Goal: Transaction & Acquisition: Purchase product/service

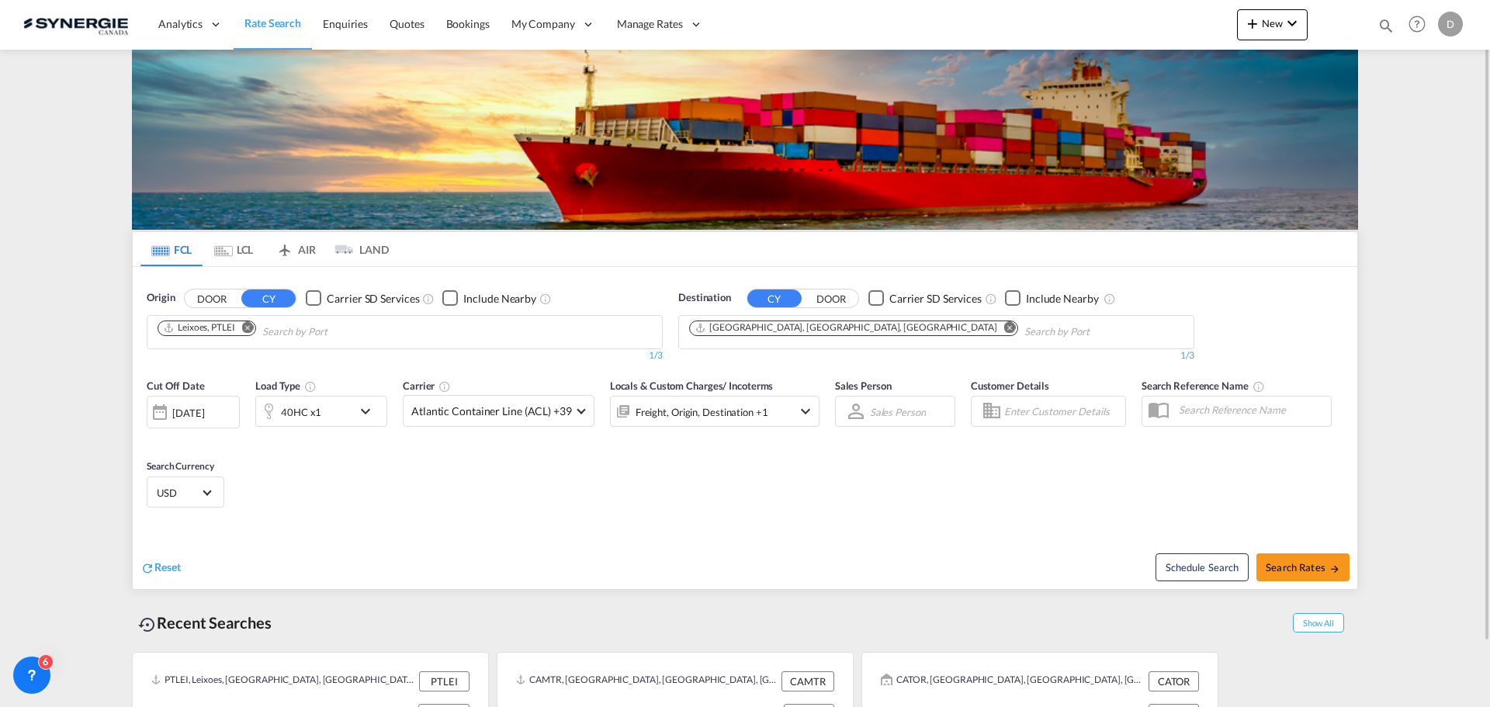
click at [1384, 26] on md-icon "icon-magnify" at bounding box center [1385, 25] width 17 height 17
click at [1133, 31] on select "Bookings Quotes Enquiries" at bounding box center [1139, 26] width 74 height 28
select select "Quotes"
click at [1102, 12] on select "Bookings Quotes Enquiries" at bounding box center [1139, 26] width 74 height 28
click at [1222, 23] on input at bounding box center [1269, 25] width 193 height 27
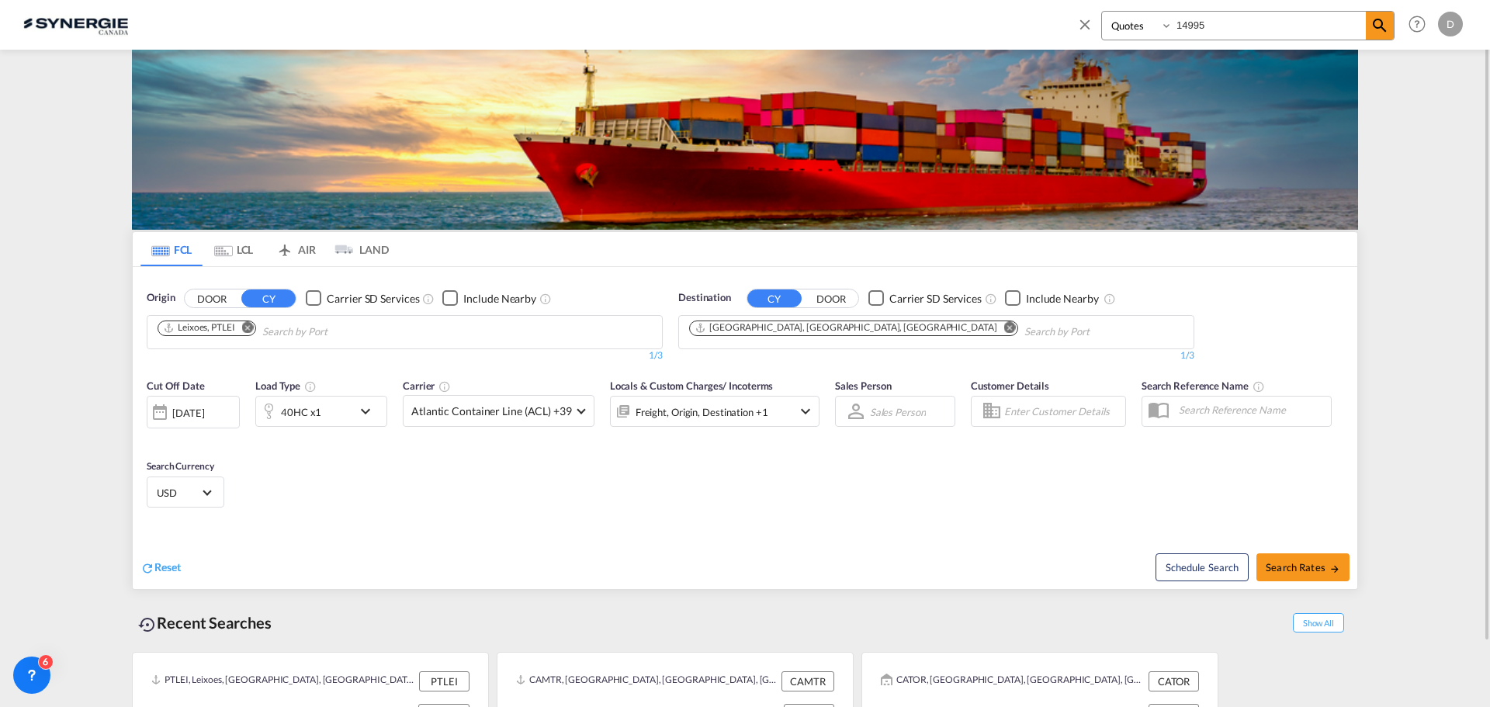
type input "14995"
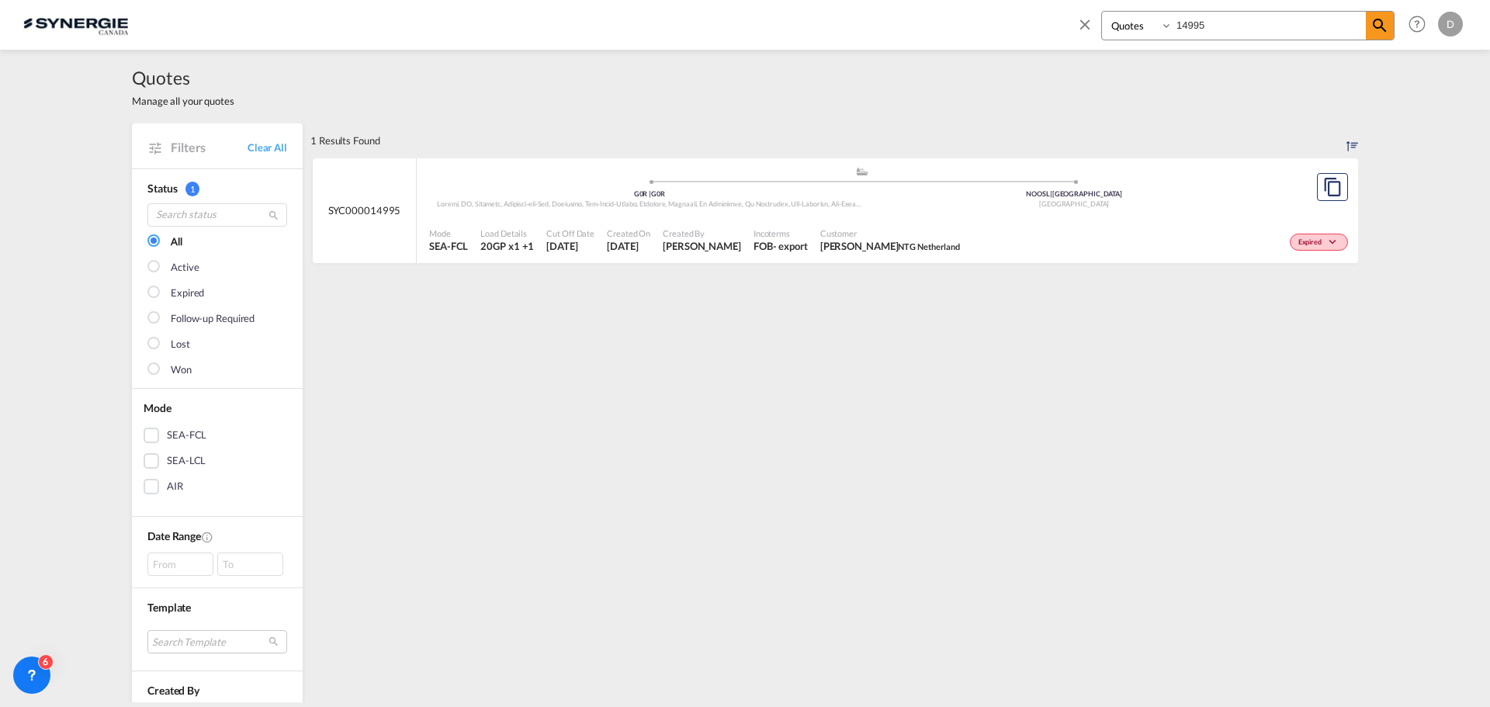
click at [820, 248] on span "Alexander Sanchez NTG Netherland" at bounding box center [890, 246] width 140 height 14
click at [671, 227] on div "Created By Daniel Dico" at bounding box center [702, 240] width 91 height 39
click at [1085, 16] on md-icon "icon-close" at bounding box center [1084, 24] width 17 height 17
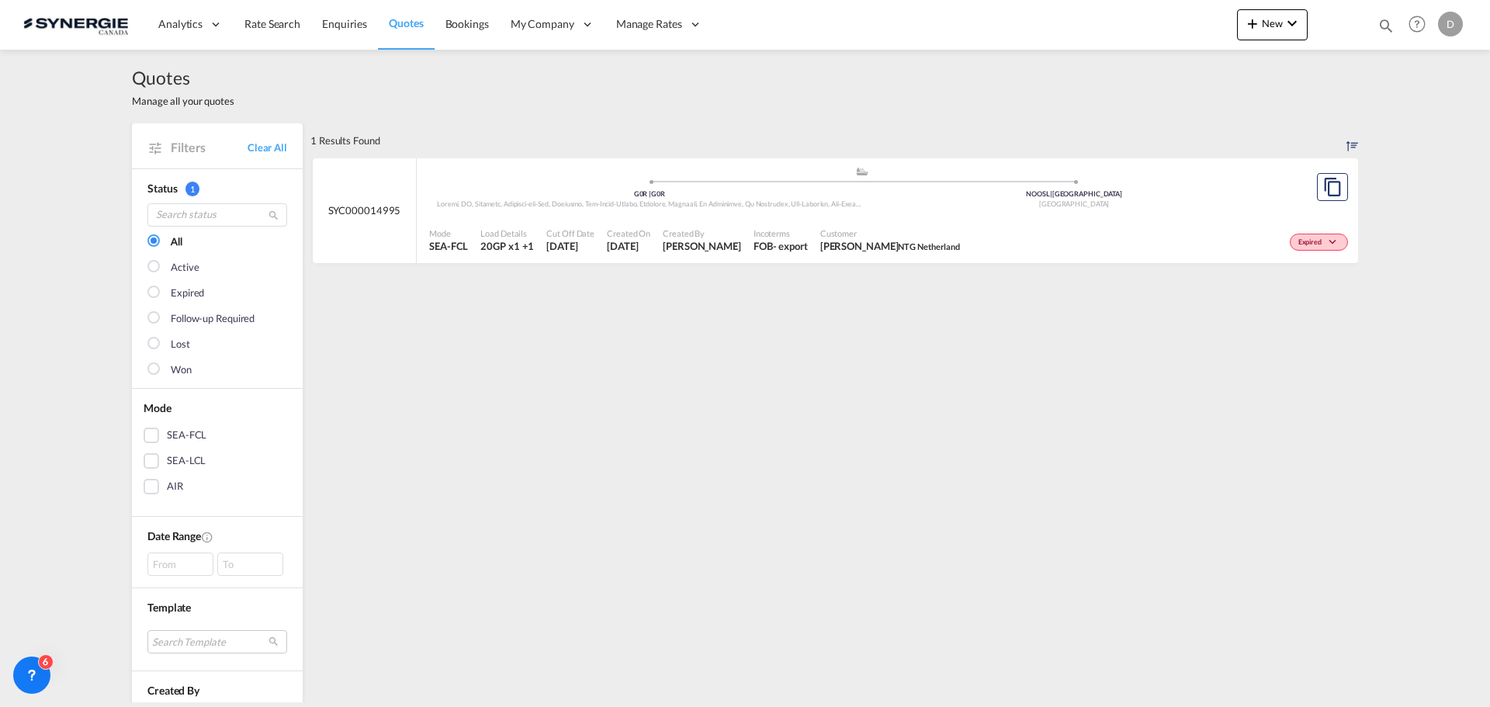
click at [955, 96] on div "Quotes Manage all your quotes" at bounding box center [745, 87] width 1226 height 74
click at [256, 14] on link "Rate Search" at bounding box center [273, 24] width 78 height 50
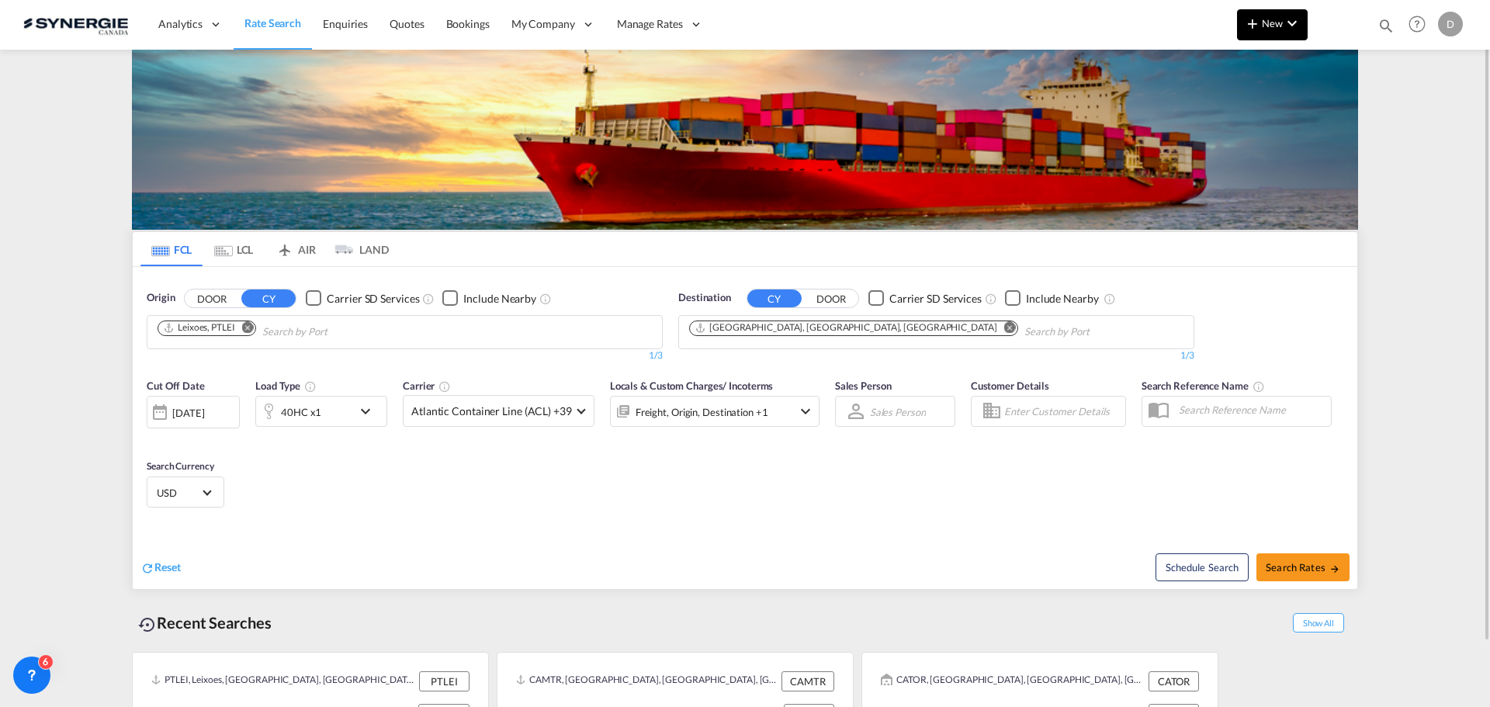
click at [1256, 29] on md-icon "icon-plus 400-fg" at bounding box center [1252, 23] width 19 height 19
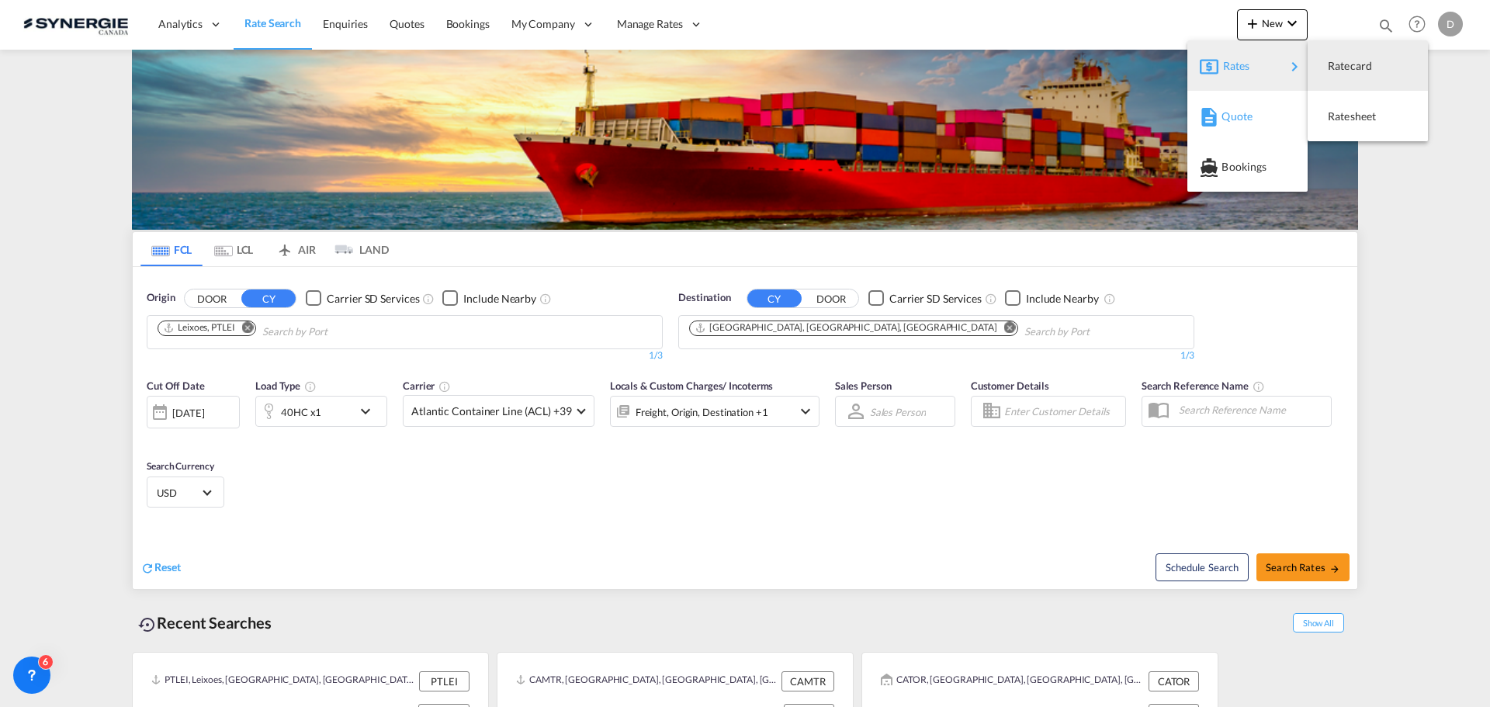
click at [1239, 113] on span "Quote" at bounding box center [1229, 116] width 17 height 31
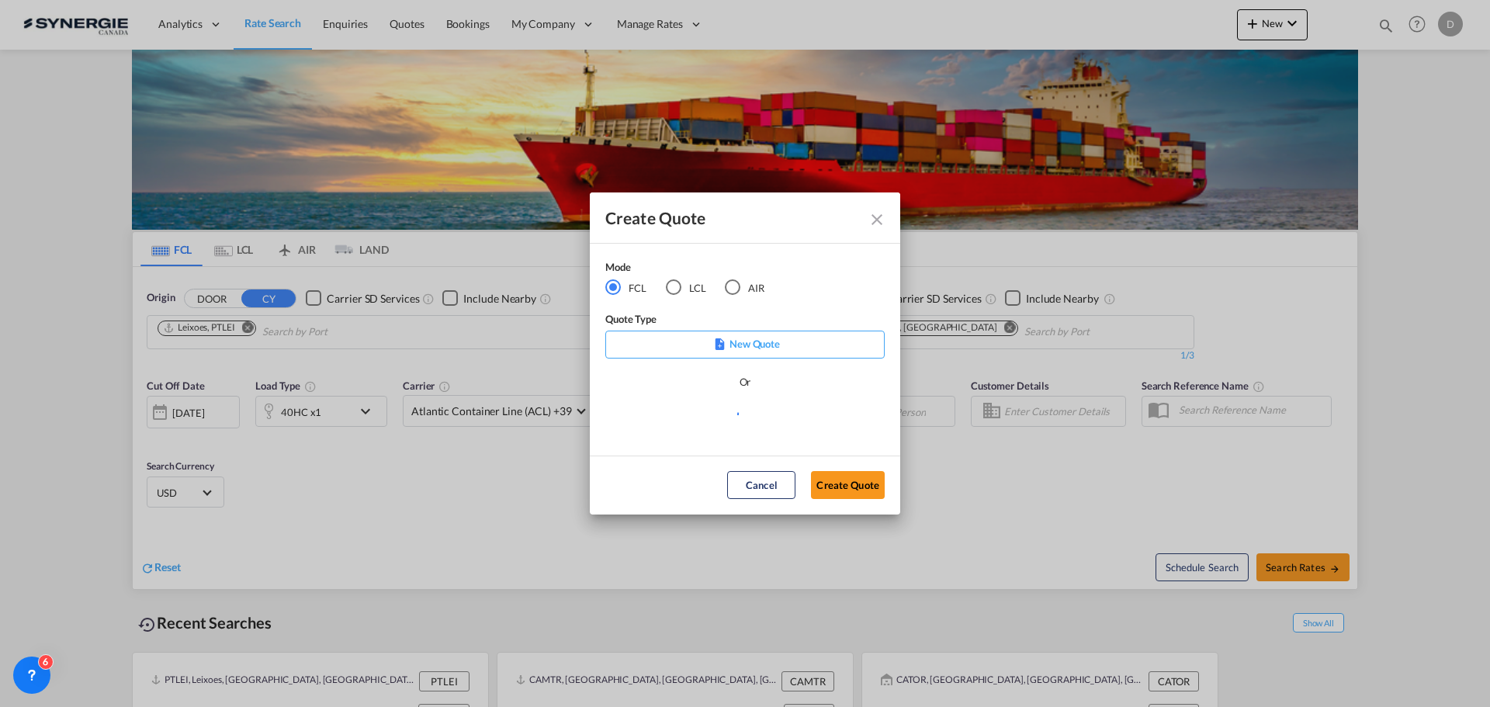
click at [670, 288] on div "LCL" at bounding box center [674, 287] width 16 height 16
click at [771, 418] on md-select "Select template *NEW* UBV [GEOGRAPHIC_DATA] consol LCL [PERSON_NAME] | [DATE] N…" at bounding box center [744, 420] width 279 height 31
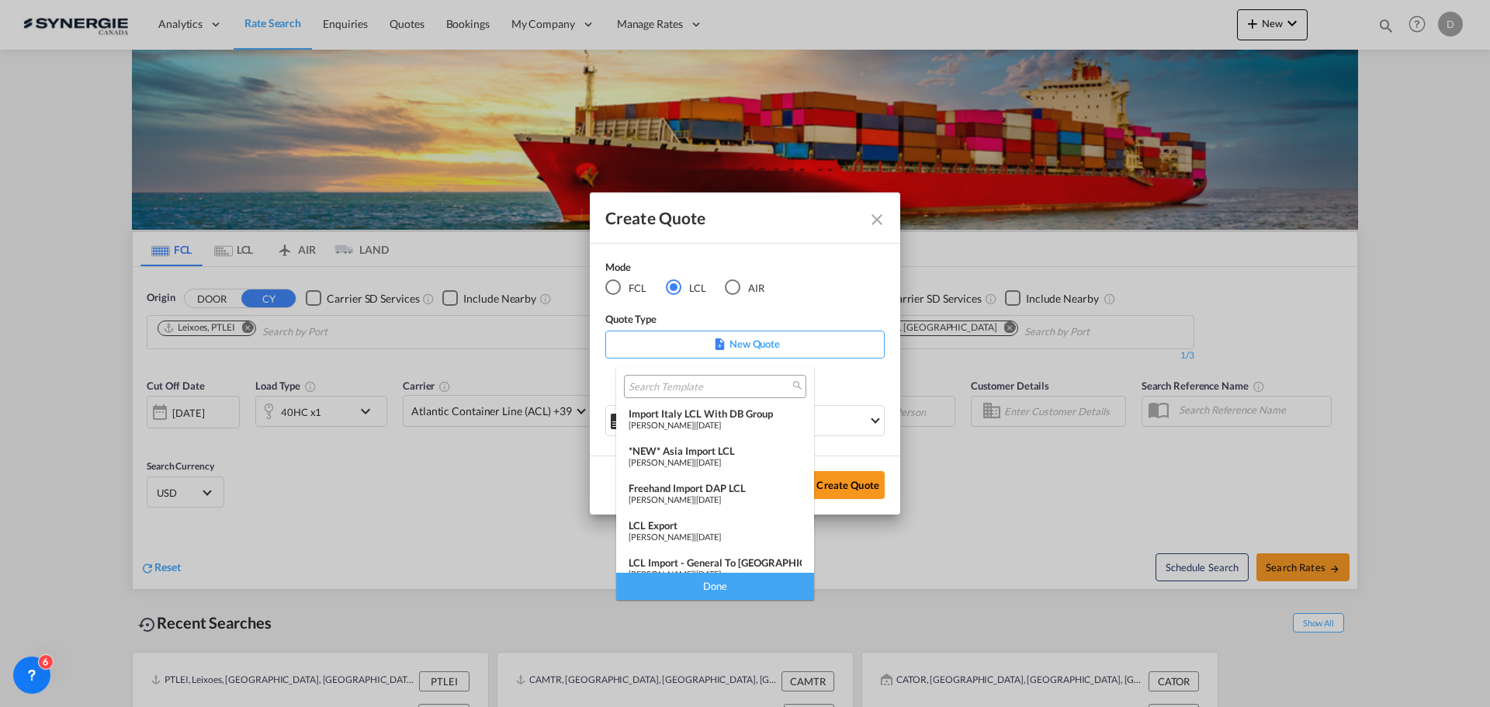
scroll to position [202, 0]
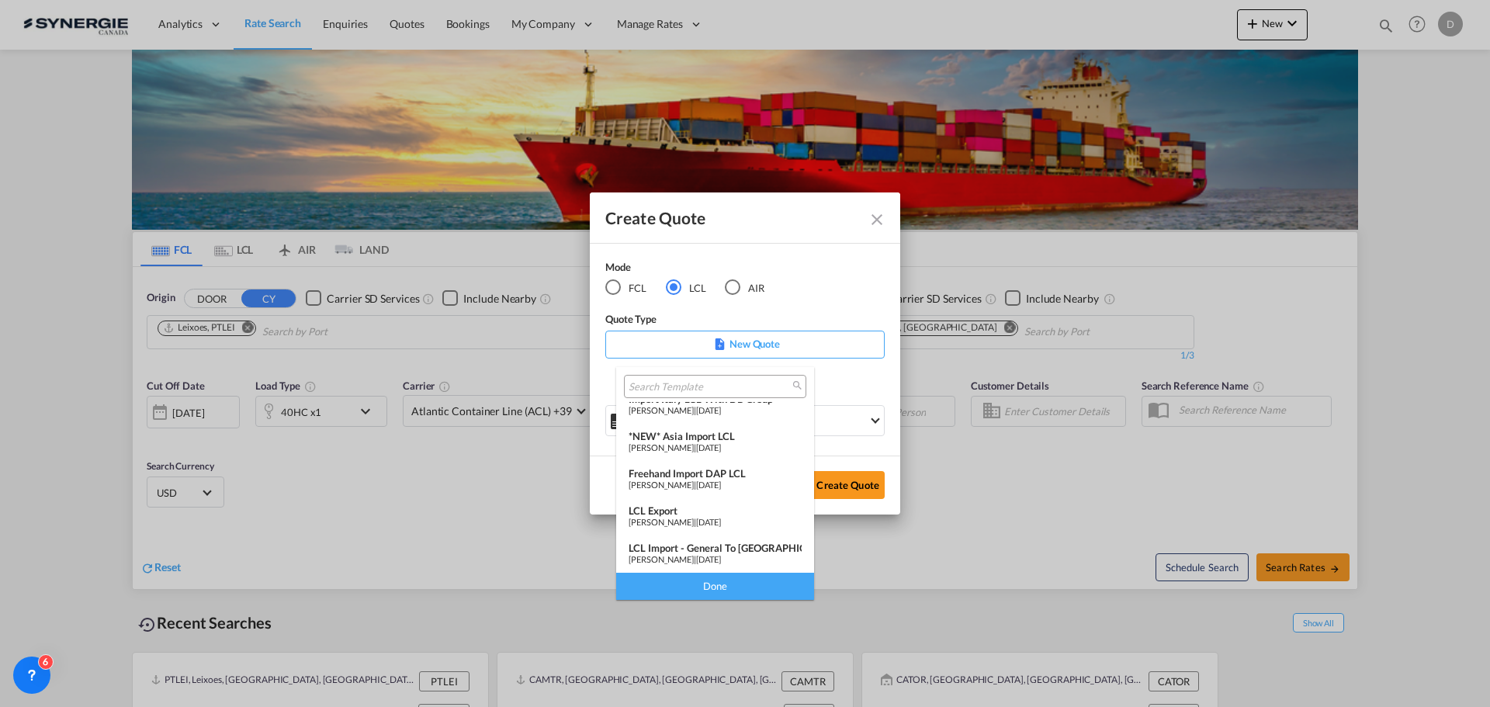
click at [694, 526] on span "[PERSON_NAME]" at bounding box center [661, 522] width 65 height 10
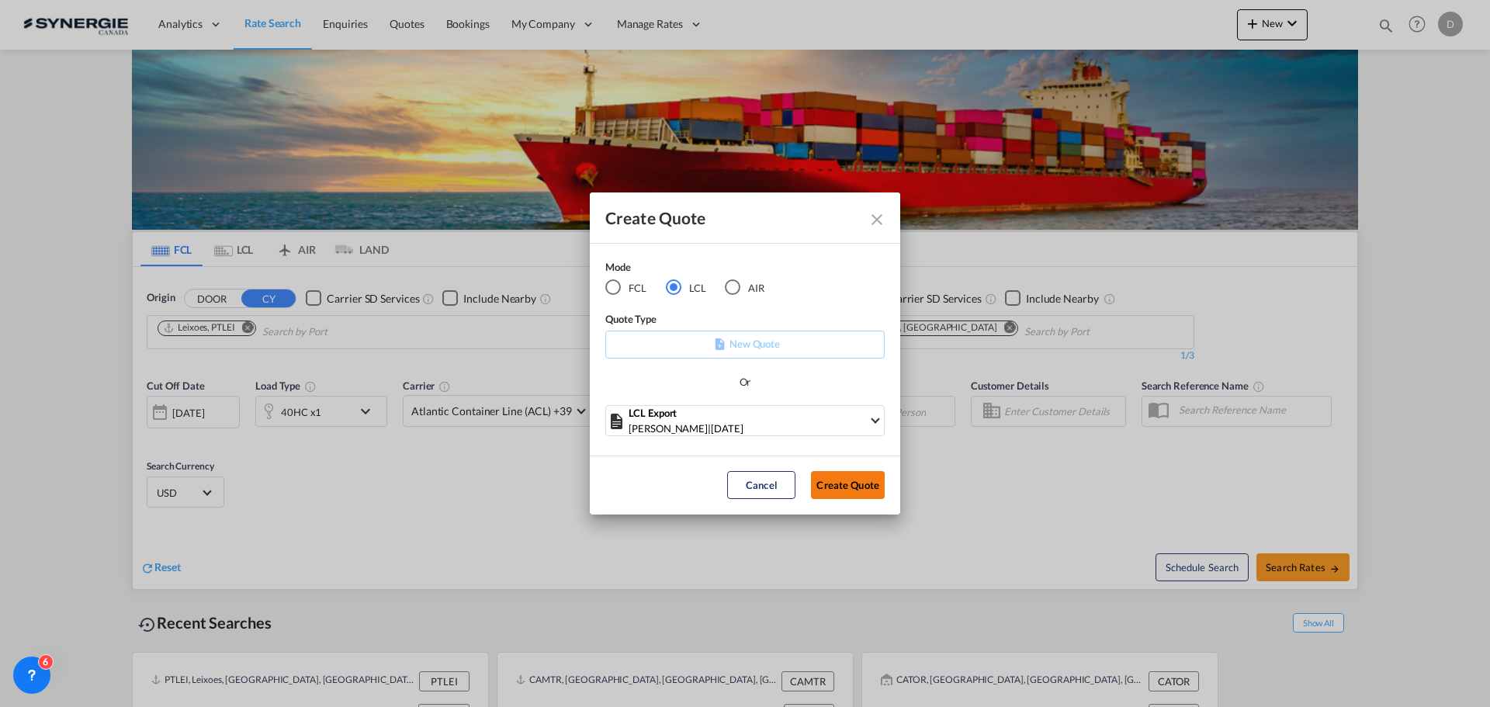
click at [849, 491] on button "Create Quote" at bounding box center [848, 485] width 74 height 28
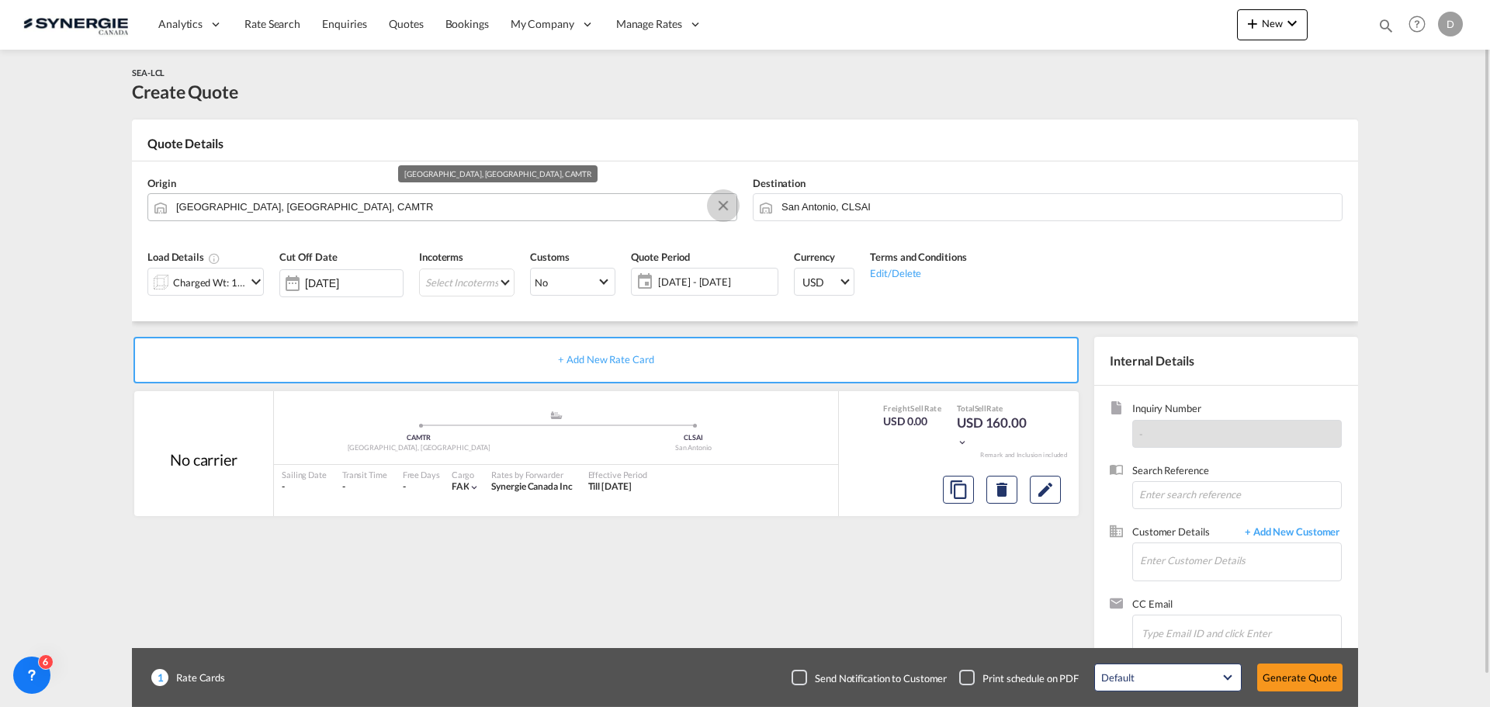
click at [718, 203] on button "Clear Input" at bounding box center [723, 205] width 23 height 23
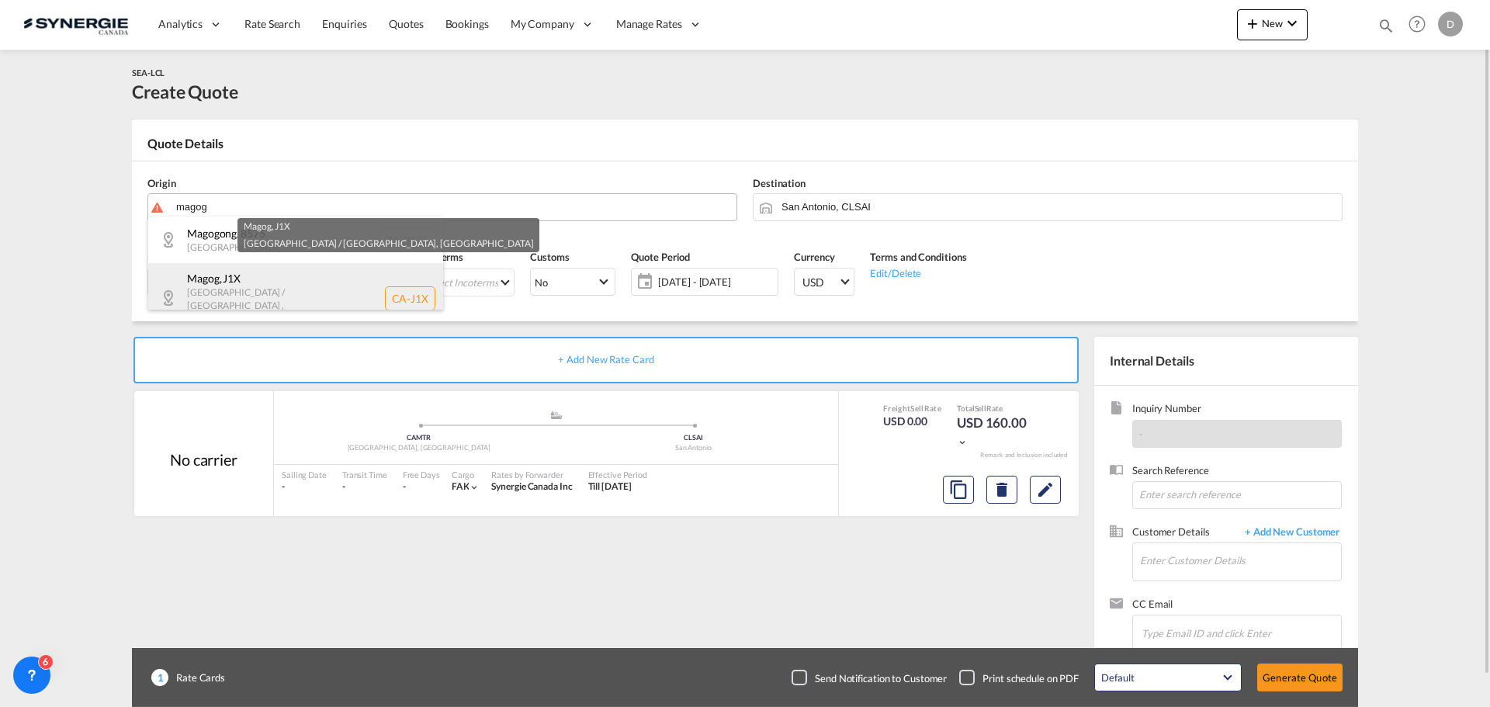
click at [277, 278] on div "Magog , J1X Quebec / Québec , Canada CA-J1X" at bounding box center [295, 298] width 295 height 70
type input "CA-J1X, Magog, Quebec / Québec"
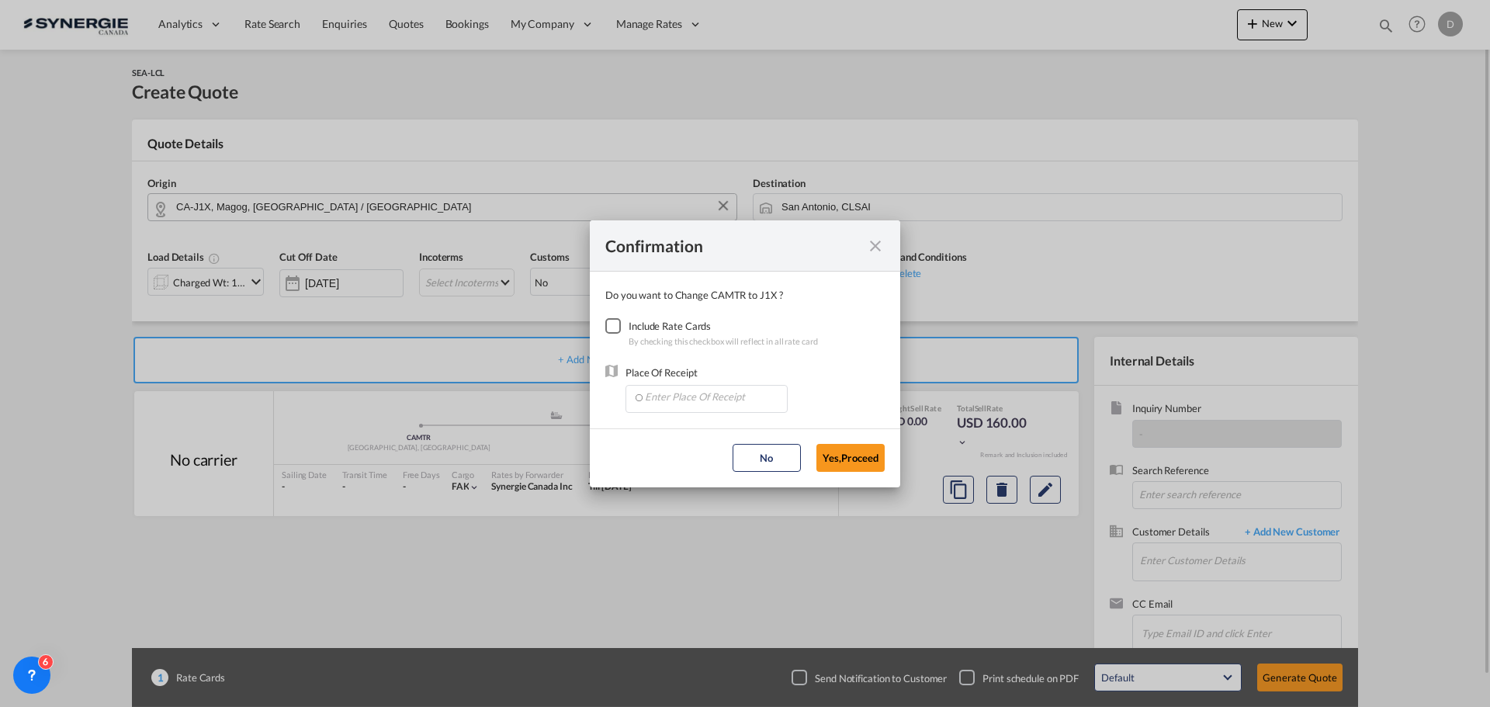
click at [617, 324] on div "Checkbox No Ink" at bounding box center [613, 326] width 16 height 16
click at [701, 400] on input "Enter Place Of Receipt" at bounding box center [710, 397] width 154 height 23
click at [692, 390] on input "Enter Place Of Receipt" at bounding box center [710, 397] width 154 height 23
click at [700, 424] on li "CAMTR, [GEOGRAPHIC_DATA], [GEOGRAPHIC_DATA], [GEOGRAPHIC_DATA], [GEOGRAPHIC_DAT…" at bounding box center [709, 432] width 154 height 37
type input "CAMTR, [GEOGRAPHIC_DATA], [GEOGRAPHIC_DATA], [GEOGRAPHIC_DATA], [GEOGRAPHIC_DAT…"
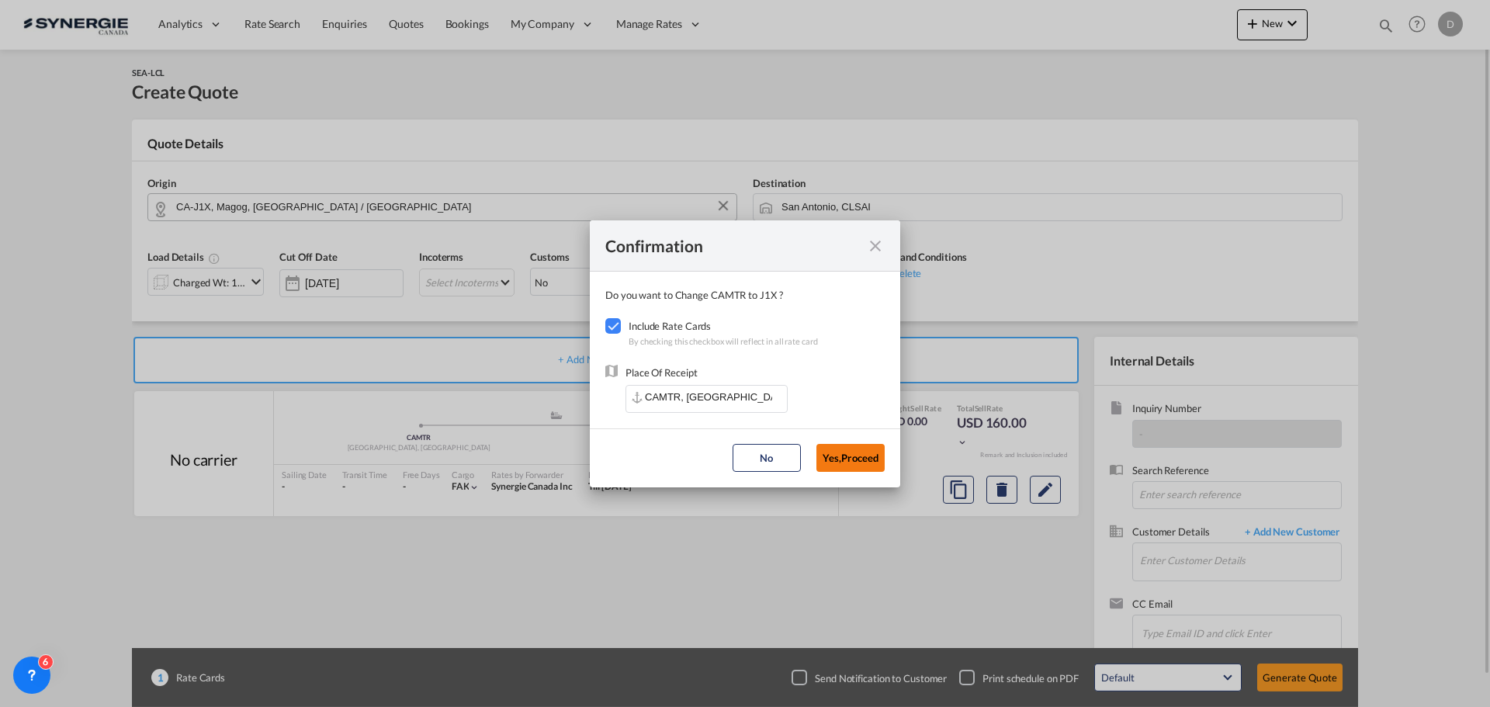
click at [855, 451] on button "Yes,Proceed" at bounding box center [850, 458] width 68 height 28
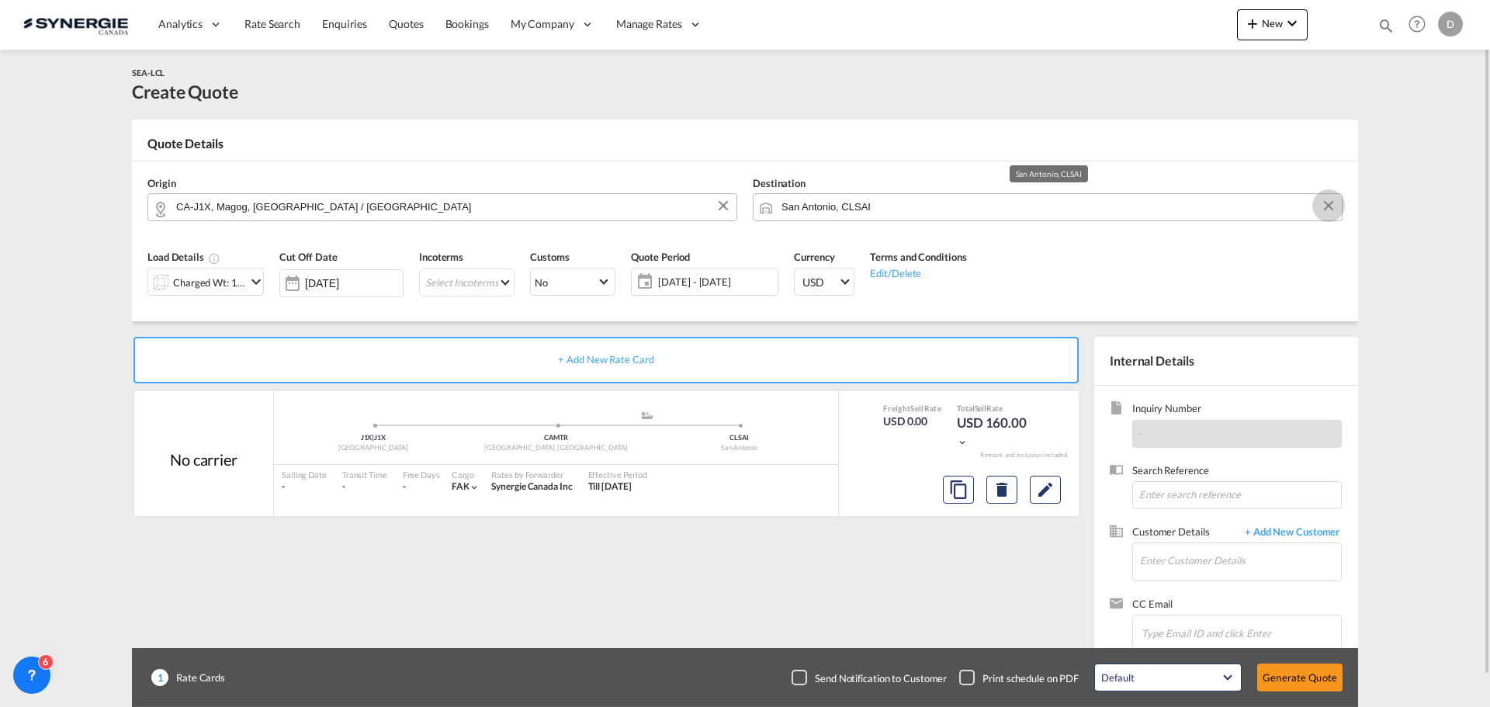
click at [1329, 203] on button "Clear Input" at bounding box center [1328, 205] width 23 height 23
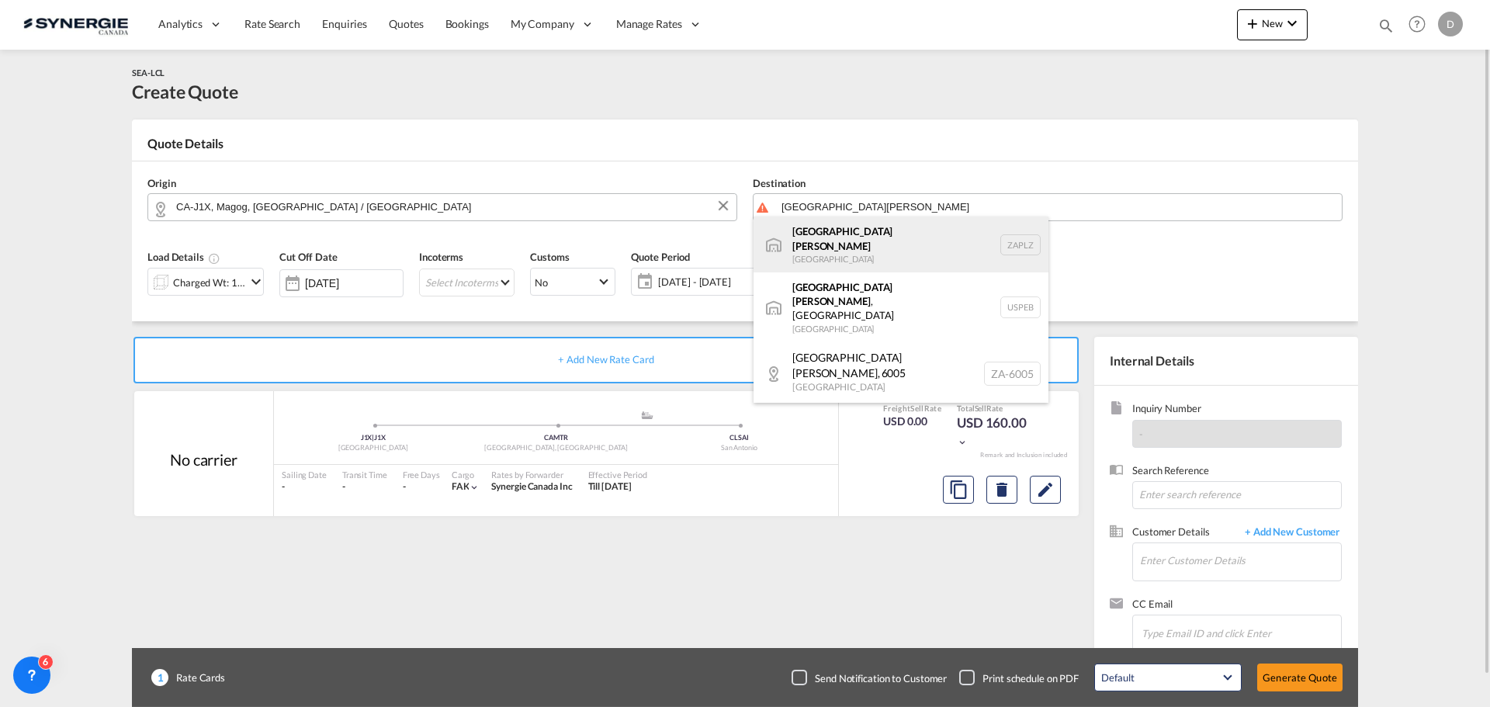
click at [830, 244] on div "Port Elizabeth South Africa ZAPLZ" at bounding box center [901, 245] width 295 height 56
type input "Port Elizabeth, ZAPLZ"
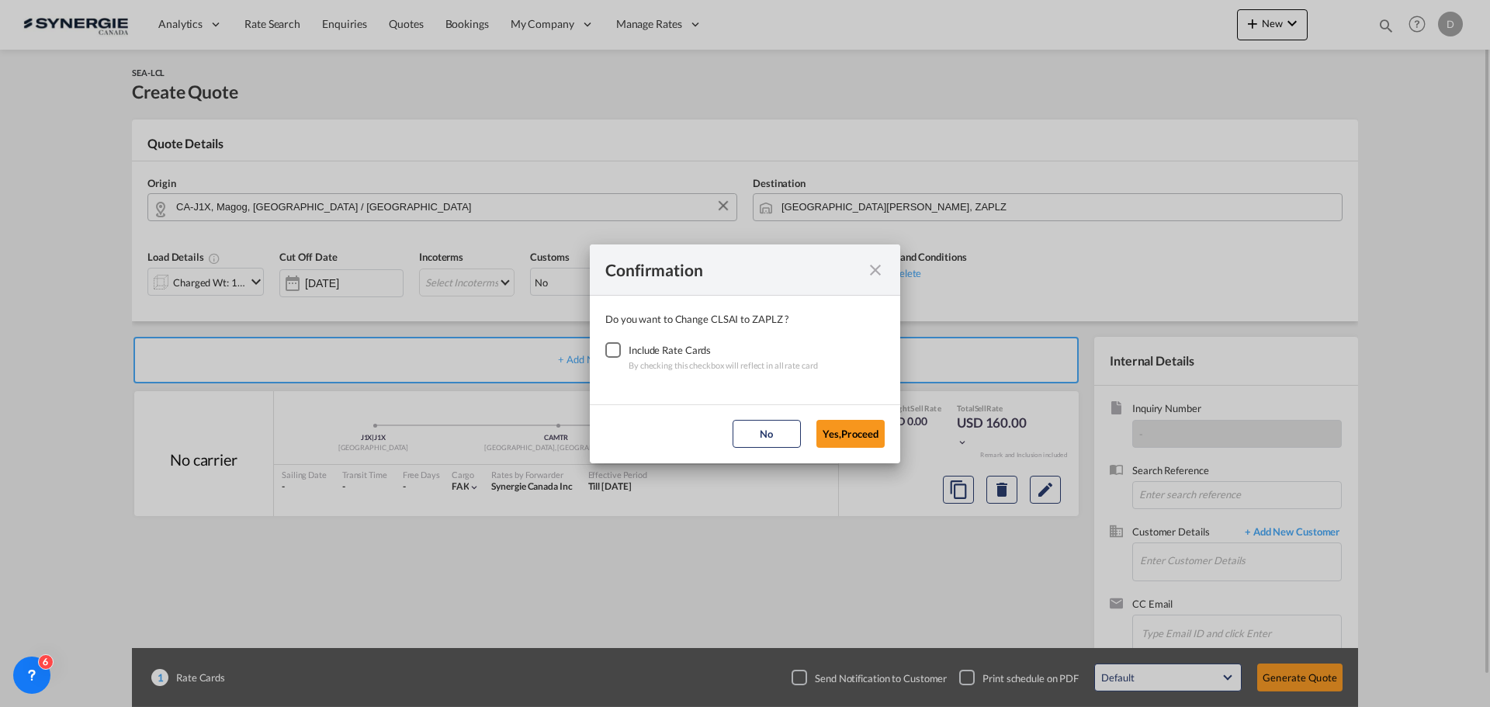
drag, startPoint x: 611, startPoint y: 352, endPoint x: 635, endPoint y: 358, distance: 24.8
click at [611, 351] on div "Checkbox No Ink" at bounding box center [613, 350] width 16 height 16
click at [825, 431] on button "Yes,Proceed" at bounding box center [850, 434] width 68 height 28
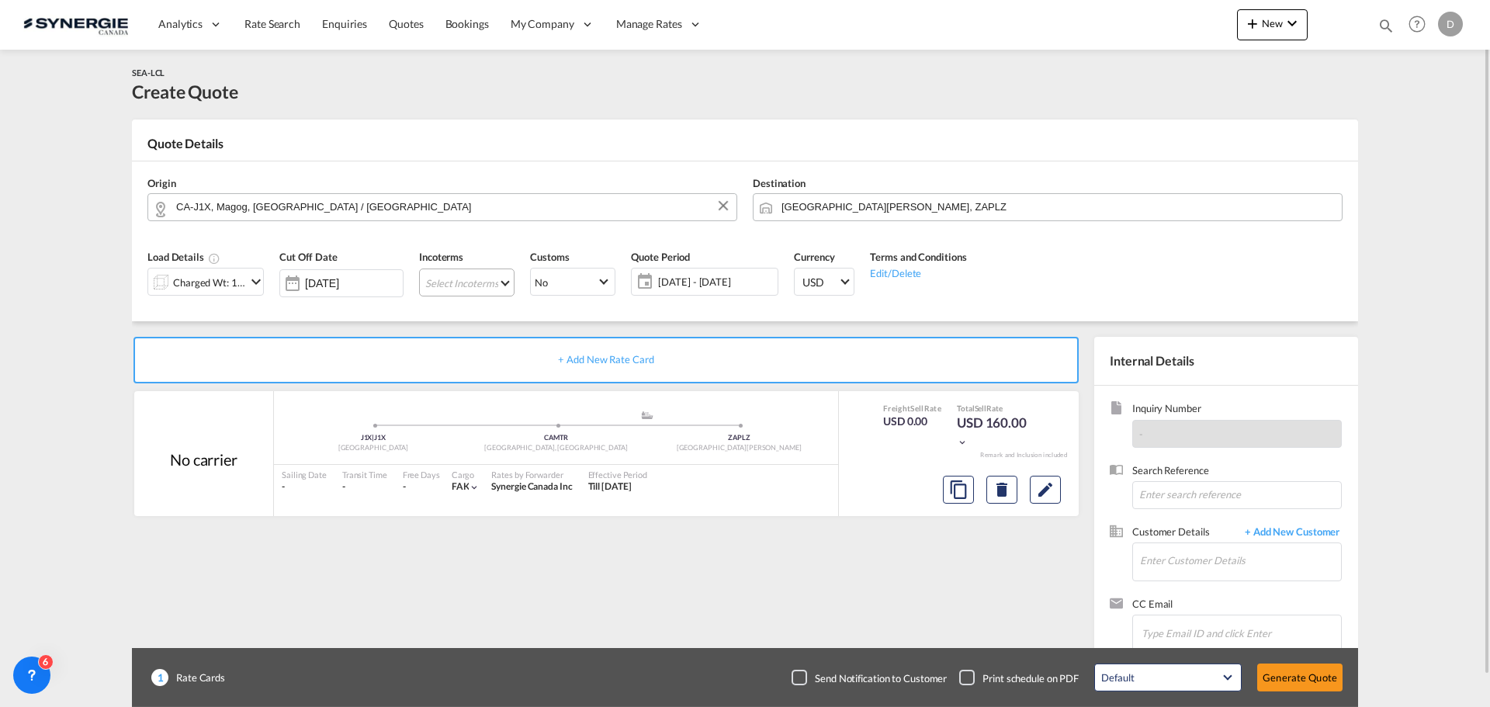
click at [504, 283] on md-select "Select Incoterms DAP - export Delivered at Place CFR - export Cost and Freight …" at bounding box center [466, 283] width 95 height 28
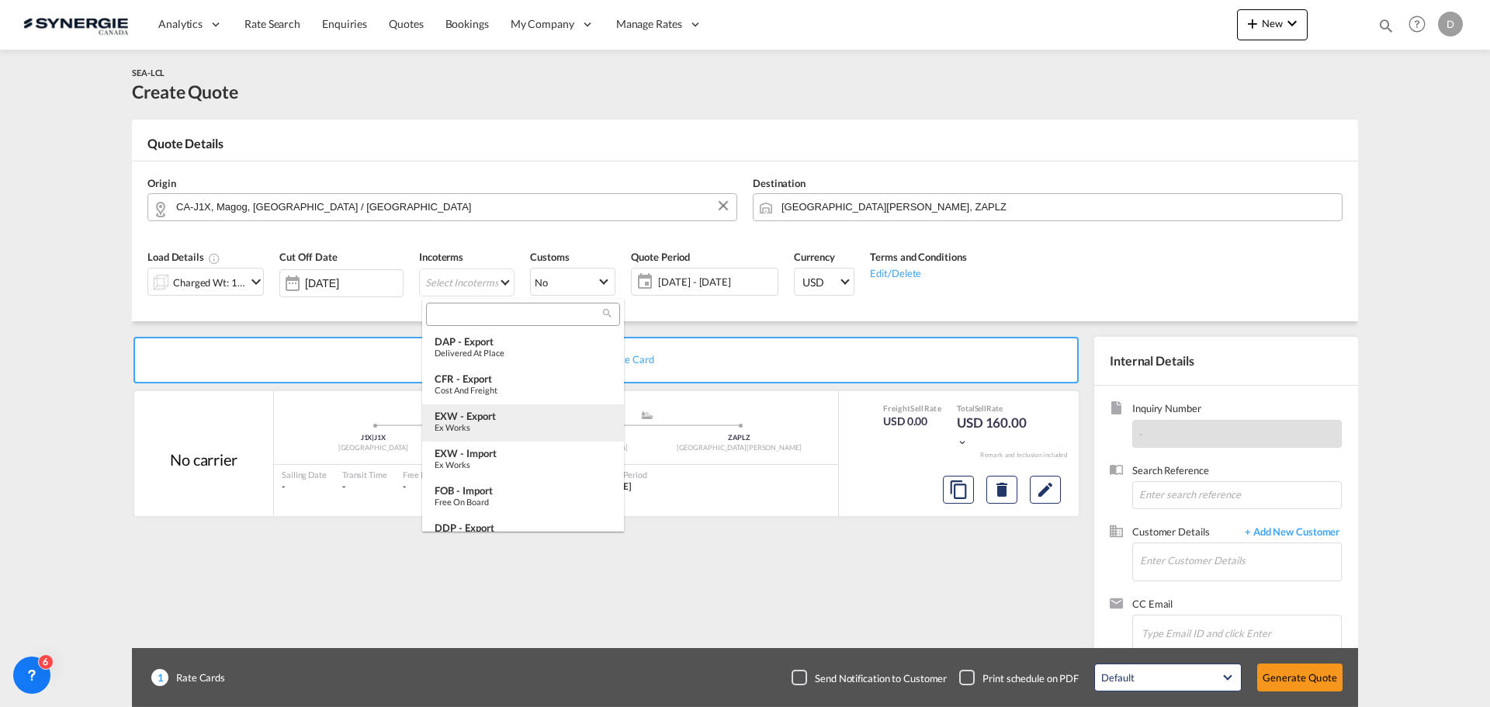
click at [508, 421] on div "EXW - export" at bounding box center [523, 416] width 177 height 12
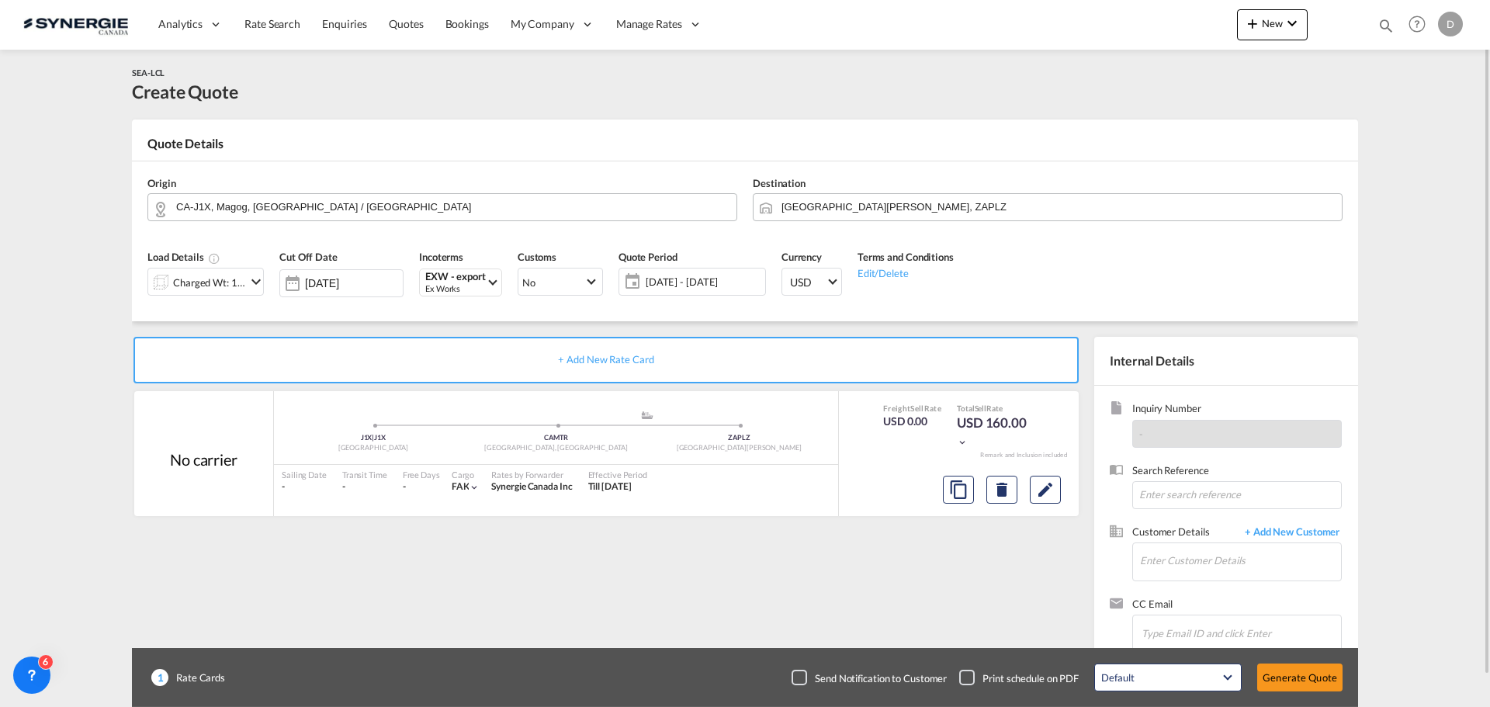
click at [248, 278] on md-icon "icon-chevron-down" at bounding box center [256, 281] width 19 height 19
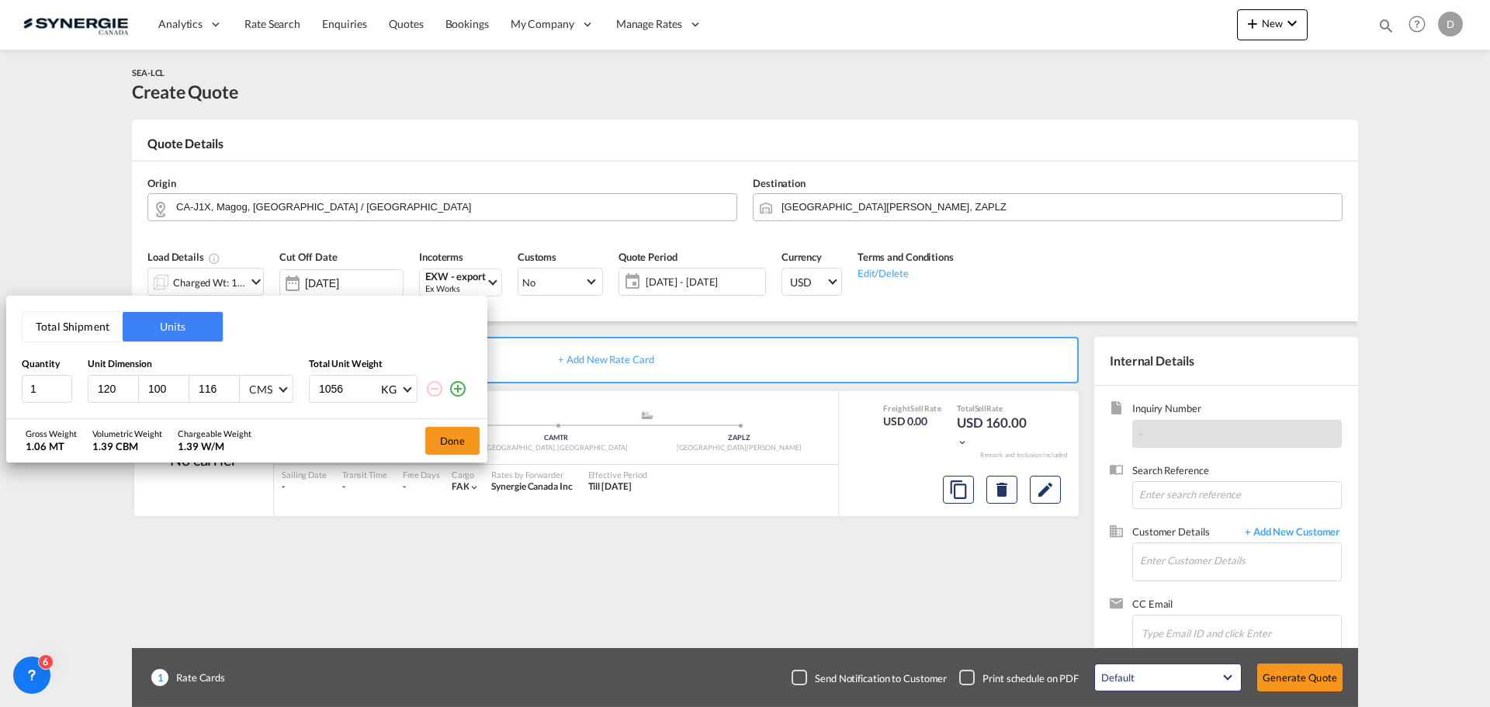
click at [279, 390] on md-select-value "CMS" at bounding box center [269, 389] width 42 height 26
click at [277, 423] on div "Inches" at bounding box center [264, 426] width 30 height 16
click at [405, 390] on span at bounding box center [407, 388] width 9 height 9
click at [400, 420] on md-option "LB" at bounding box center [422, 425] width 106 height 37
click at [64, 383] on input "2" at bounding box center [47, 389] width 50 height 28
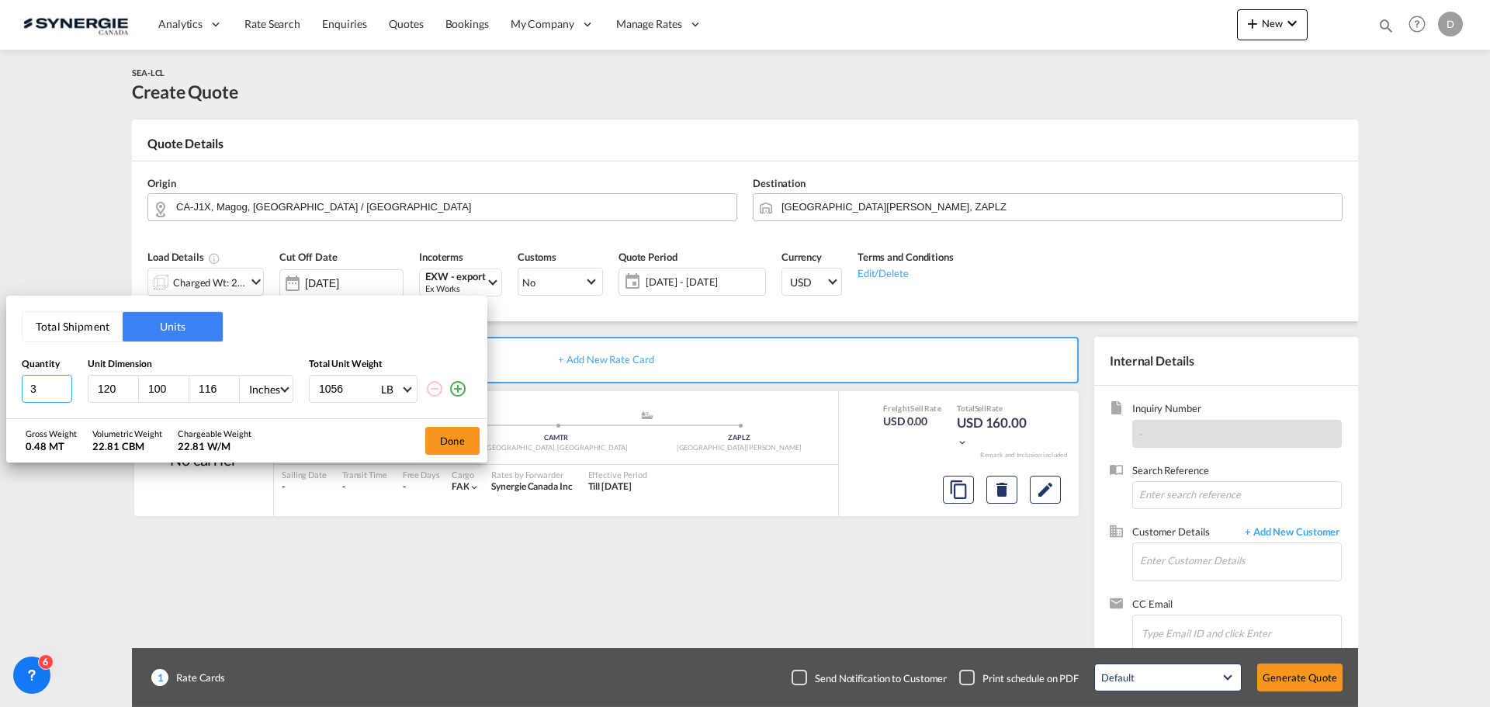
type input "3"
click at [64, 383] on input "3" at bounding box center [47, 389] width 50 height 28
click at [108, 387] on input "120" at bounding box center [117, 389] width 42 height 14
type input "62"
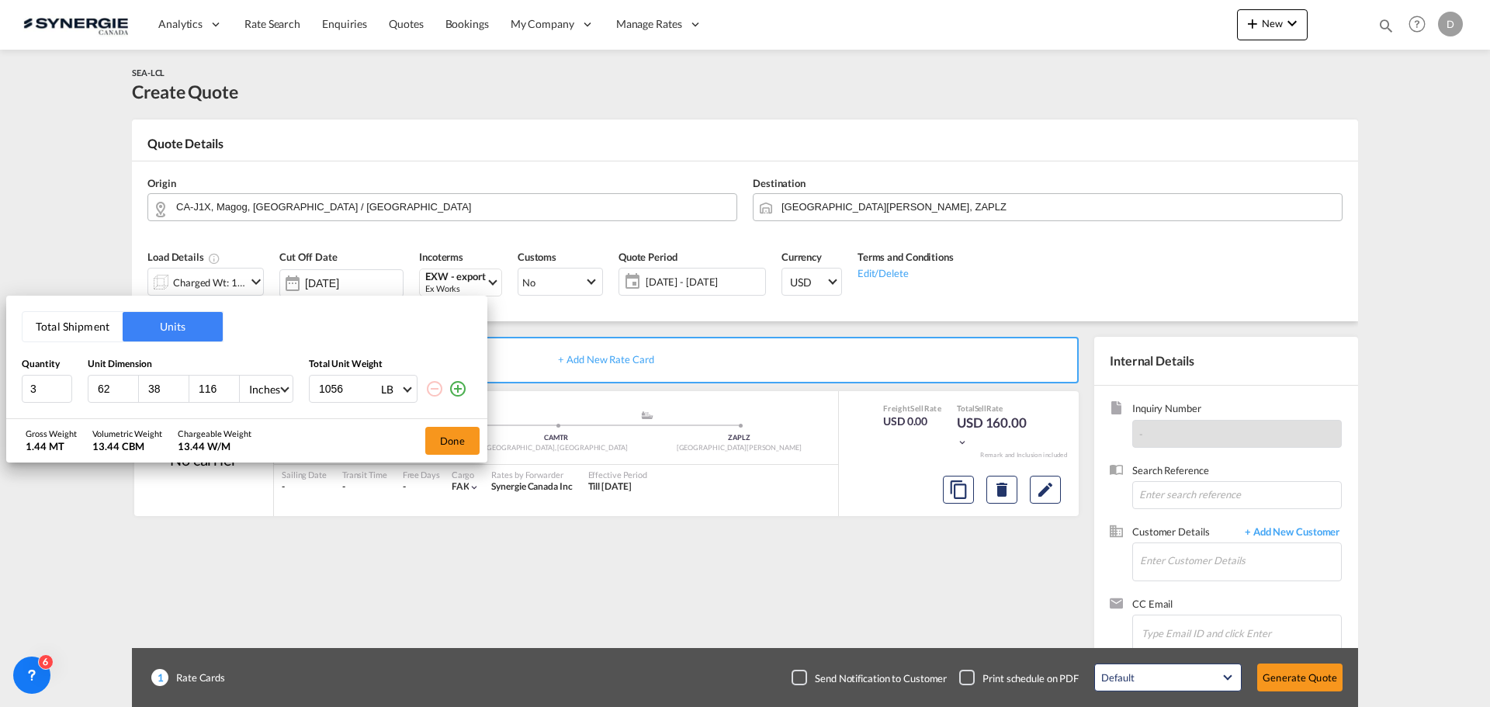
type input "38"
type input "80"
type input "750"
click at [344, 427] on div "Gross Weight 1.02 MT Volumetric Weight 9.27 CBM Chargeable Weight 9.27 W/M Done" at bounding box center [246, 440] width 481 height 43
click at [460, 442] on button "Done" at bounding box center [452, 441] width 54 height 28
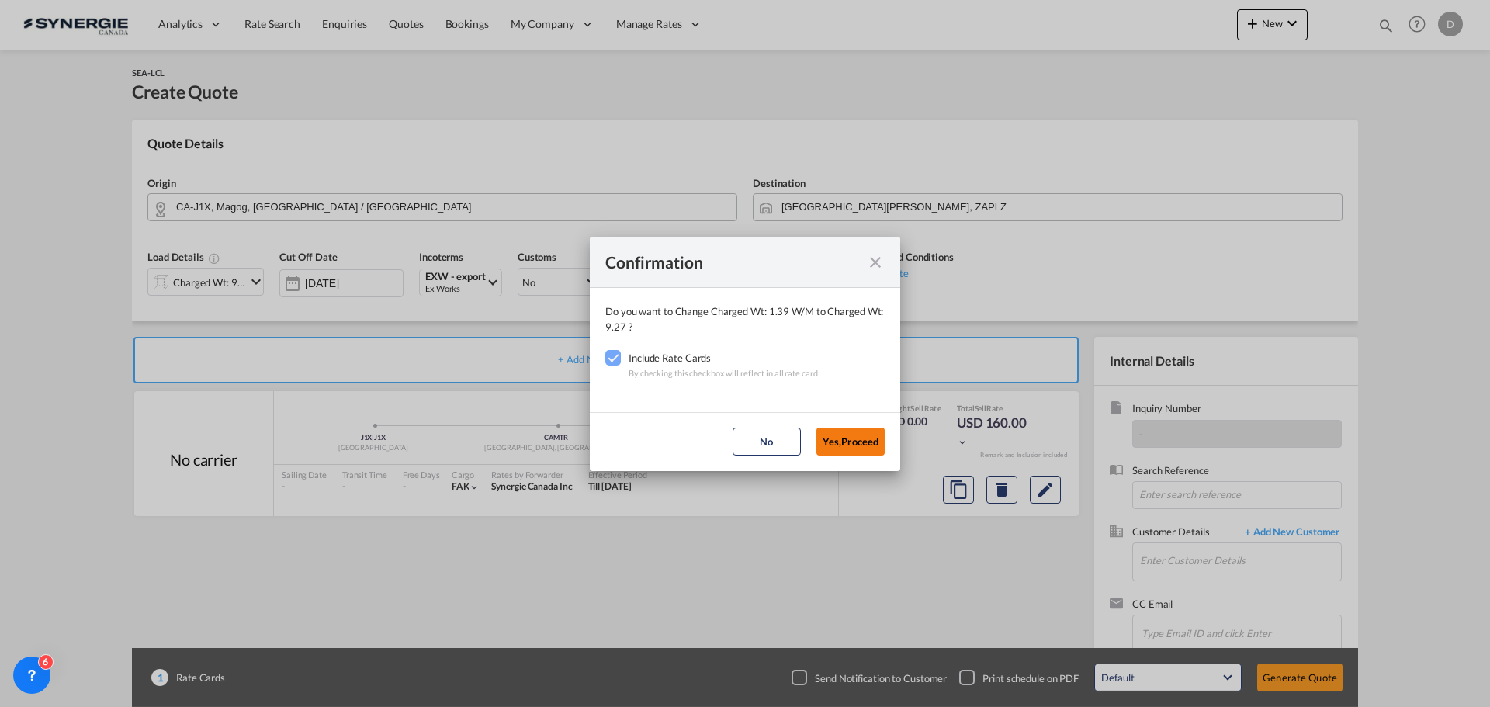
click at [831, 435] on button "Yes,Proceed" at bounding box center [850, 442] width 68 height 28
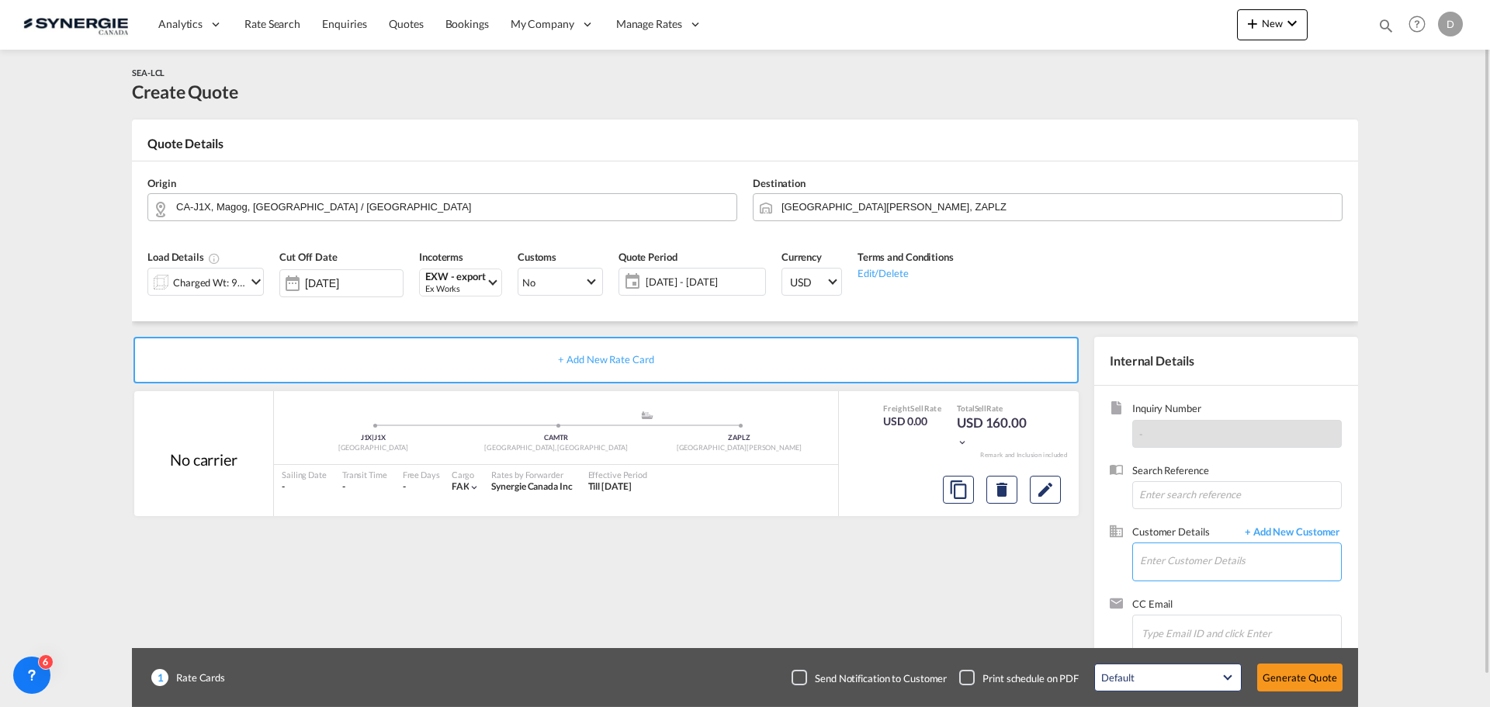
click at [1183, 569] on input "Enter Customer Details" at bounding box center [1240, 560] width 201 height 35
paste input "lauriane@ecolawnapplicator.com"
click at [1197, 513] on div "Lauriane Beauchamp lauriane@ecolawnapplicator.com | ECOLAWN APPLICATOR" at bounding box center [1286, 522] width 295 height 42
type input "ECOLAWN APPLICATOR, Lauriane Beauchamp, lauriane@ecolawnapplicator.com"
click at [881, 581] on div "+ Add New Rate Card No carrier added by you J1X | J1X Canada .a{fill:#aaa8ad;} …" at bounding box center [609, 499] width 955 height 324
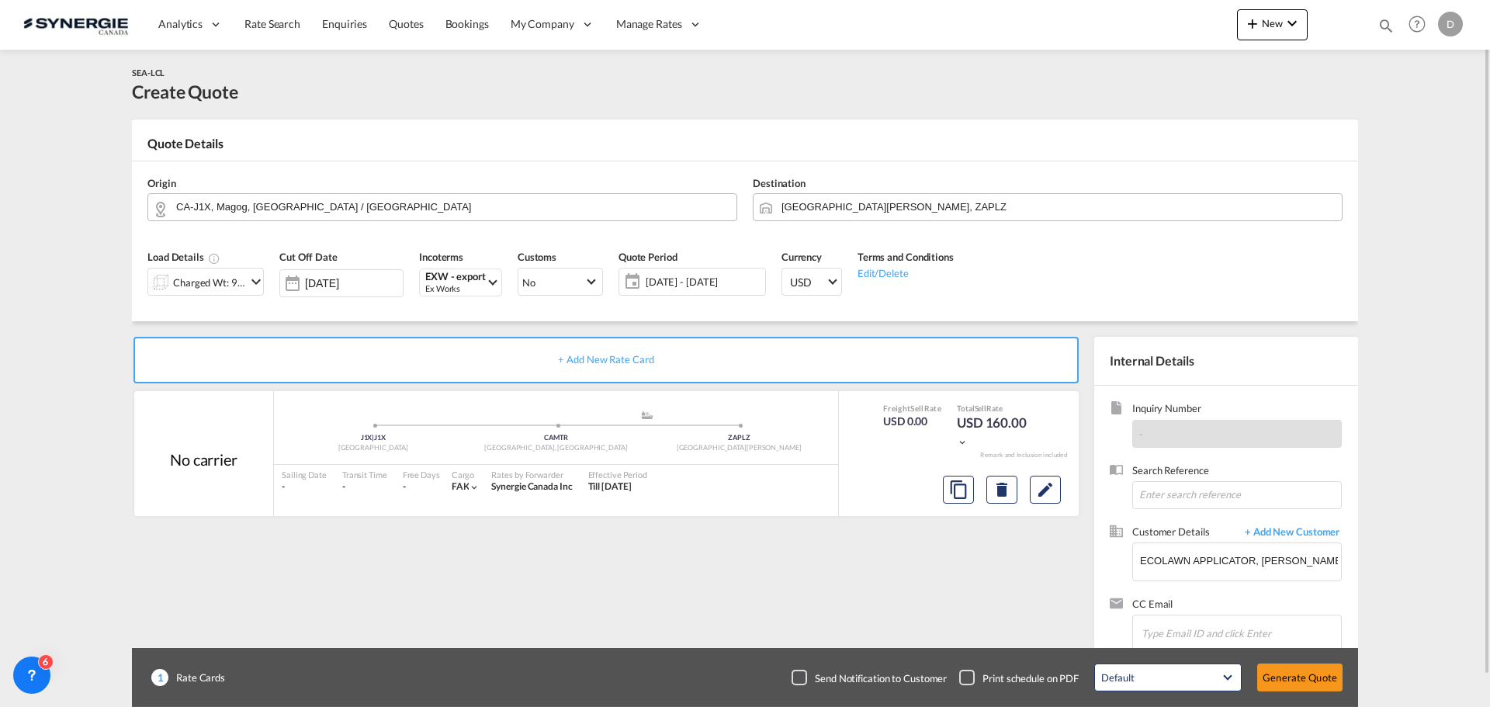
click at [674, 271] on span "[DATE] - [DATE]" at bounding box center [703, 282] width 123 height 22
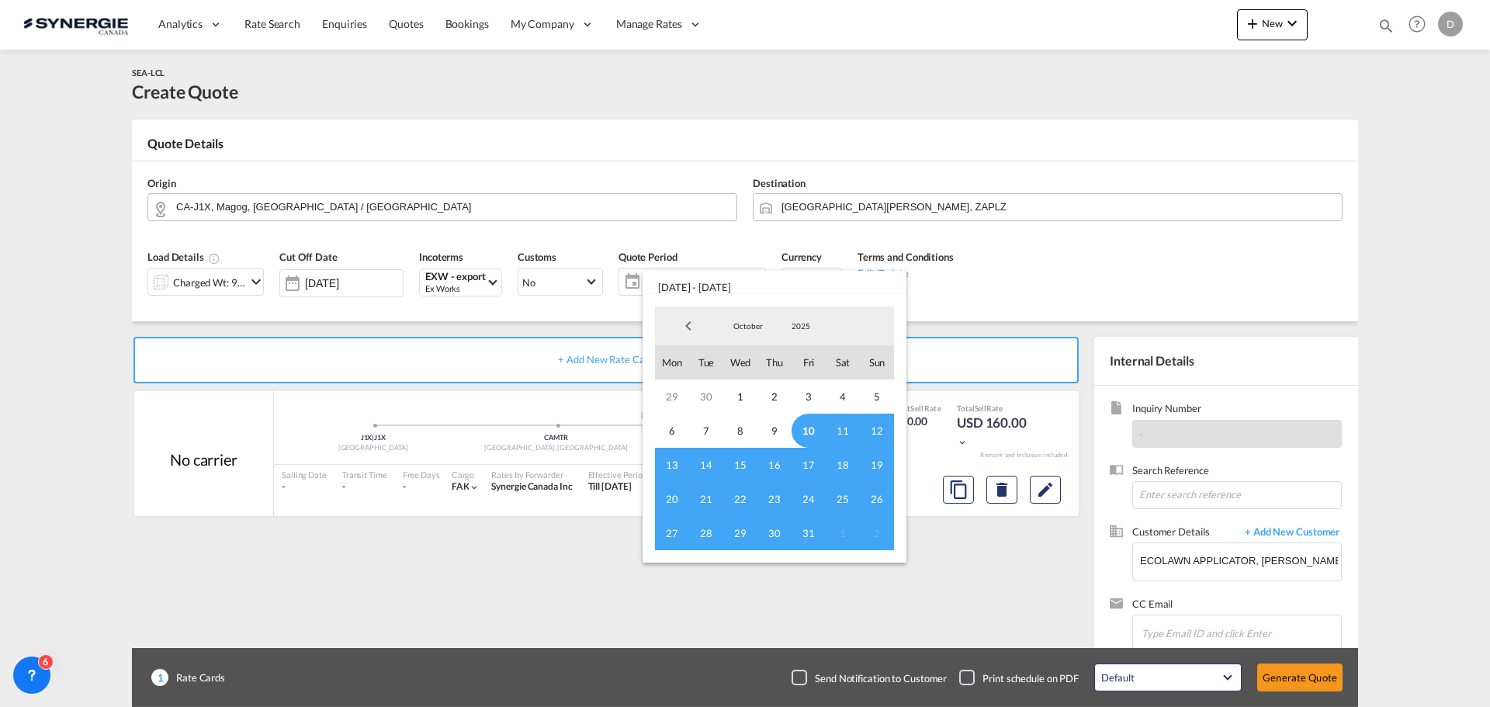
click at [806, 424] on span "10" at bounding box center [809, 431] width 34 height 34
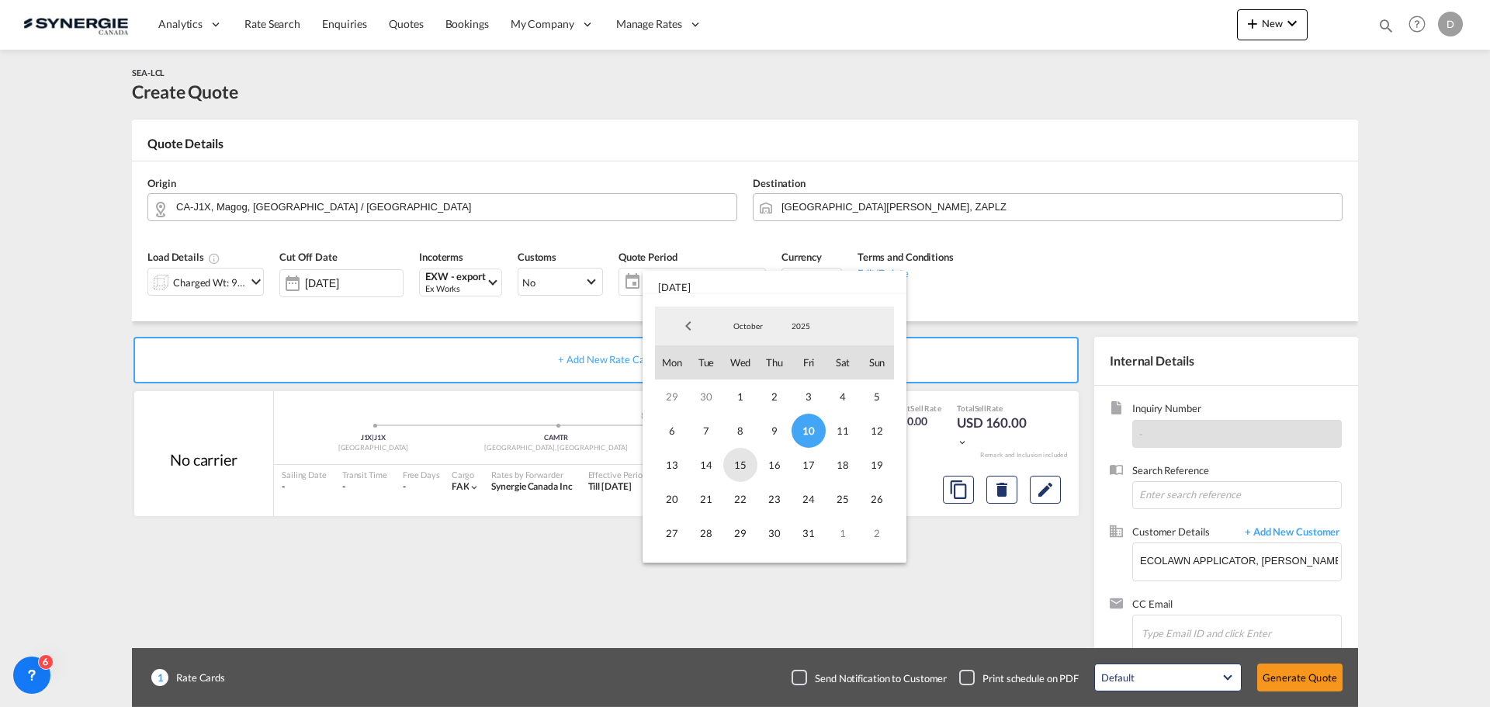
click at [738, 468] on span "15" at bounding box center [740, 465] width 34 height 34
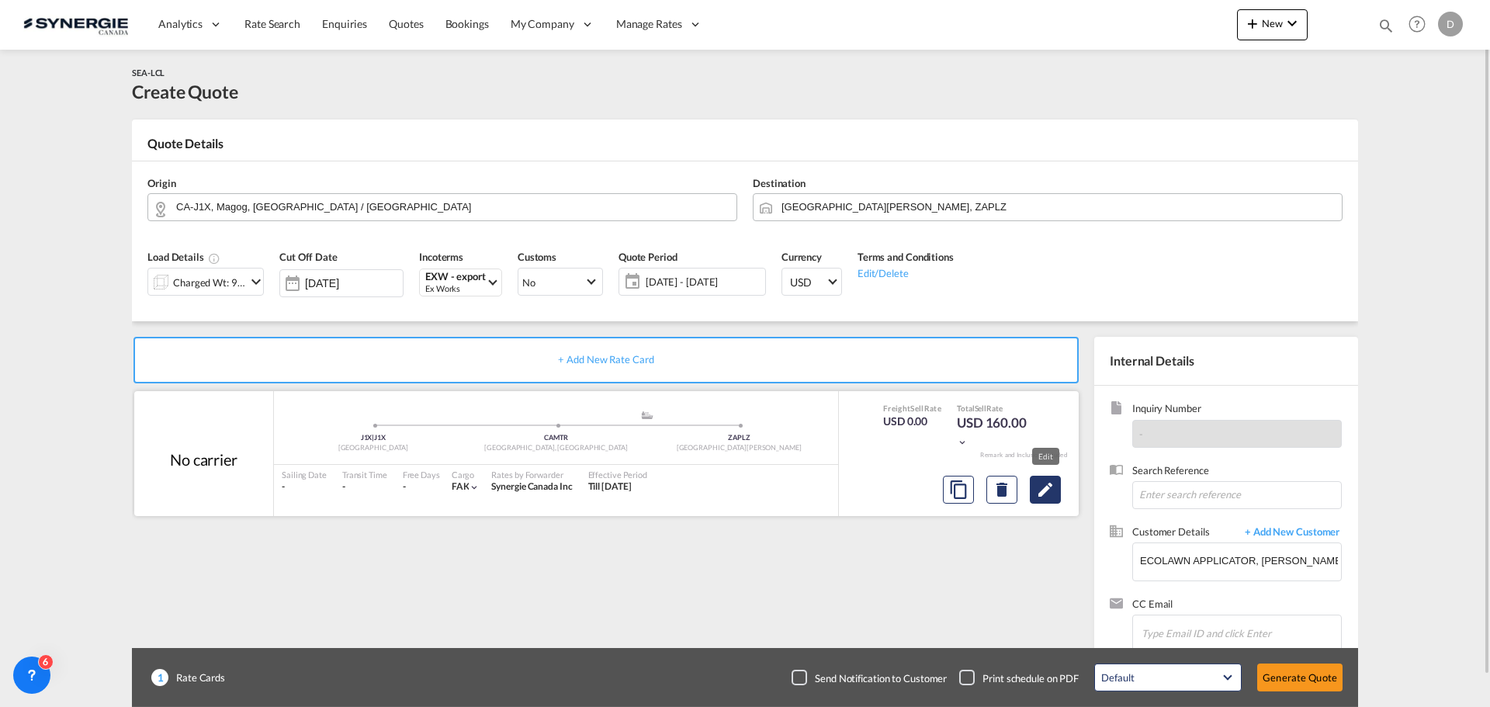
click at [1049, 497] on md-icon "Edit" at bounding box center [1045, 489] width 19 height 19
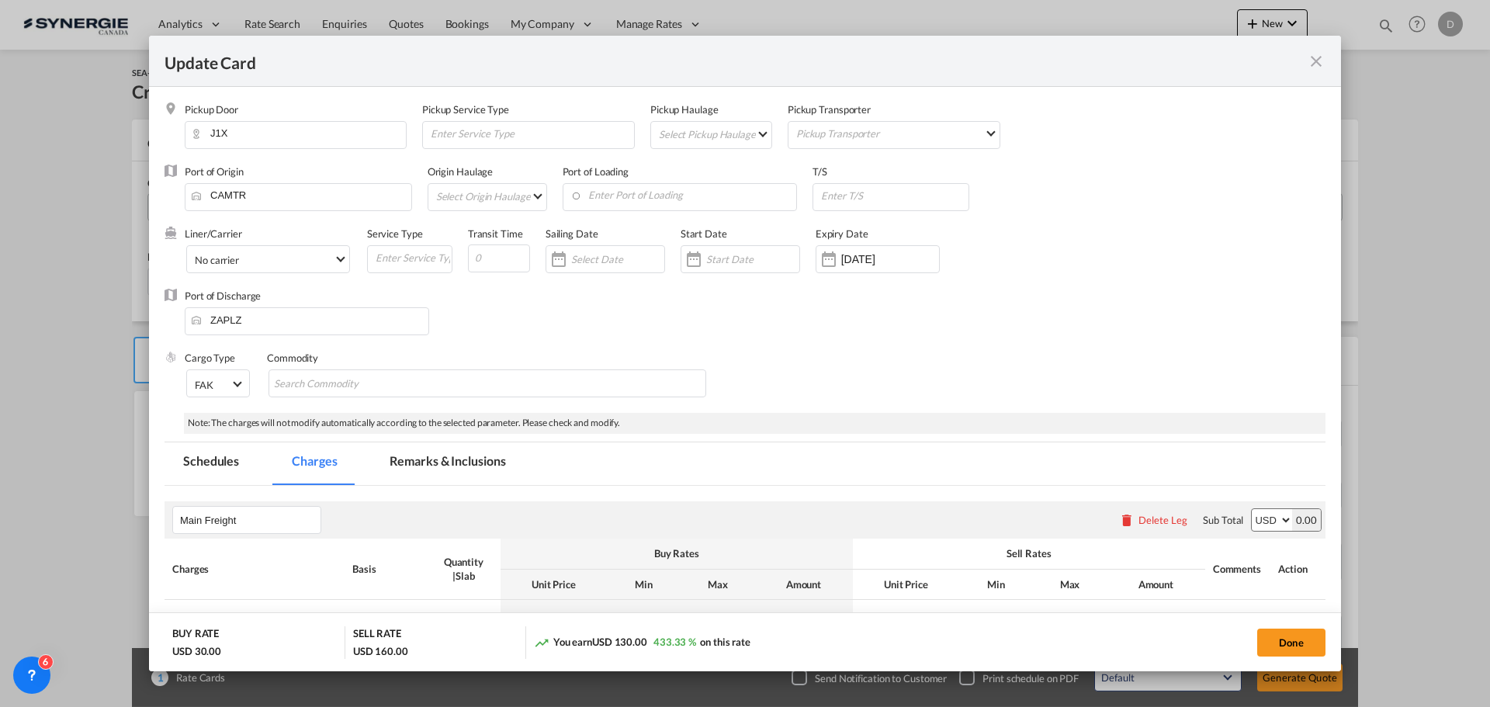
select select "flat"
select select "per_bl"
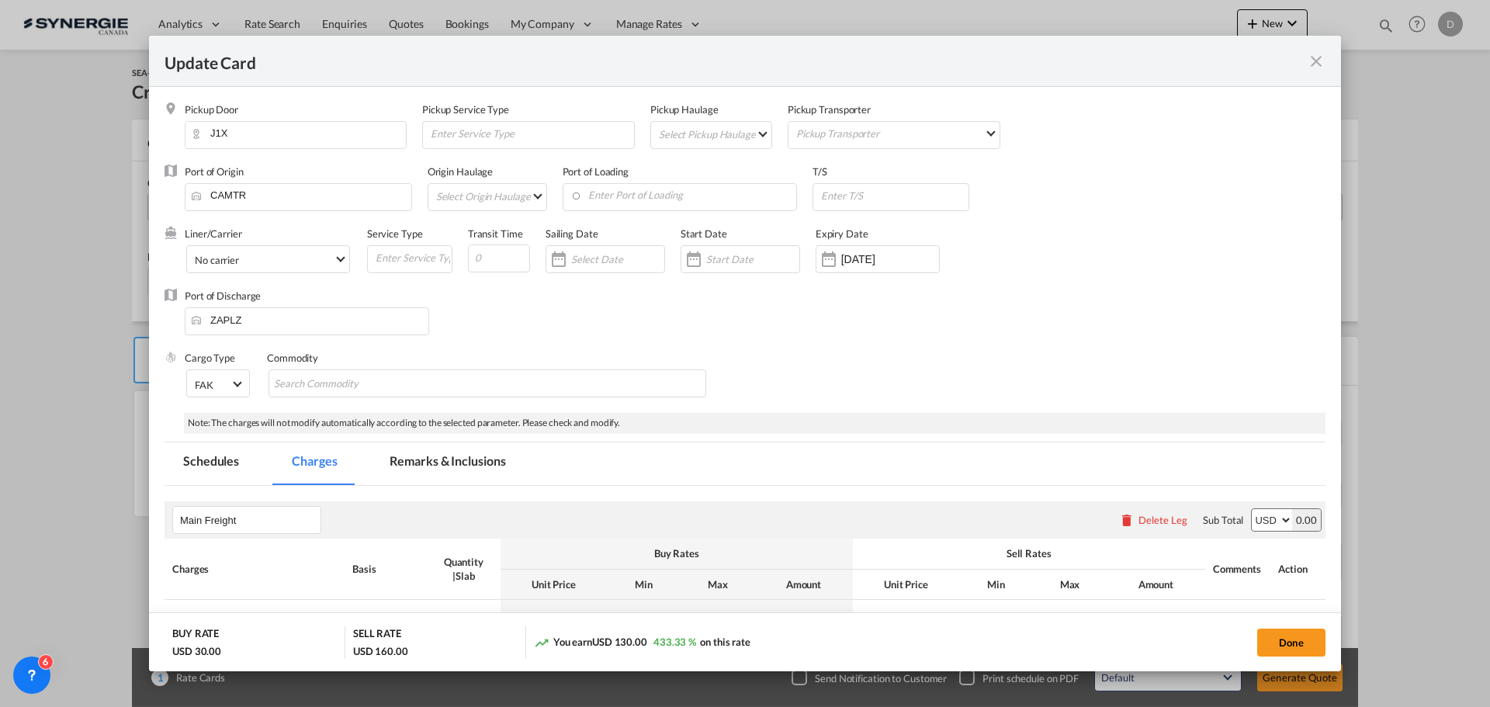
select select "per_bl"
click at [761, 138] on md-select "Select Pickup Haulage rail road barge truck unspecified not available" at bounding box center [714, 134] width 114 height 25
click at [712, 168] on md-option "road" at bounding box center [712, 171] width 137 height 37
click at [695, 205] on input "Enter Port of Loading" at bounding box center [683, 195] width 227 height 23
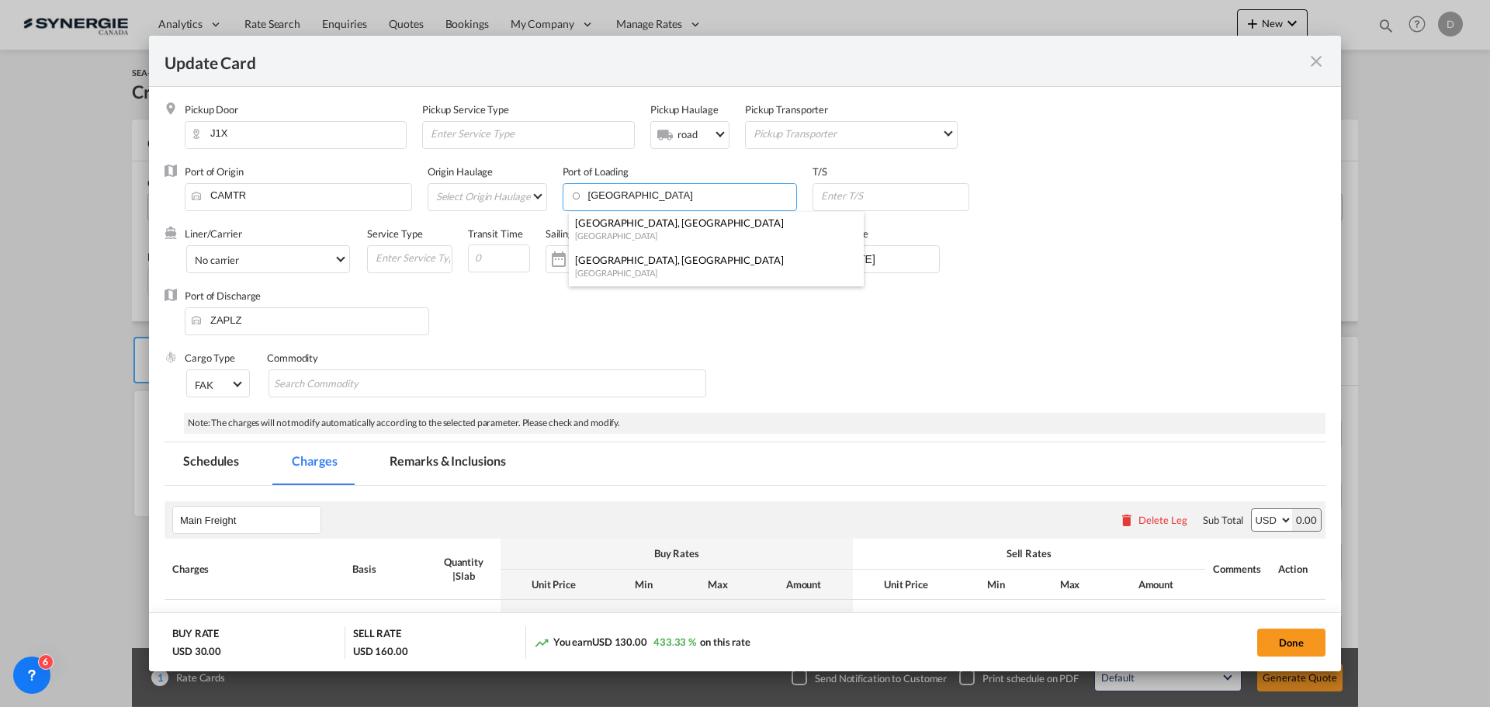
click at [670, 217] on div "[GEOGRAPHIC_DATA], [GEOGRAPHIC_DATA]" at bounding box center [711, 223] width 273 height 14
type input "[GEOGRAPHIC_DATA], [GEOGRAPHIC_DATA], CAMTR"
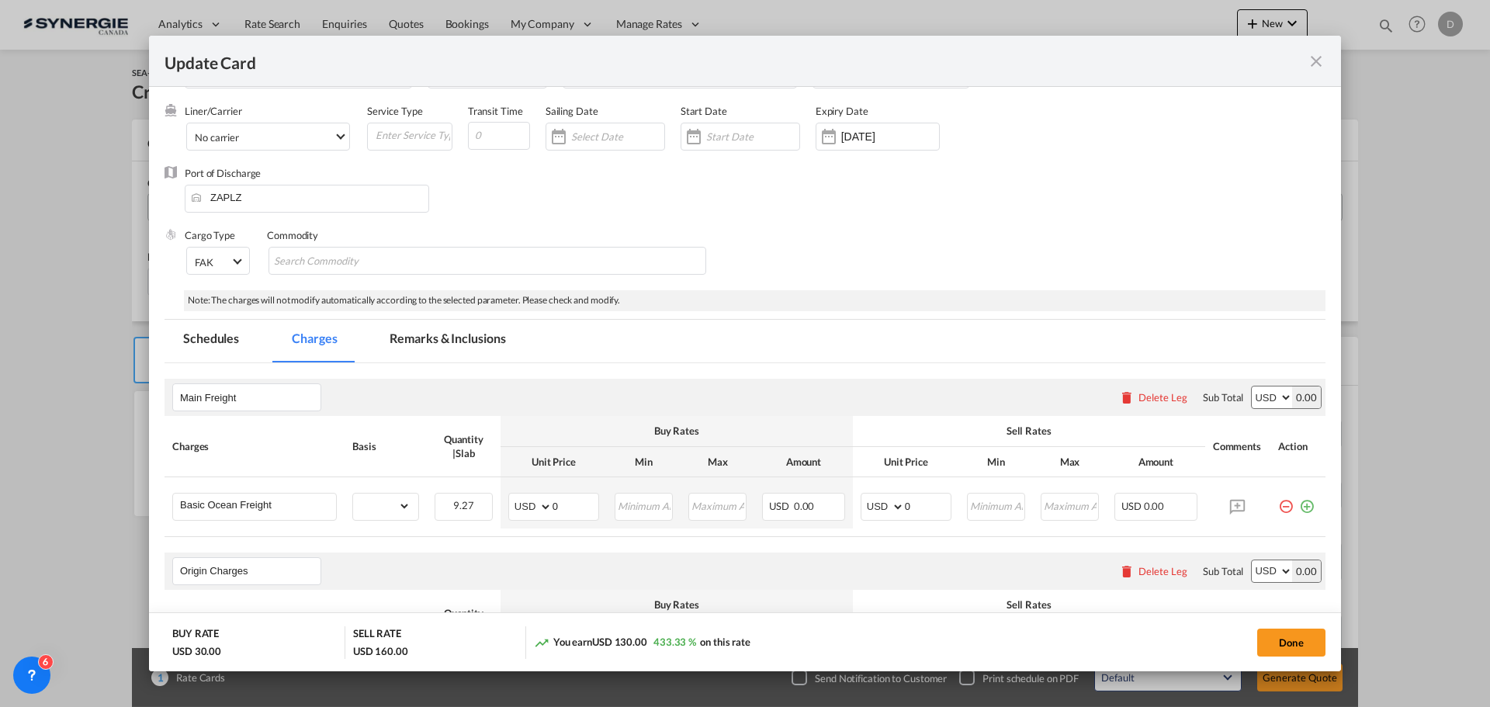
scroll to position [155, 0]
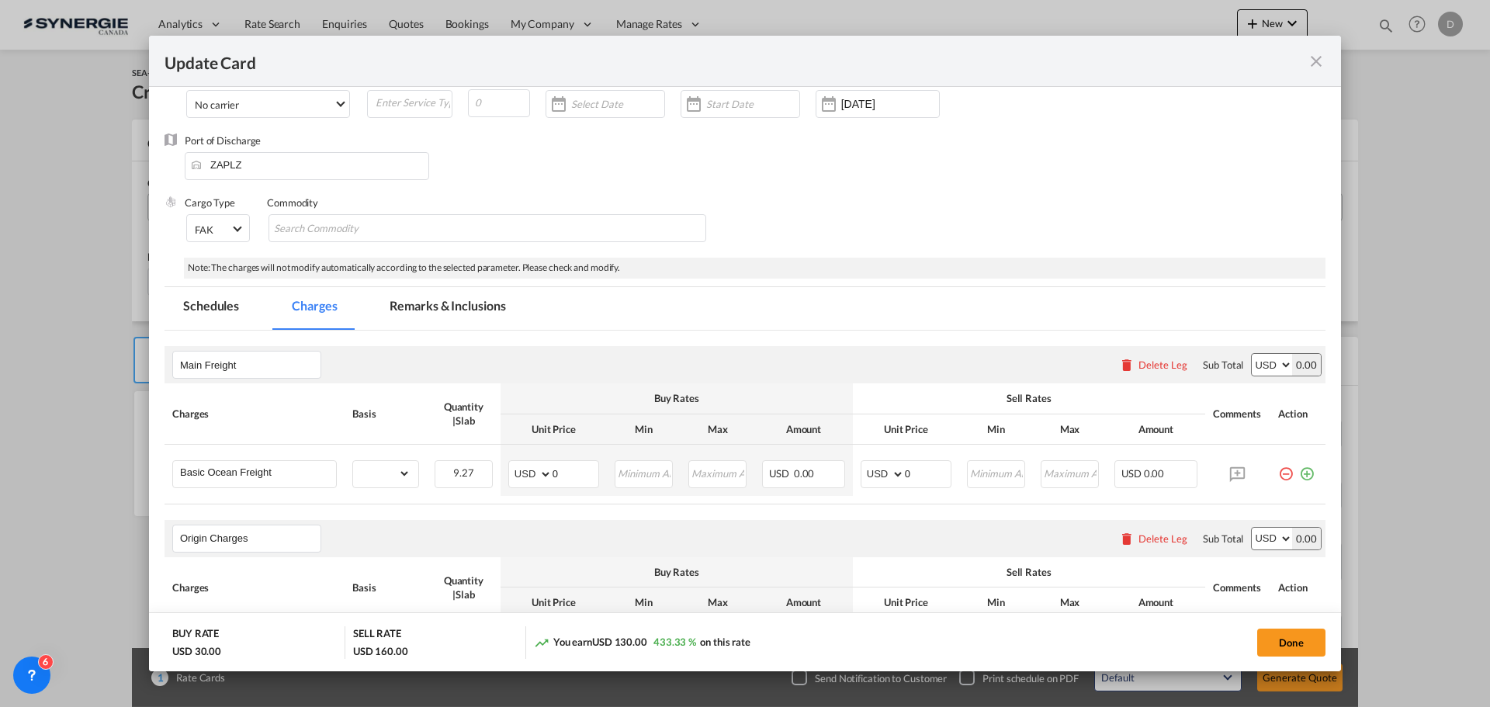
click at [479, 305] on md-tab-item "Remarks & Inclusions" at bounding box center [447, 308] width 153 height 43
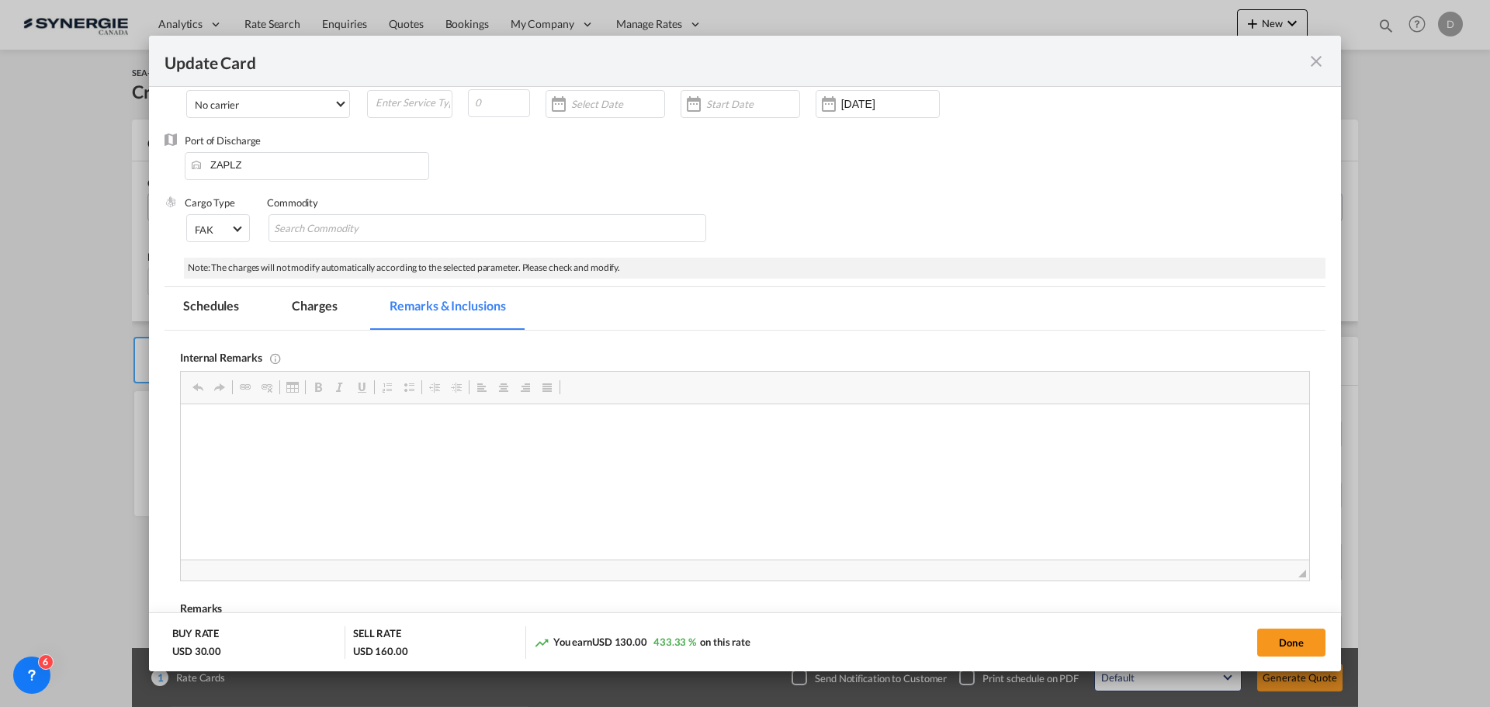
scroll to position [0, 0]
click at [341, 432] on p "ECU Line / MTR-3970391" at bounding box center [744, 428] width 1097 height 16
click at [241, 449] on p "Bourret" at bounding box center [744, 454] width 1097 height 16
click at [262, 478] on html "ECU Line / MTR-3970391 Bourret / Quick quote - 8406974 / 232 CAD / FSC Included" at bounding box center [745, 441] width 1128 height 74
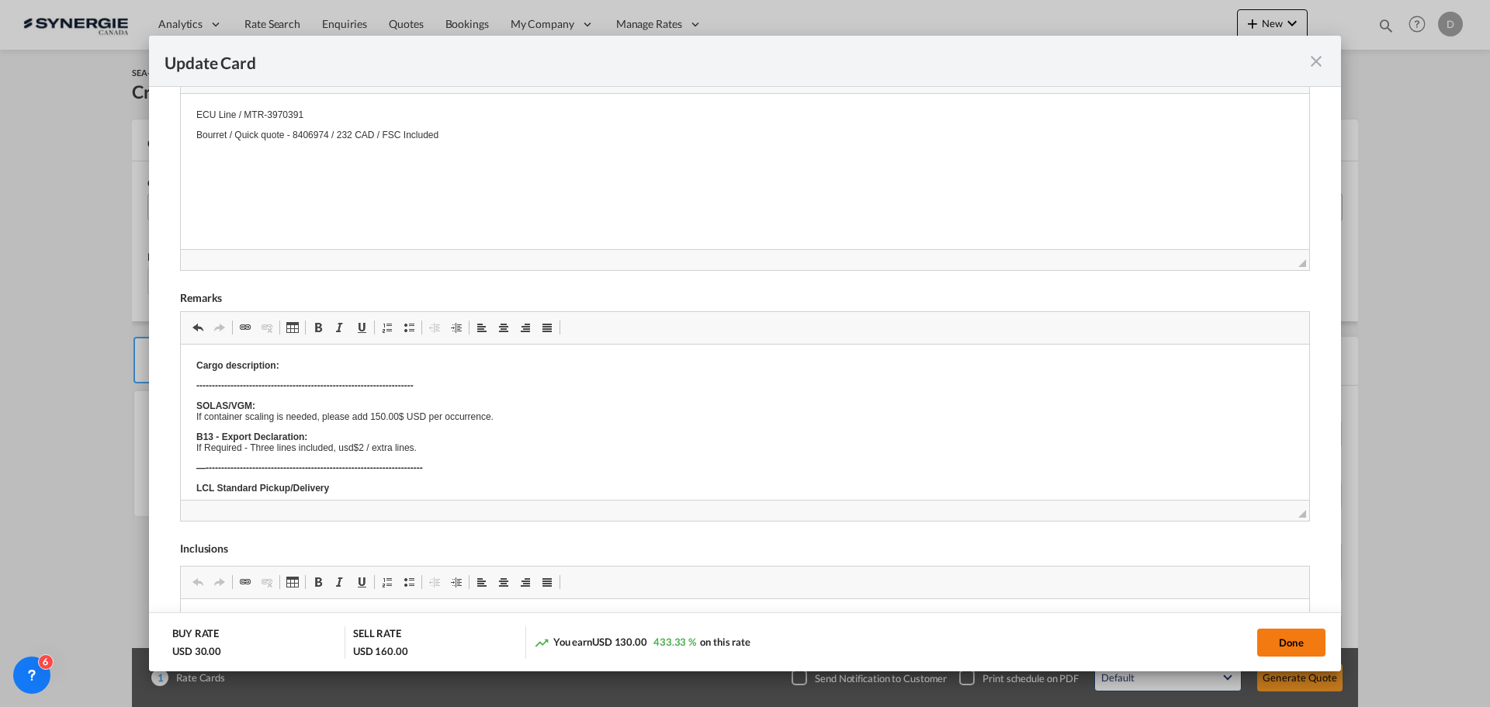
click at [1291, 644] on button "Done" at bounding box center [1291, 643] width 68 height 28
type input "[DATE]"
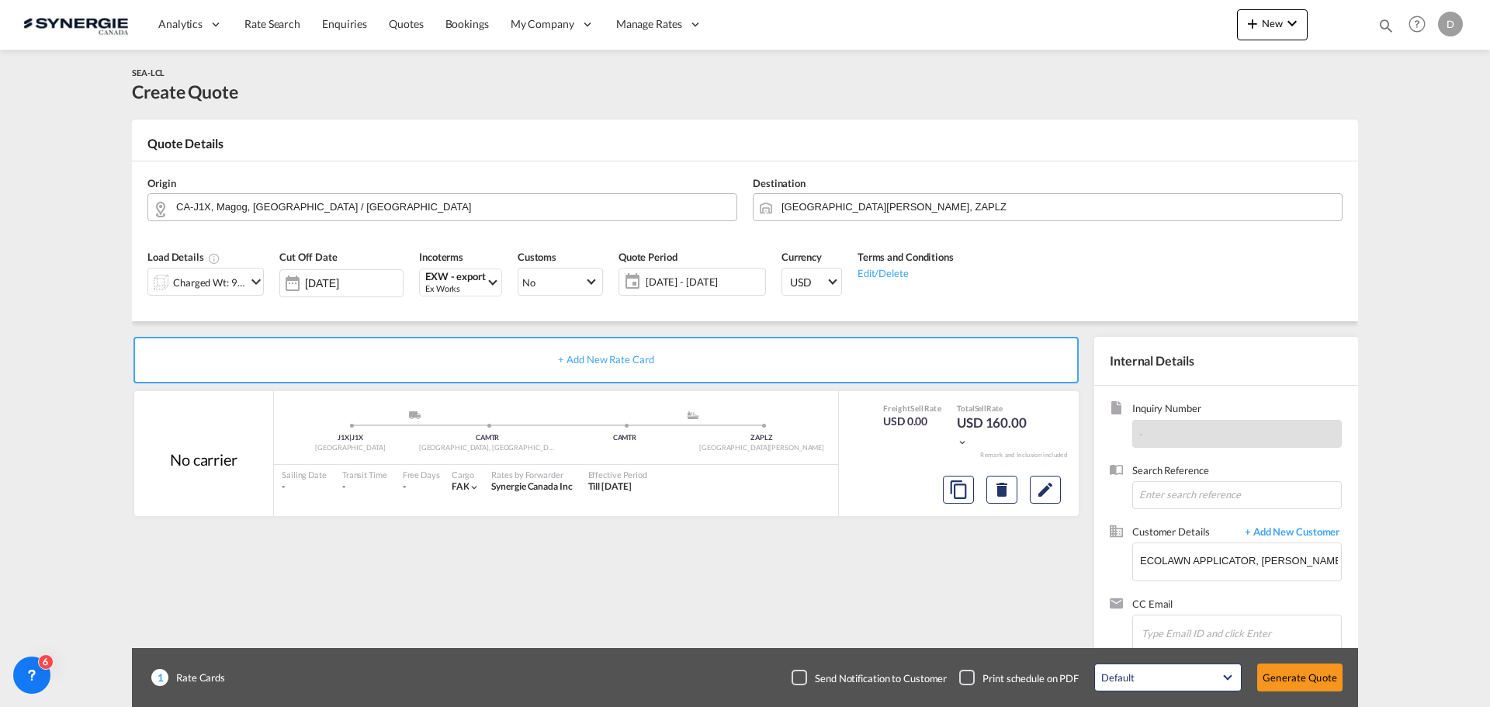
scroll to position [175, 0]
click at [1050, 488] on md-icon "Edit" at bounding box center [1045, 489] width 19 height 19
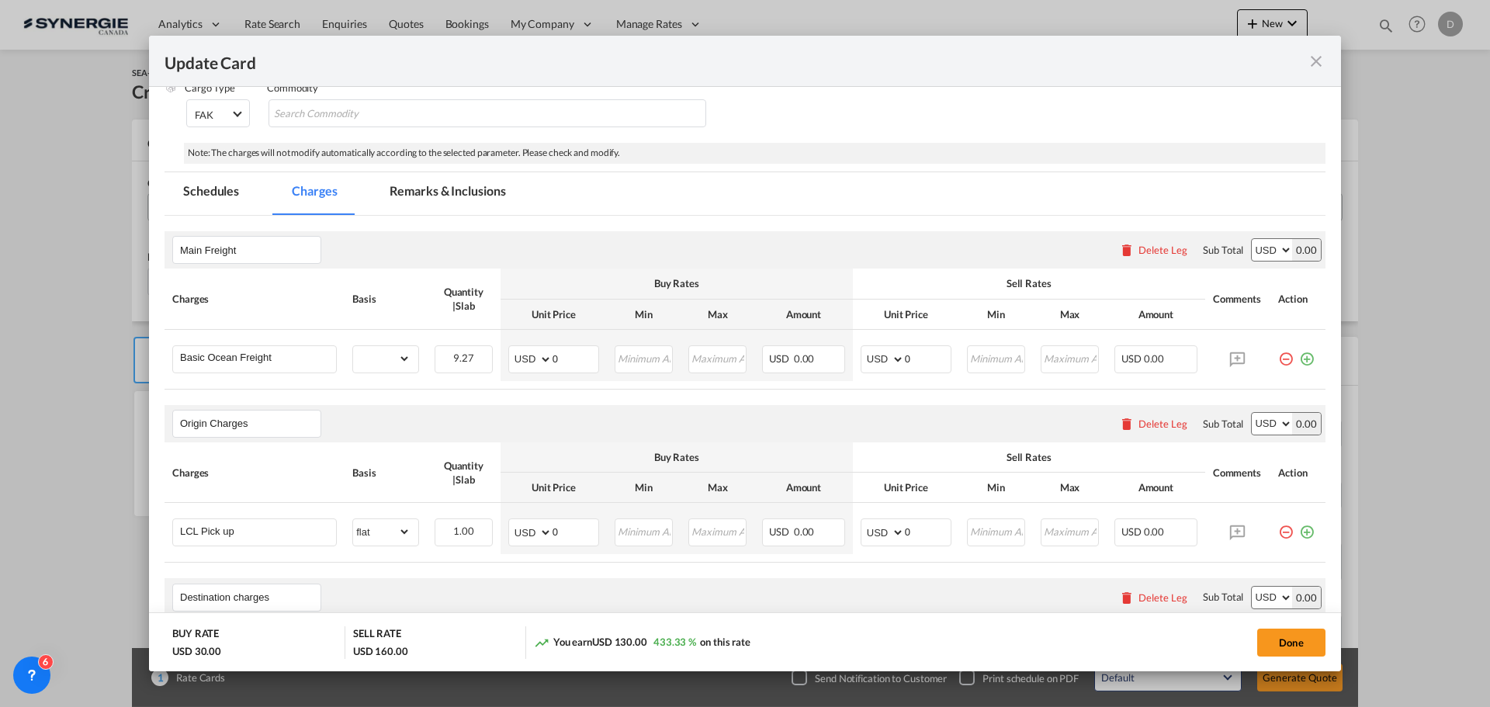
scroll to position [233, 0]
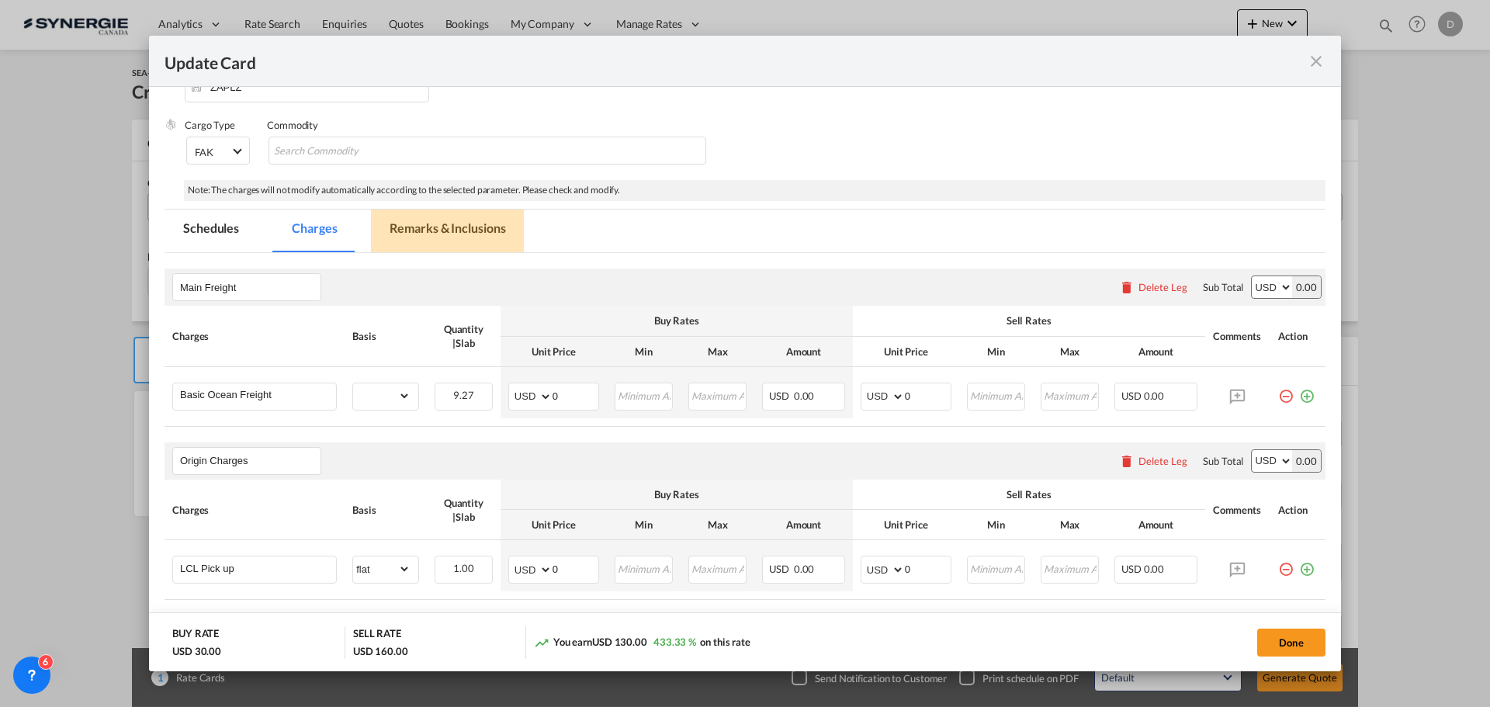
click at [469, 234] on md-tab-item "Remarks & Inclusions" at bounding box center [447, 231] width 153 height 43
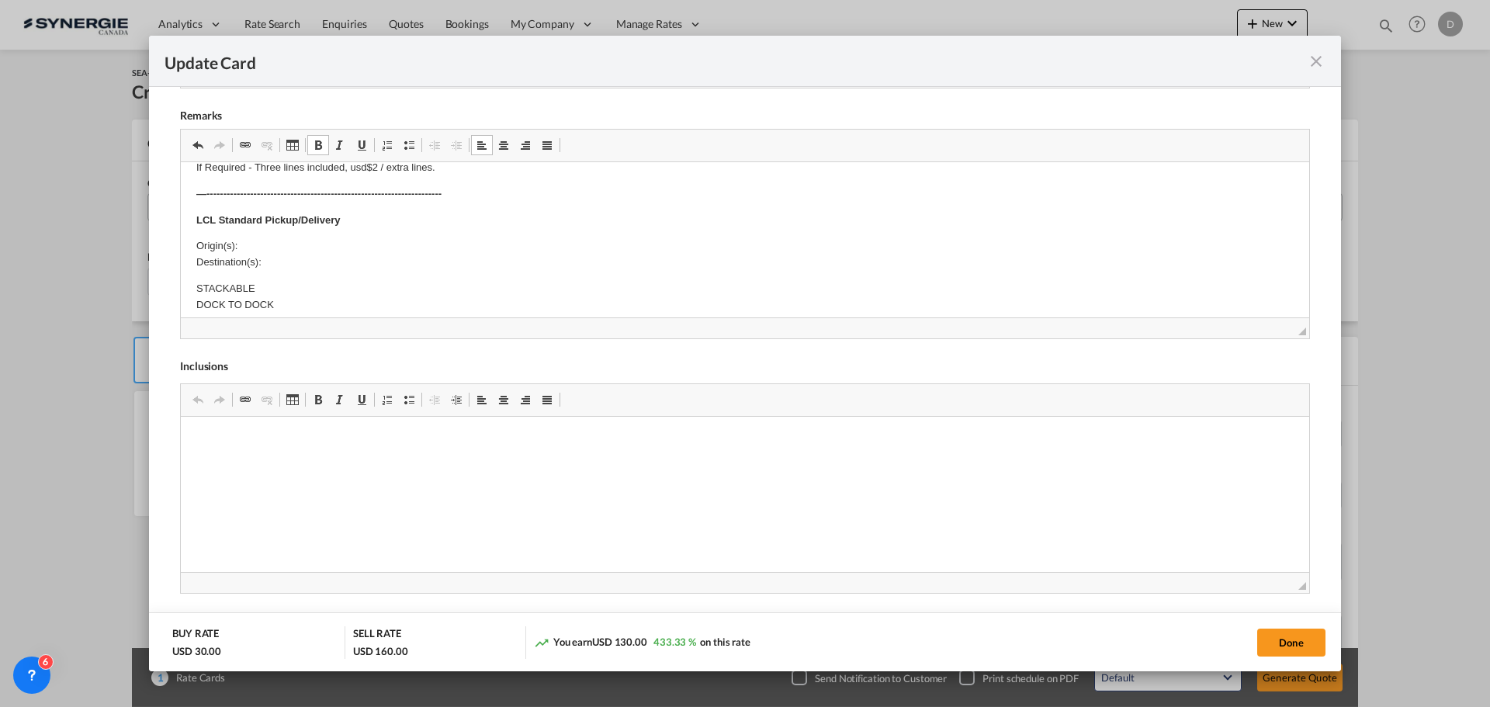
scroll to position [155, 0]
click at [285, 244] on p "Origin(s): Destination(s):" at bounding box center [744, 228] width 1097 height 33
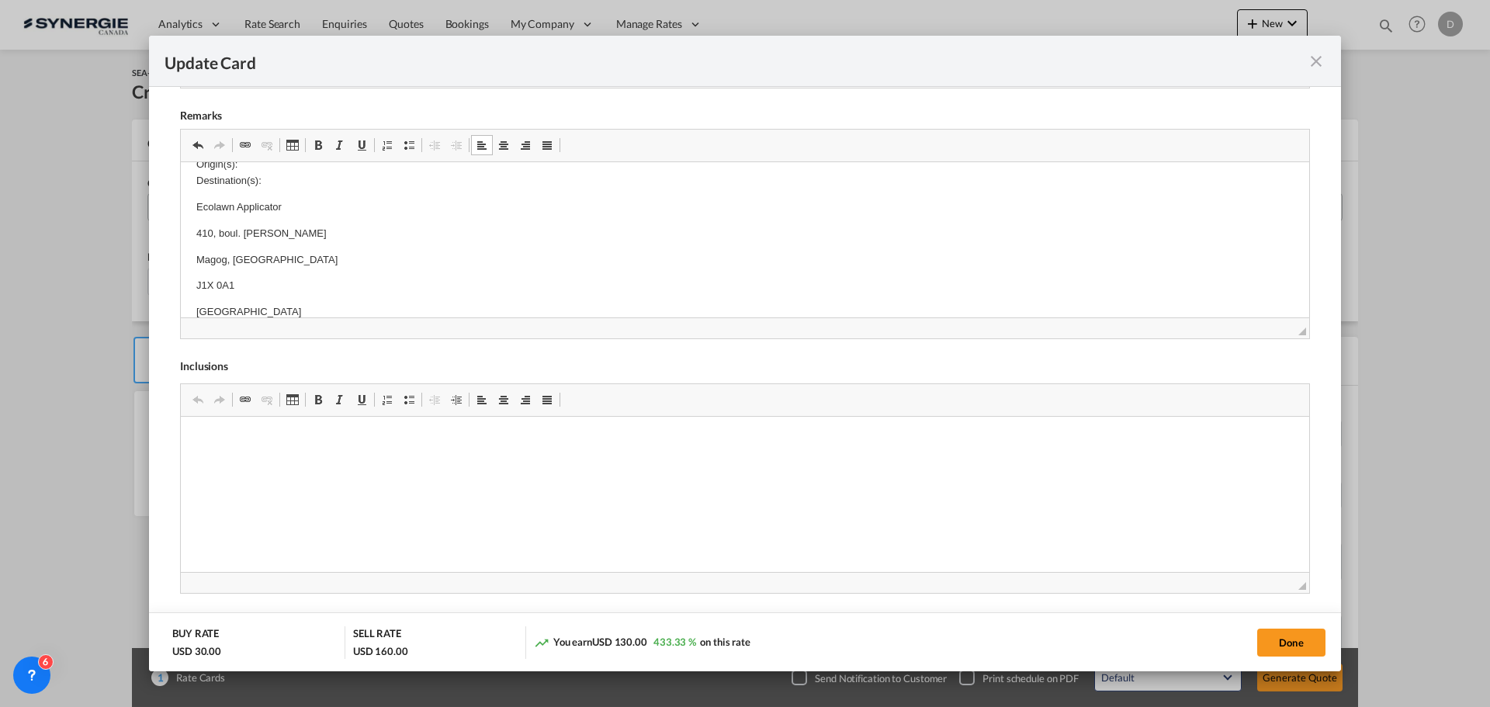
click at [195, 258] on html "Cargo description: ------------------------------------------------------------…" at bounding box center [745, 419] width 1128 height 935
click at [195, 258] on html "Cargo description: ------------------------------------------------------------…" at bounding box center [745, 406] width 1128 height 909
click at [195, 258] on html "Cargo description: ------------------------------------------------------------…" at bounding box center [745, 393] width 1128 height 882
click at [334, 250] on body "Cargo description: ------------------------------------------------------------…" at bounding box center [744, 379] width 1097 height 825
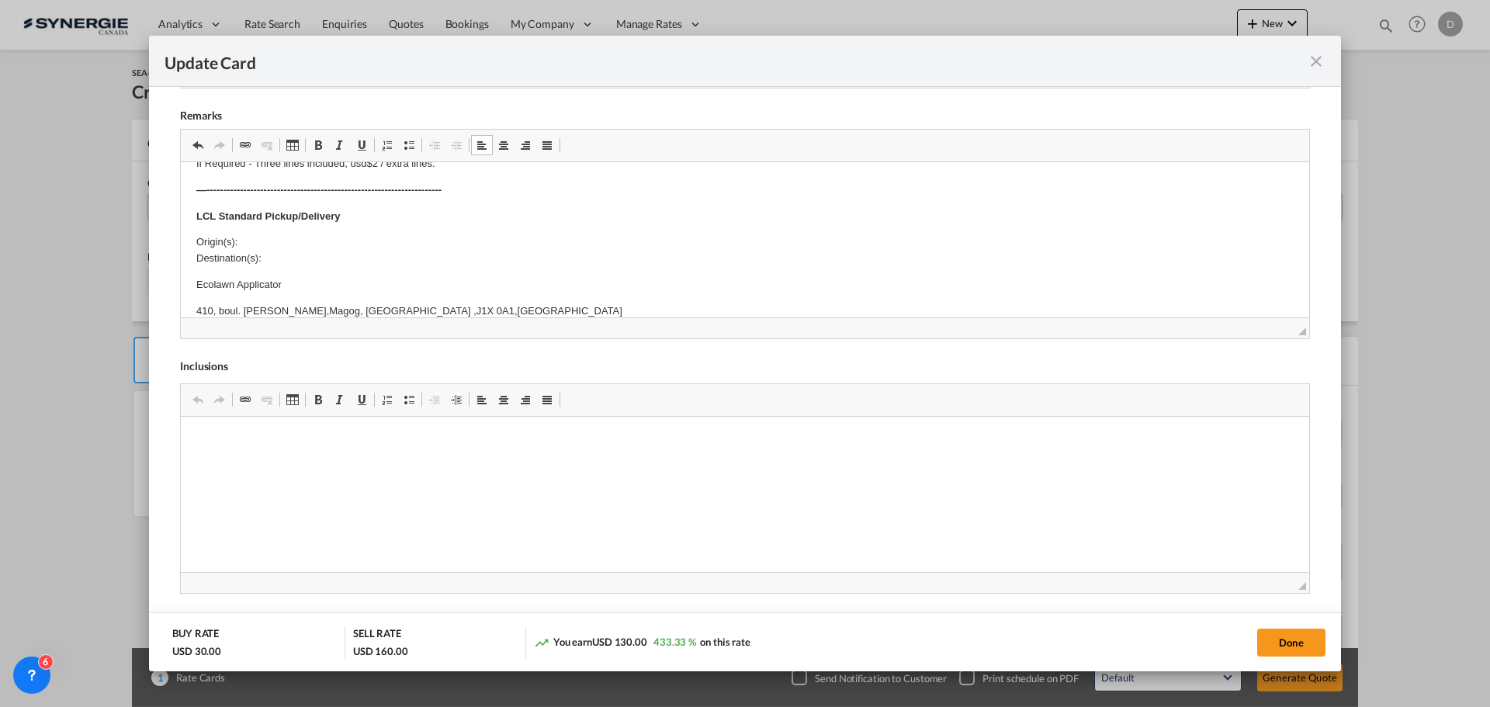
click at [265, 241] on p "Origin(s): Destination(s):" at bounding box center [744, 250] width 1097 height 33
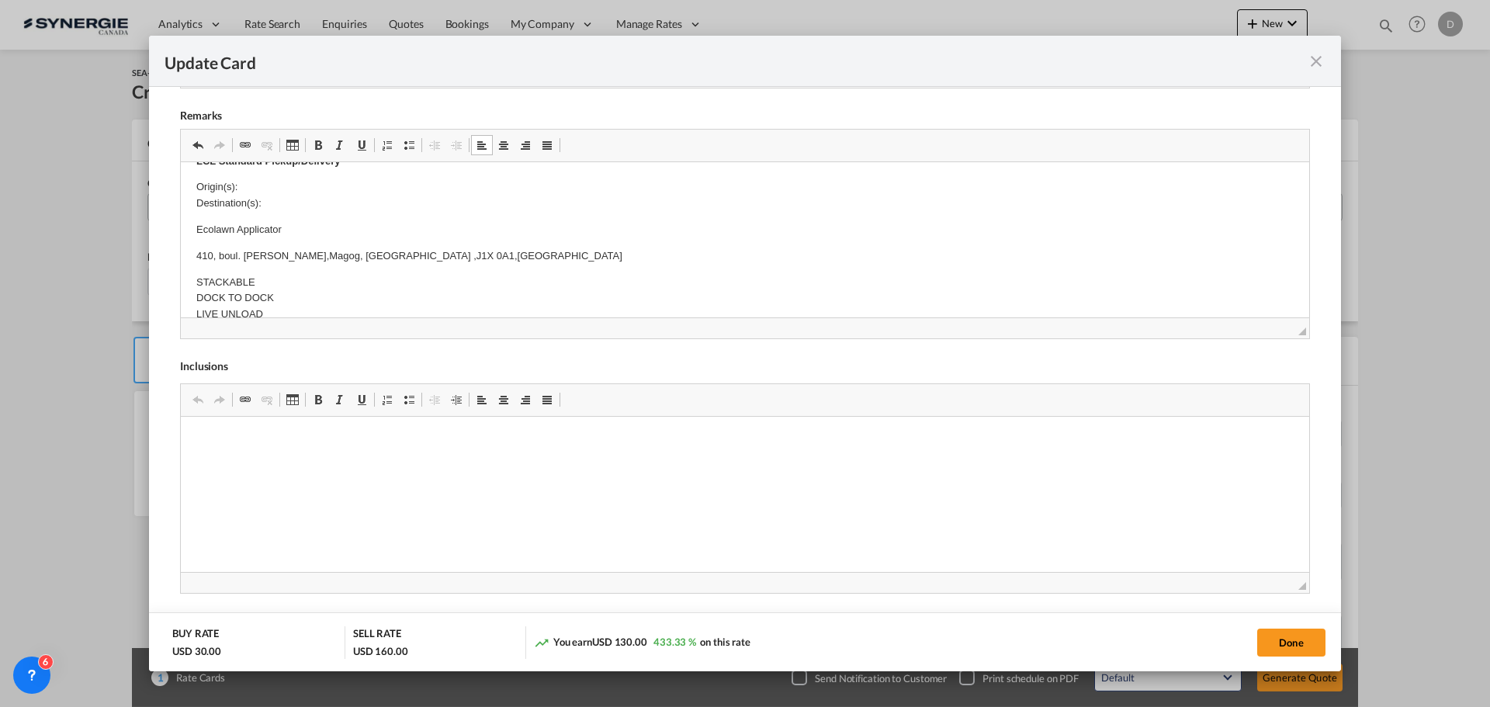
scroll to position [210, 0]
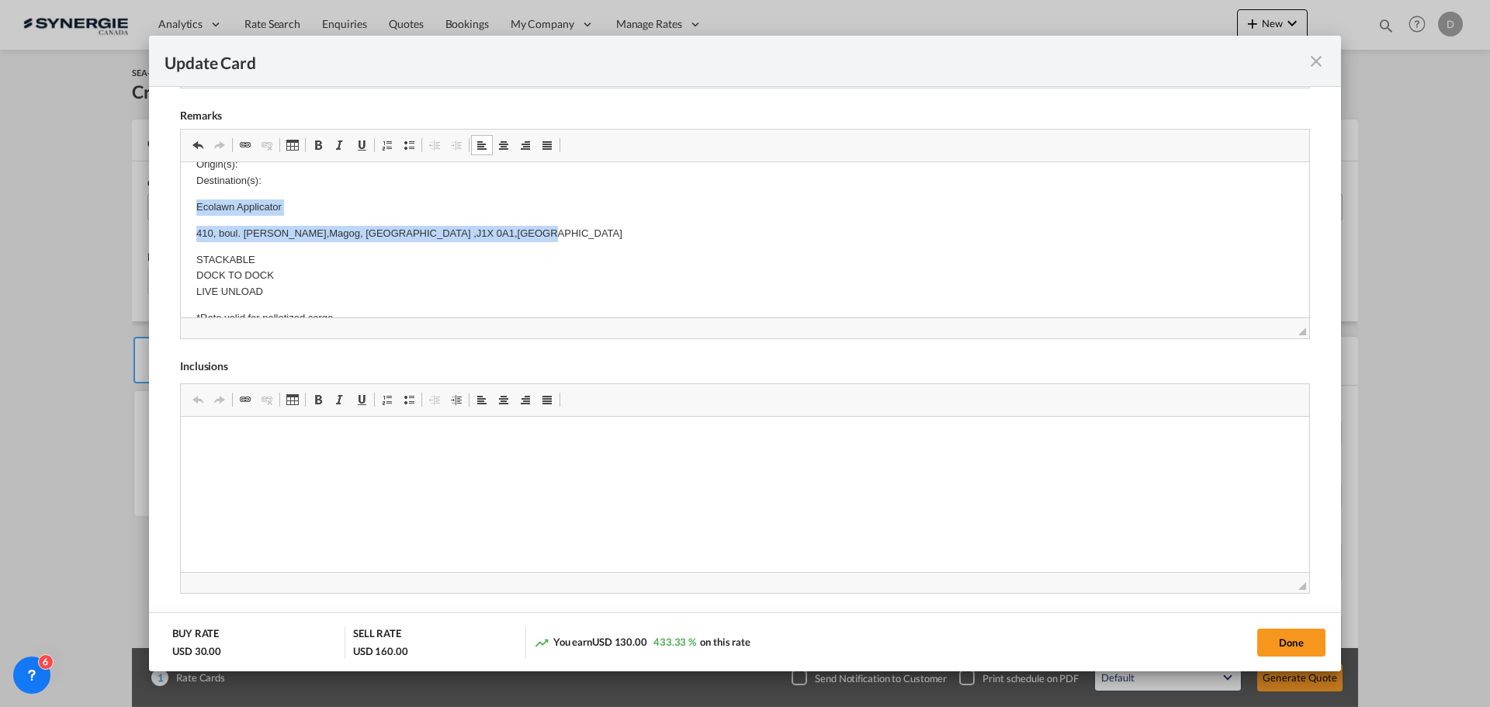
drag, startPoint x: 190, startPoint y: 206, endPoint x: 426, endPoint y: 228, distance: 236.9
click at [426, 228] on html "Cargo description: ------------------------------------------------------------…" at bounding box center [745, 380] width 1128 height 856
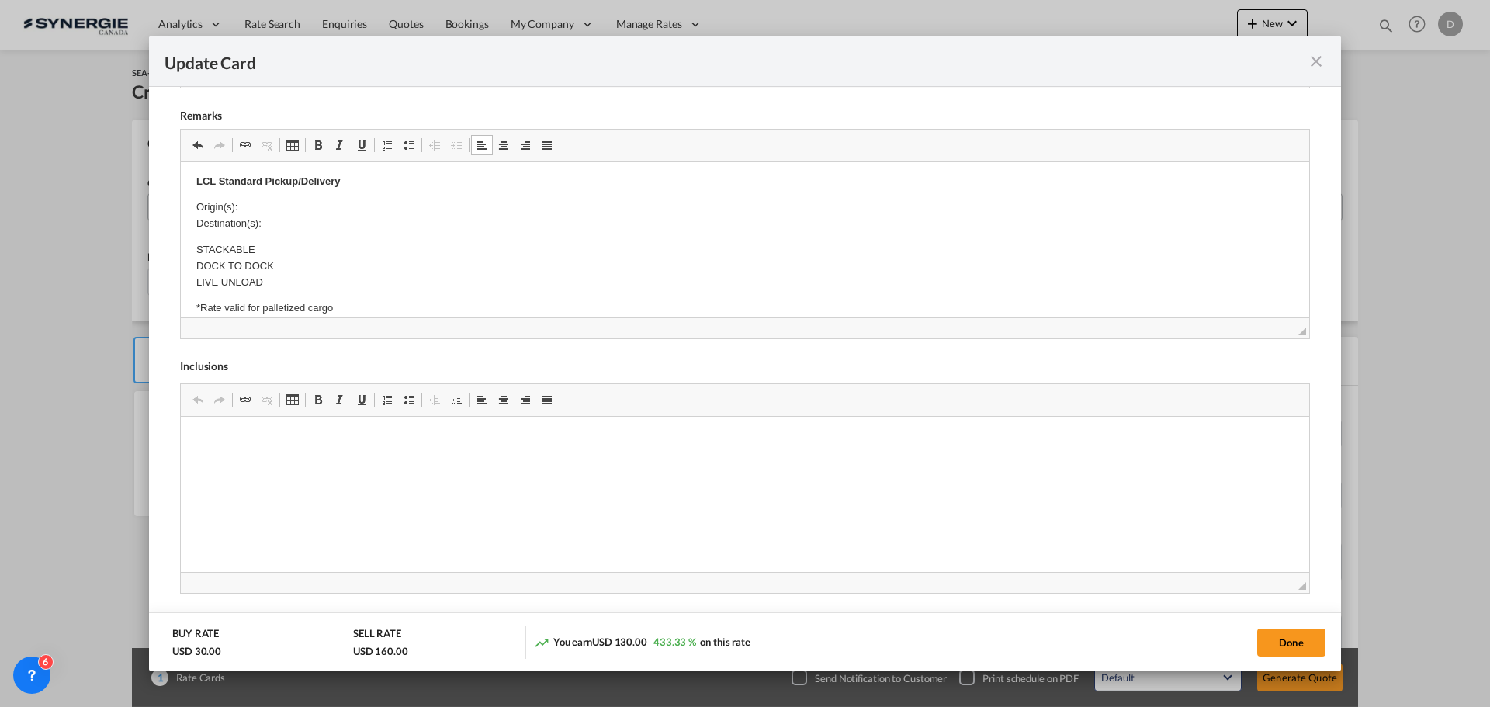
scroll to position [90, 0]
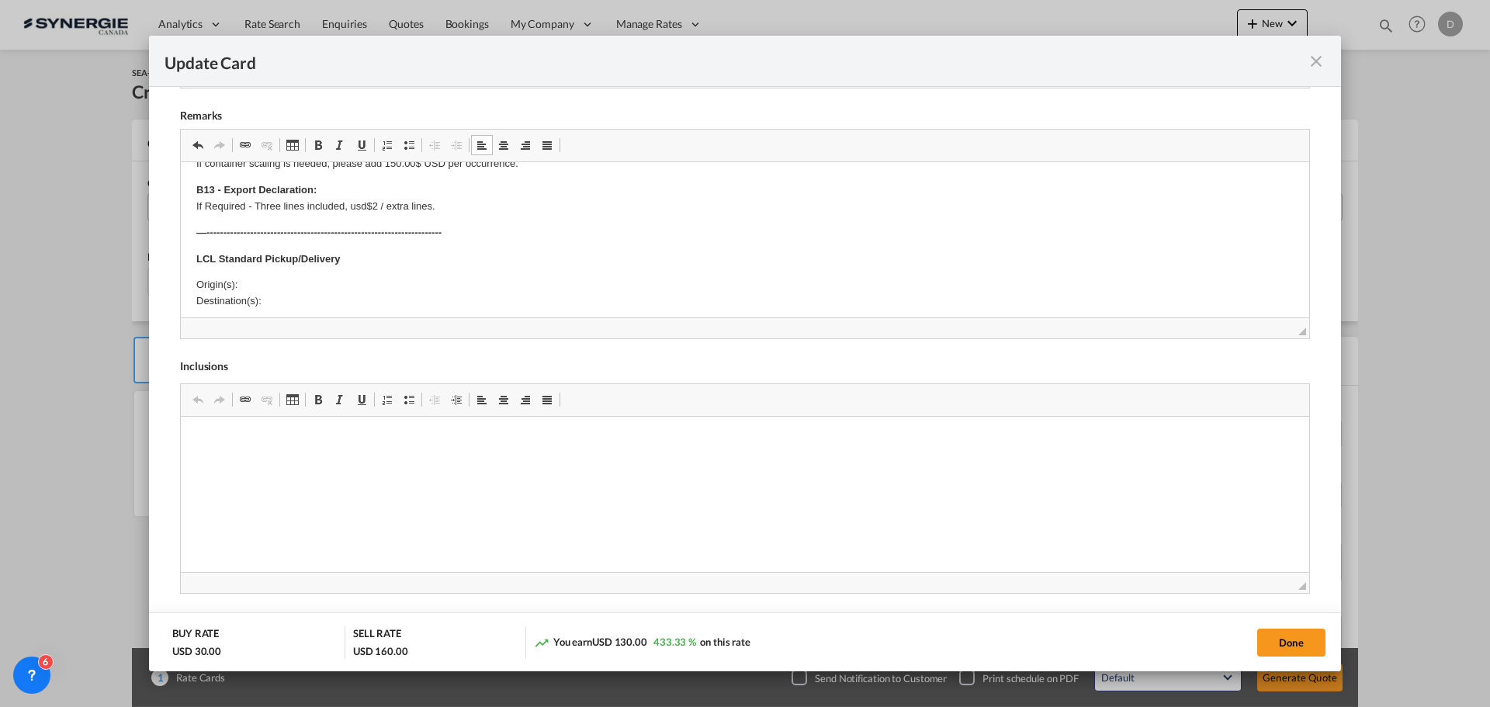
click at [258, 282] on p "Origin(s): Destination(s):" at bounding box center [744, 293] width 1097 height 33
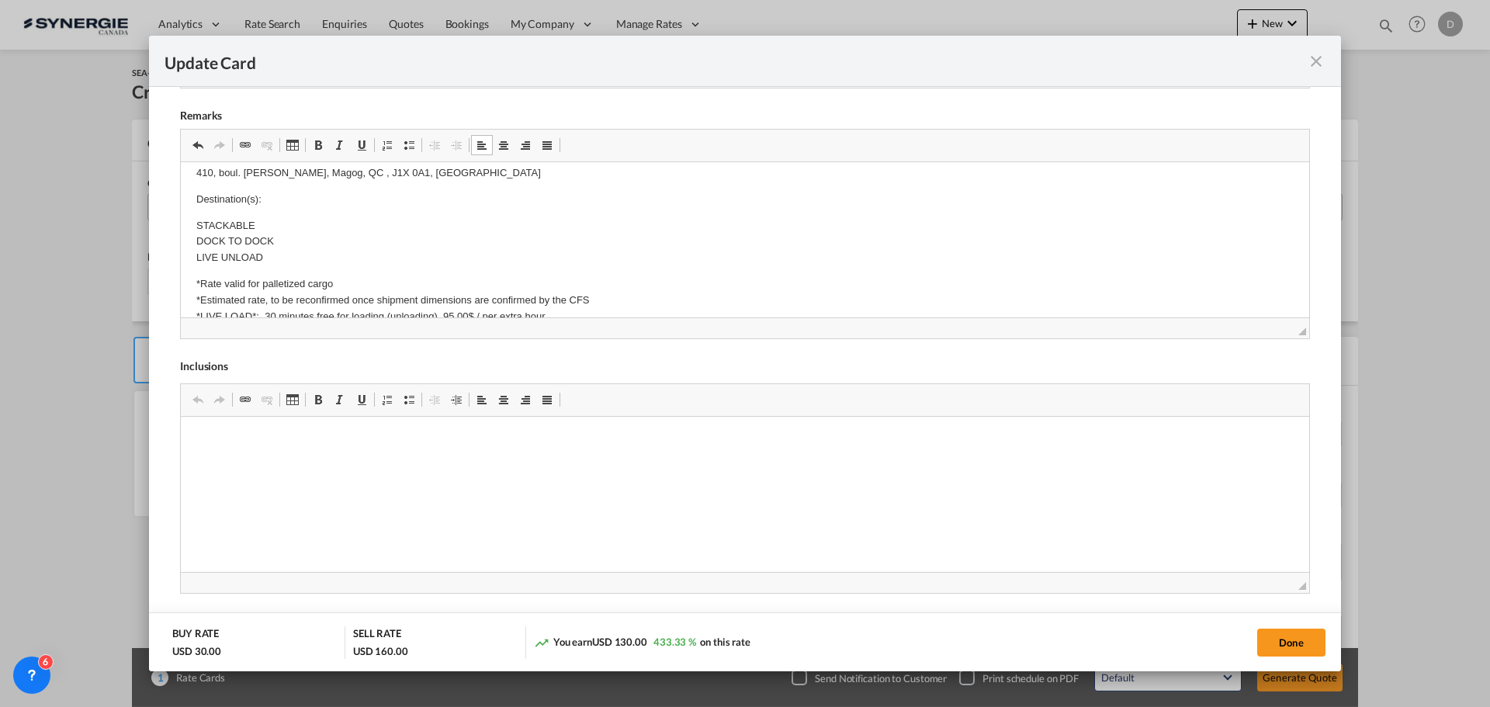
scroll to position [271, 0]
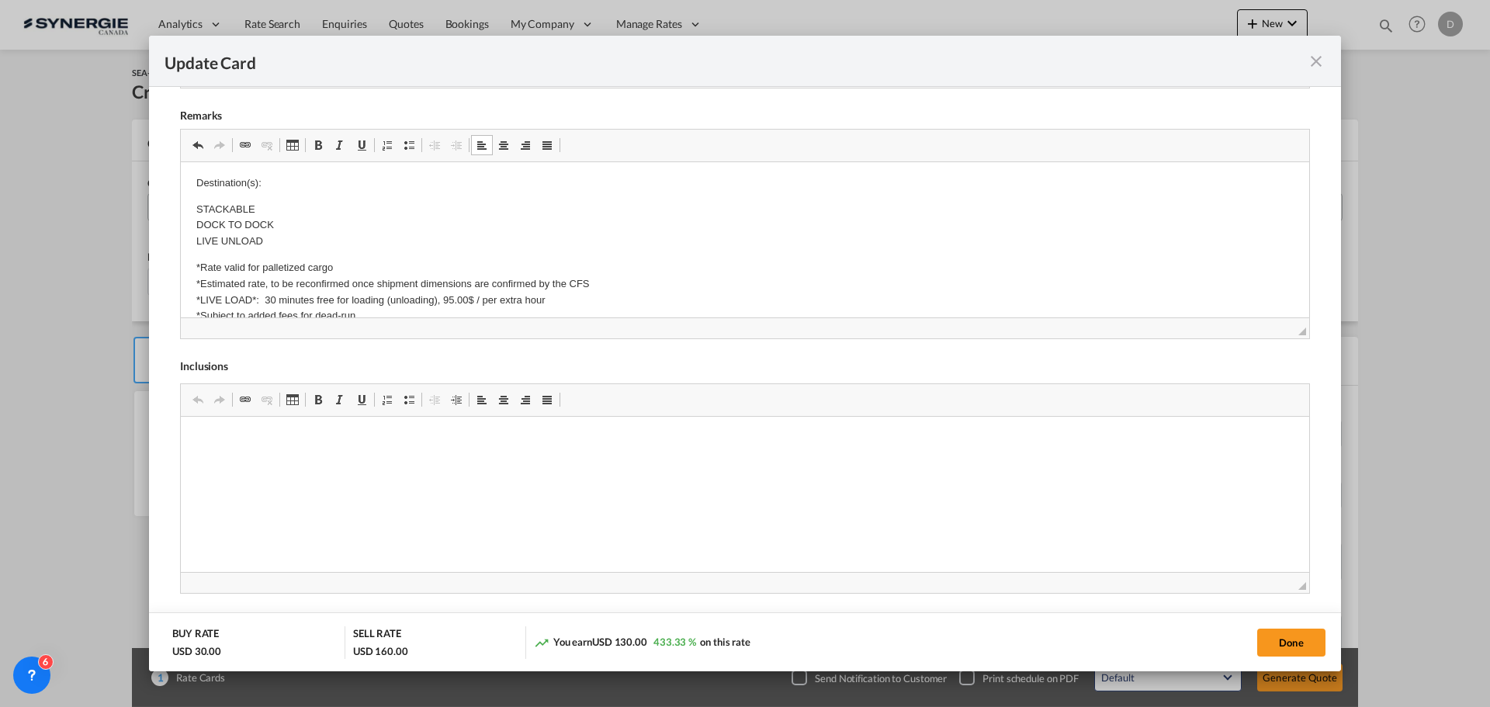
click at [282, 188] on p "Destination(s):" at bounding box center [744, 183] width 1097 height 16
click at [455, 244] on p "STACKABLE DOCK TO DOCK LIVE UNLOAD" at bounding box center [744, 226] width 1097 height 48
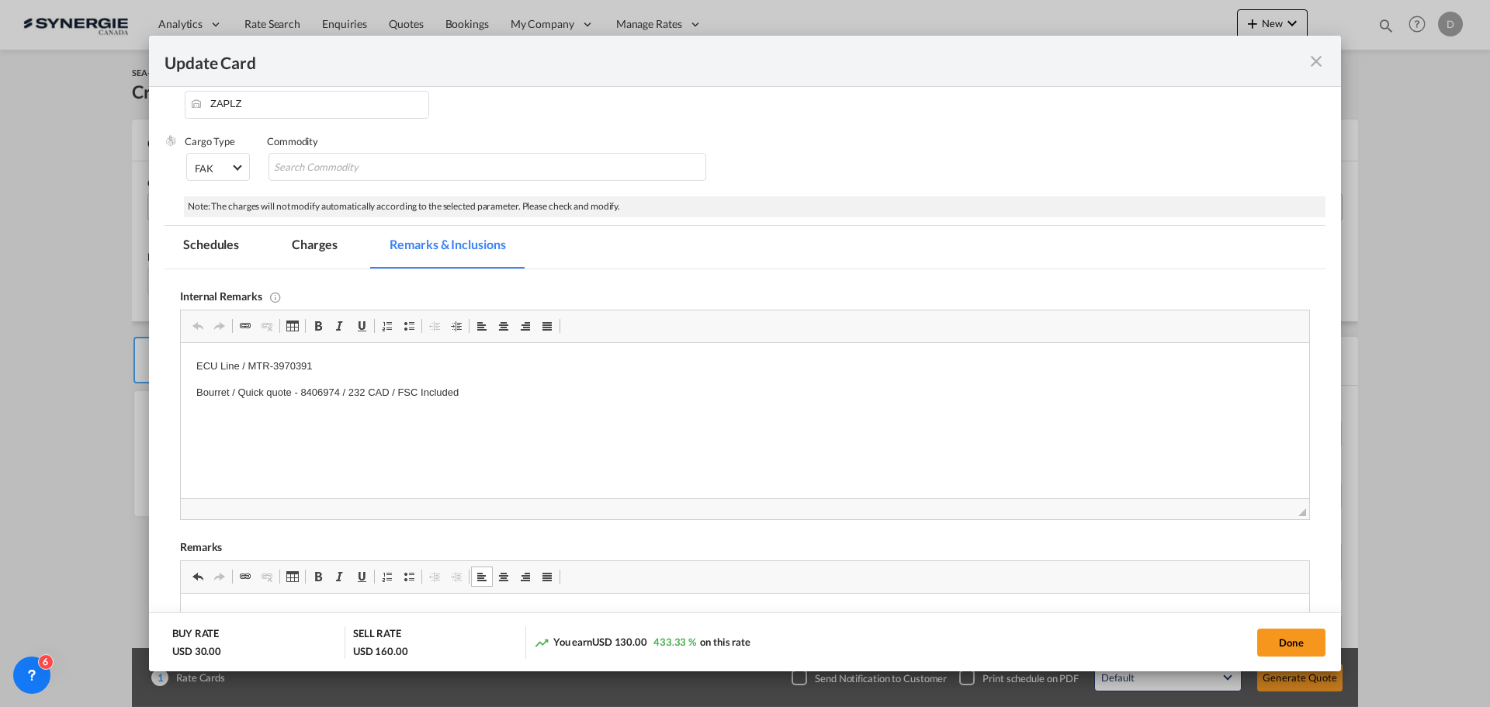
scroll to position [182, 0]
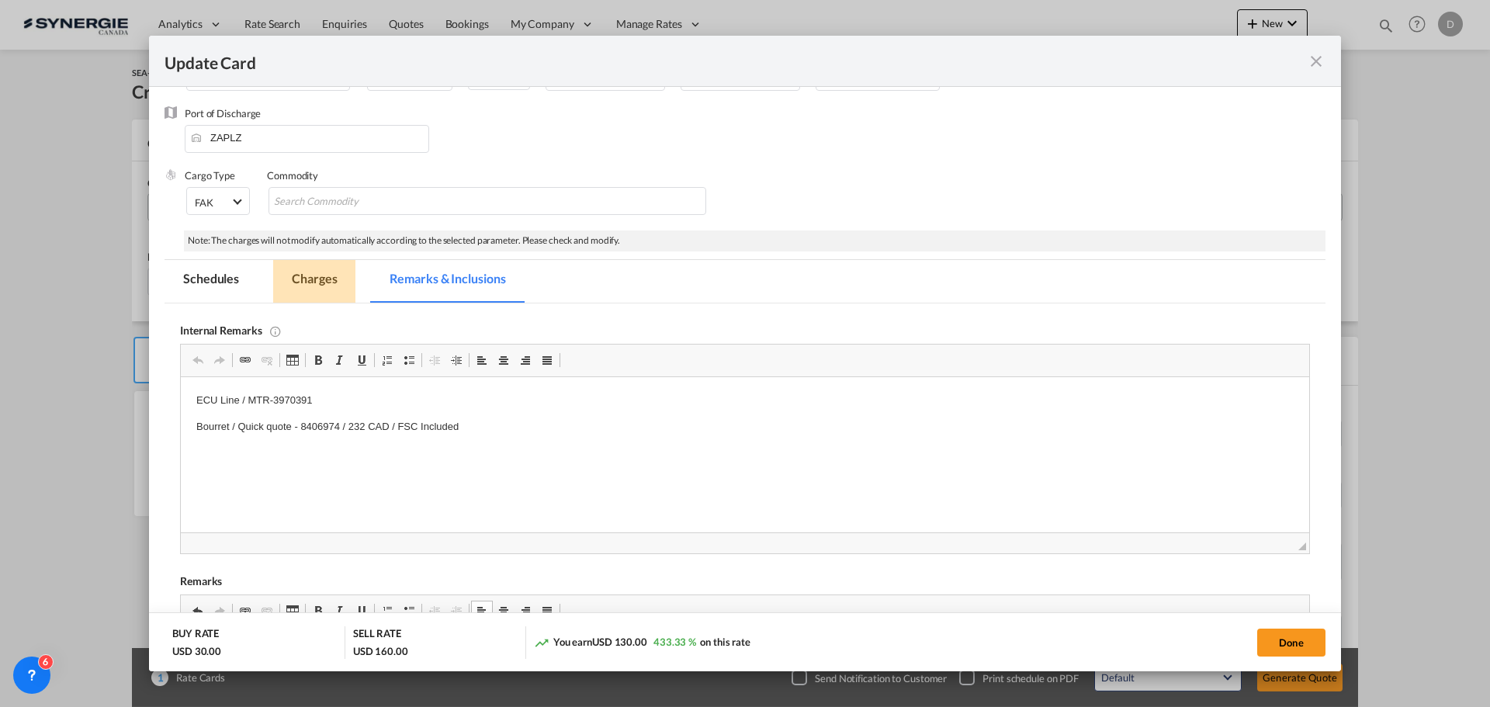
click at [318, 276] on md-tab-item "Charges" at bounding box center [314, 281] width 82 height 43
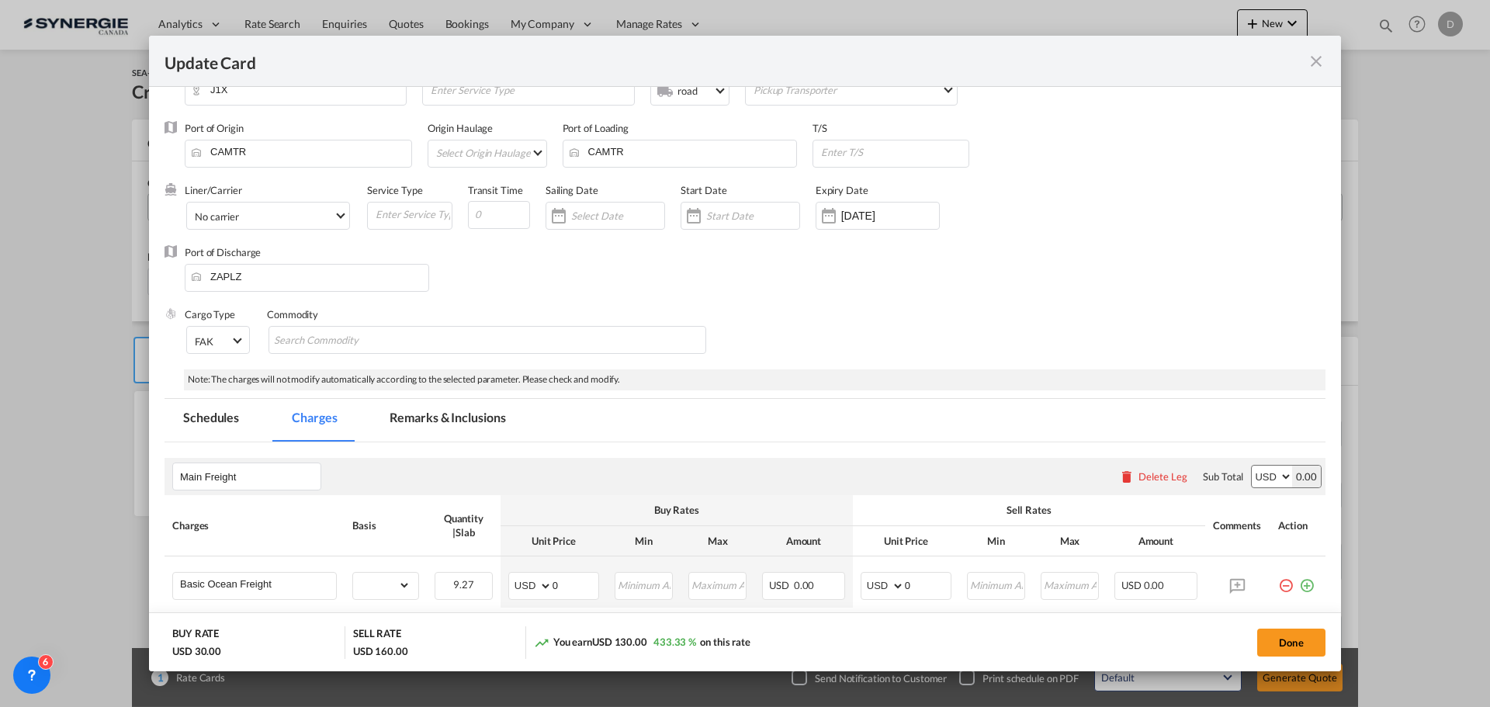
scroll to position [78, 0]
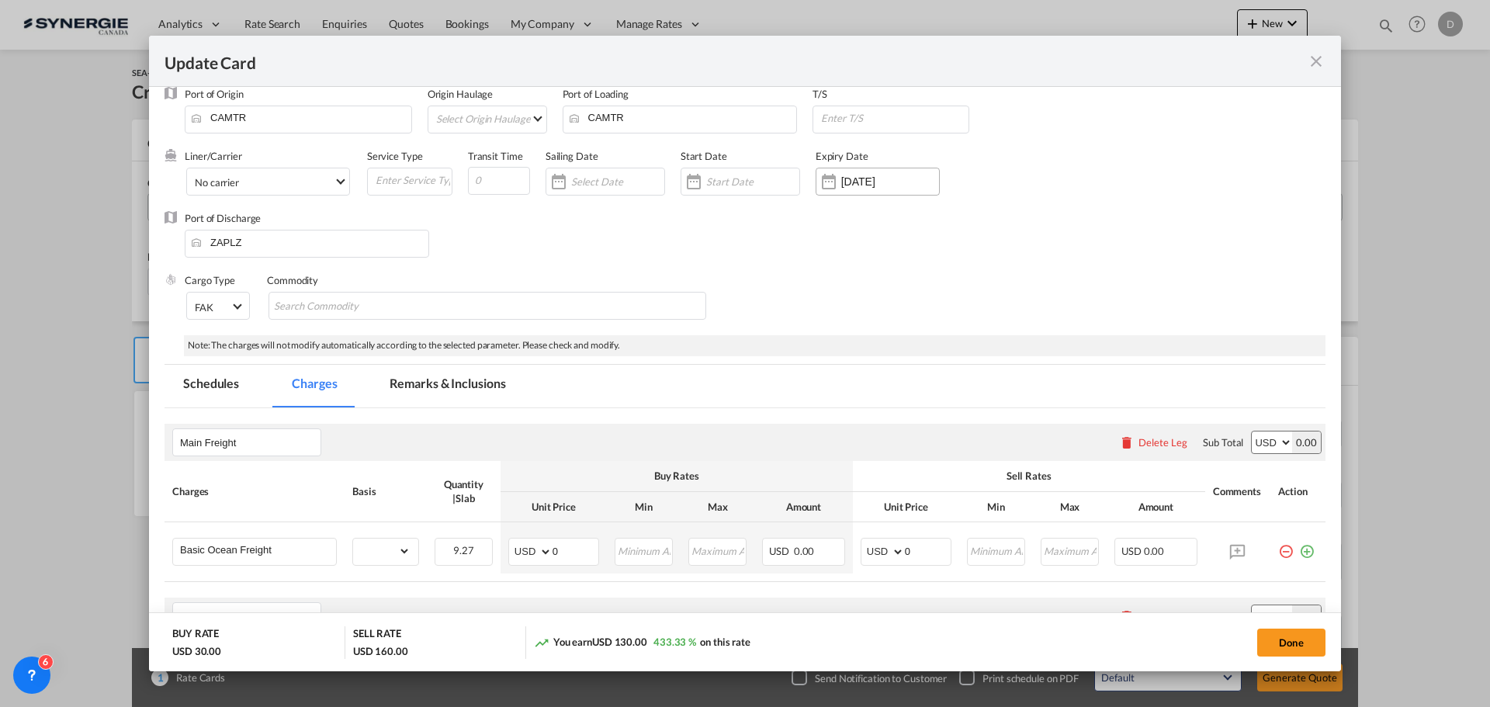
click at [831, 181] on div "Update Card Pickup ..." at bounding box center [828, 181] width 25 height 31
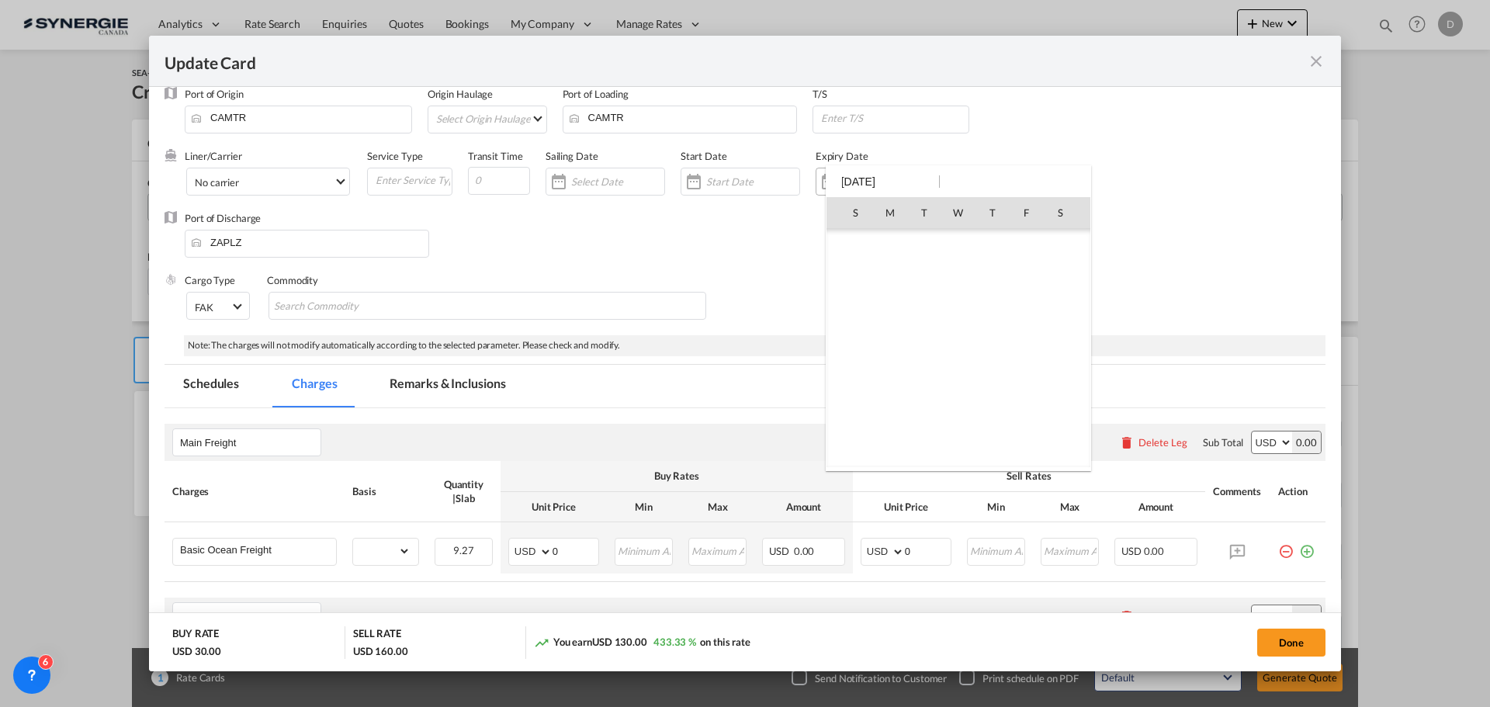
scroll to position [359881, 0]
click at [799, 231] on div at bounding box center [745, 353] width 1490 height 707
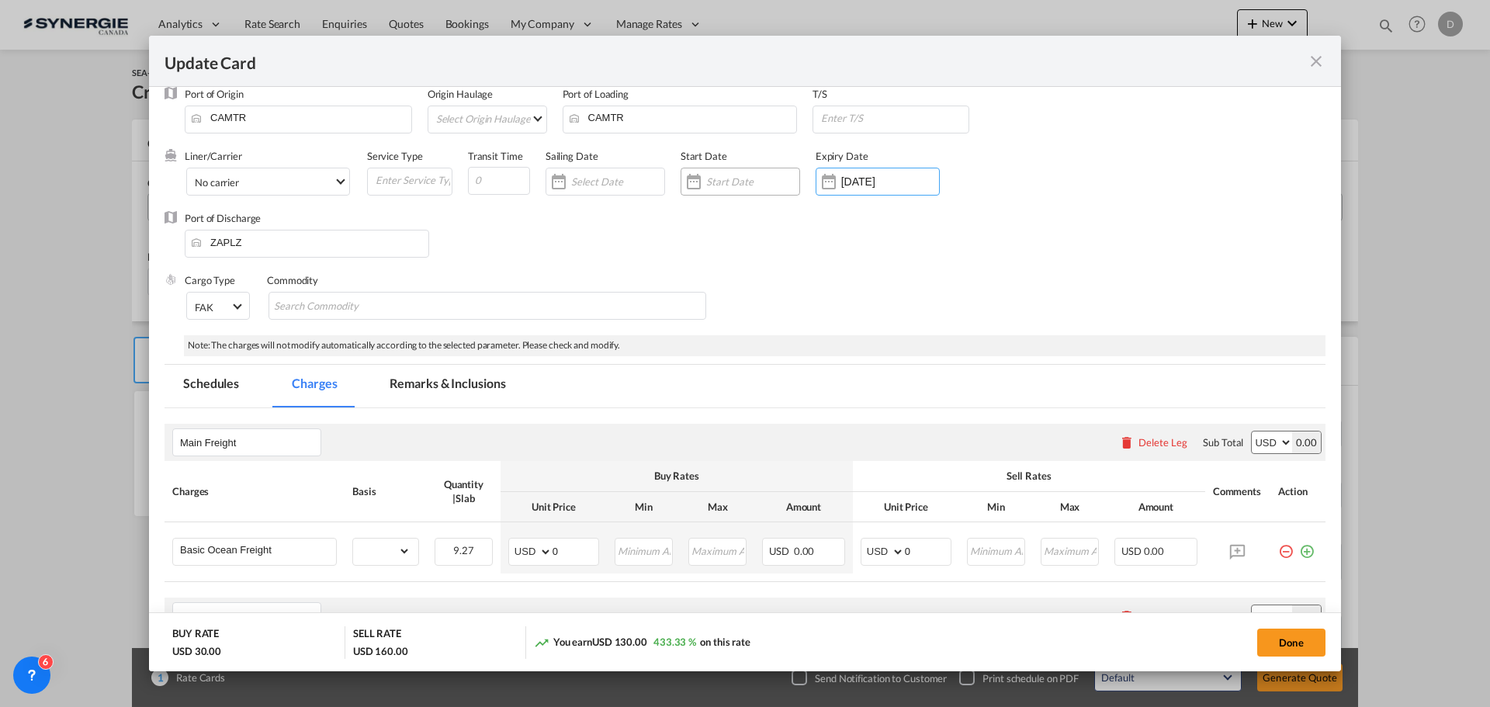
click at [704, 180] on div "Update Card Pickup ..." at bounding box center [693, 181] width 25 height 31
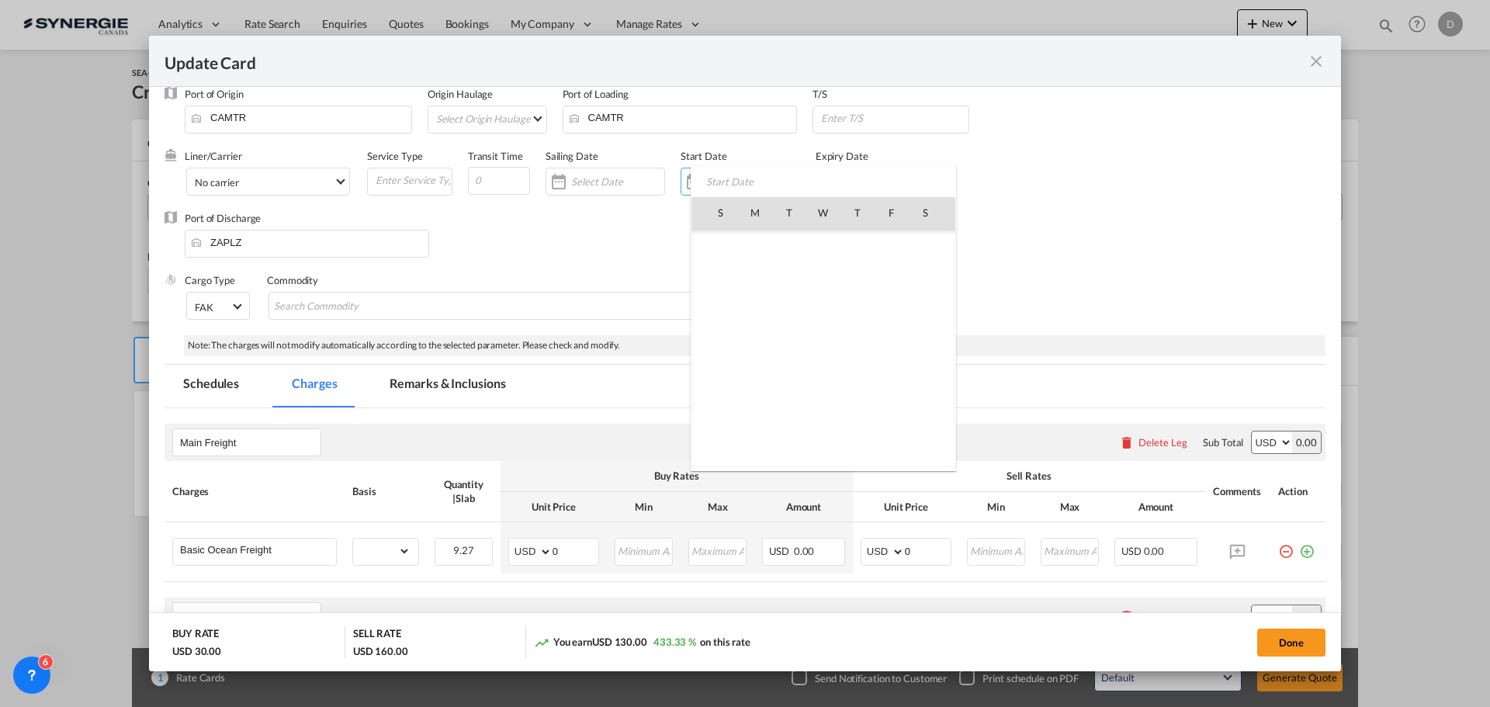
scroll to position [359676, 0]
click at [889, 276] on span "10" at bounding box center [891, 280] width 33 height 33
type input "[DATE]"
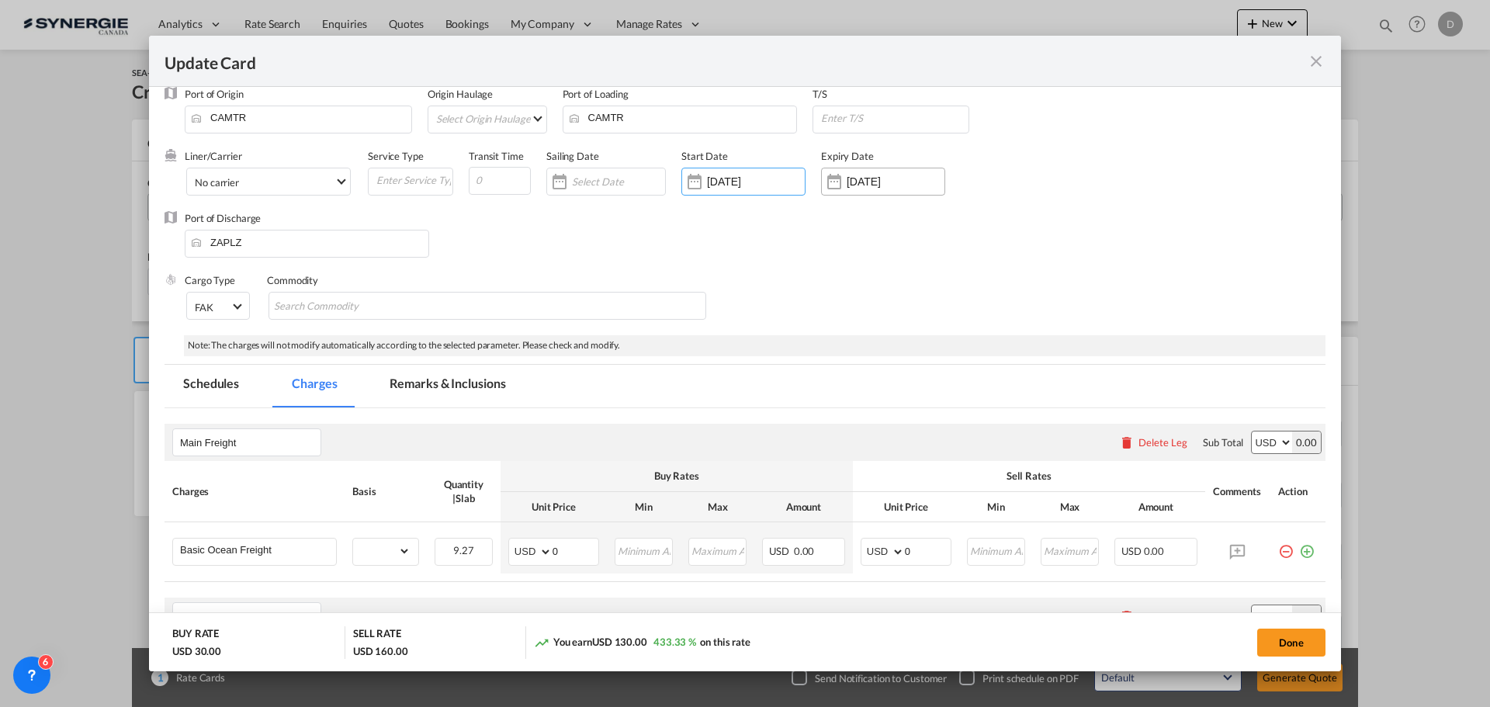
click at [833, 177] on div "Update Card Pickup ..." at bounding box center [834, 181] width 25 height 31
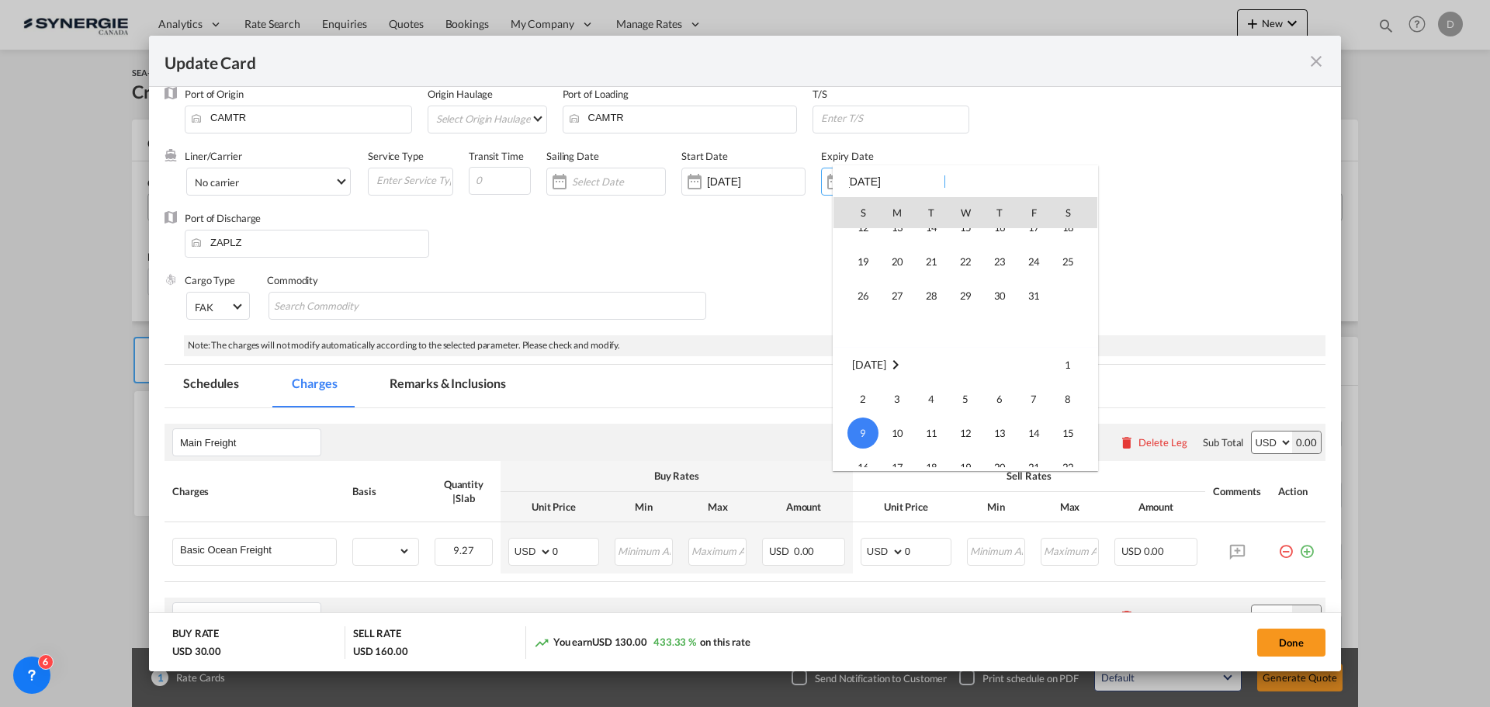
scroll to position [0, 0]
click at [960, 312] on span "15" at bounding box center [965, 314] width 31 height 31
type input "[DATE]"
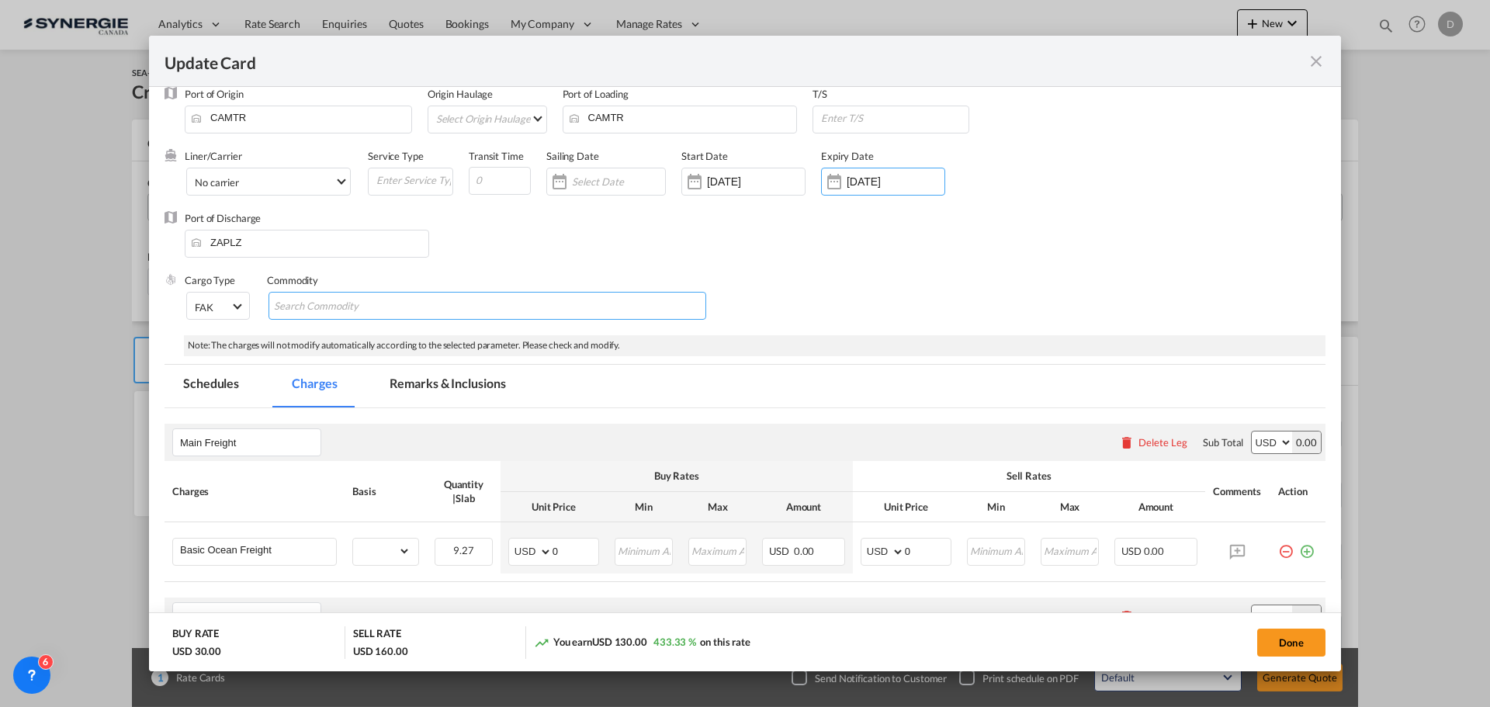
click at [487, 310] on md-chips-wrap "Chips container with autocompletion. Enter the text area, type text to search, …" at bounding box center [488, 306] width 438 height 28
type input "General Cargo"
click at [524, 285] on div "Commodity" at bounding box center [487, 280] width 441 height 14
click at [921, 123] on input "Update Card Pickup ..." at bounding box center [893, 117] width 149 height 23
type input "Antwerp"
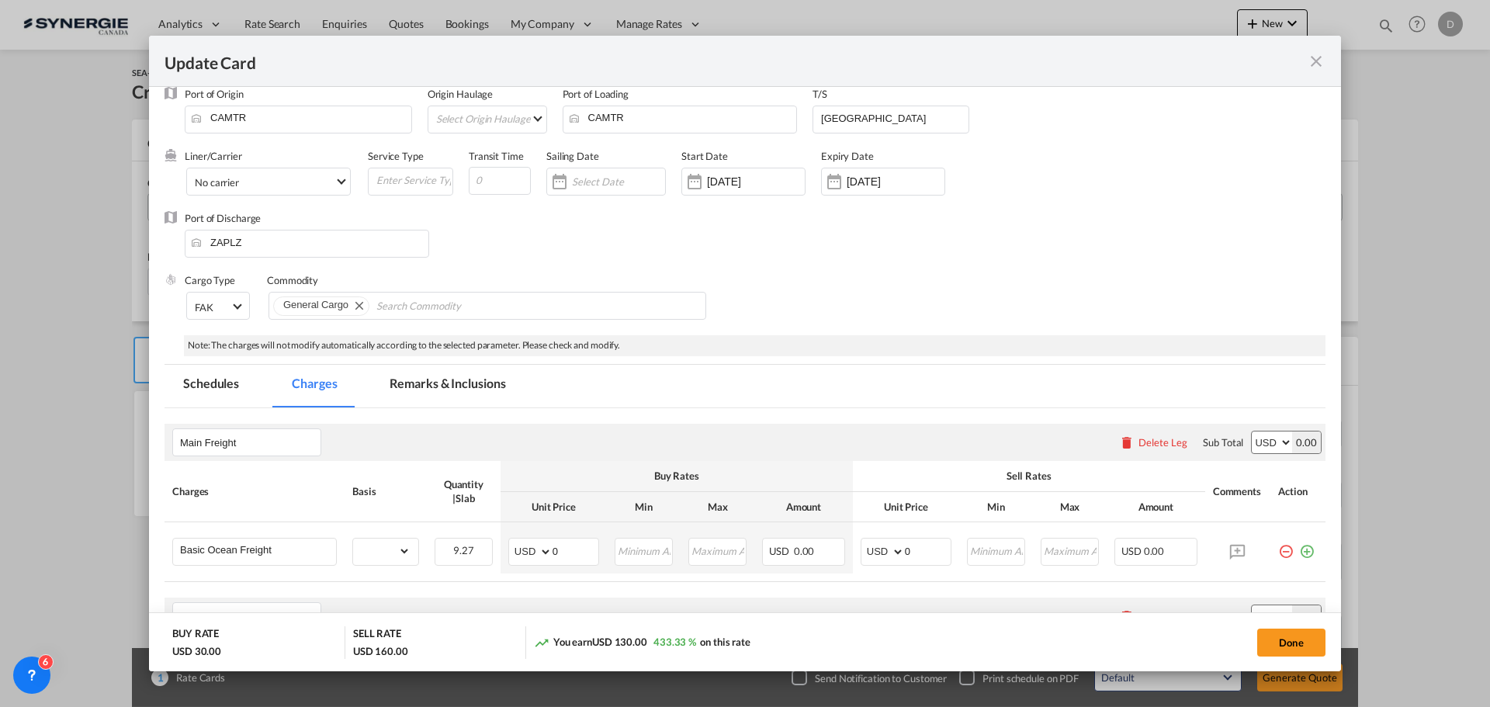
click at [794, 270] on div "Port of Discharge ZAPLZ" at bounding box center [745, 242] width 1161 height 62
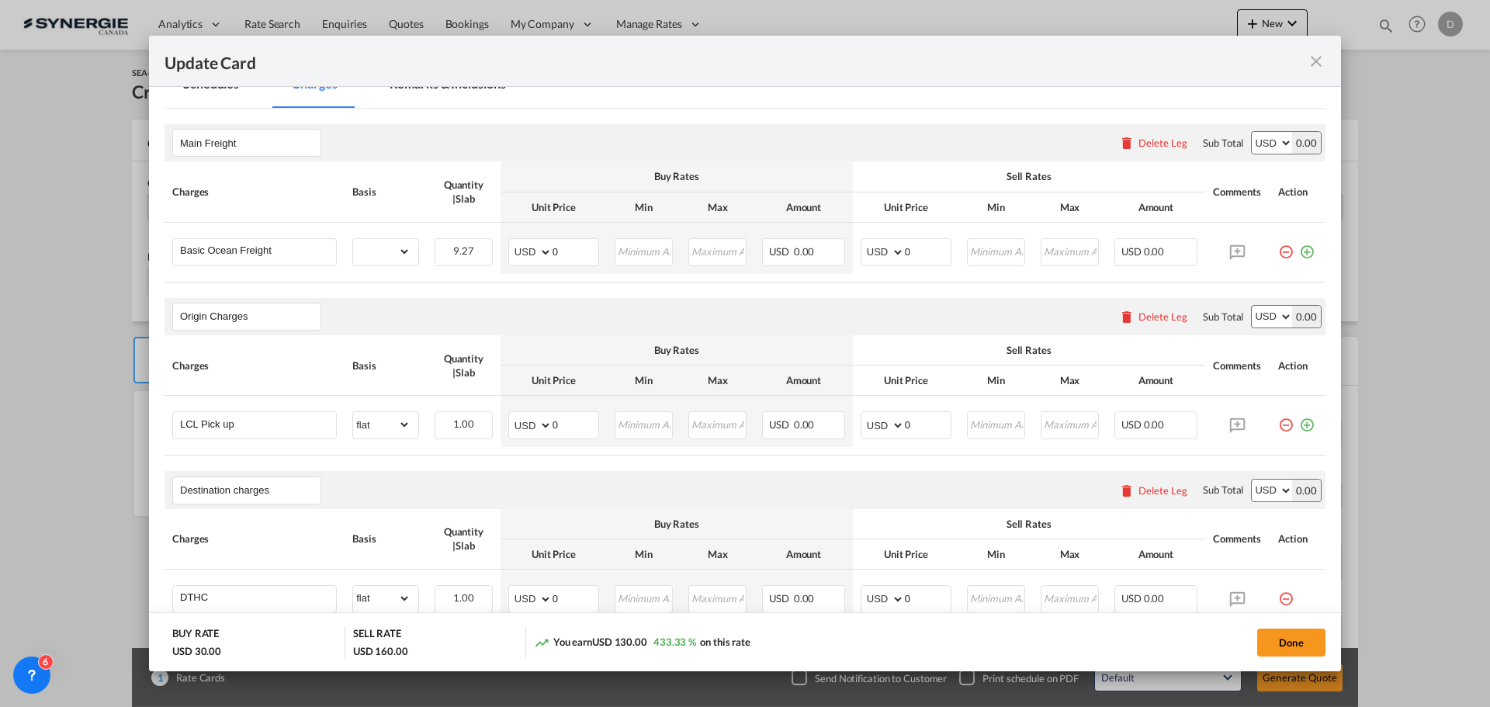
scroll to position [388, 0]
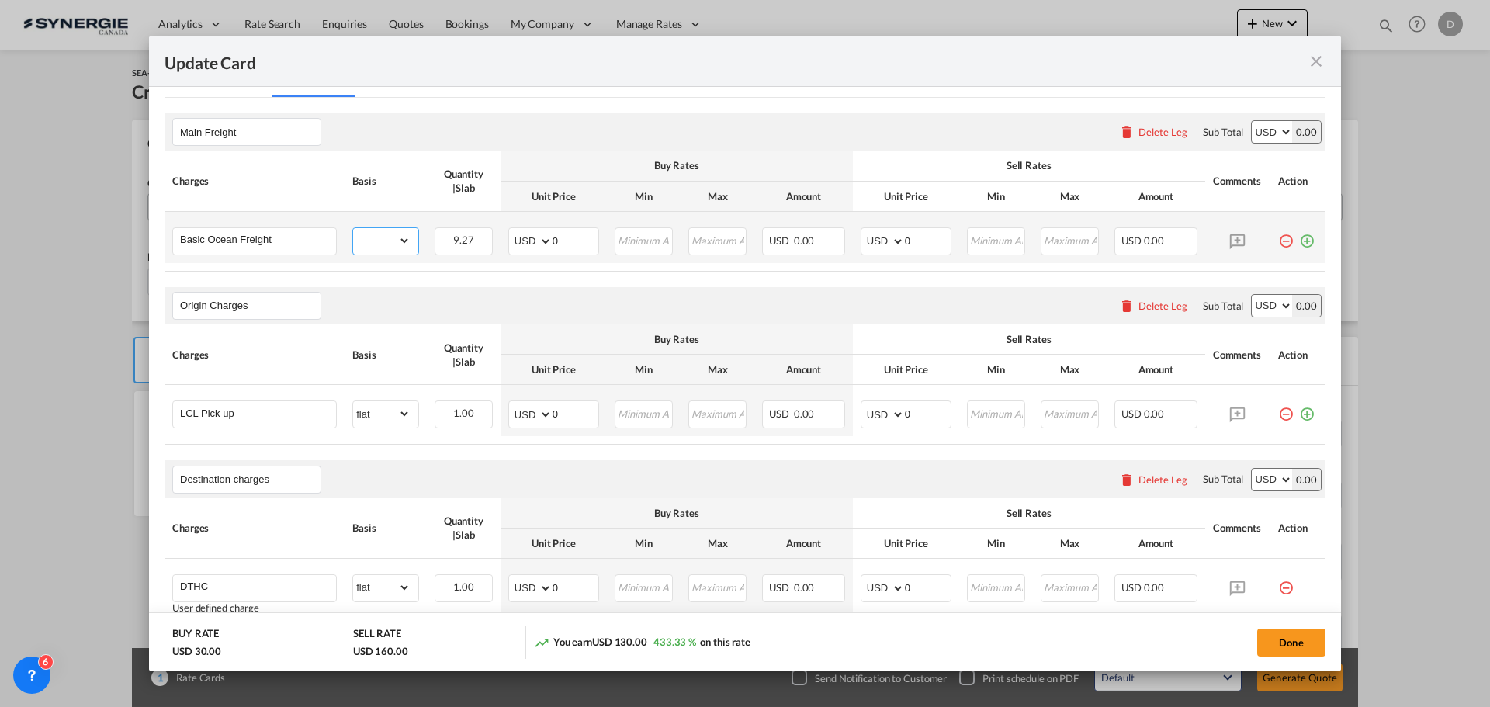
click at [397, 241] on select "gross_weight volumetric_weight per_shipment per_bl per_km per_hawb per_kg flat …" at bounding box center [381, 240] width 57 height 25
select select "per_w/m"
click at [353, 228] on select "gross_weight volumetric_weight per_shipment per_bl per_km per_hawb per_kg flat …" at bounding box center [381, 240] width 57 height 25
click at [639, 240] on input "Update Card Pickup ..." at bounding box center [644, 239] width 56 height 23
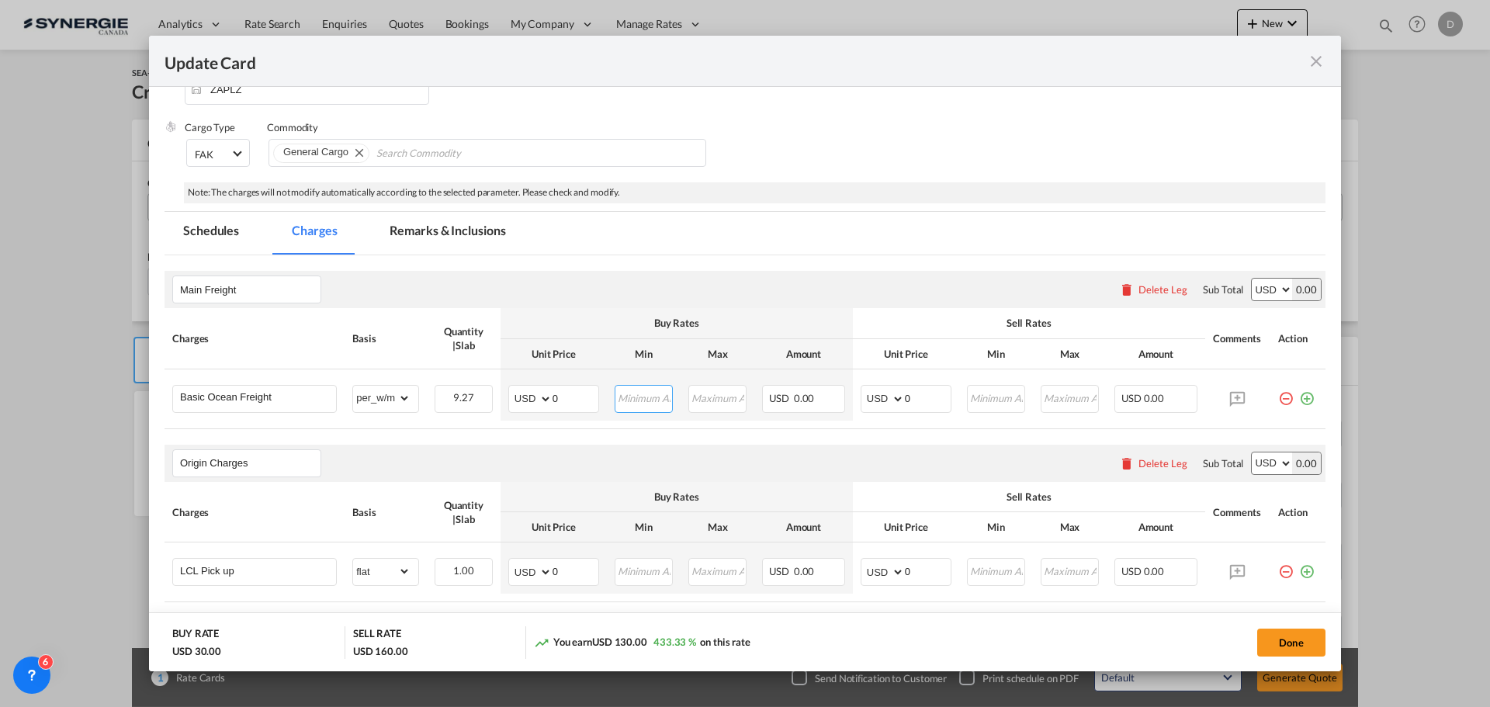
scroll to position [233, 0]
click at [480, 228] on md-tab-item "Remarks & Inclusions" at bounding box center [447, 231] width 153 height 43
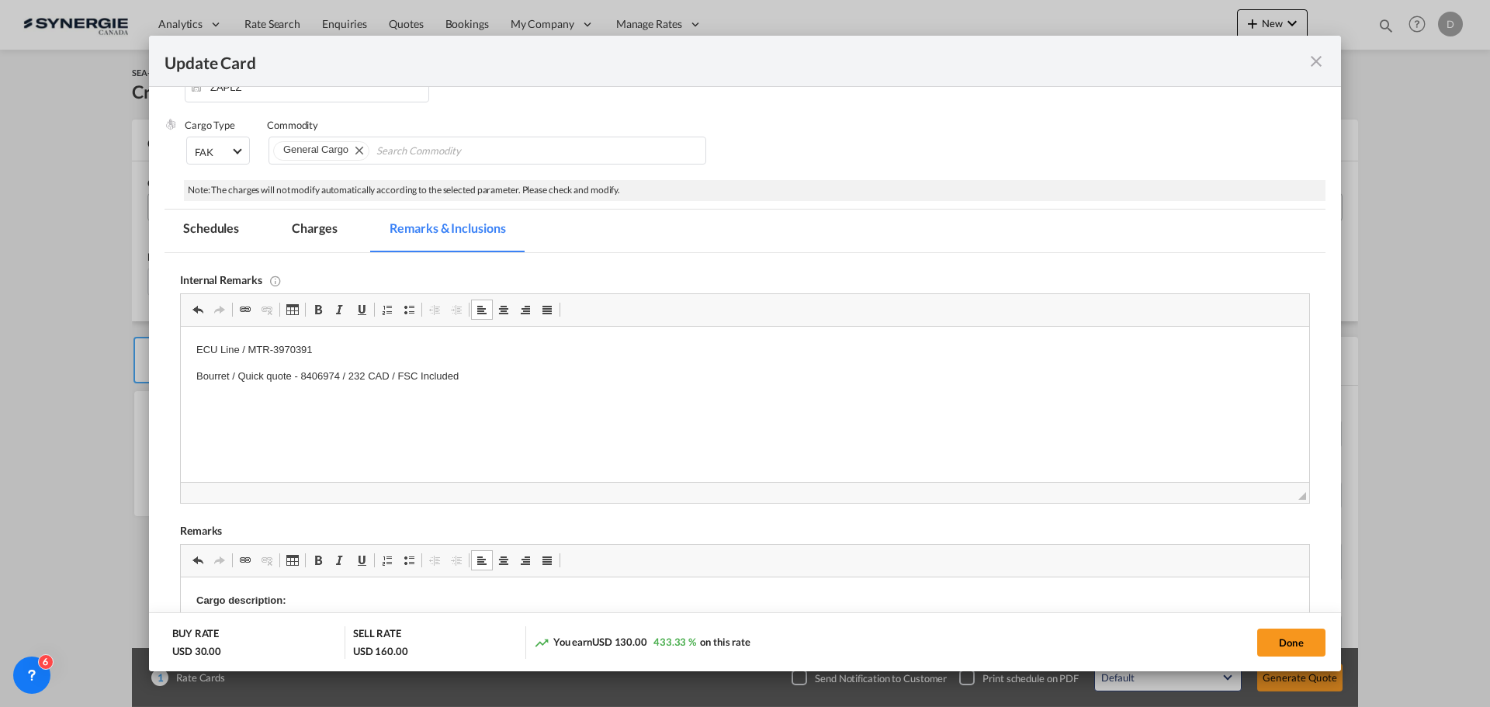
drag, startPoint x: 472, startPoint y: 377, endPoint x: 231, endPoint y: 386, distance: 240.7
drag, startPoint x: 192, startPoint y: 376, endPoint x: 527, endPoint y: 375, distance: 335.2
click at [527, 375] on html "ECU Line / MTR-3970391 Bourret / Quick quote - 8406974 / 232 CAD / FSC Included" at bounding box center [745, 364] width 1128 height 74
click at [315, 225] on md-tab-item "Charges" at bounding box center [314, 231] width 82 height 43
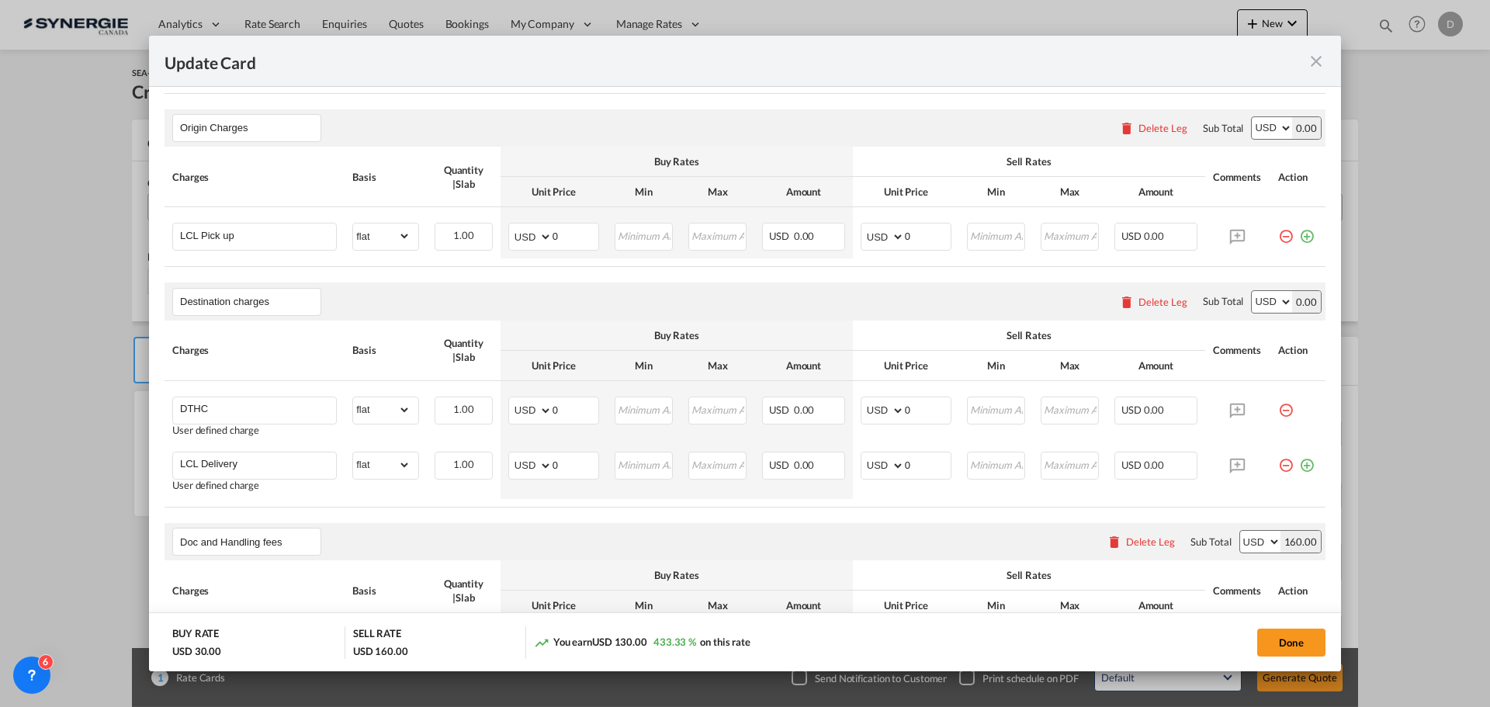
scroll to position [543, 0]
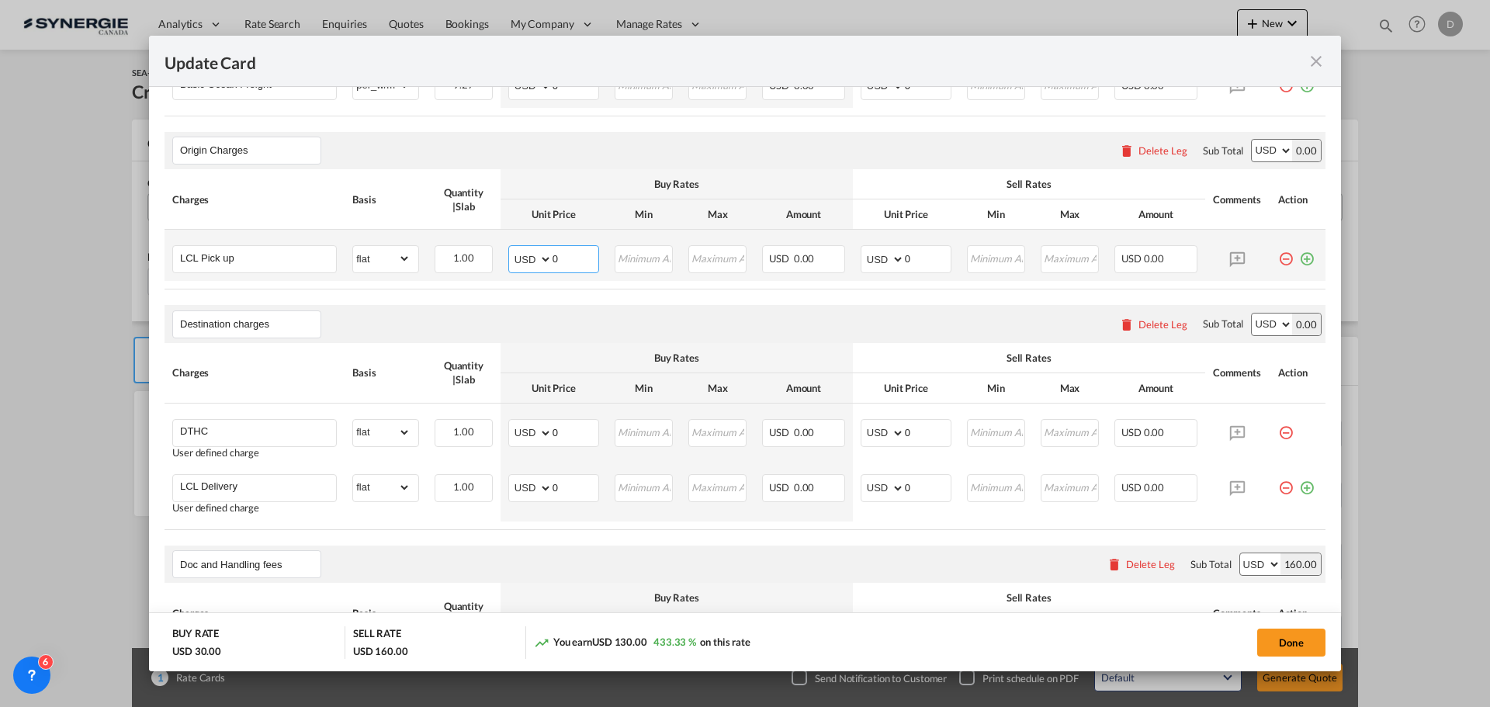
click at [542, 258] on select "AED AFN ALL AMD ANG AOA ARS AUD AWG AZN BAM BBD BDT BGN BHD BIF BMD BND [PERSON…" at bounding box center [531, 259] width 40 height 22
select select "string:EUR"
click at [511, 248] on select "AED AFN ALL AMD ANG AOA ARS AUD AWG AZN BAM BBD BDT BGN BHD BIF BMD BND [PERSON…" at bounding box center [531, 259] width 40 height 22
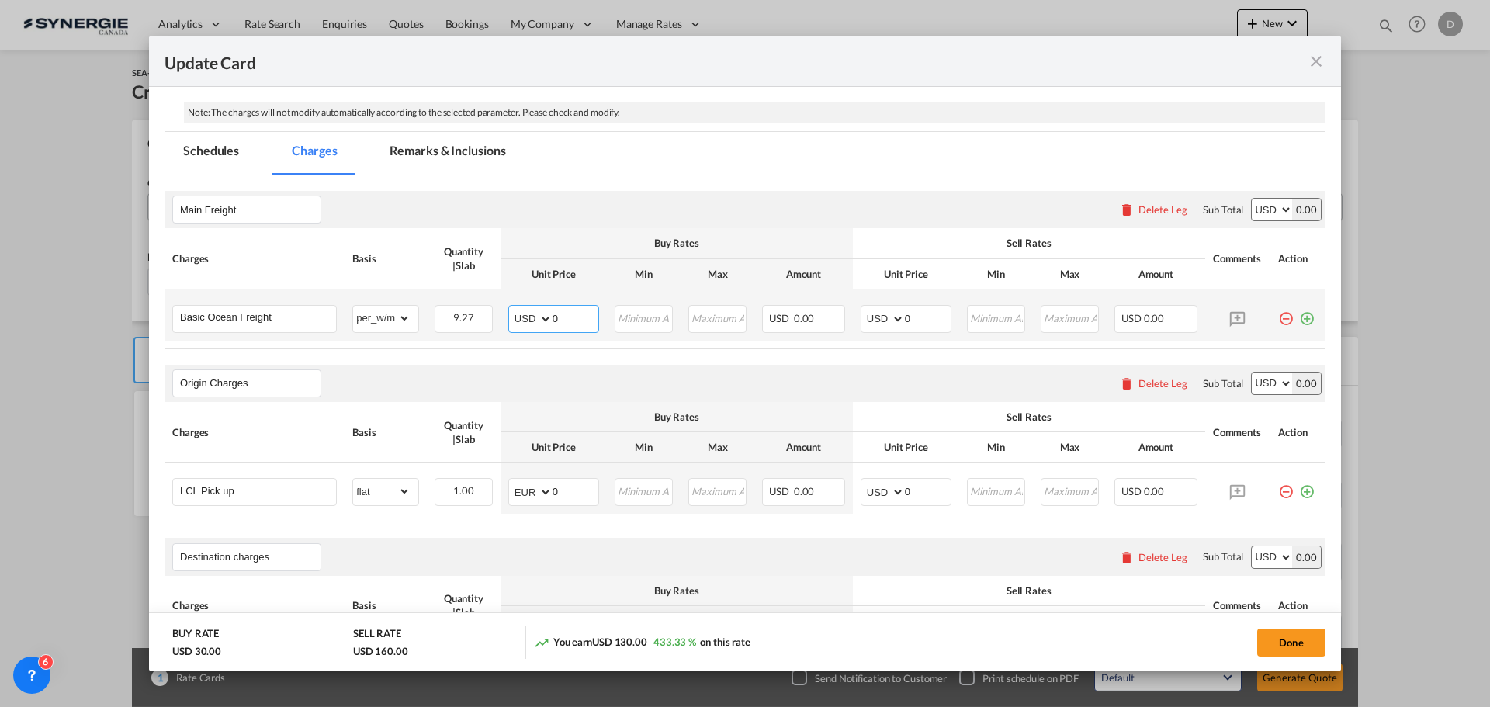
click at [542, 318] on select "AED AFN ALL AMD ANG AOA ARS AUD AWG AZN BAM BBD BDT BGN BHD BIF BMD BND [PERSON…" at bounding box center [531, 319] width 40 height 22
click at [535, 319] on select "AED AFN ALL AMD ANG AOA ARS AUD AWG AZN BAM BBD BDT BGN BHD BIF BMD BND [PERSON…" at bounding box center [531, 319] width 40 height 22
click at [543, 319] on select "AED AFN ALL AMD ANG AOA ARS AUD AWG AZN BAM BBD BDT BGN BHD BIF BMD BND [PERSON…" at bounding box center [531, 319] width 40 height 22
select select "string:EUR"
click at [511, 308] on select "AED AFN ALL AMD ANG AOA ARS AUD AWG AZN BAM BBD BDT BGN BHD BIF BMD BND [PERSON…" at bounding box center [531, 319] width 40 height 22
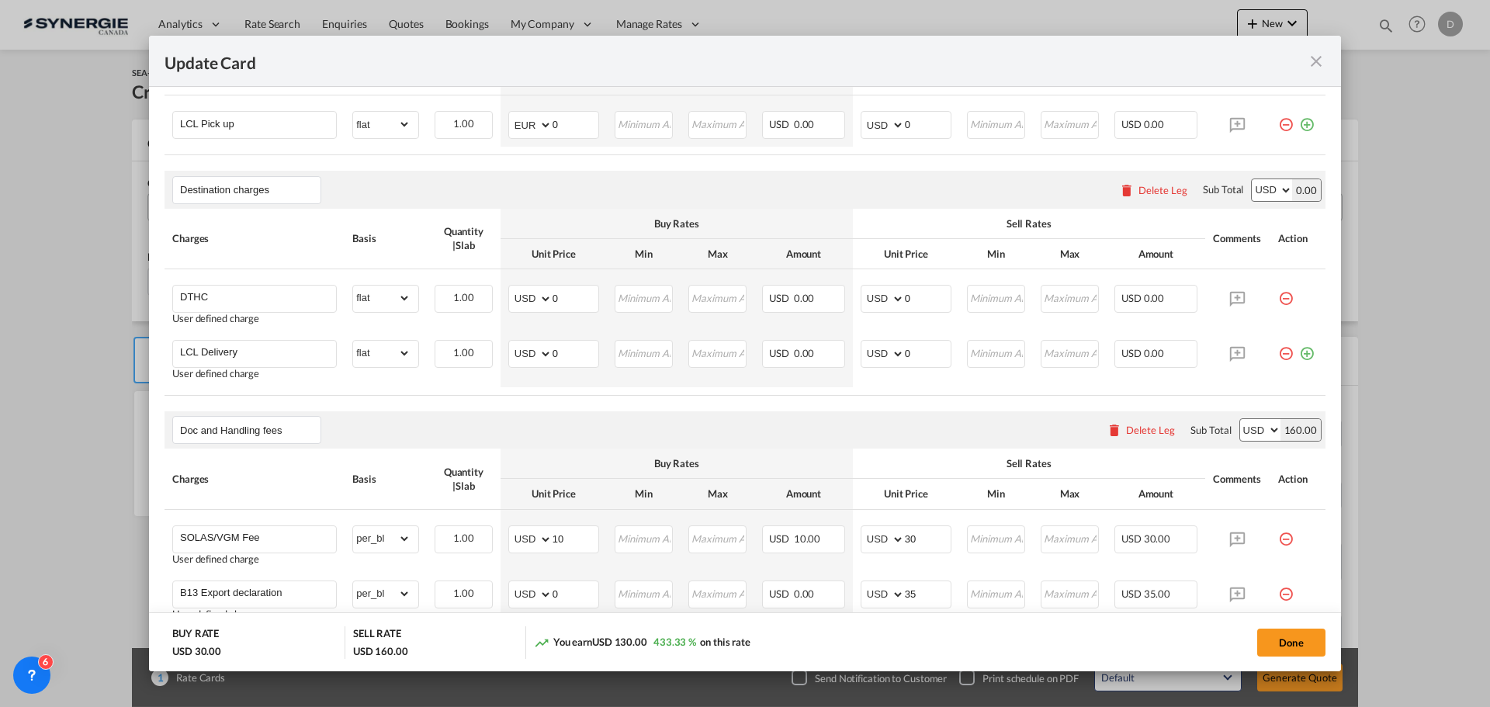
scroll to position [698, 0]
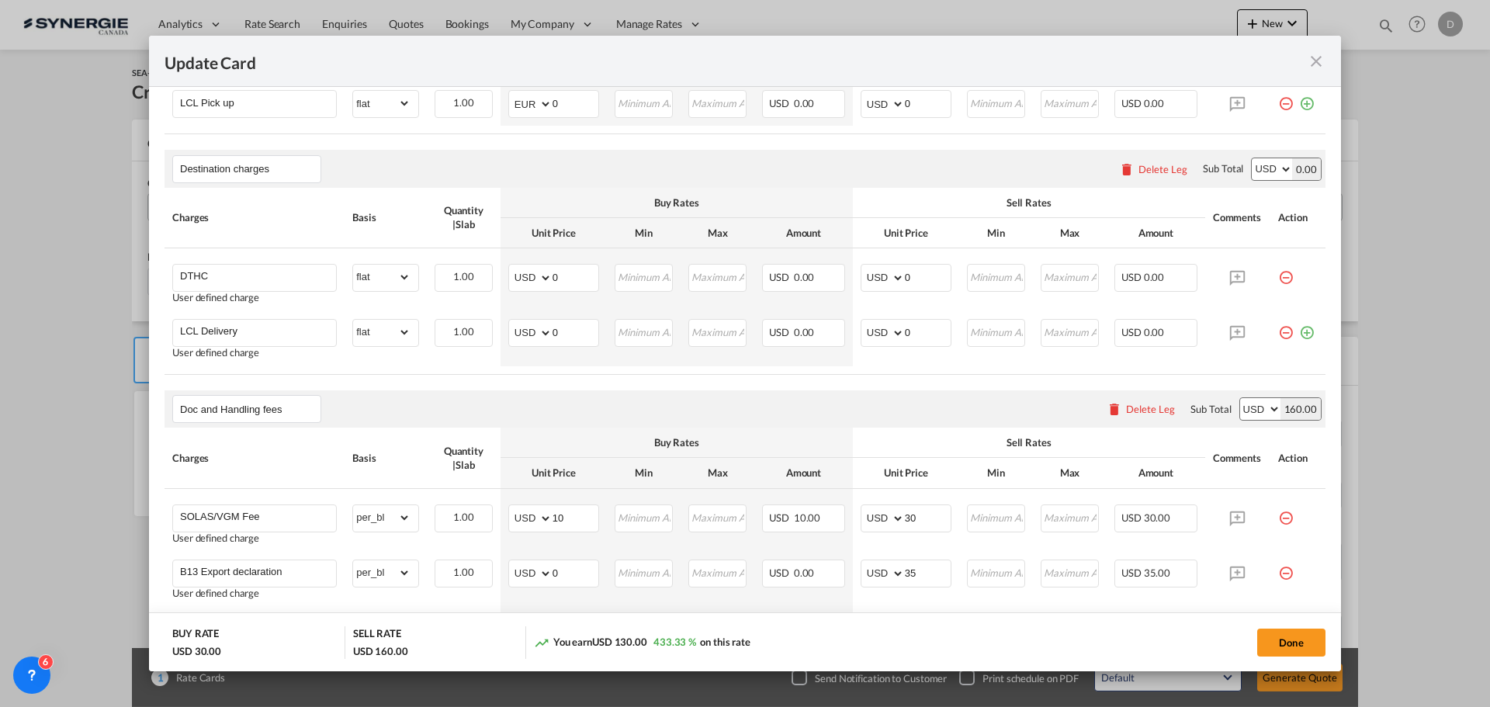
click at [1151, 168] on div "Delete Leg" at bounding box center [1162, 169] width 49 height 12
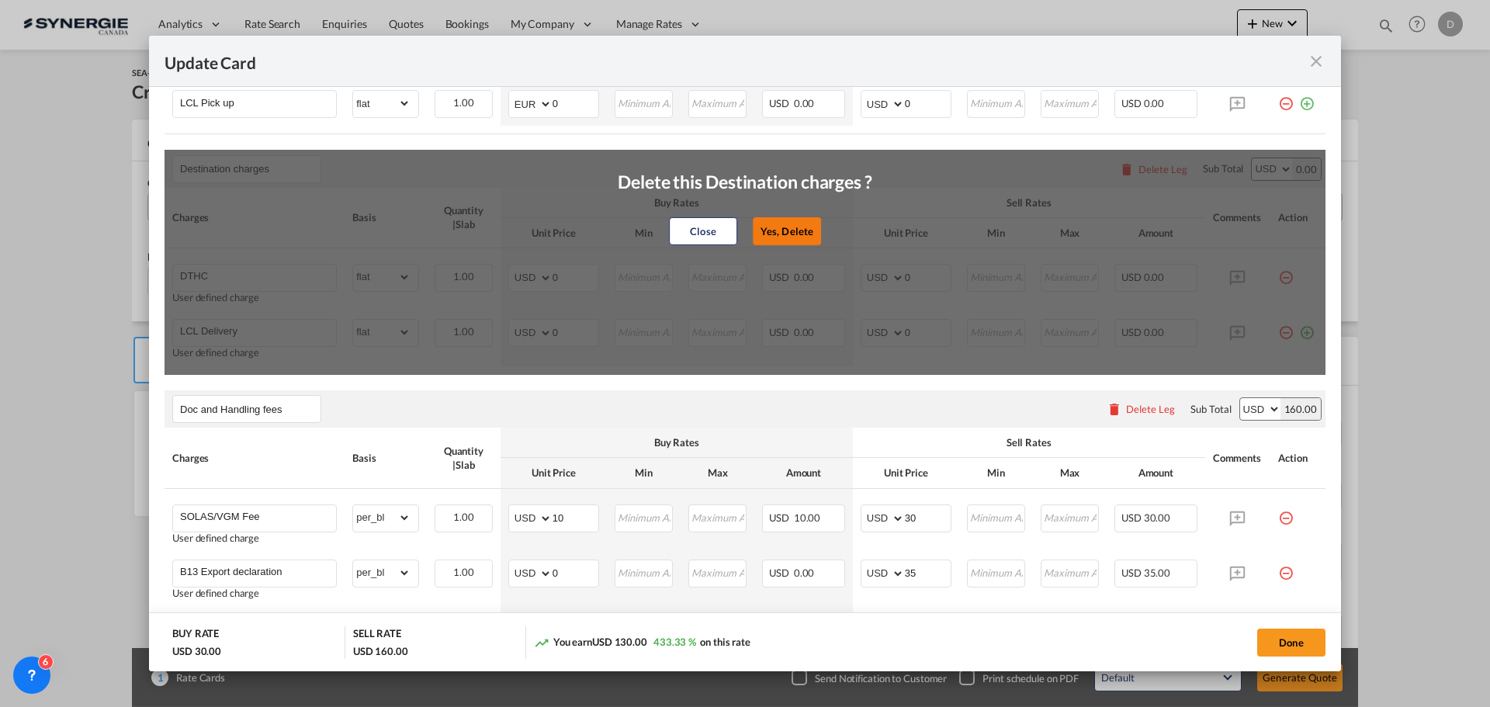
click at [784, 237] on button "Yes, Delete" at bounding box center [787, 231] width 68 height 28
type input "Doc and Handling fees"
type input "SOLAS/VGM Fee"
select select "per_bl"
type input "10"
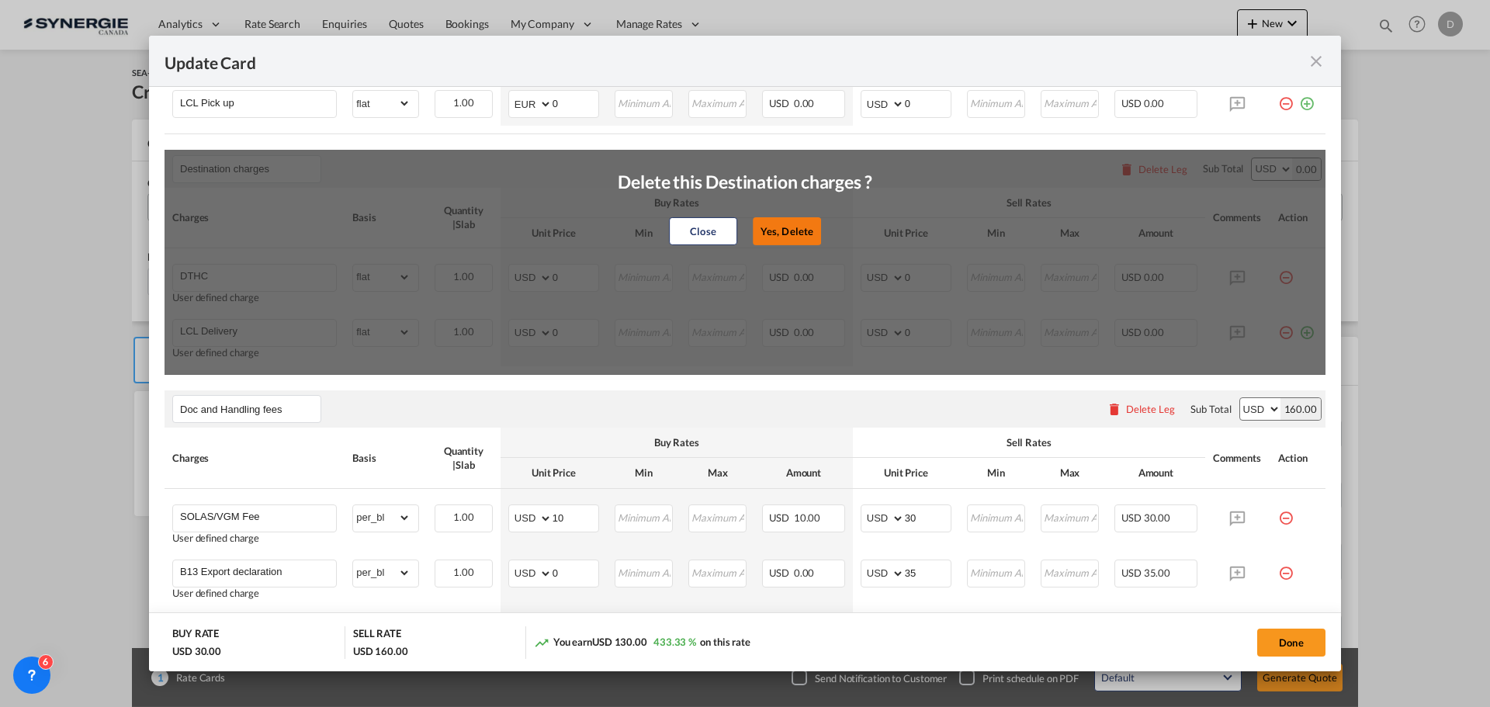
type input "30"
type input "B13 Export declaration"
select select "per_bl"
type input "35"
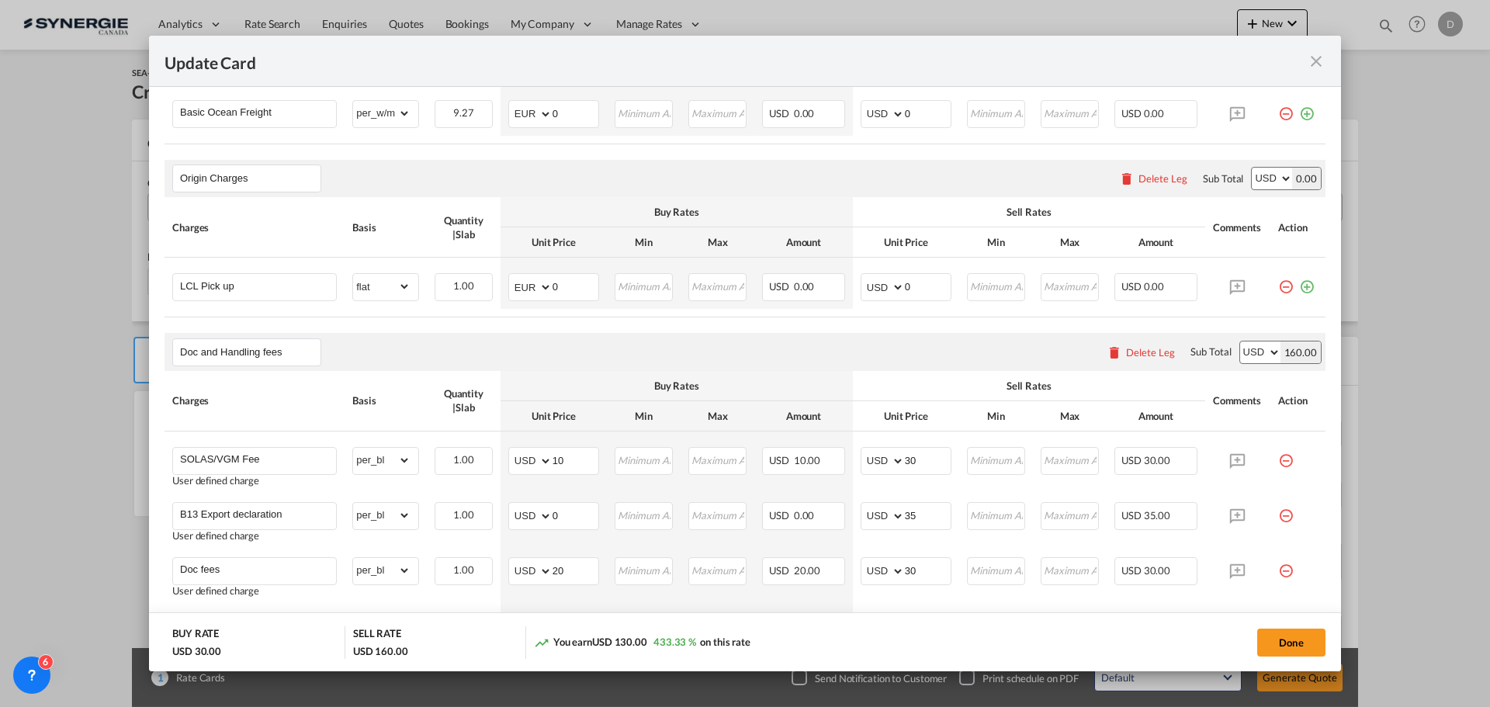
scroll to position [519, 0]
drag, startPoint x: 549, startPoint y: 285, endPoint x: 575, endPoint y: 282, distance: 25.7
click at [575, 282] on input "0" at bounding box center [576, 281] width 46 height 23
type input "365"
type input "450"
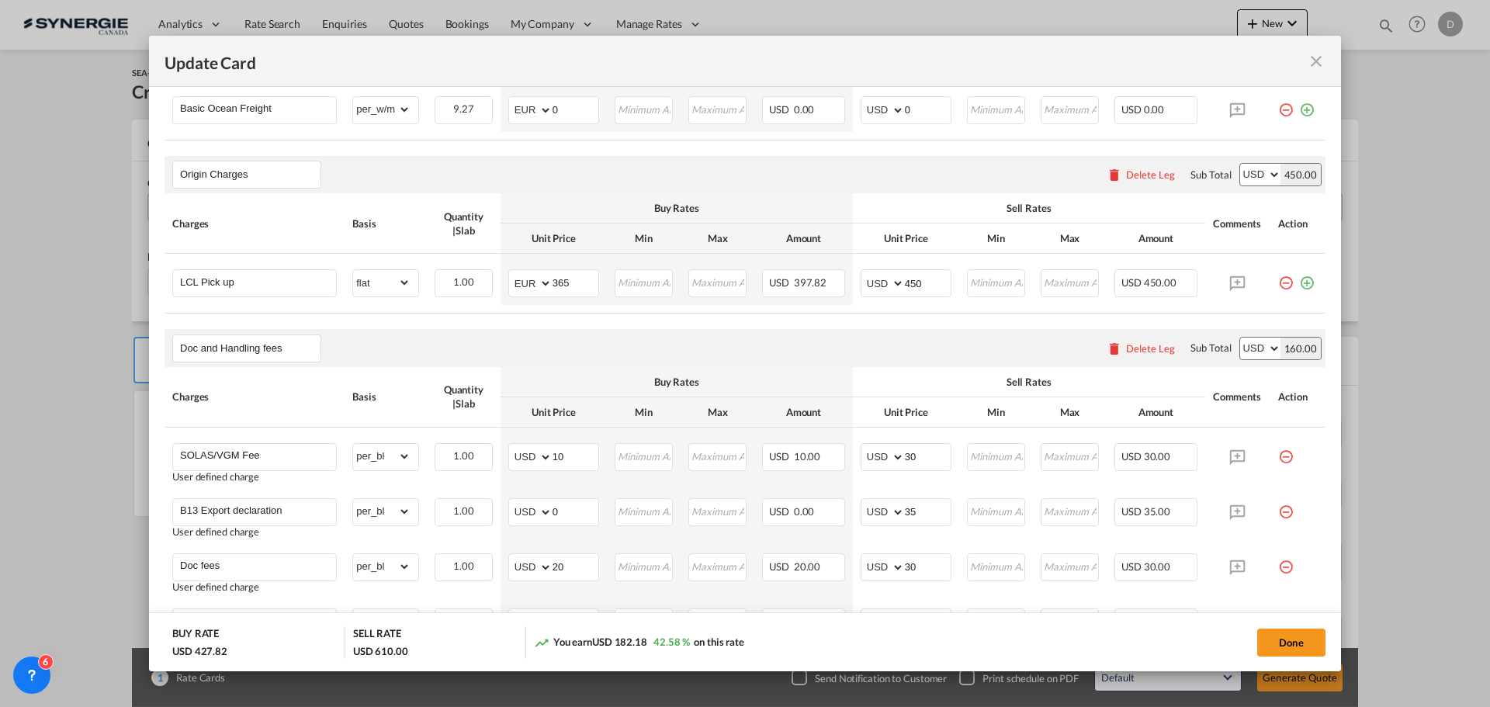
click at [651, 323] on air-lcl-rate-modification "Main Freight Please enter leg name Leg Name Already Exists Delete Leg Sub Total…" at bounding box center [745, 337] width 1161 height 741
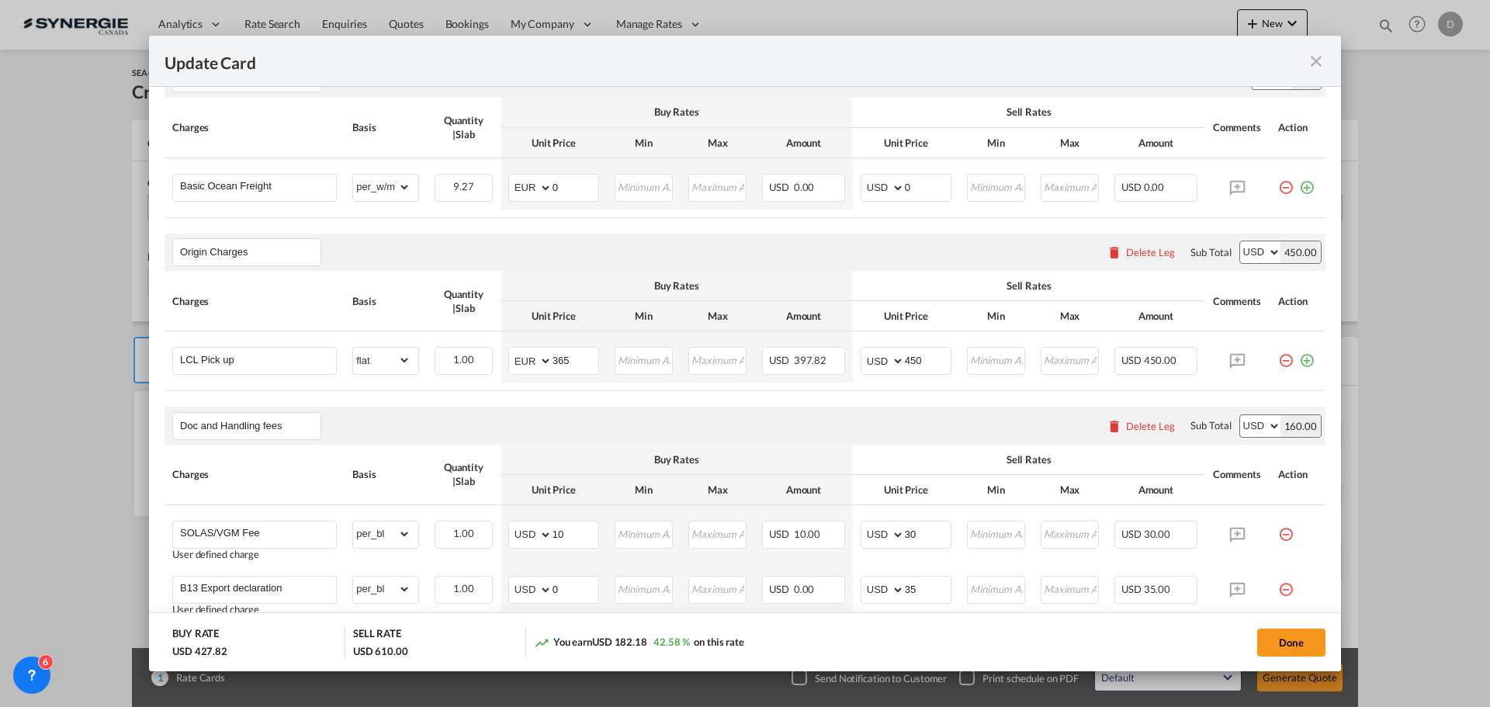
scroll to position [364, 0]
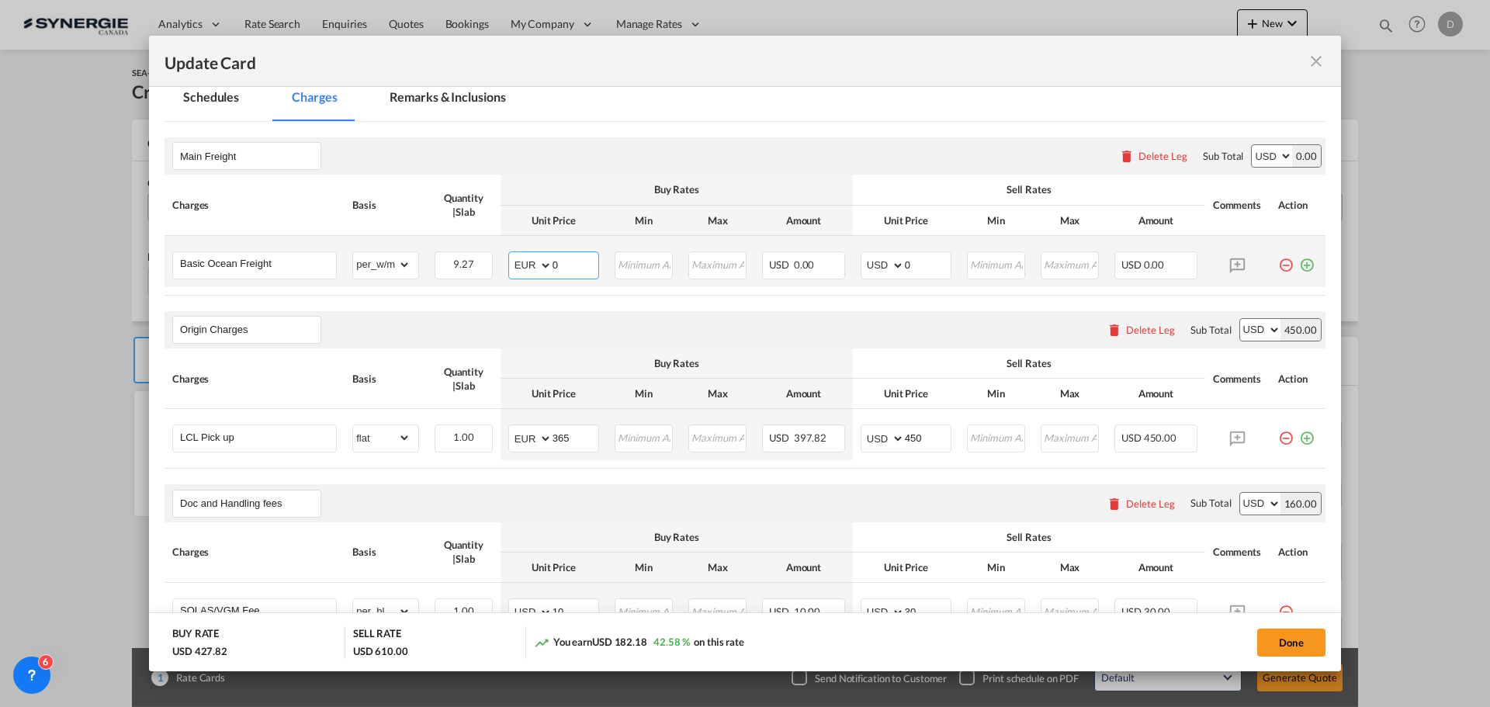
drag, startPoint x: 549, startPoint y: 266, endPoint x: 561, endPoint y: 266, distance: 11.6
click at [561, 266] on input "0" at bounding box center [576, 263] width 46 height 23
type input "203"
click at [909, 265] on input "220" at bounding box center [928, 263] width 46 height 23
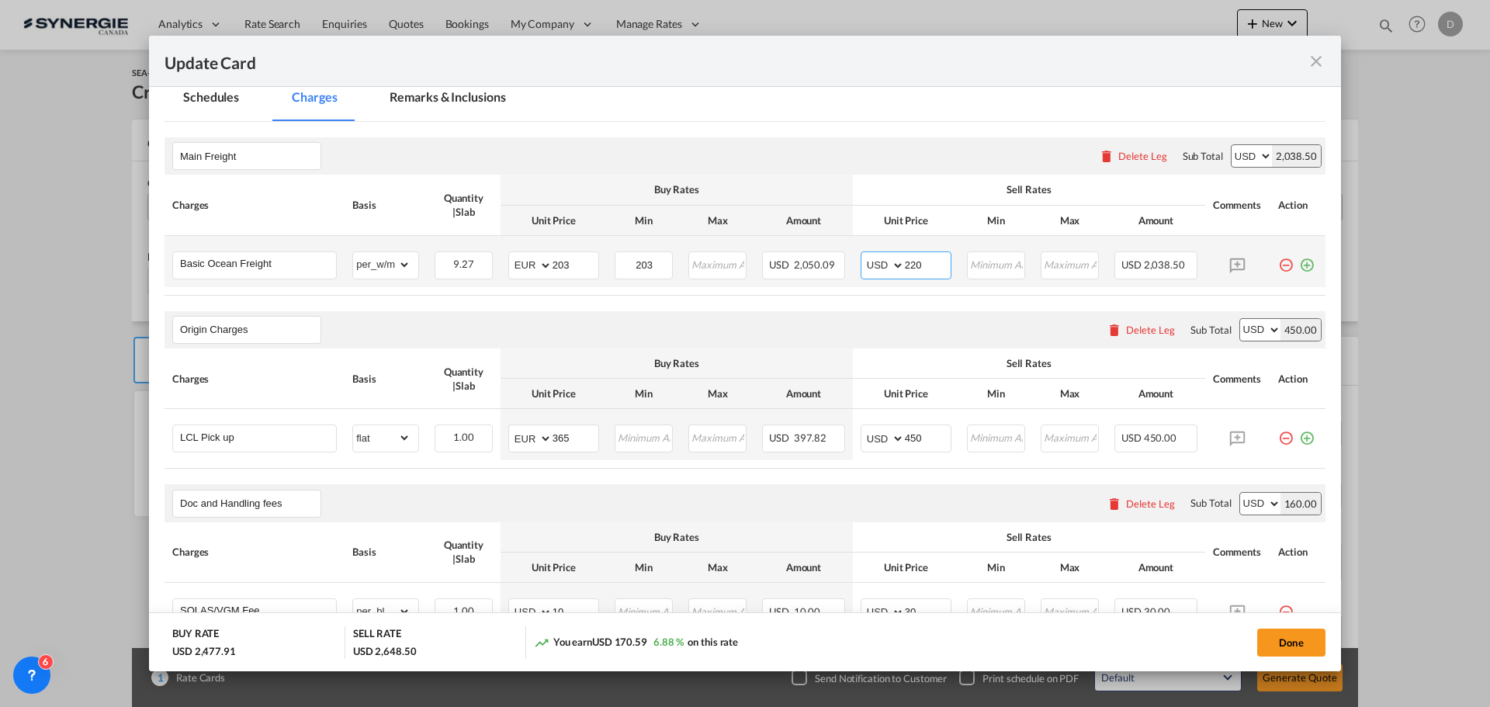
click at [909, 265] on input "220" at bounding box center [928, 263] width 46 height 23
click at [909, 265] on input "250" at bounding box center [928, 263] width 46 height 23
type input "240"
click at [899, 314] on div "Origin Charges Please enter leg name Leg Name Already Exists Delete Leg Sub Tot…" at bounding box center [745, 329] width 1161 height 37
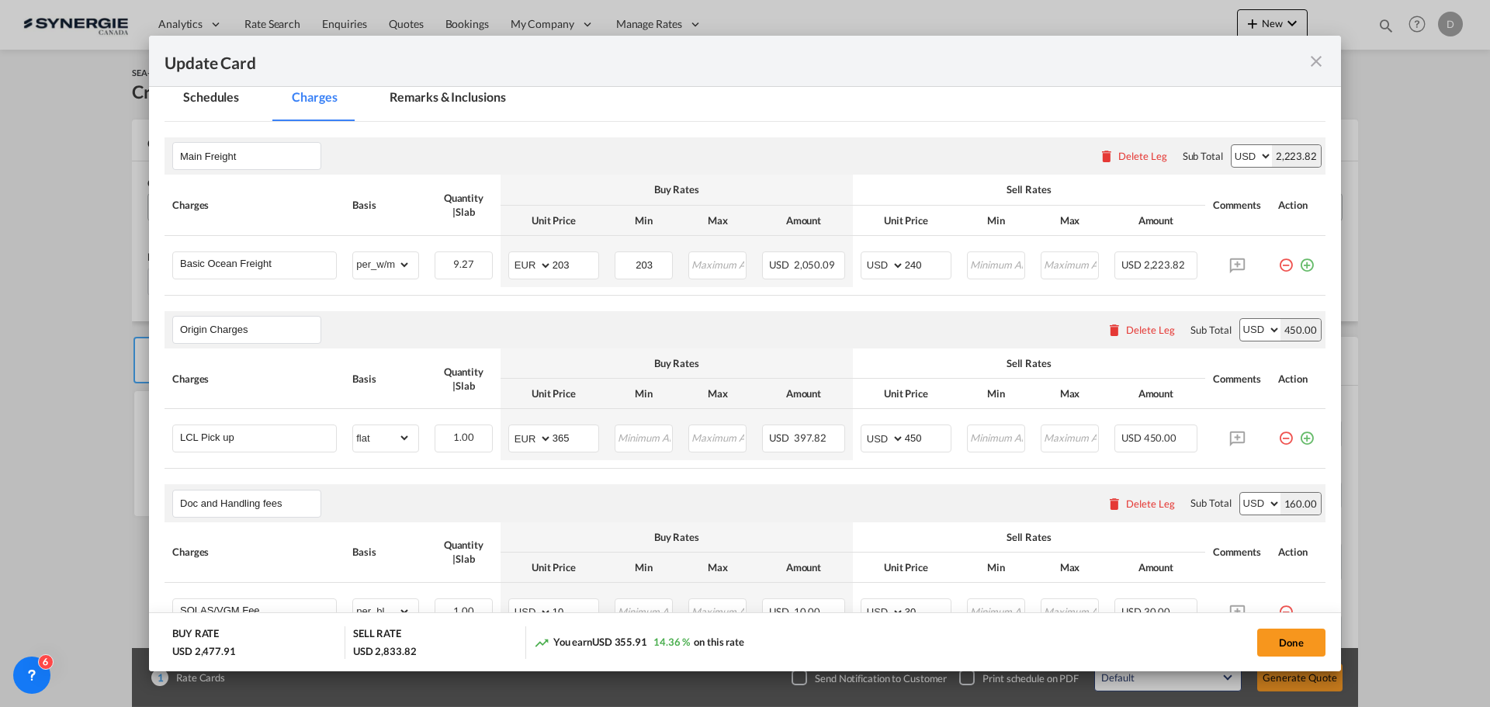
click at [686, 319] on div "Origin Charges Please enter leg name Leg Name Already Exists Delete Leg Sub Tot…" at bounding box center [745, 329] width 1161 height 37
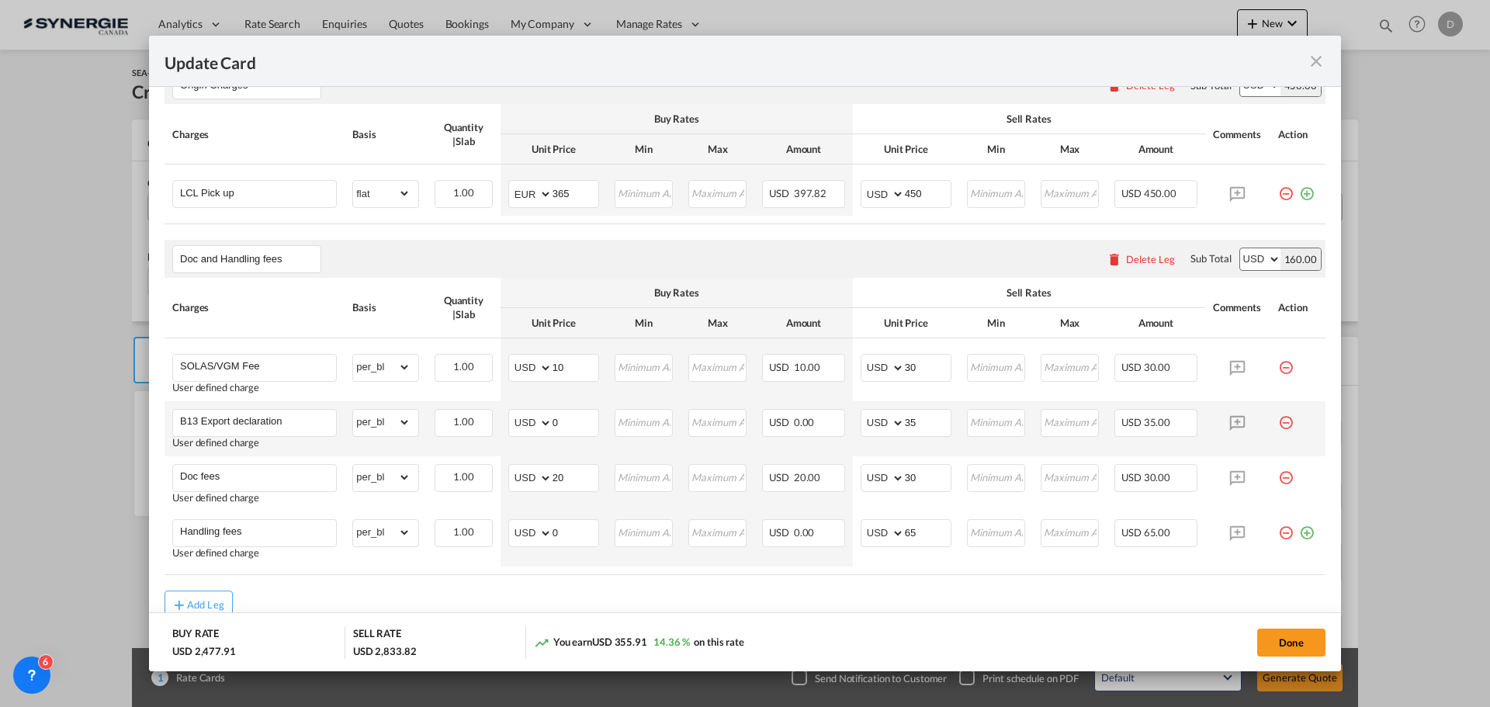
scroll to position [674, 0]
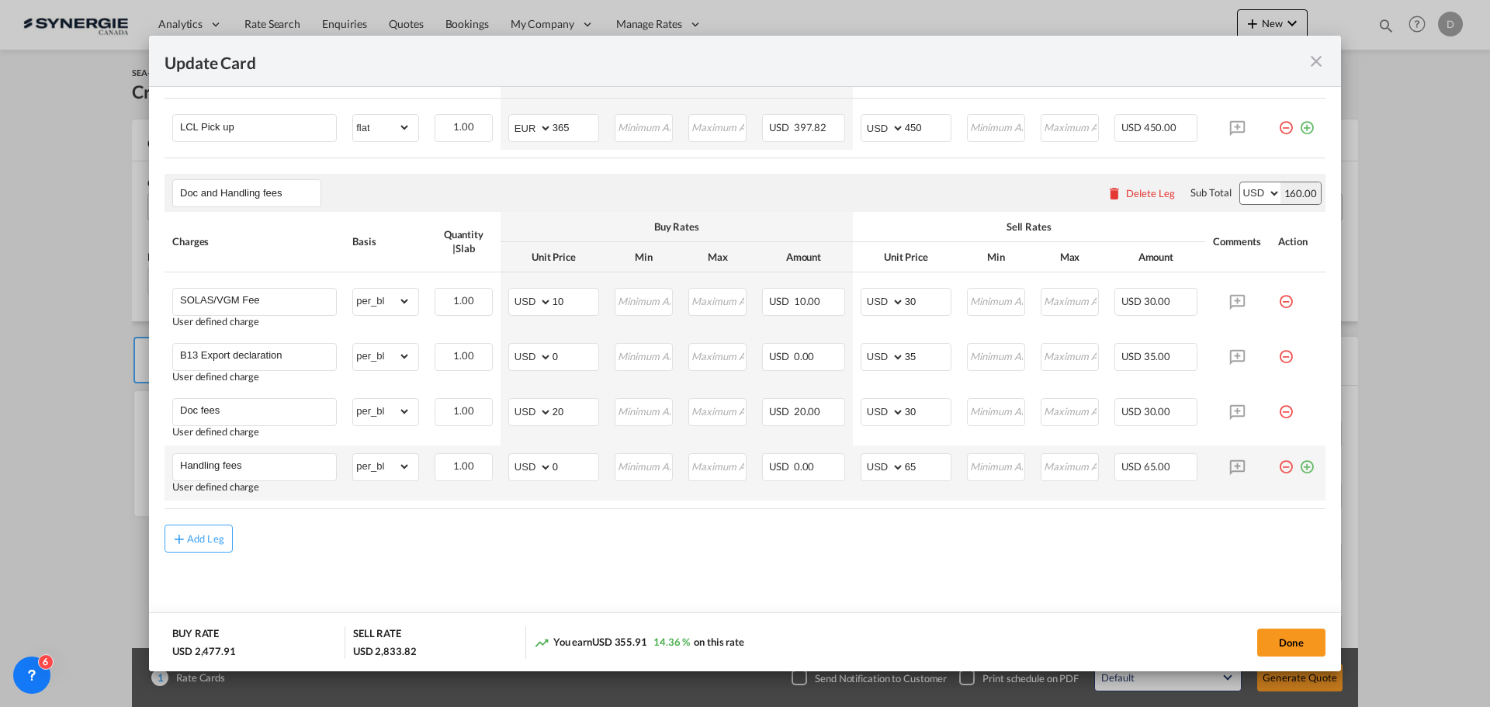
drag, startPoint x: 1300, startPoint y: 465, endPoint x: 1197, endPoint y: 498, distance: 107.7
click at [1299, 465] on md-icon "icon-plus-circle-outline green-400-fg" at bounding box center [1307, 461] width 16 height 16
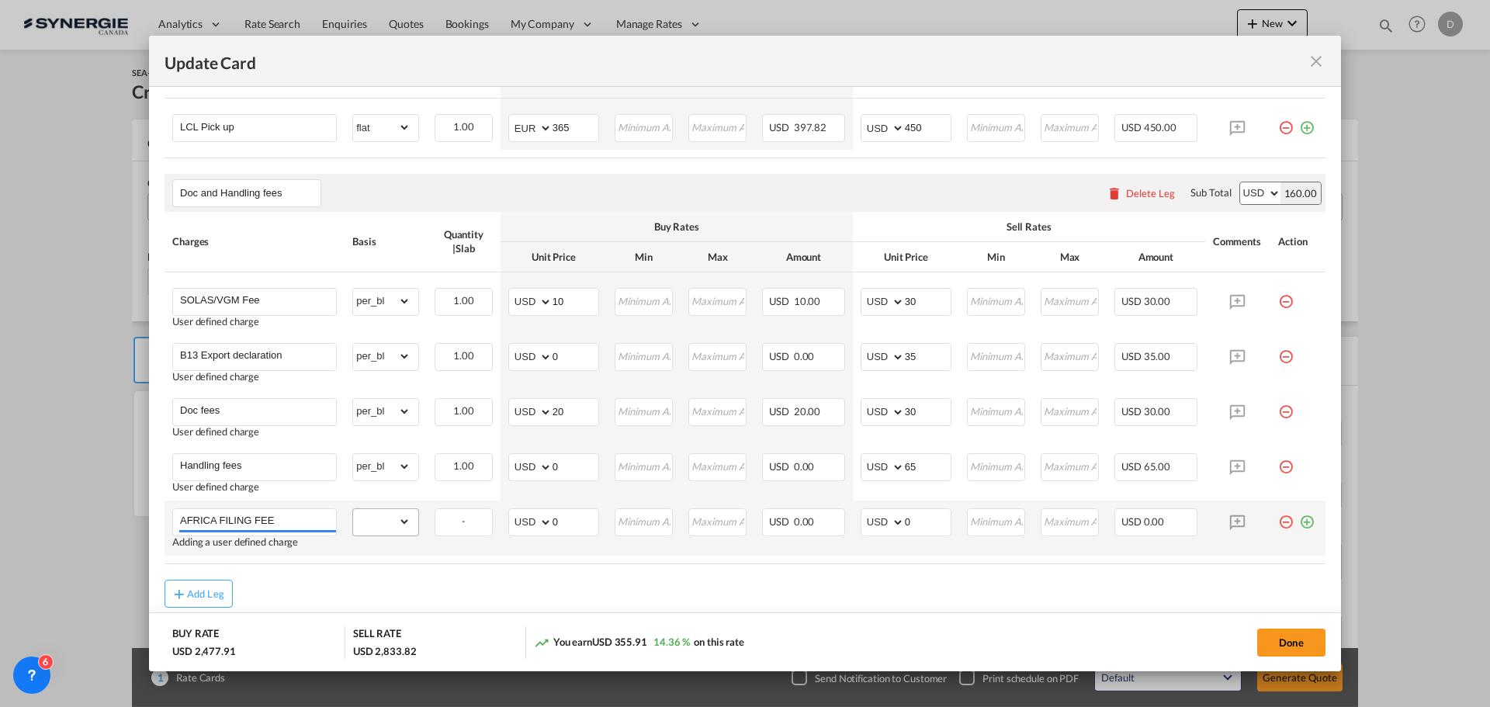
type input "AFRICA FILING FEE"
click at [405, 522] on select "gross_weight volumetric_weight per_shipment per_bl per_km per_hawb per_kg flat …" at bounding box center [381, 521] width 57 height 25
select select "per_bl"
click at [353, 509] on select "gross_weight volumetric_weight per_shipment per_bl per_km per_hawb per_kg flat …" at bounding box center [381, 521] width 57 height 25
click at [544, 522] on select "AED AFN ALL AMD ANG AOA ARS AUD AWG AZN BAM BBD BDT BGN BHD BIF BMD BND [PERSON…" at bounding box center [531, 522] width 40 height 22
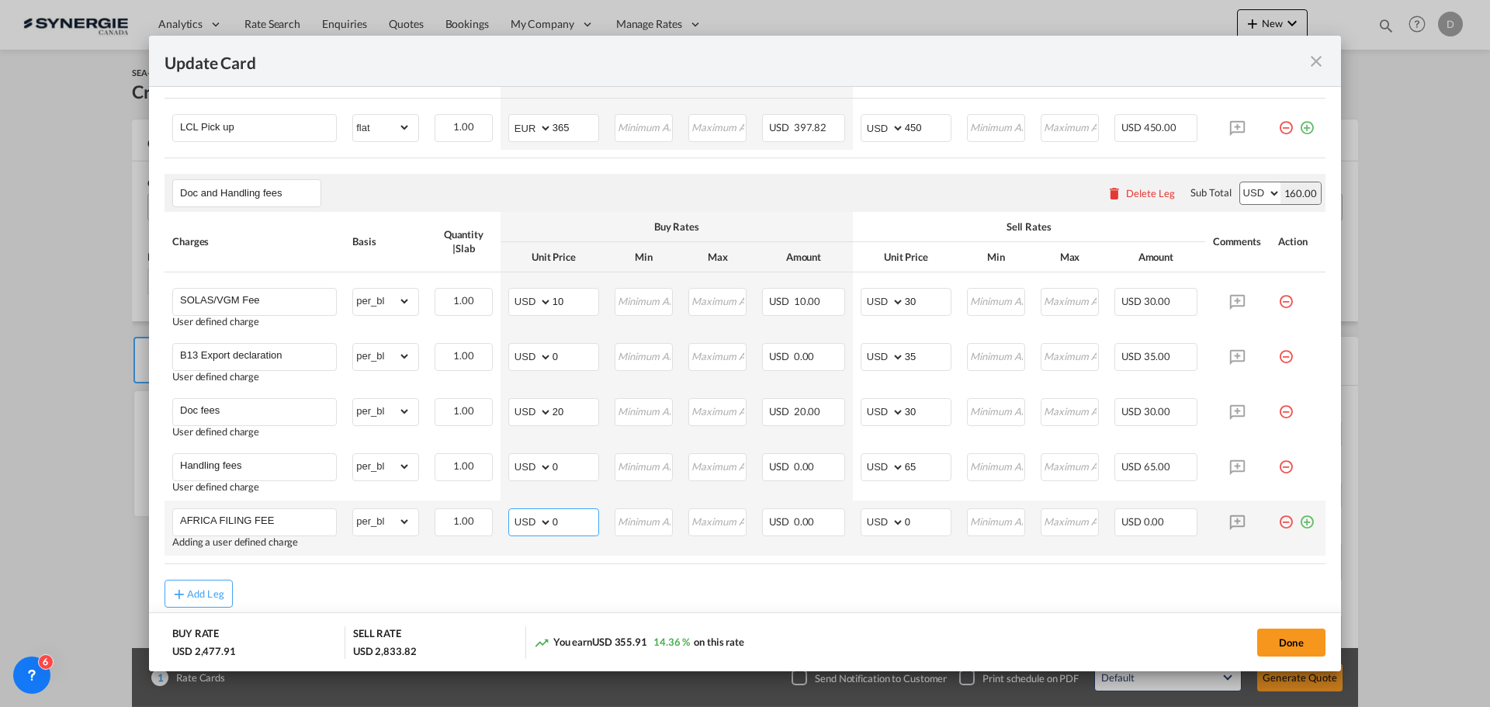
select select "string:EUR"
click at [511, 511] on select "AED AFN ALL AMD ANG AOA ARS AUD AWG AZN BAM BBD BDT BGN BHD BIF BMD BND [PERSON…" at bounding box center [531, 522] width 40 height 22
drag, startPoint x: 551, startPoint y: 521, endPoint x: 572, endPoint y: 526, distance: 21.5
click at [572, 526] on input "0" at bounding box center [576, 520] width 46 height 23
type input "26"
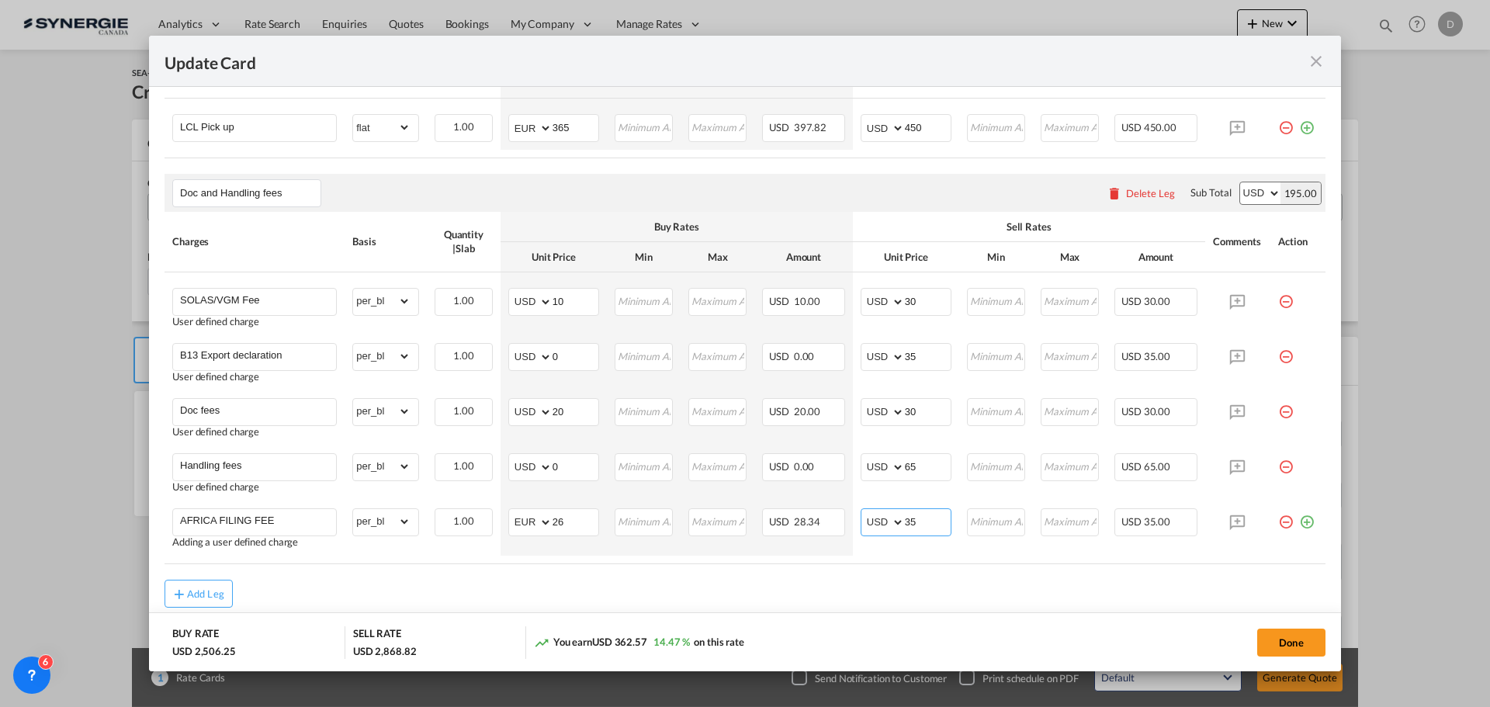
type input "35"
click at [611, 563] on table "Charges Basis Quantity | Slab Buy Rates Sell Rates Comments Action Unit Price M…" at bounding box center [745, 388] width 1161 height 352
click at [627, 560] on table "Charges Basis Quantity | Slab Buy Rates Sell Rates Comments Action Unit Price M…" at bounding box center [745, 388] width 1161 height 352
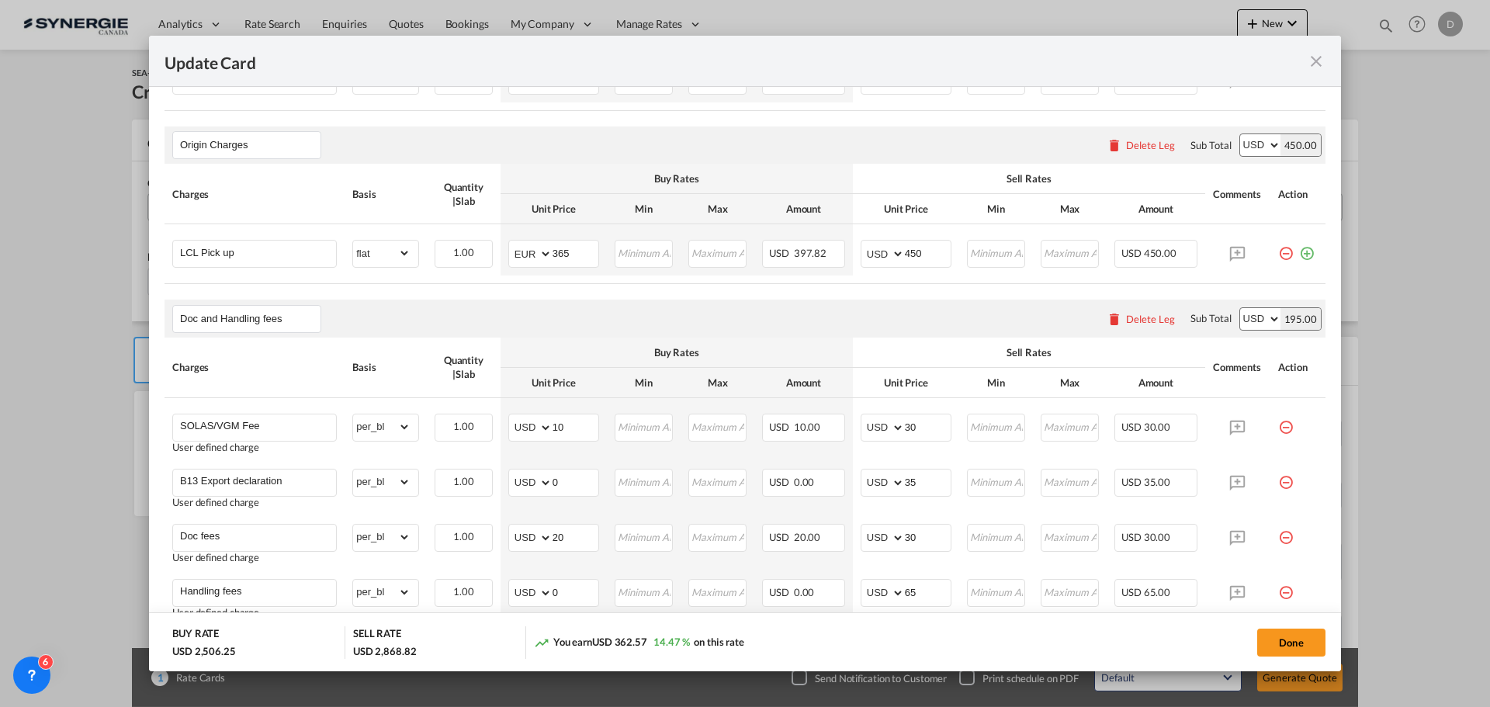
scroll to position [597, 0]
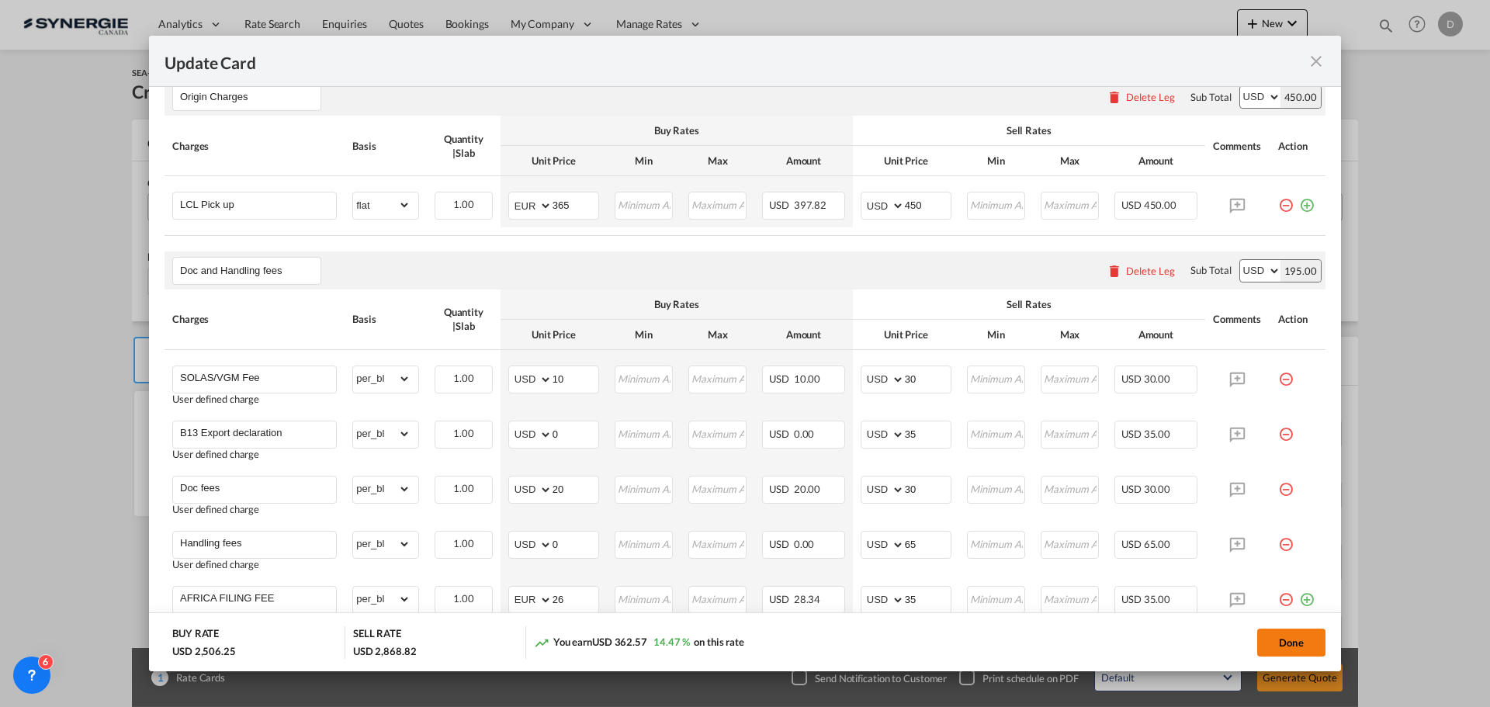
click at [1291, 635] on button "Done" at bounding box center [1291, 643] width 68 height 28
type input "[DATE]"
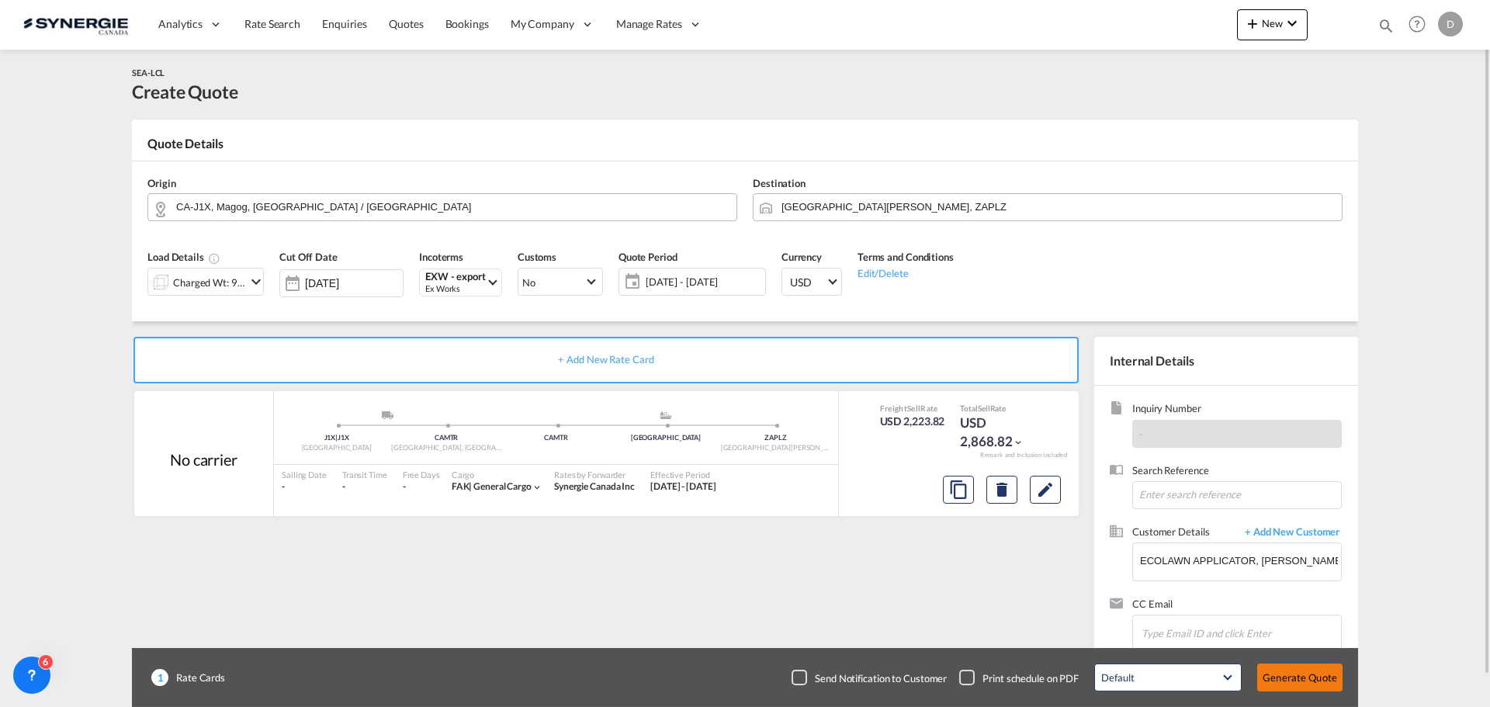
click at [1304, 671] on button "Generate Quote" at bounding box center [1299, 678] width 85 height 28
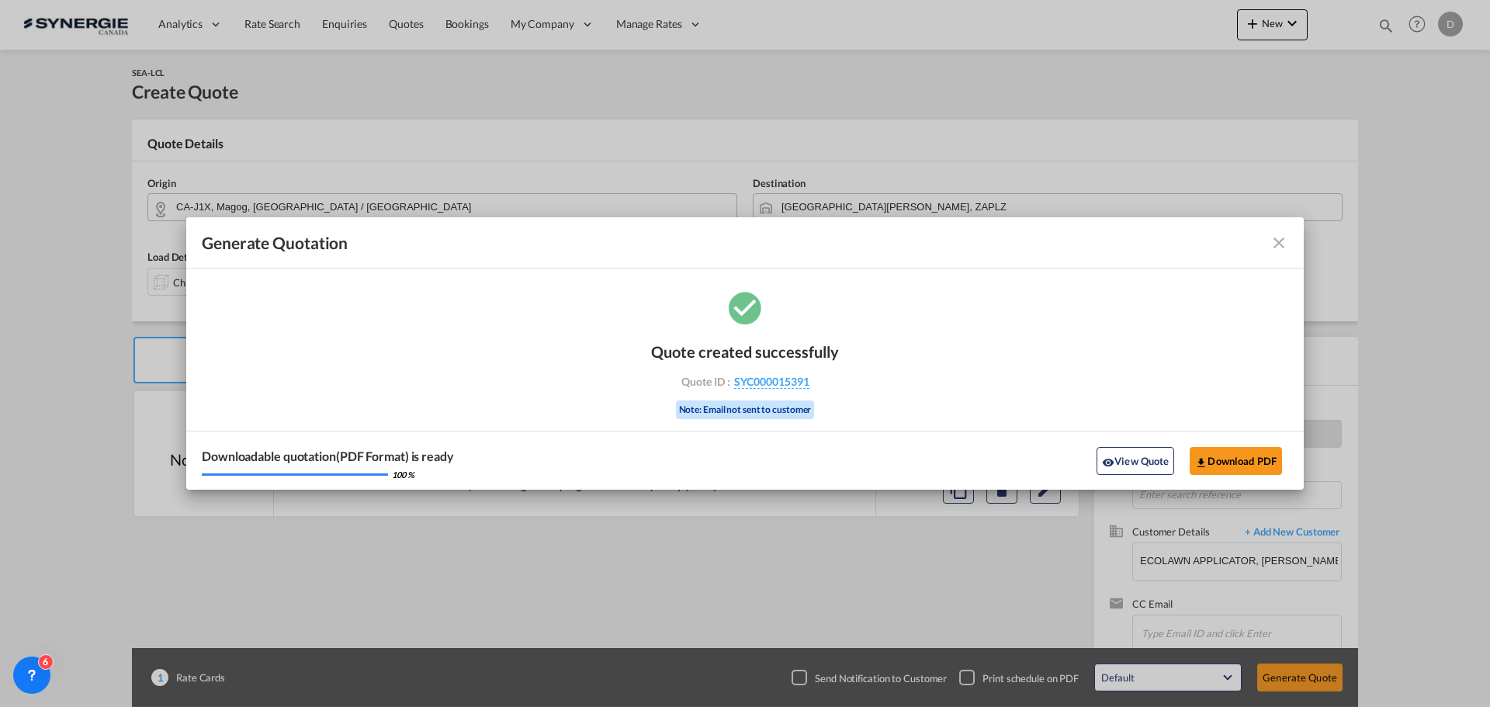
drag, startPoint x: 1133, startPoint y: 463, endPoint x: 1130, endPoint y: 450, distance: 12.8
click at [1133, 463] on button "View Quote" at bounding box center [1136, 461] width 78 height 28
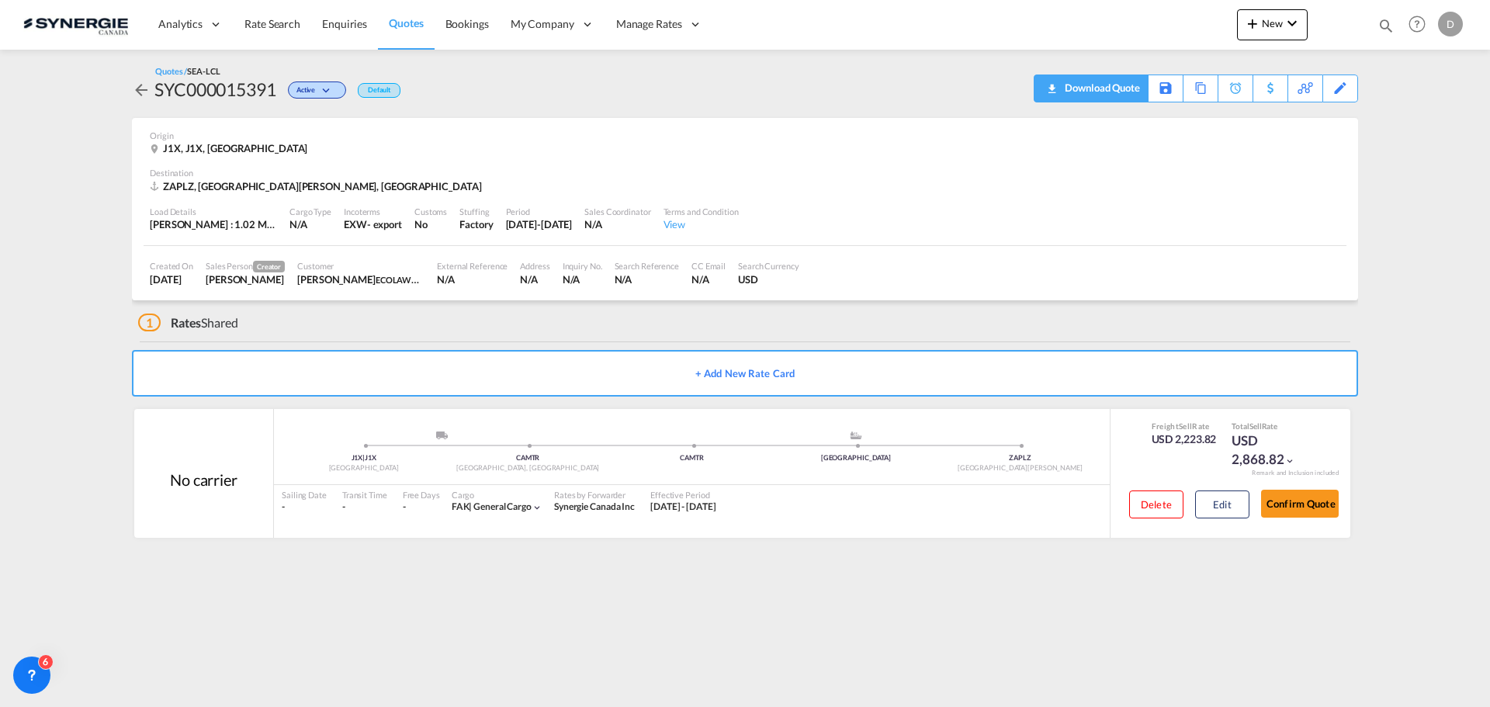
click at [1128, 93] on div "Download Quote" at bounding box center [1100, 87] width 79 height 25
click at [1384, 19] on md-icon "icon-magnify" at bounding box center [1385, 25] width 17 height 17
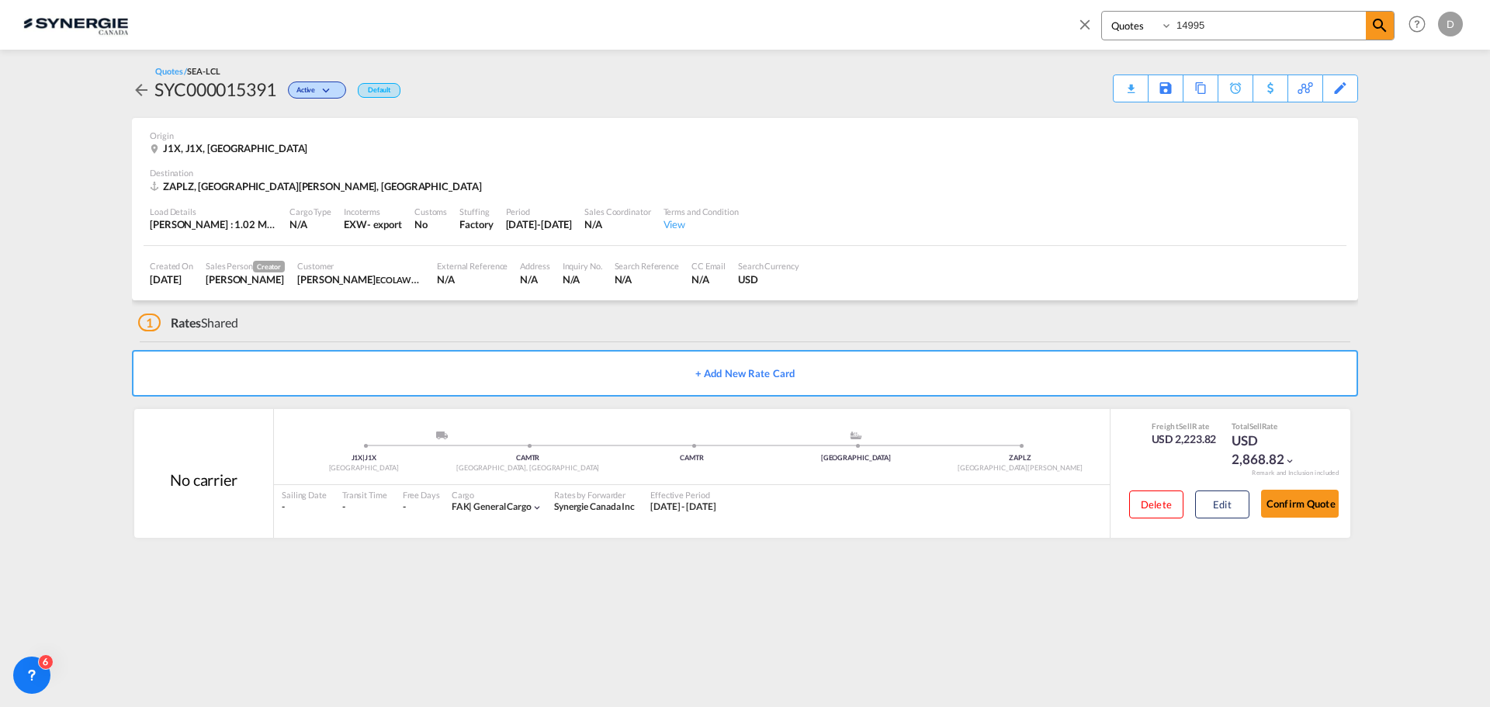
click at [1198, 29] on input "14995" at bounding box center [1269, 25] width 193 height 27
type input "14748"
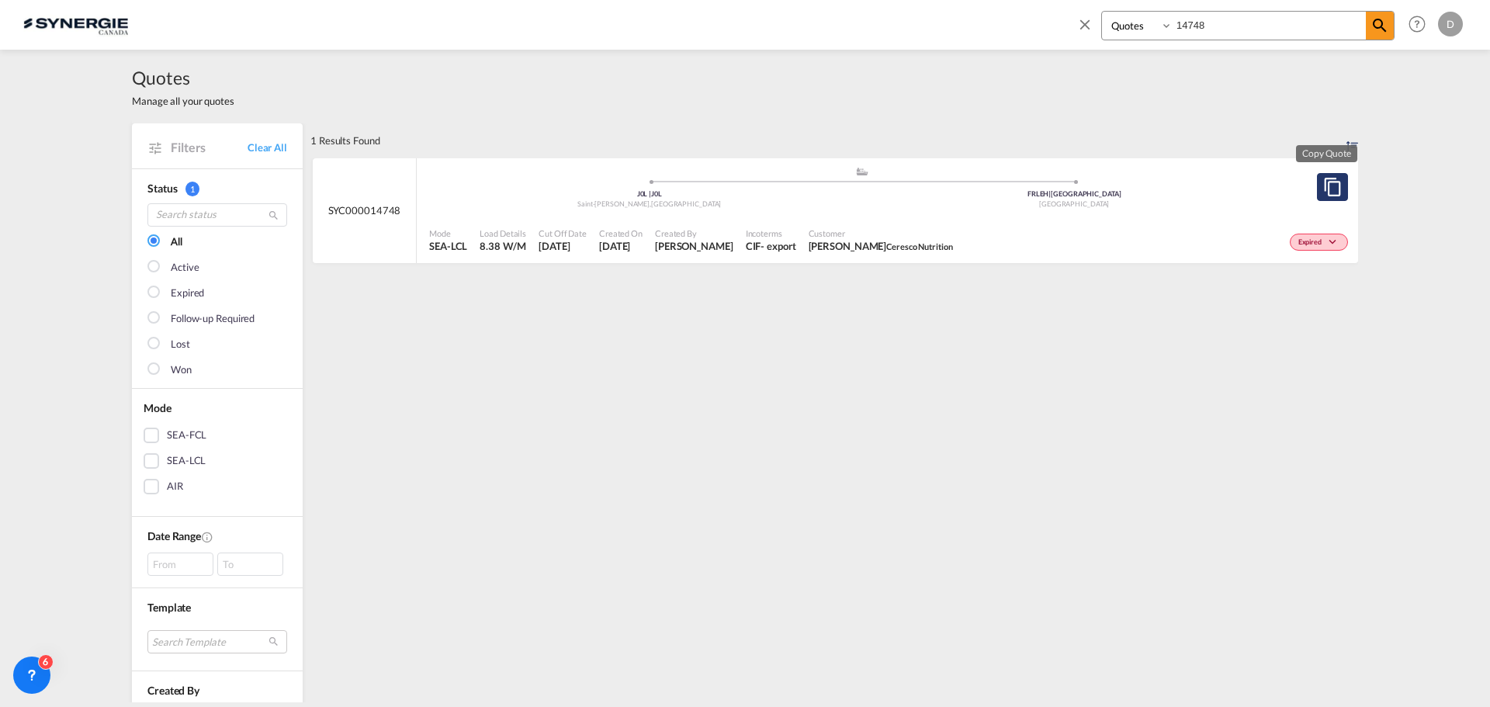
click at [1332, 190] on md-icon "assets/icons/custom/copyQuote.svg" at bounding box center [1332, 187] width 19 height 19
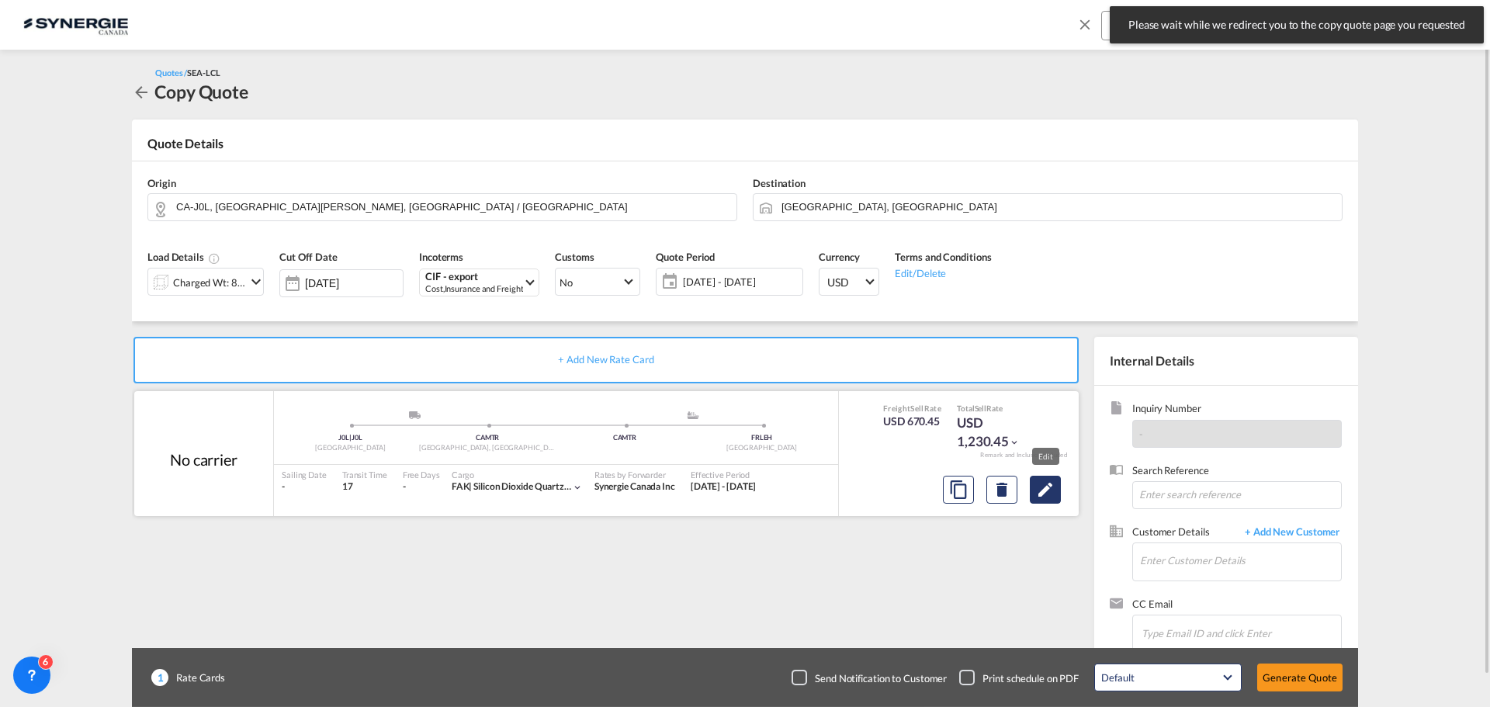
click at [1041, 485] on md-icon "Edit" at bounding box center [1045, 489] width 19 height 19
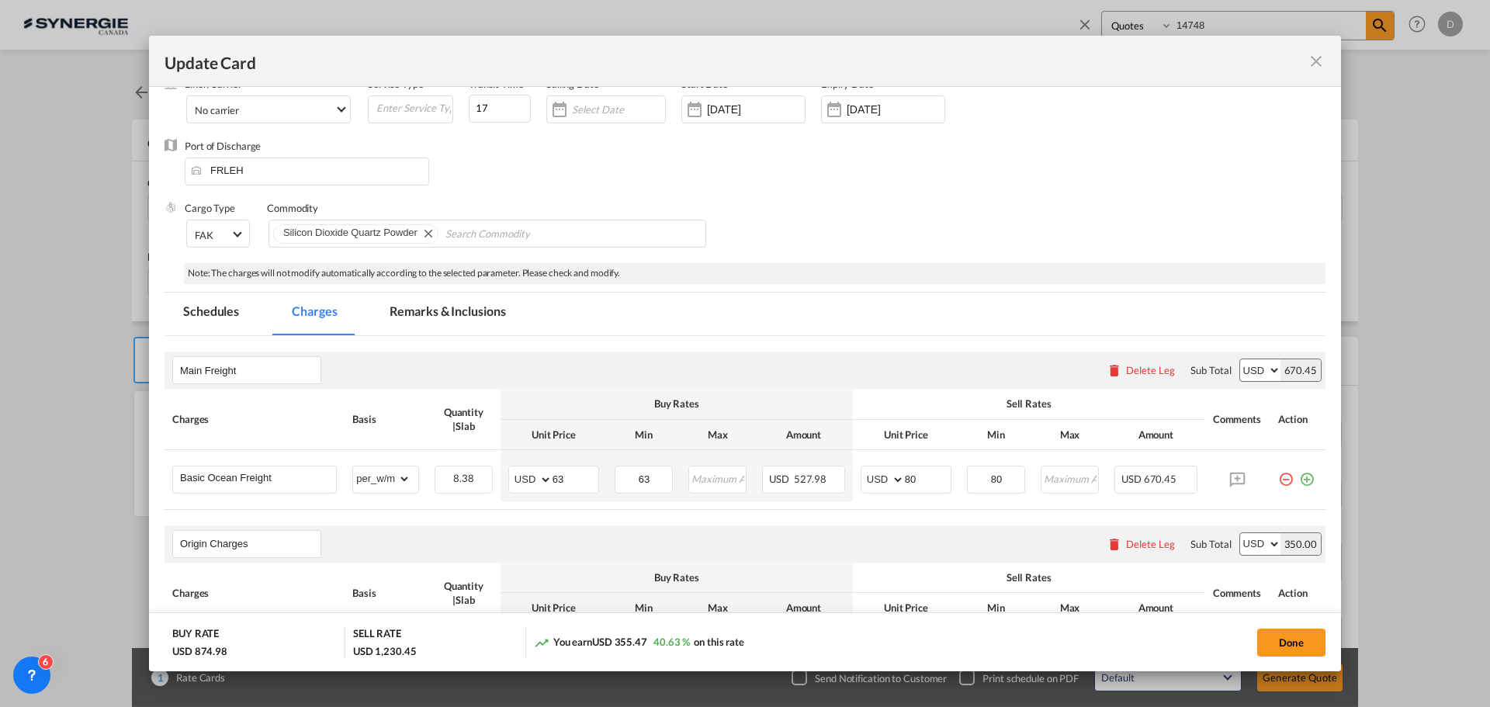
scroll to position [155, 0]
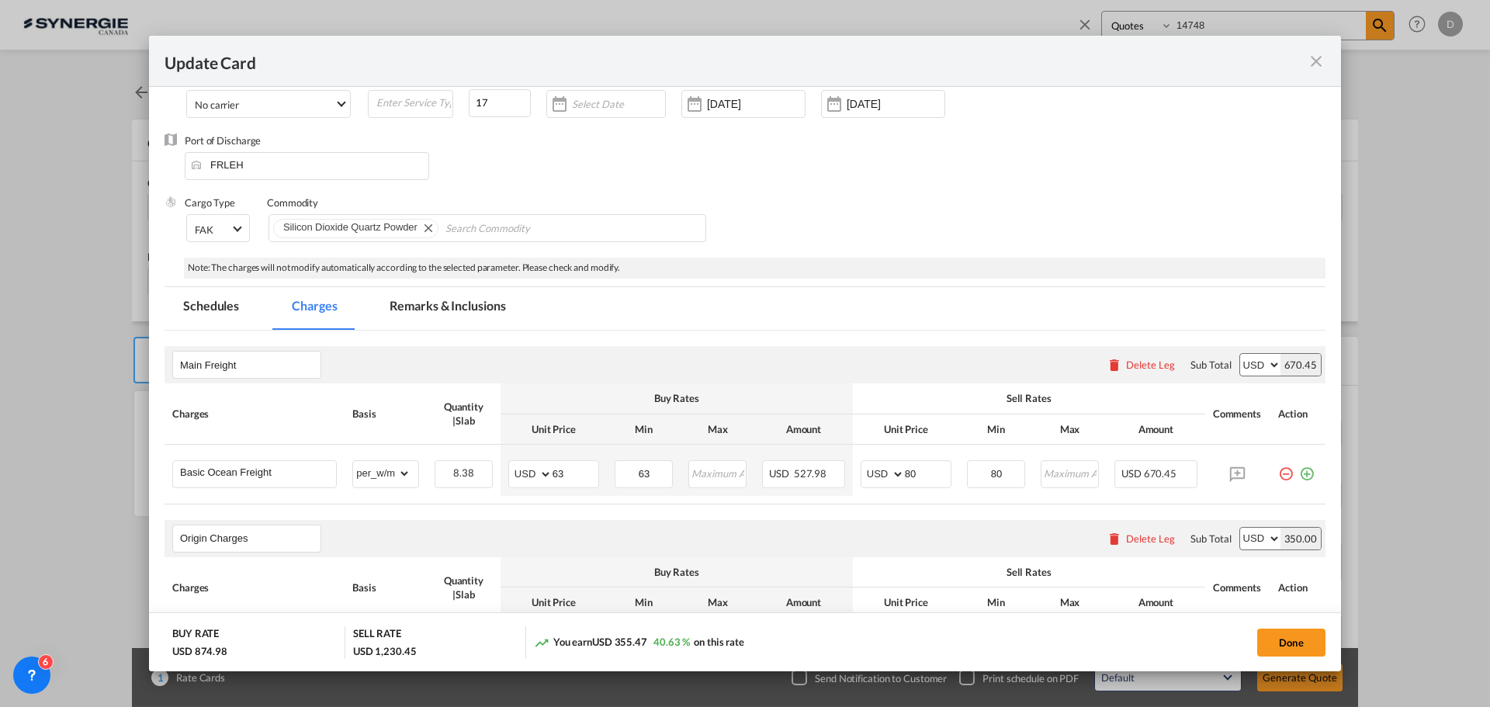
click at [452, 282] on div "Pickup Door J0L Pickup Service Type Pickup Haulage .a{fill:#aaa8ad;} road rail …" at bounding box center [745, 589] width 1161 height 1284
click at [457, 303] on md-tab-item "Remarks & Inclusions" at bounding box center [447, 308] width 153 height 43
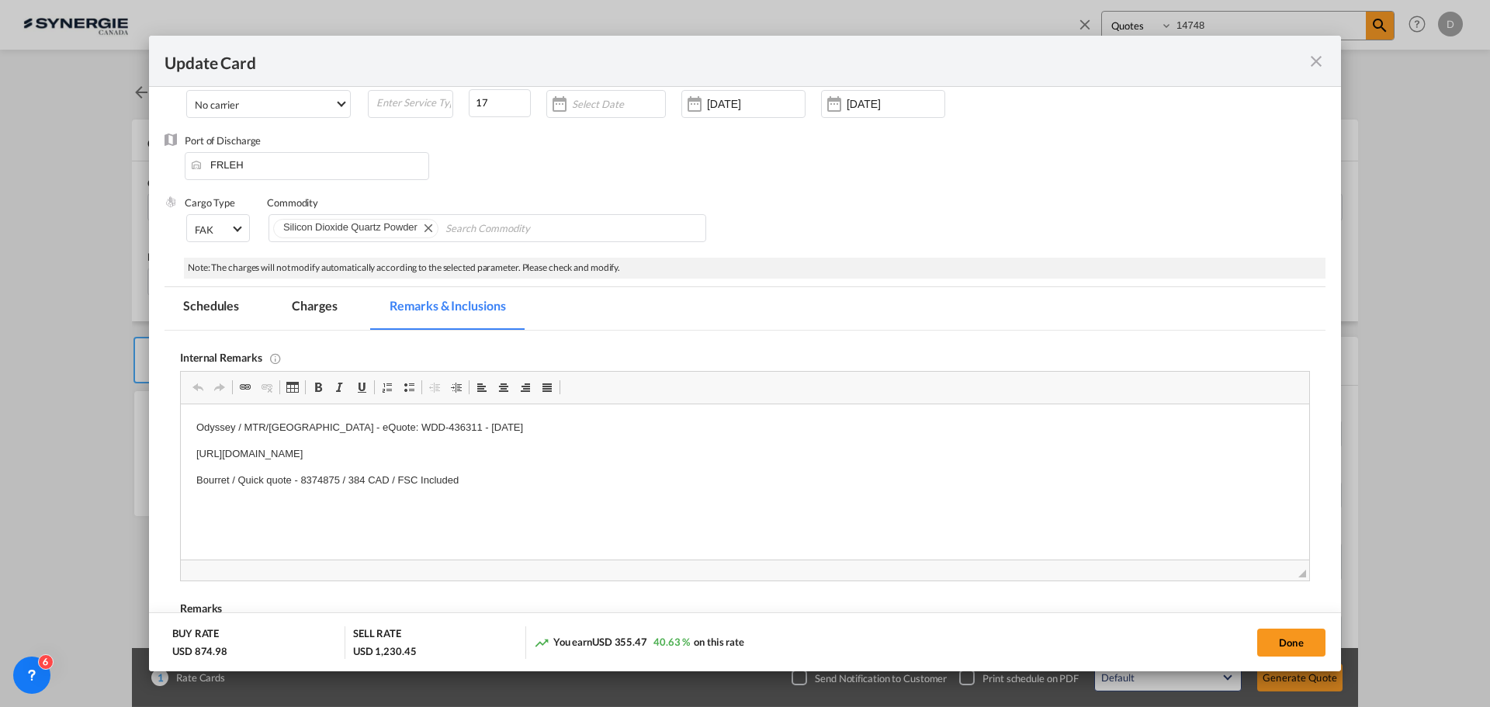
scroll to position [0, 0]
drag, startPoint x: 424, startPoint y: 424, endPoint x: 390, endPoint y: 424, distance: 33.4
drag, startPoint x: 424, startPoint y: 425, endPoint x: 366, endPoint y: 424, distance: 58.2
click at [366, 424] on p "Odyssey / MTR/LE HAVRE - eQuote: WDD-436311 - September 22nd, 2025" at bounding box center [744, 428] width 1097 height 16
copy p "WDD-436311"
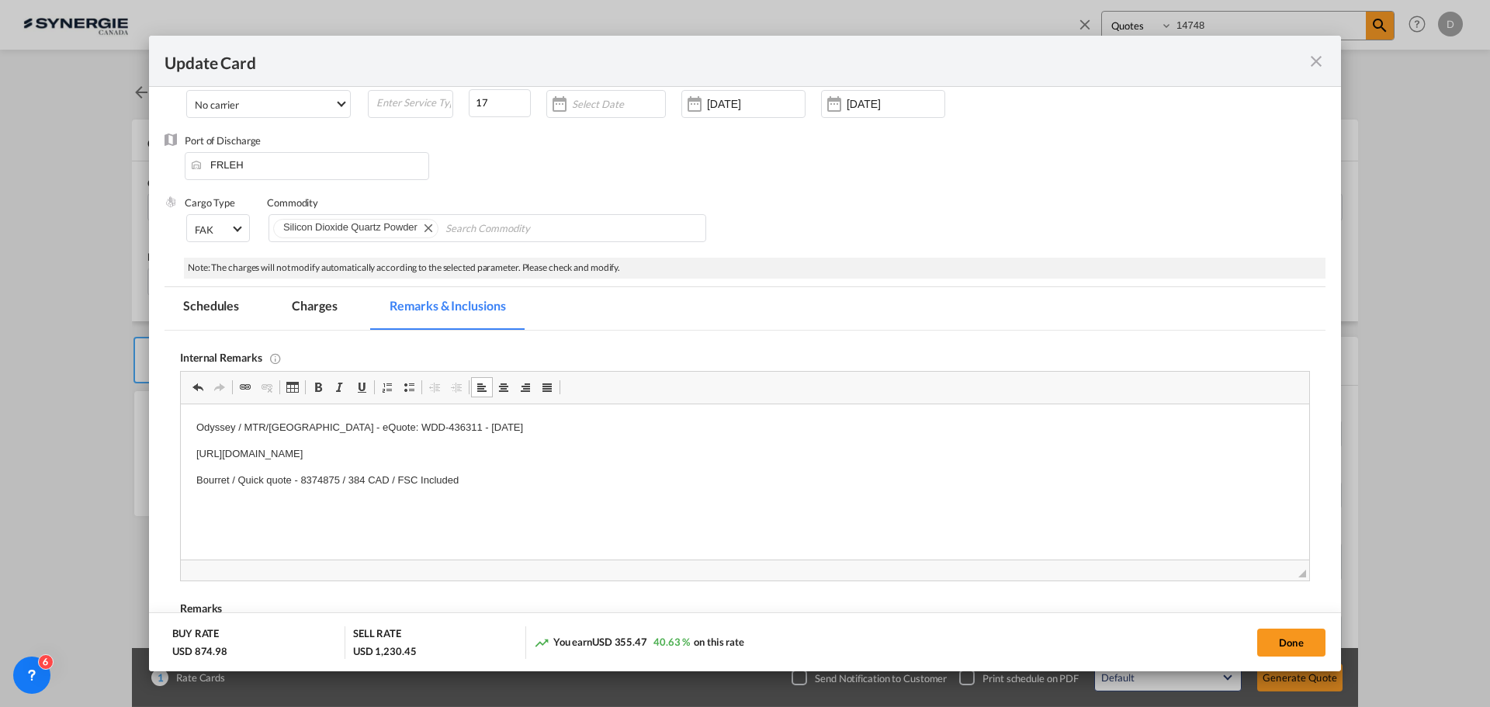
click at [1321, 64] on md-icon "icon-close fg-AAA8AD m-0 pointer" at bounding box center [1316, 61] width 19 height 19
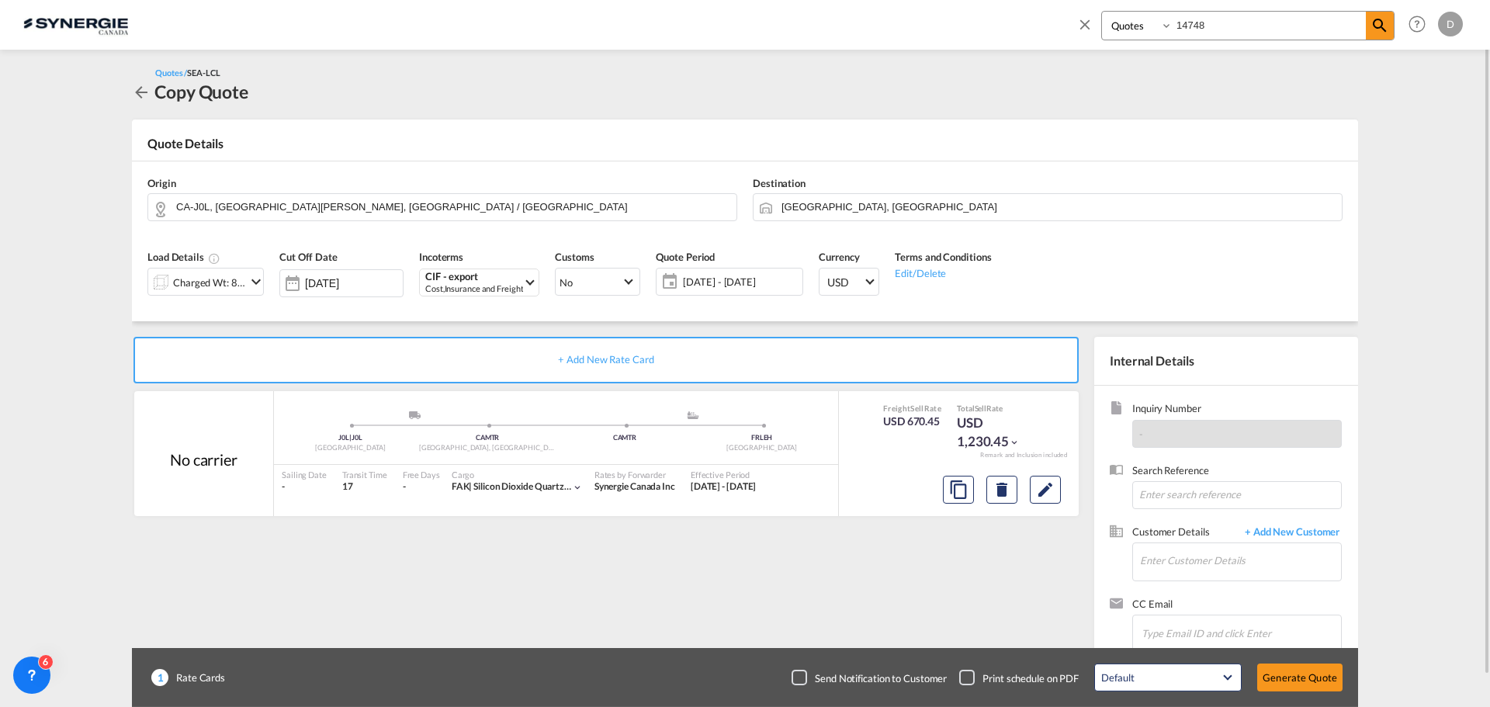
click at [602, 86] on div "Quotes / SEA-LCL Copy Quote" at bounding box center [745, 84] width 1226 height 39
click at [1052, 490] on md-icon "Edit" at bounding box center [1045, 489] width 19 height 19
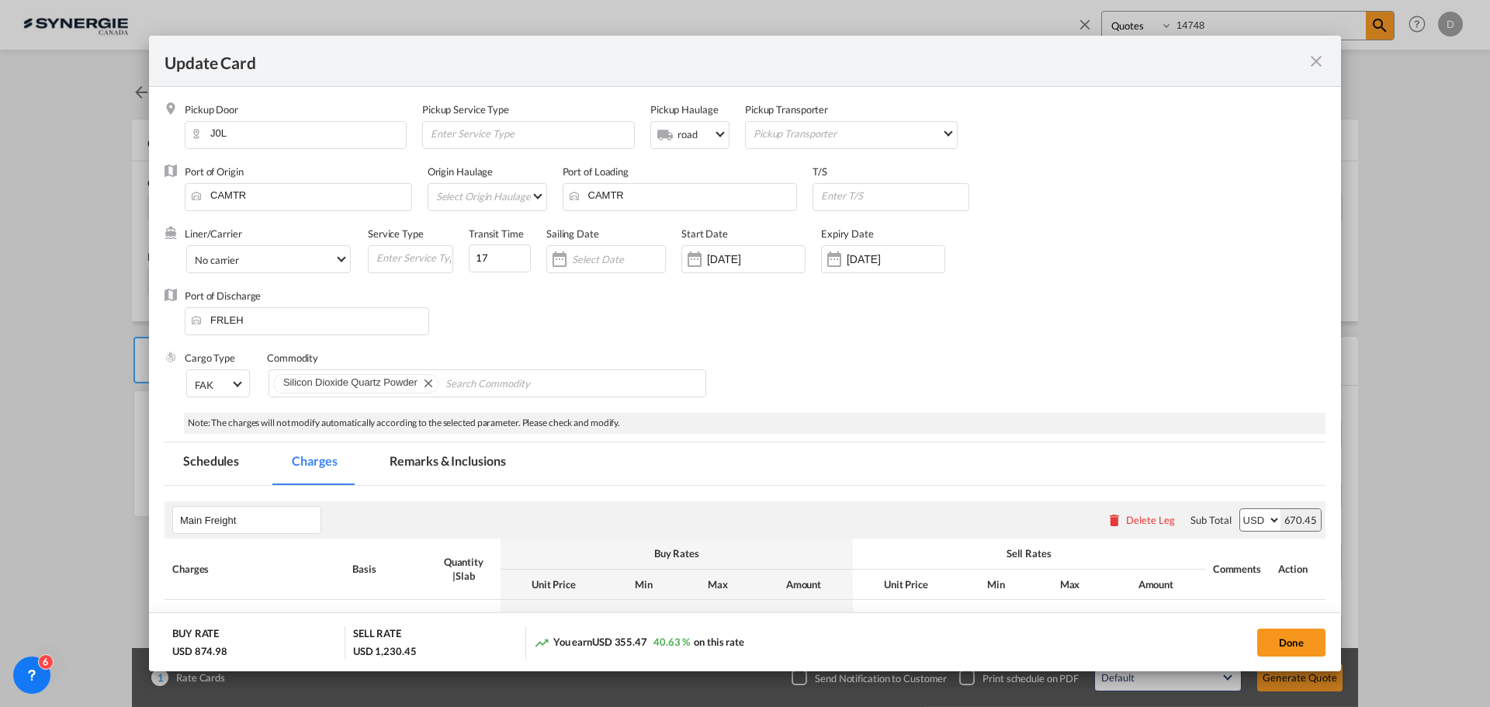
click at [494, 458] on md-tab-item "Remarks & Inclusions" at bounding box center [447, 463] width 153 height 43
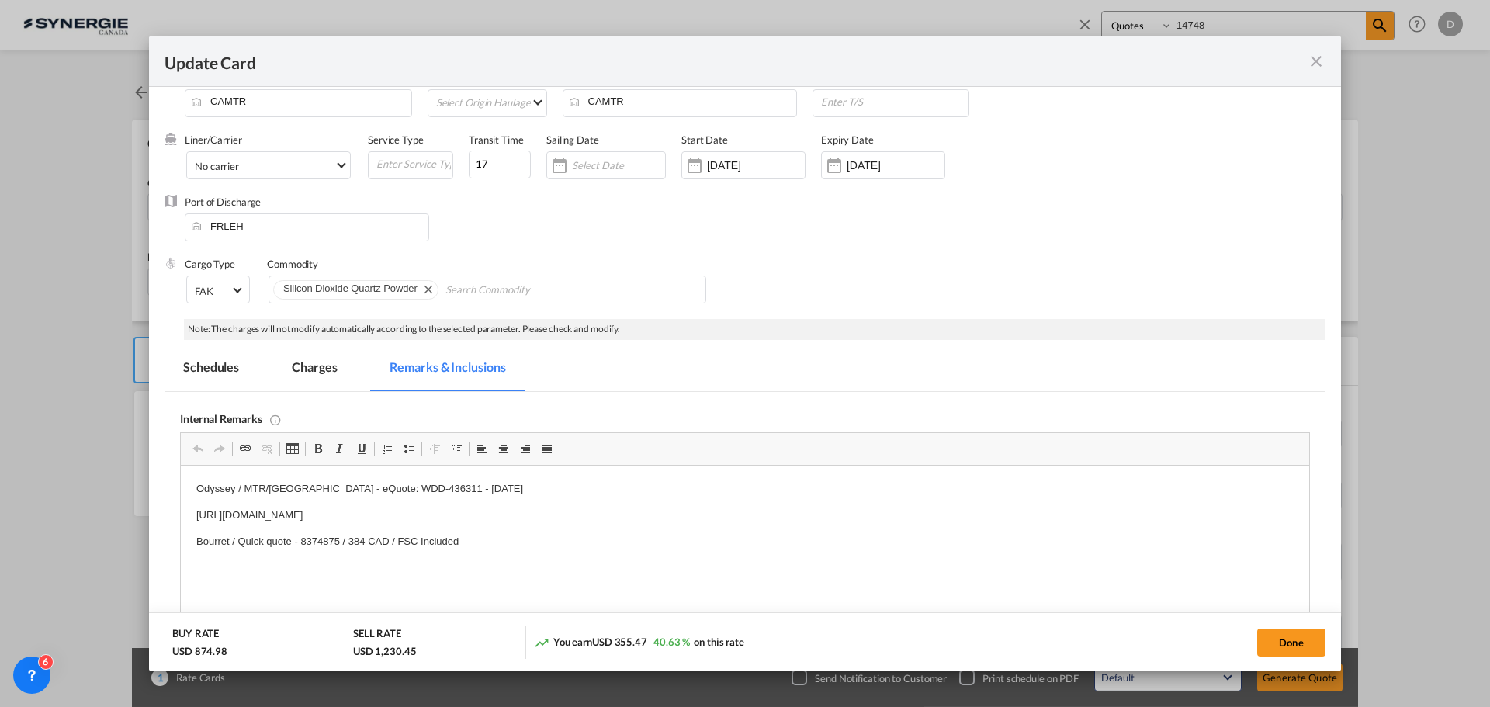
scroll to position [310, 0]
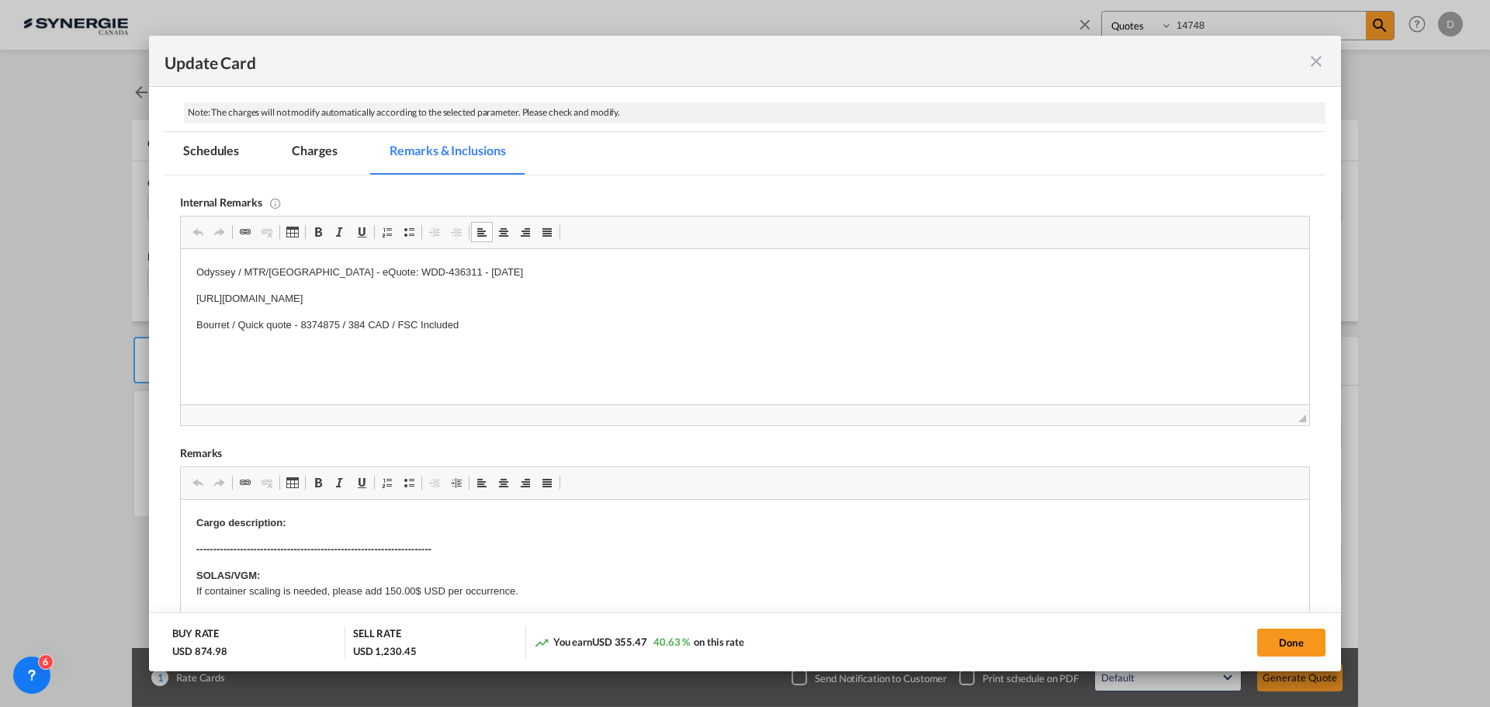
drag, startPoint x: 424, startPoint y: 270, endPoint x: 376, endPoint y: 269, distance: 48.1
drag, startPoint x: 427, startPoint y: 270, endPoint x: 364, endPoint y: 265, distance: 63.0
click at [364, 265] on p "Odyssey / MTR/LE HAVRE - eQuote: WDD-436311 - September 22nd, 2025" at bounding box center [744, 273] width 1097 height 16
drag, startPoint x: 427, startPoint y: 272, endPoint x: 369, endPoint y: 266, distance: 58.5
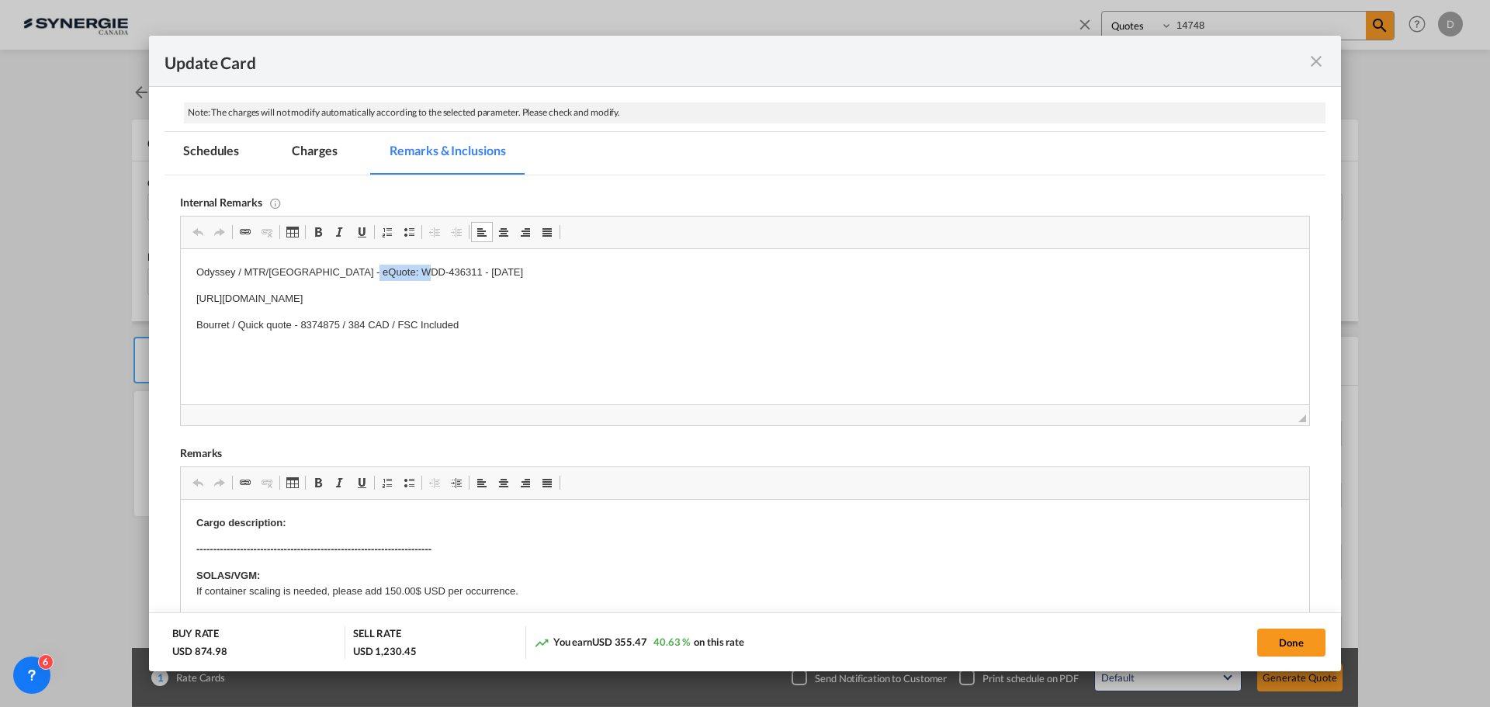
click at [369, 266] on p "Odyssey / MTR/LE HAVRE - eQuote: WDD-436311 - September 22nd, 2025" at bounding box center [744, 273] width 1097 height 16
copy p "WDD-436311"
click at [789, 197] on div "Internal Remarks" at bounding box center [745, 201] width 1130 height 13
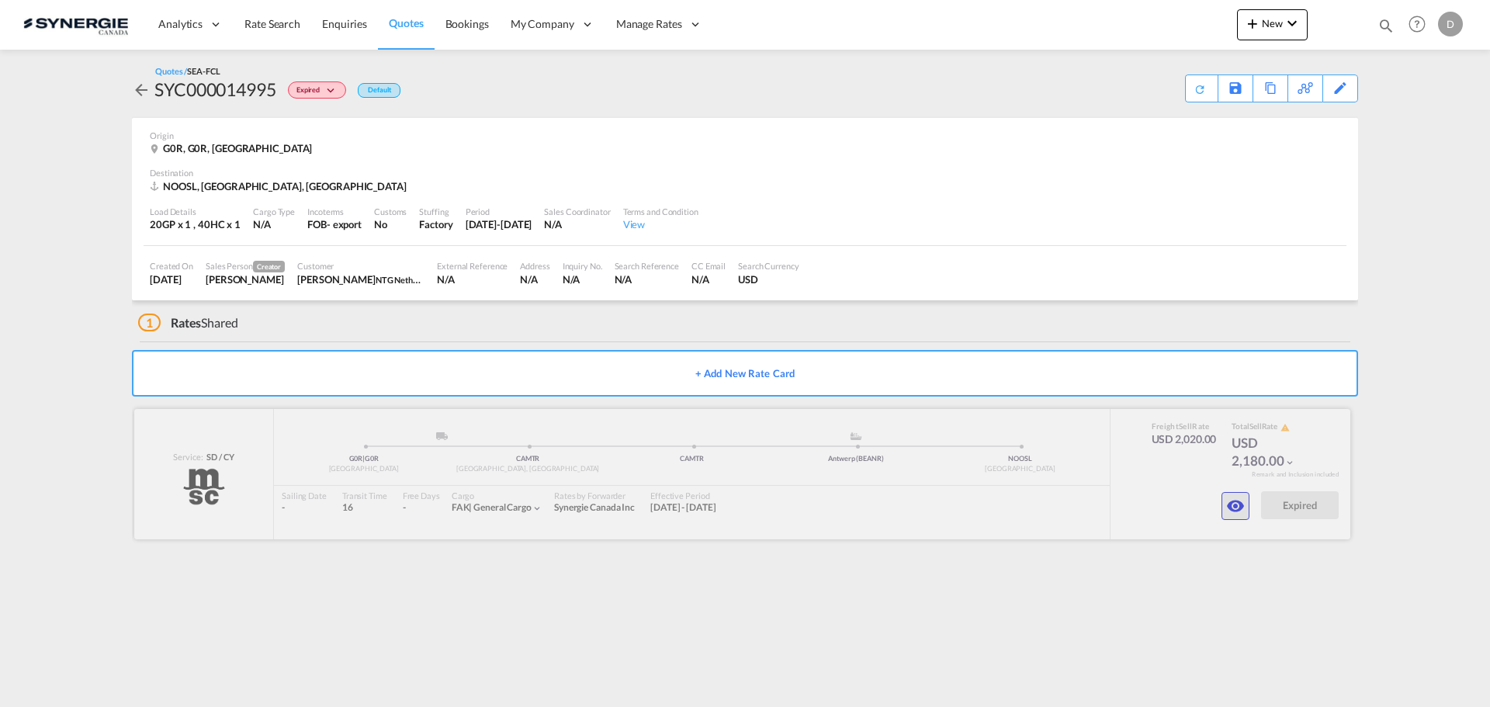
click at [1230, 508] on md-icon "icon-eye" at bounding box center [1235, 506] width 19 height 19
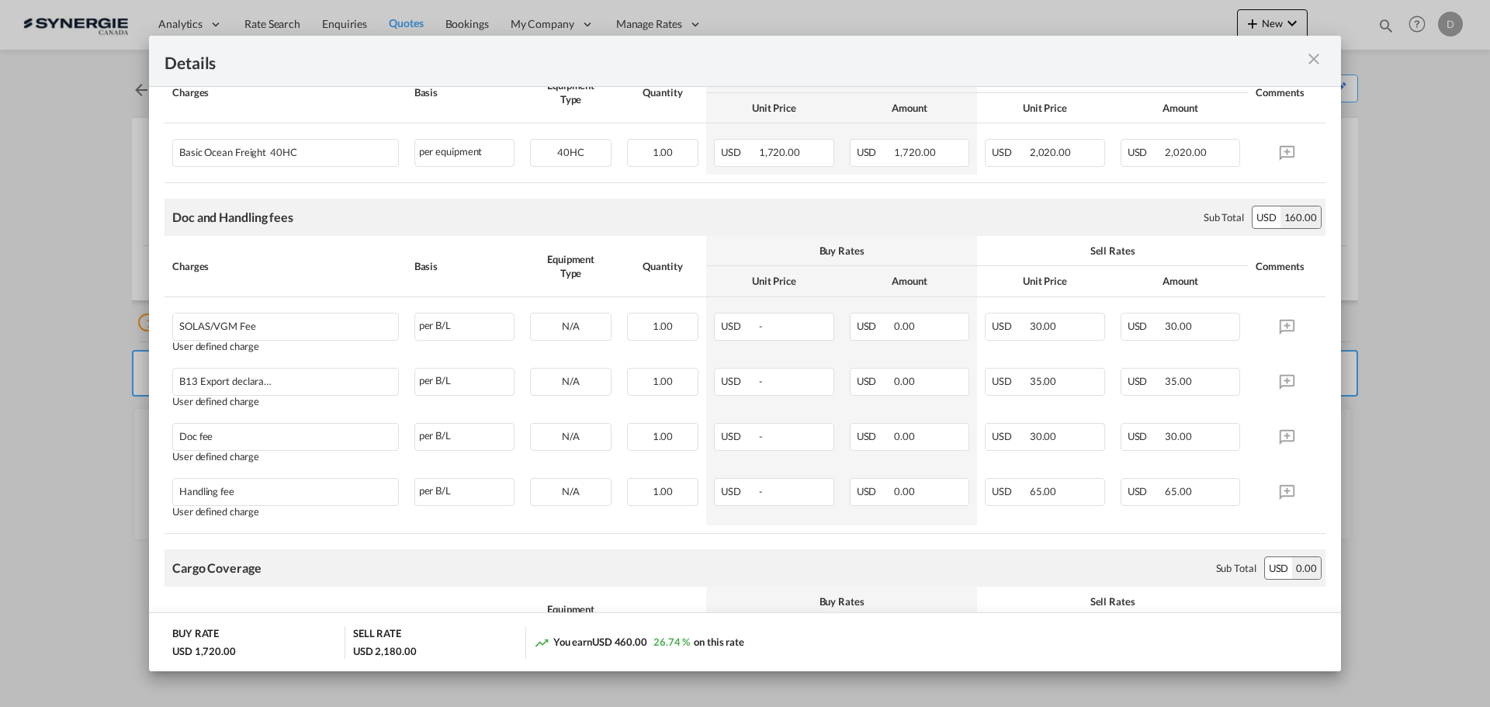
scroll to position [78, 0]
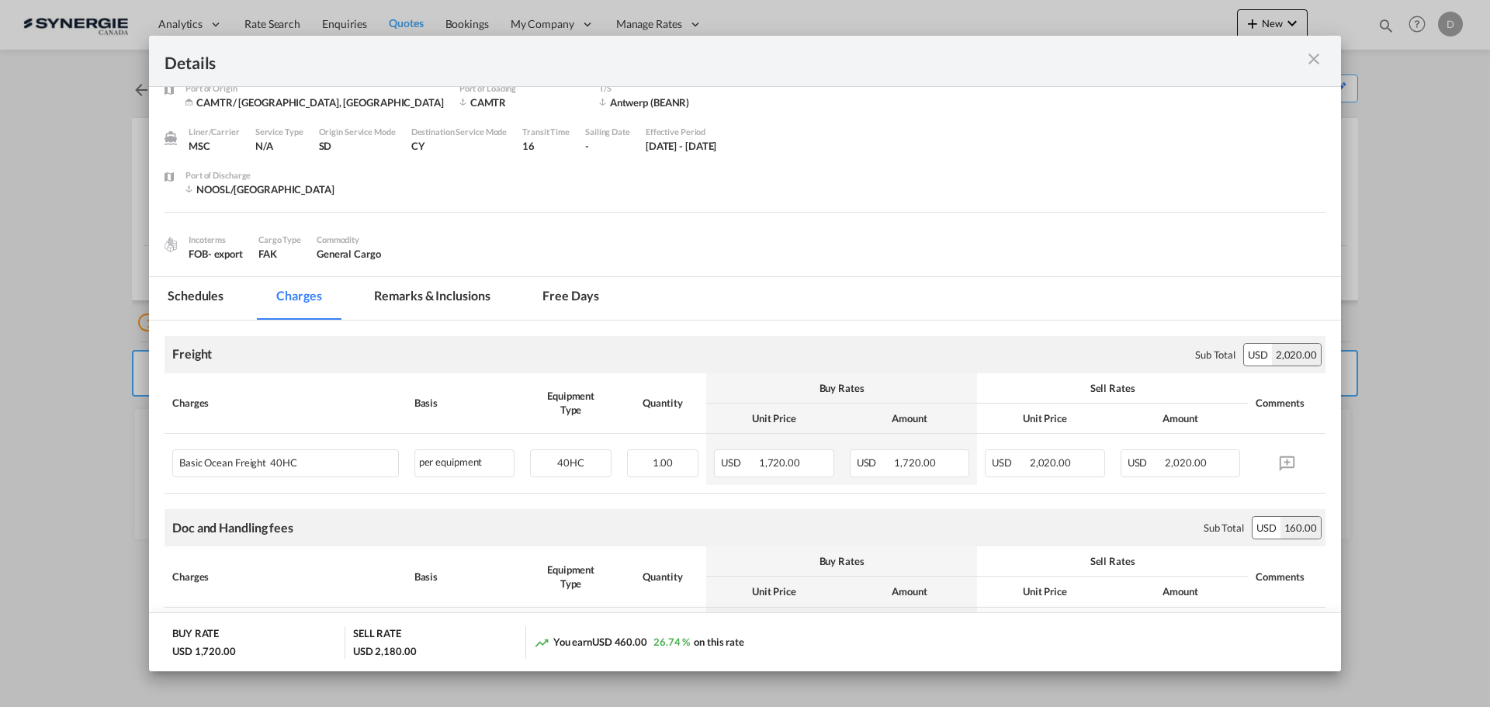
click at [1320, 57] on md-icon "icon-close m-3 fg-AAA8AD cursor" at bounding box center [1313, 59] width 19 height 19
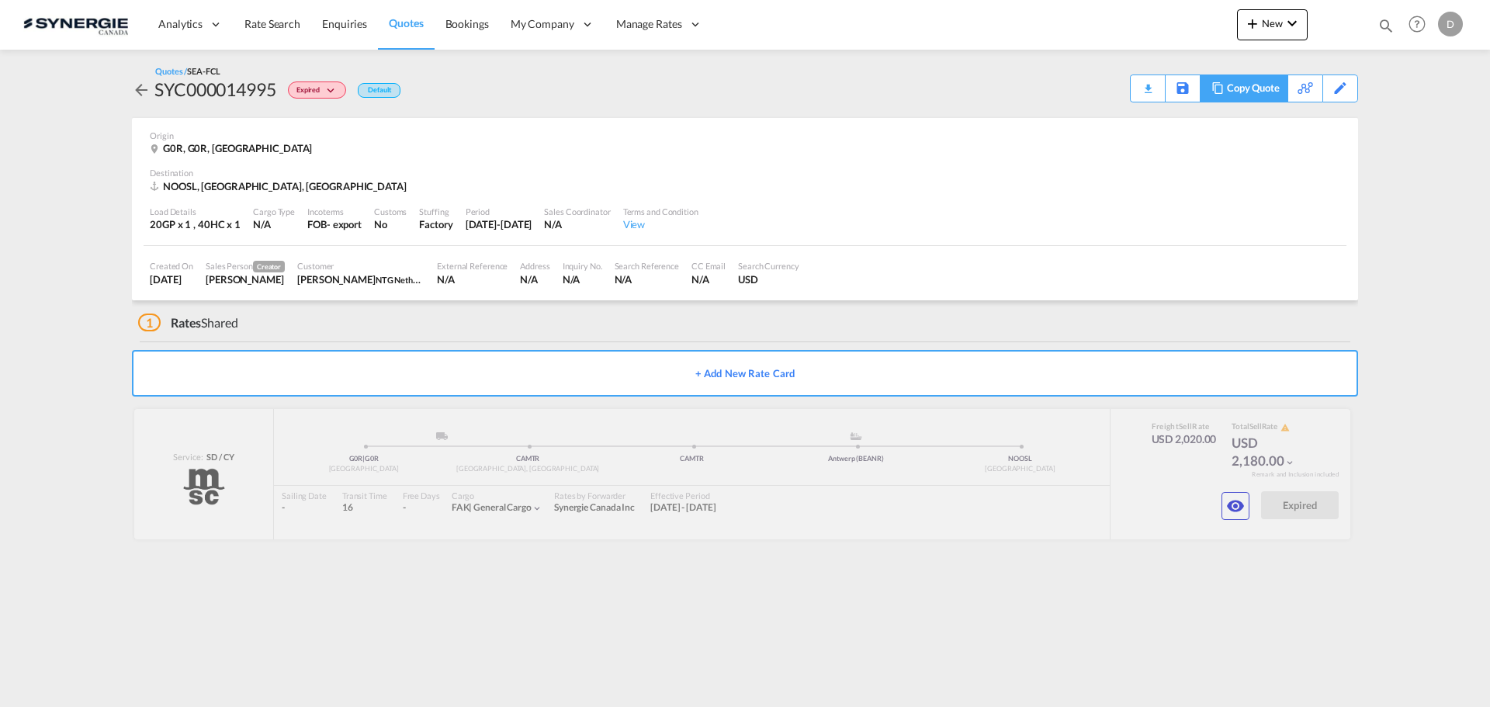
click at [1272, 85] on div "Copy Quote" at bounding box center [1253, 88] width 53 height 26
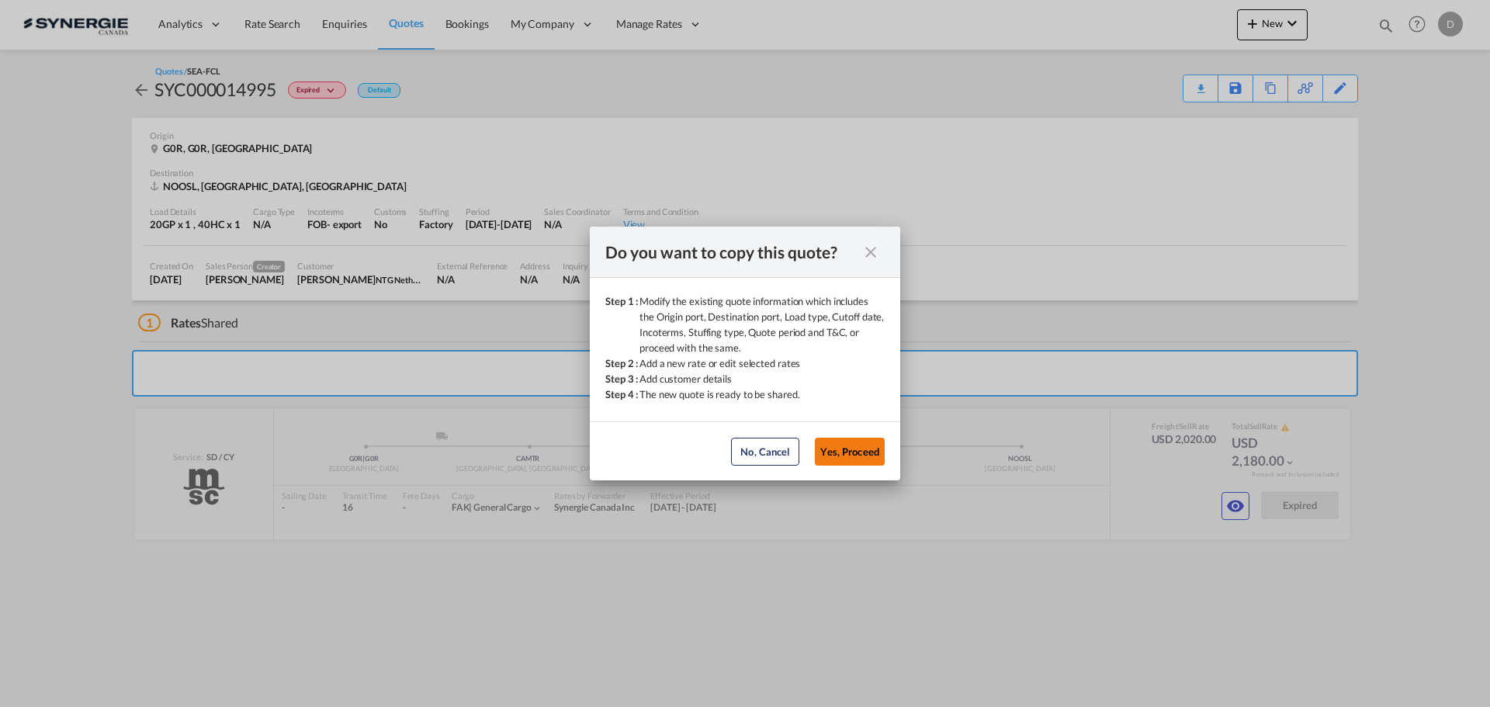
click at [861, 455] on button "Yes, Proceed" at bounding box center [850, 452] width 70 height 28
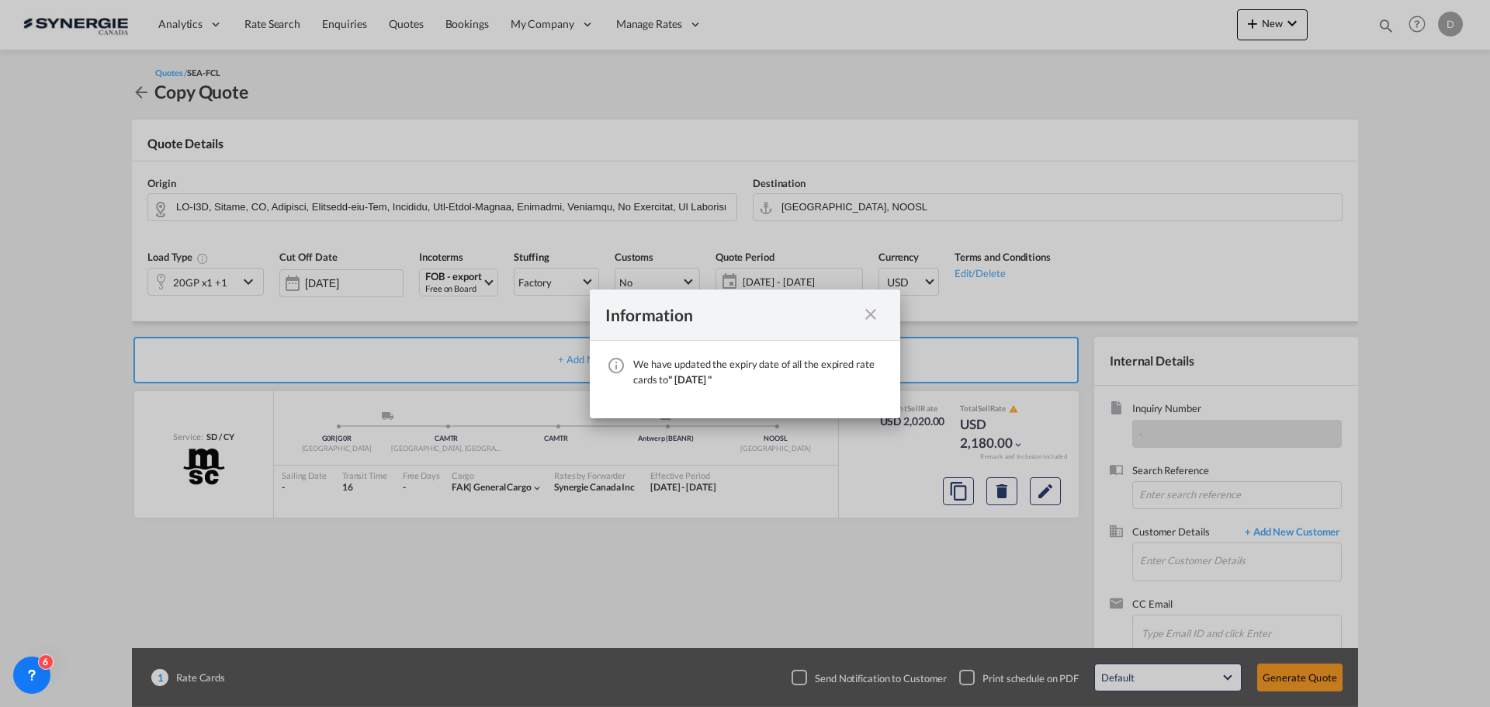
click at [871, 311] on md-icon "icon-close fg-AAA8AD cursor" at bounding box center [870, 314] width 19 height 19
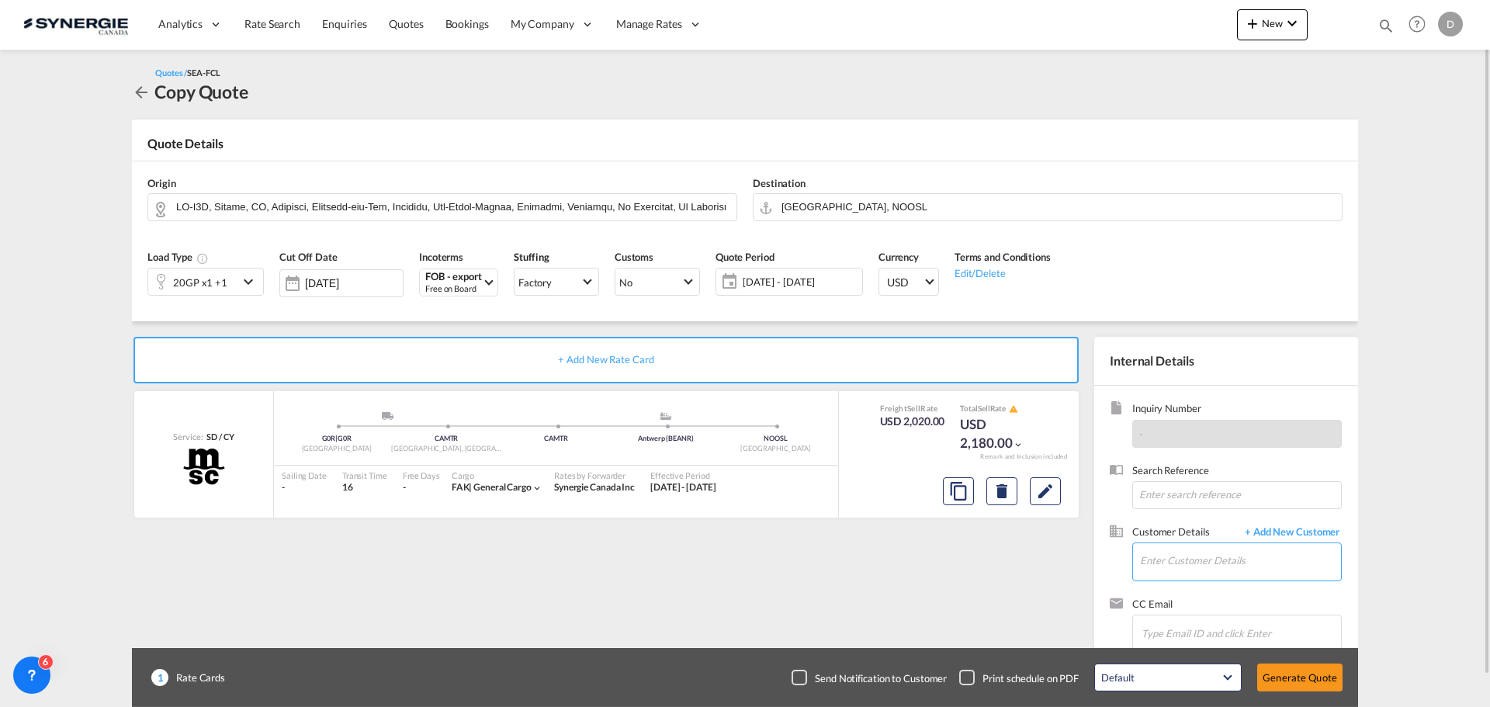
click at [1228, 553] on input "Enter Customer Details" at bounding box center [1240, 560] width 201 height 35
paste input "asa@ntgairocean.com"
click at [1189, 524] on div "Alexander Sanchez asa@ntgairocean.com | NTG Netherland" at bounding box center [1240, 522] width 202 height 42
type input "NTG Netherland, Alexander Sanchez, asa@ntgairocean.com"
click at [249, 284] on md-icon "icon-chevron-down" at bounding box center [250, 281] width 23 height 19
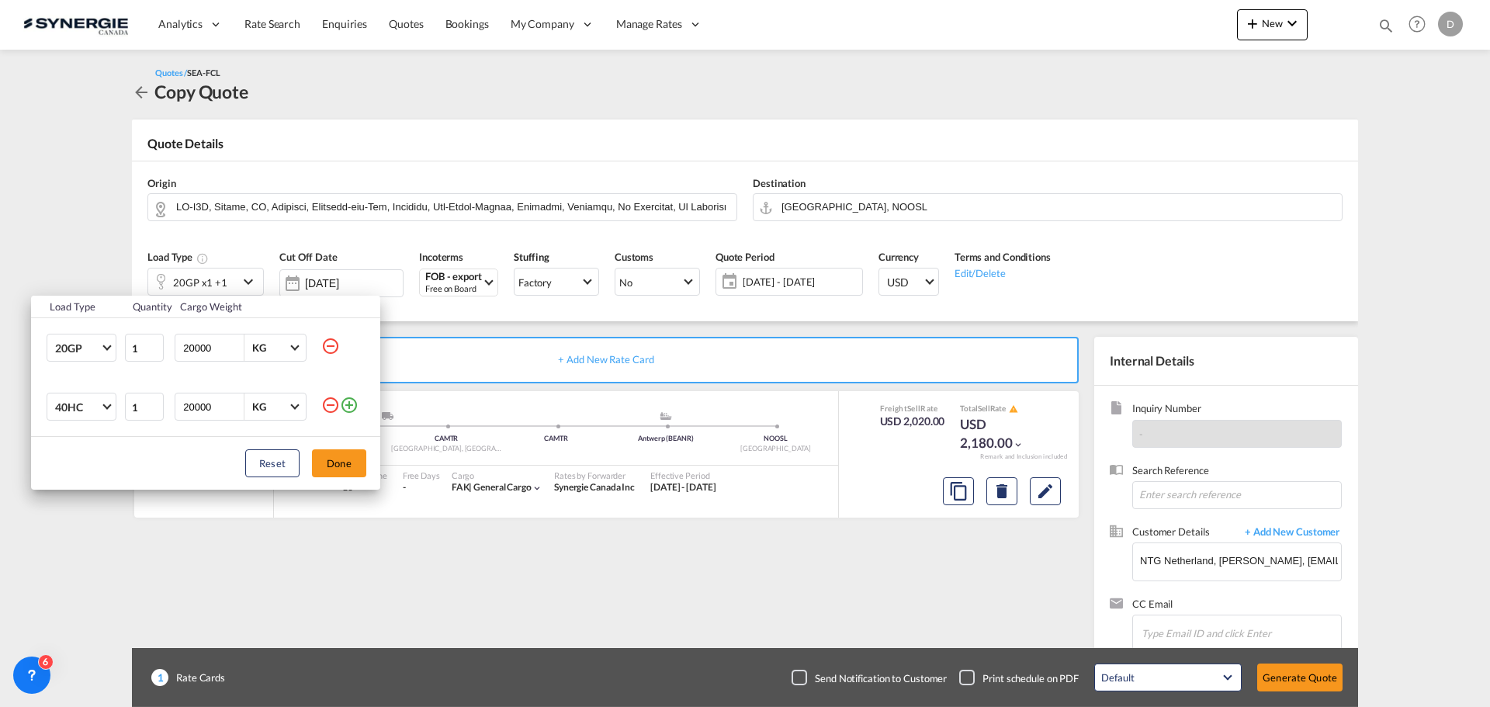
click at [328, 345] on md-icon "icon-minus-circle-outline" at bounding box center [330, 346] width 19 height 19
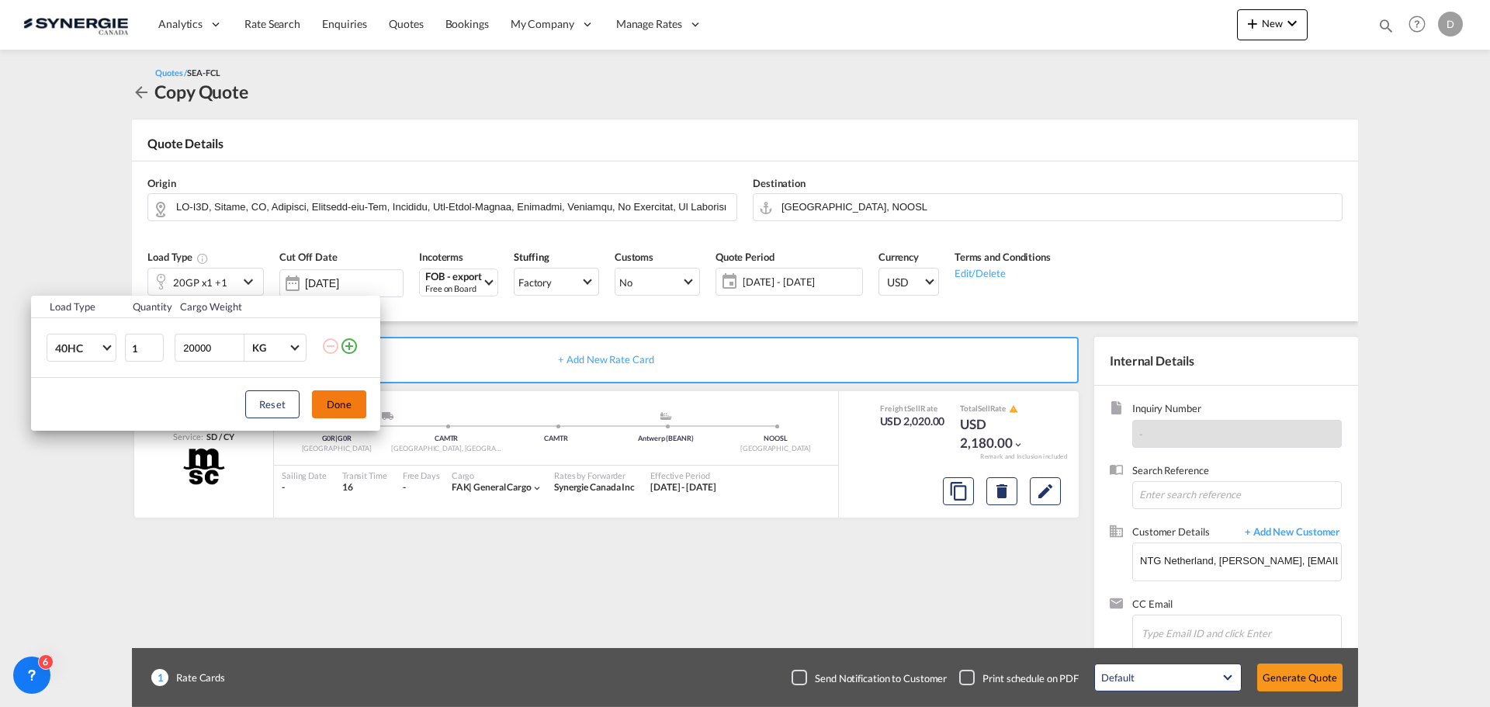
click at [348, 404] on button "Done" at bounding box center [339, 404] width 54 height 28
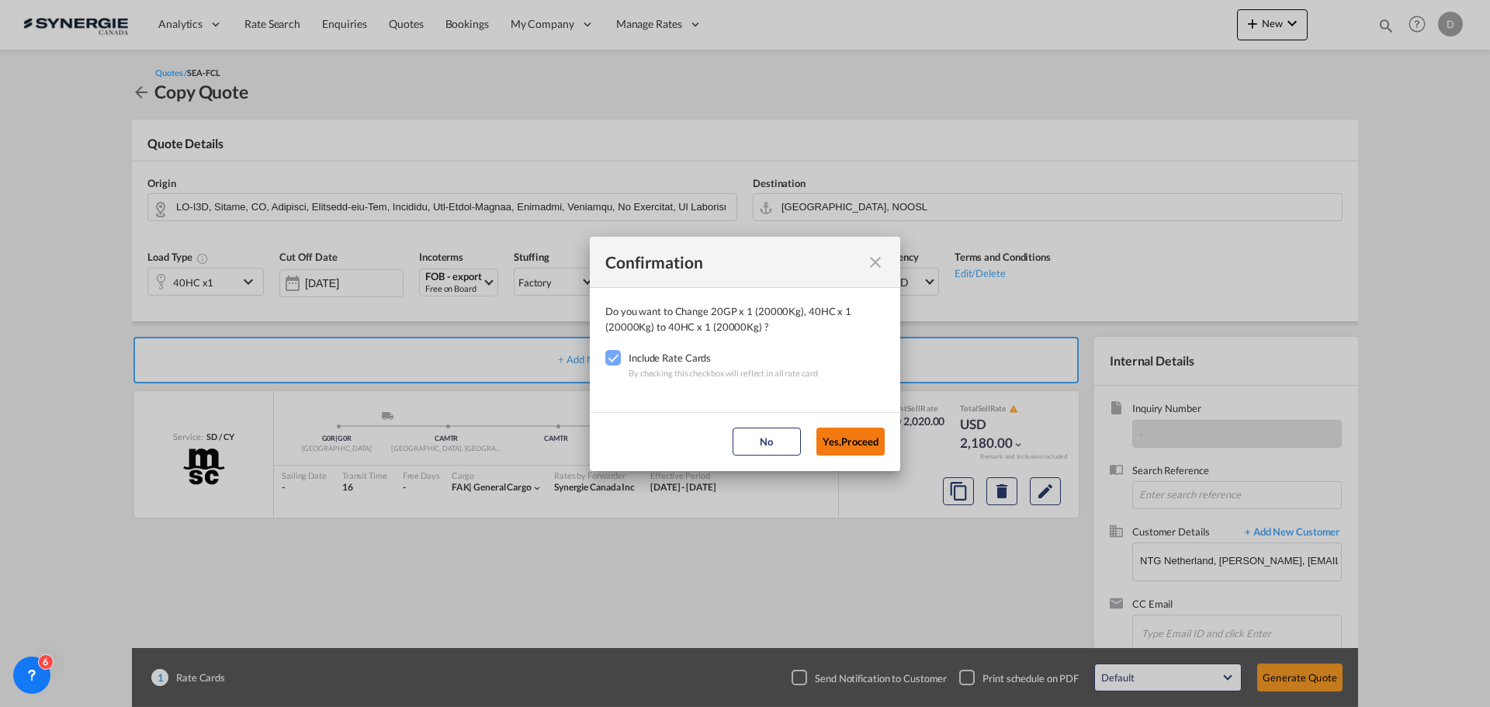
click at [842, 445] on button "Yes,Proceed" at bounding box center [850, 442] width 68 height 28
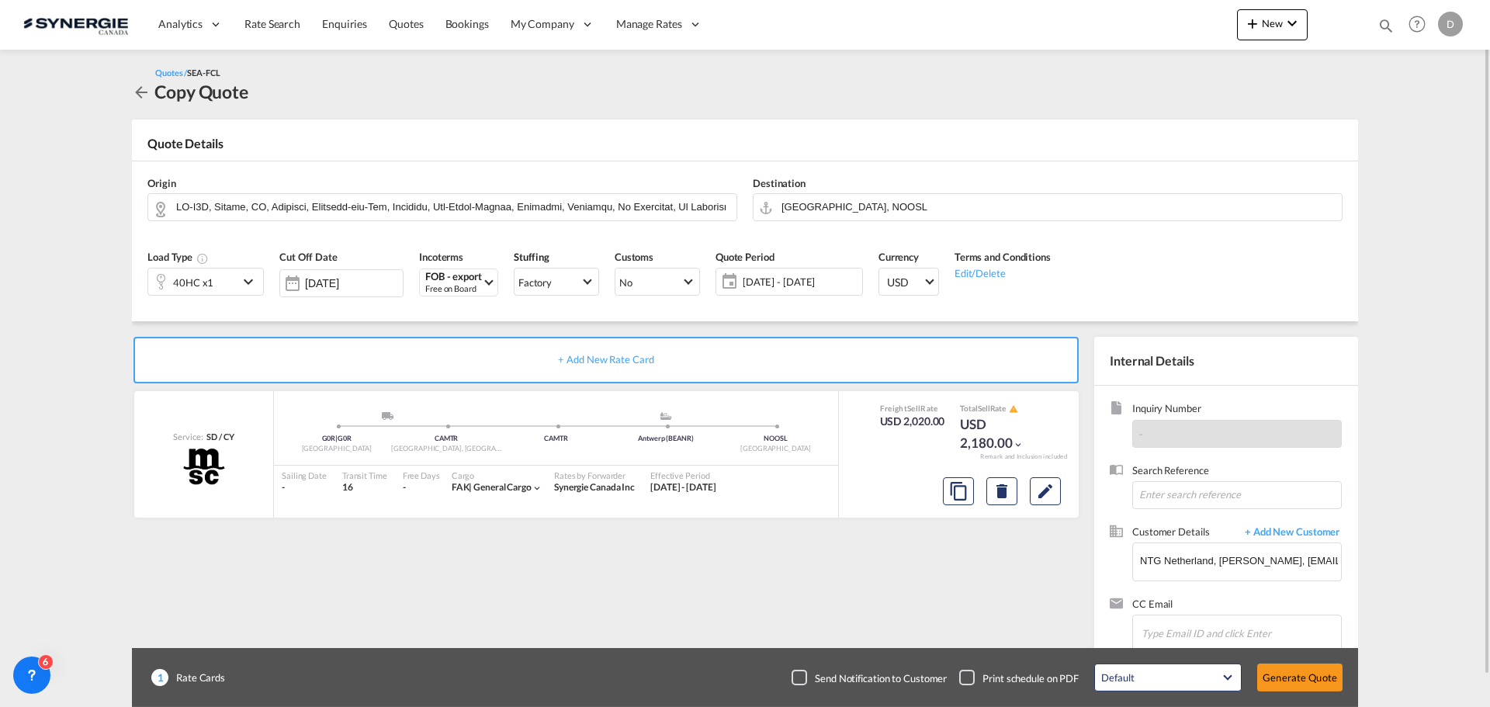
click at [810, 286] on span "[DATE] - [DATE]" at bounding box center [801, 282] width 116 height 14
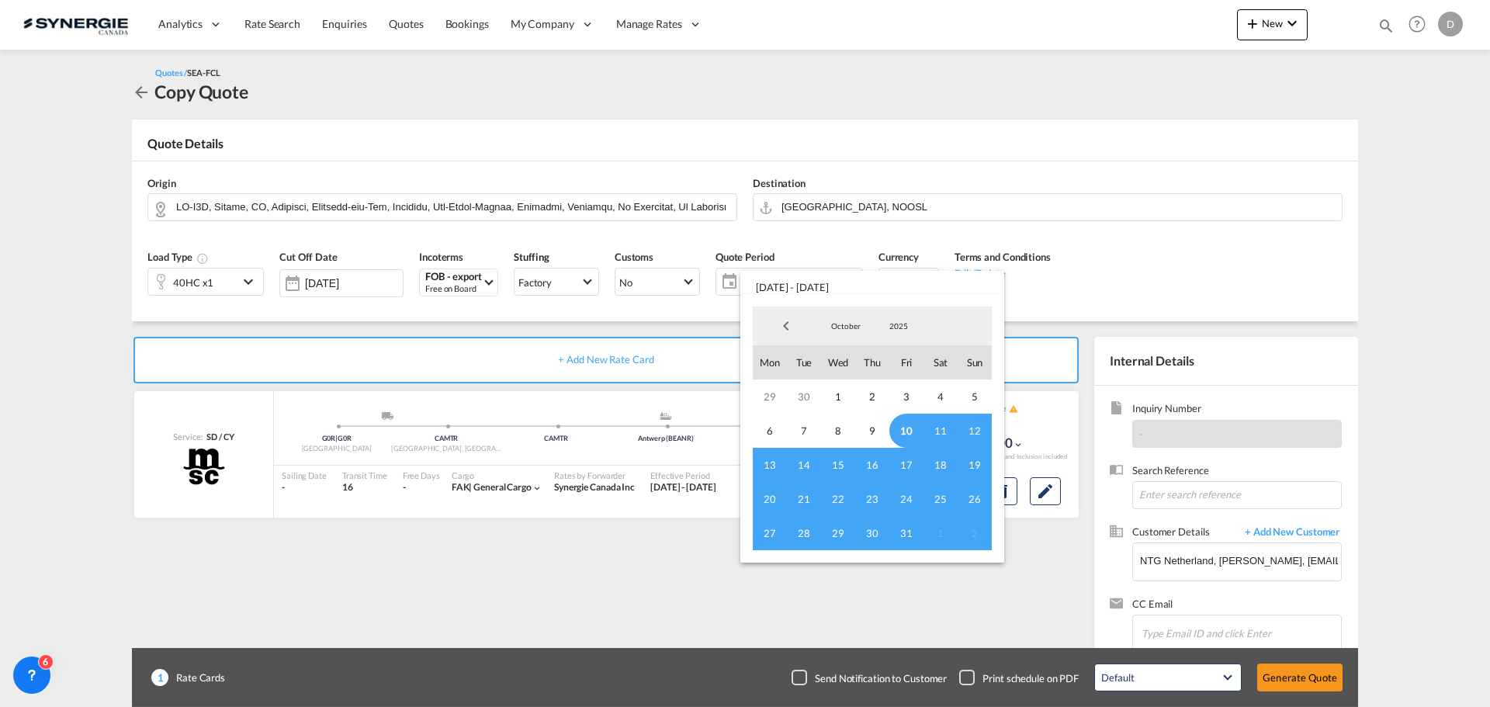
click at [904, 426] on span "10" at bounding box center [906, 431] width 34 height 34
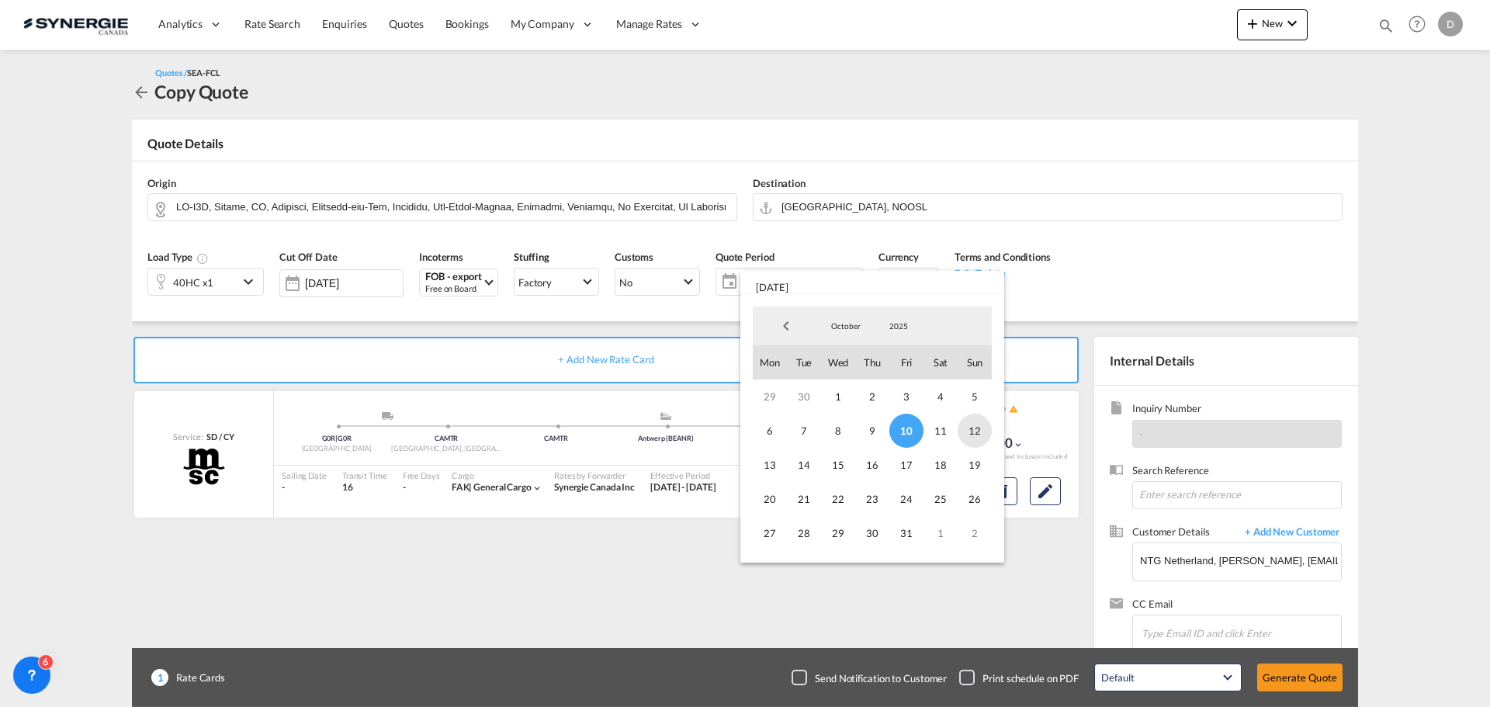
click at [979, 427] on span "12" at bounding box center [975, 431] width 34 height 34
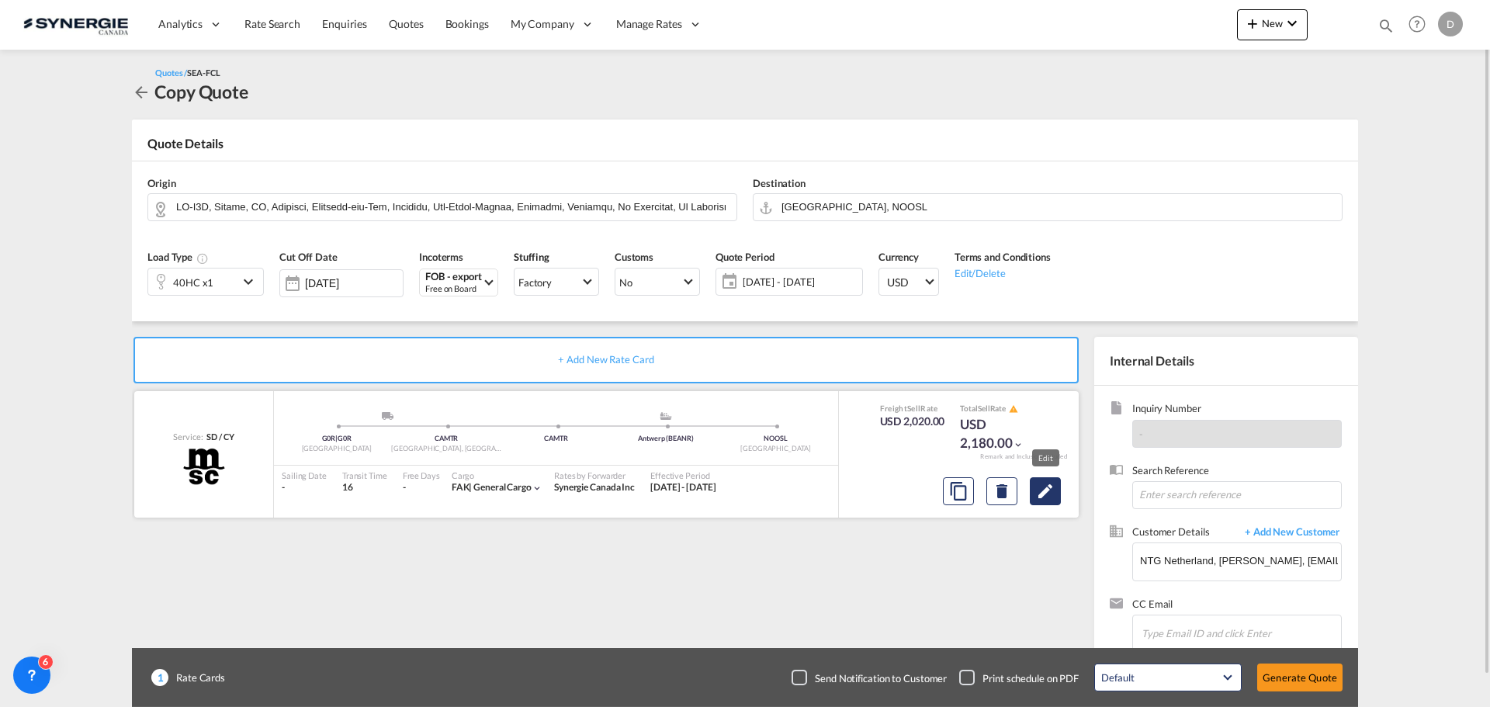
click at [1043, 487] on md-icon "Edit" at bounding box center [1045, 491] width 19 height 19
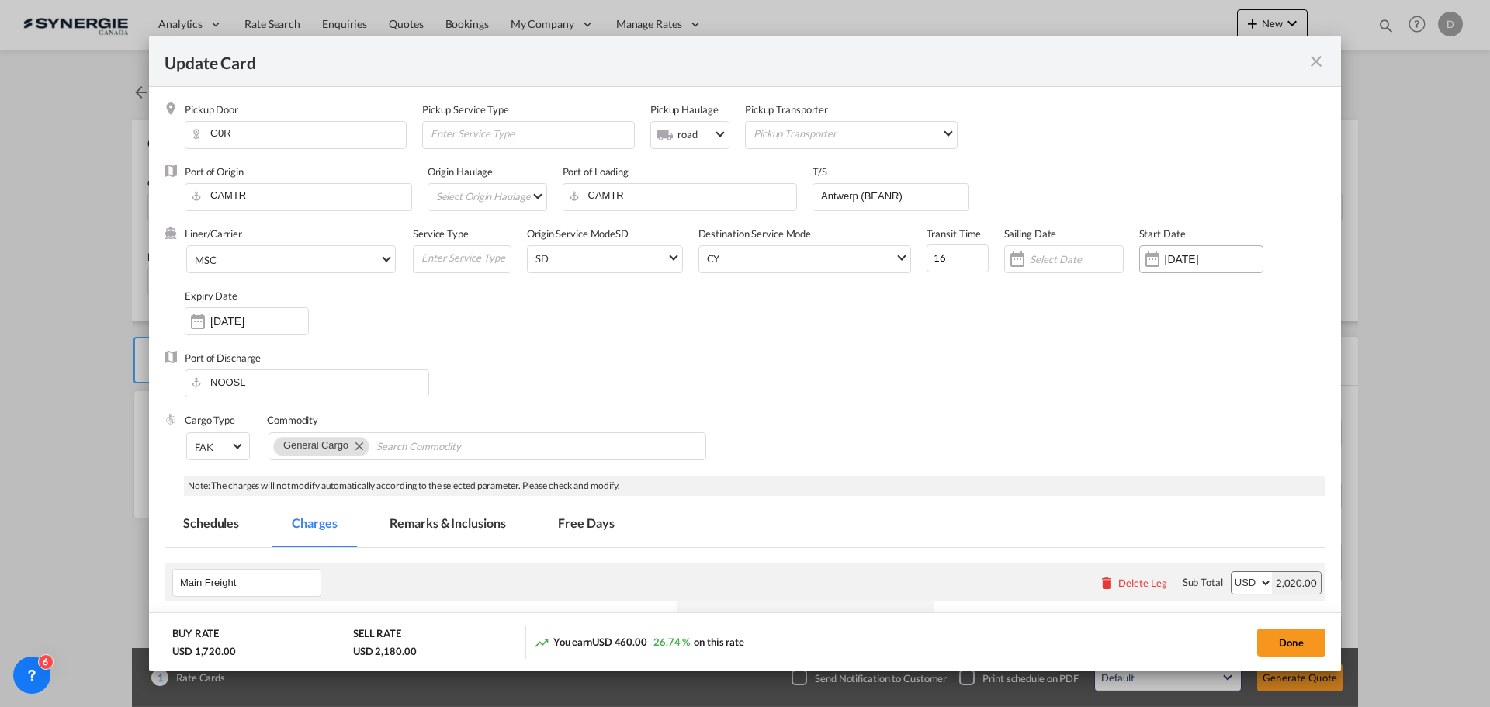
click at [1148, 261] on div "Update Card Pickup ..." at bounding box center [1152, 259] width 25 height 31
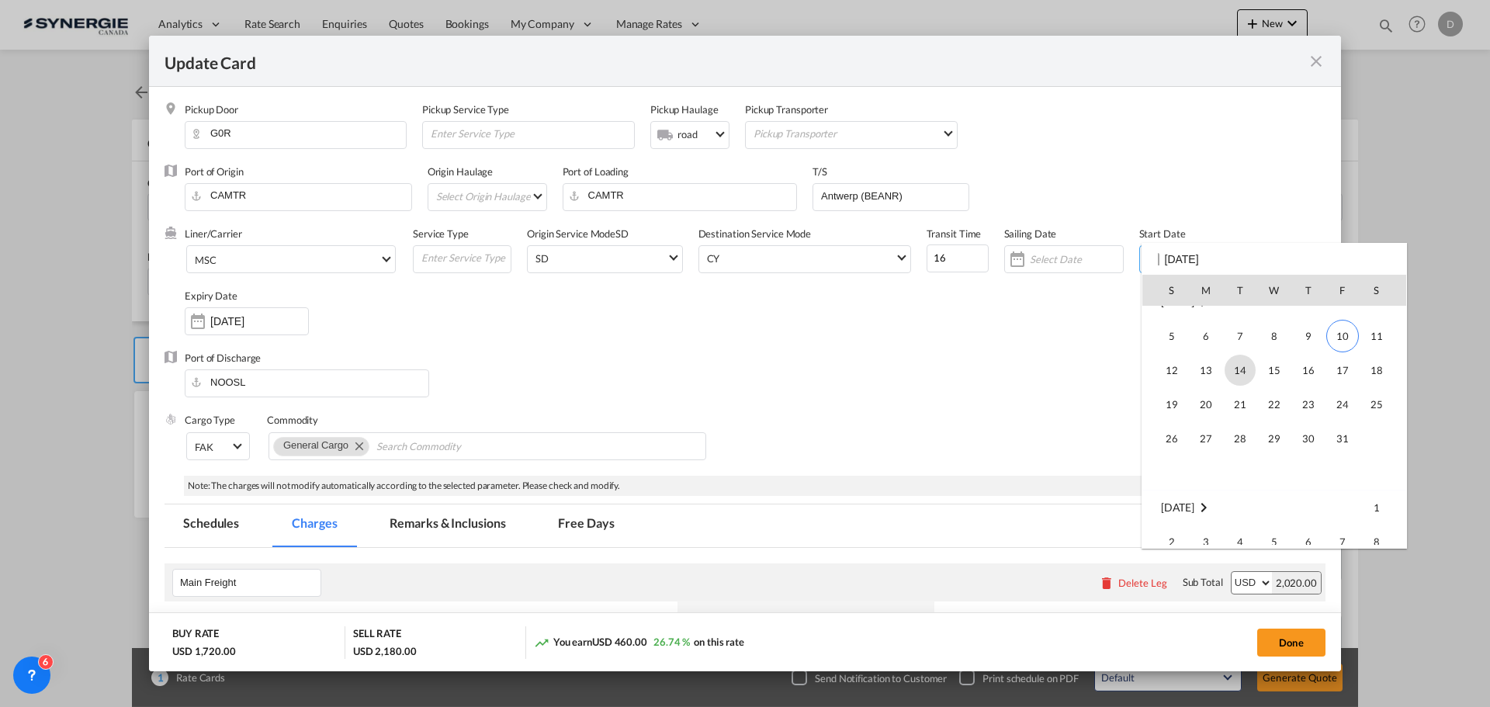
scroll to position [359703, 0]
click at [1345, 330] on span "10" at bounding box center [1342, 330] width 33 height 33
type input "[DATE]"
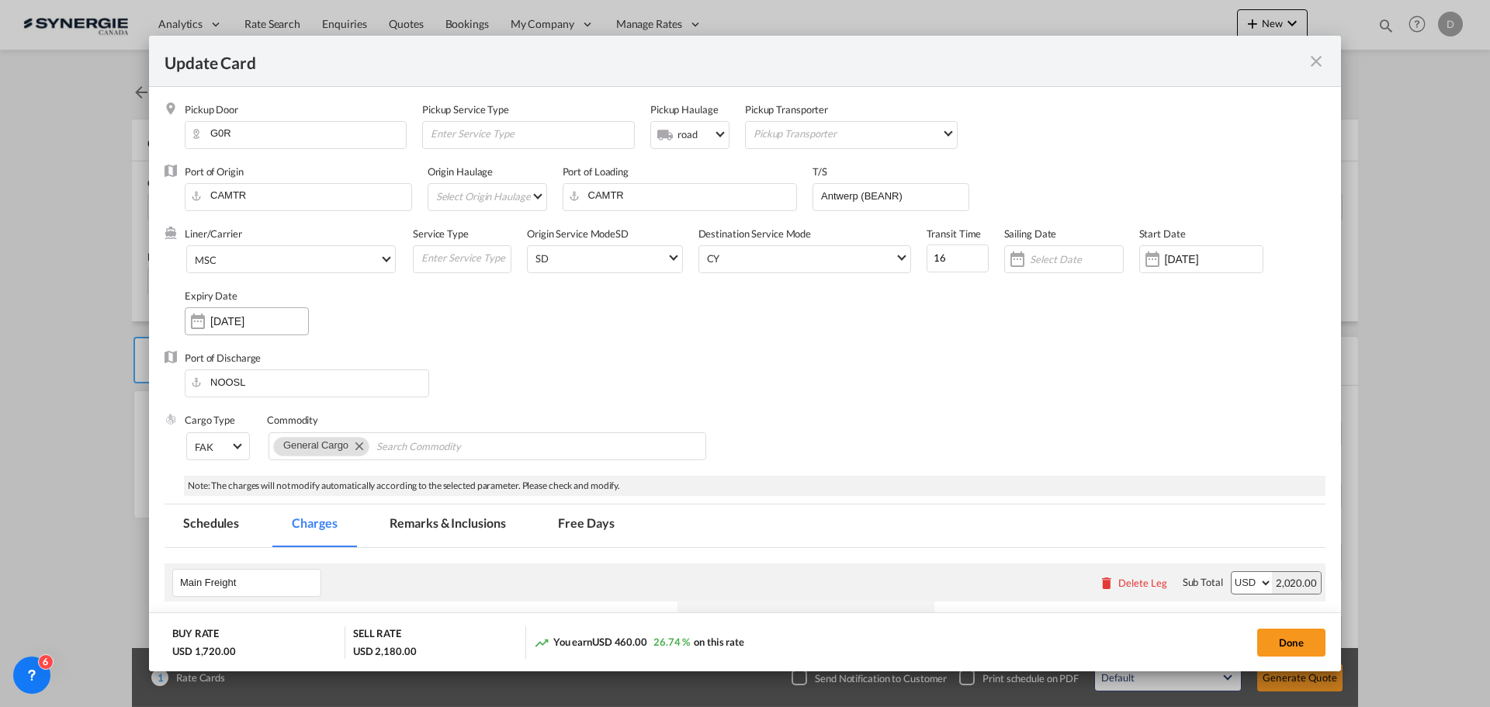
click at [200, 322] on div "Update Card Pickup ..." at bounding box center [197, 321] width 25 height 31
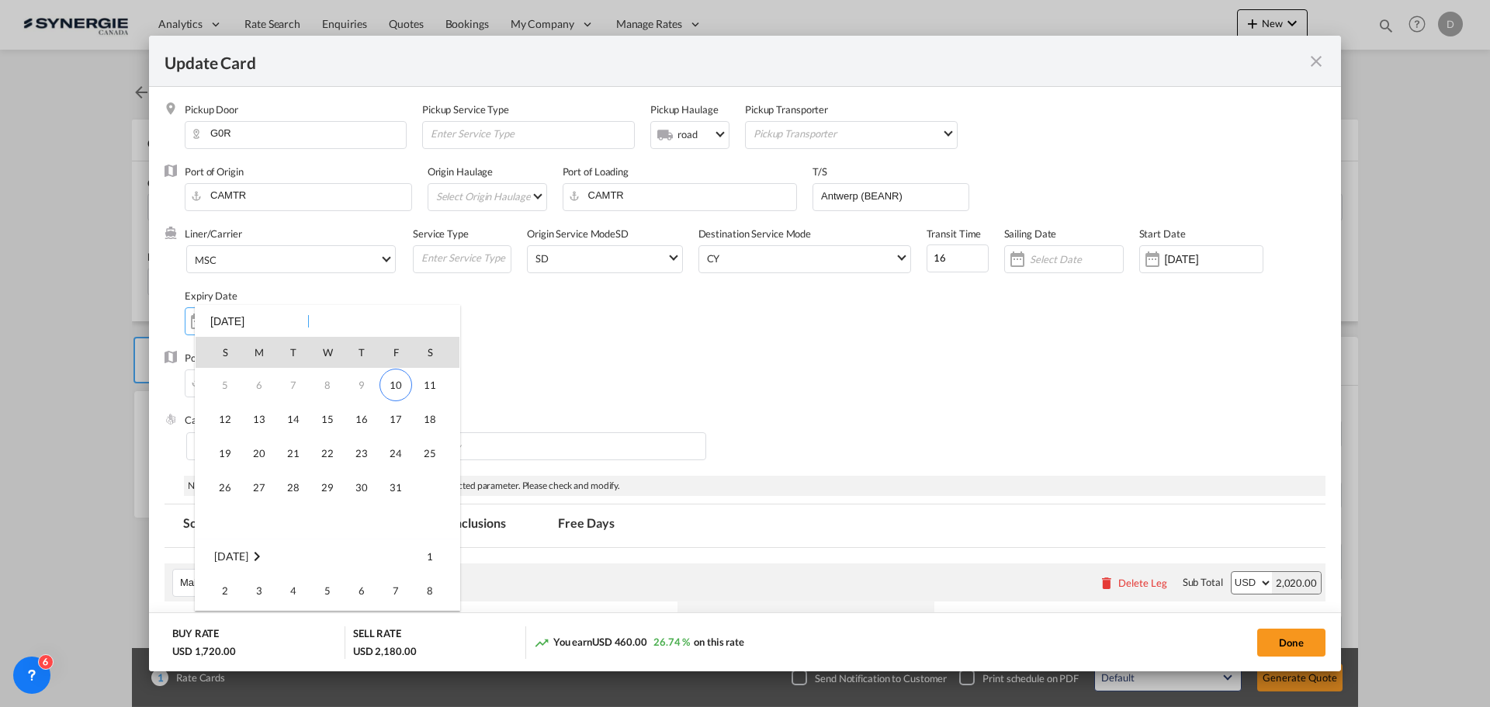
scroll to position [0, 0]
click at [225, 453] on span "12" at bounding box center [225, 453] width 31 height 31
type input "12 Oct 2025"
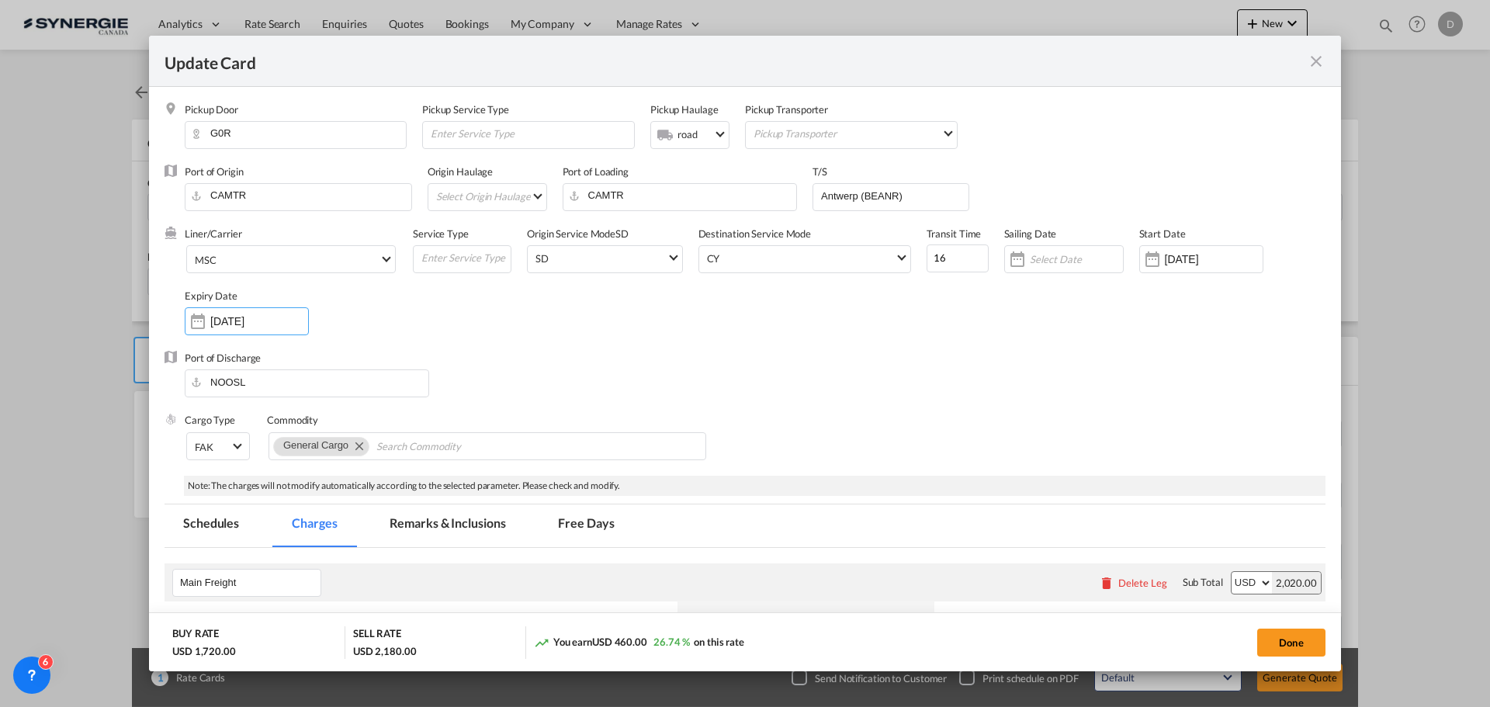
click at [863, 339] on div "Liner/Carrier MSC Atlantic Container Line (ACL) Baker Transport (GB) | Direct C…" at bounding box center [755, 289] width 1141 height 124
drag, startPoint x: 885, startPoint y: 199, endPoint x: 715, endPoint y: 207, distance: 170.1
click at [715, 207] on div "Port of Origin CAMTR Origin Haulage Select Origin Haulage rail road barge truck…" at bounding box center [755, 196] width 1141 height 62
click at [846, 183] on md-input-container "Update Card Pickup ..." at bounding box center [890, 197] width 157 height 28
click at [857, 194] on input "Update Card Pickup ..." at bounding box center [893, 195] width 149 height 23
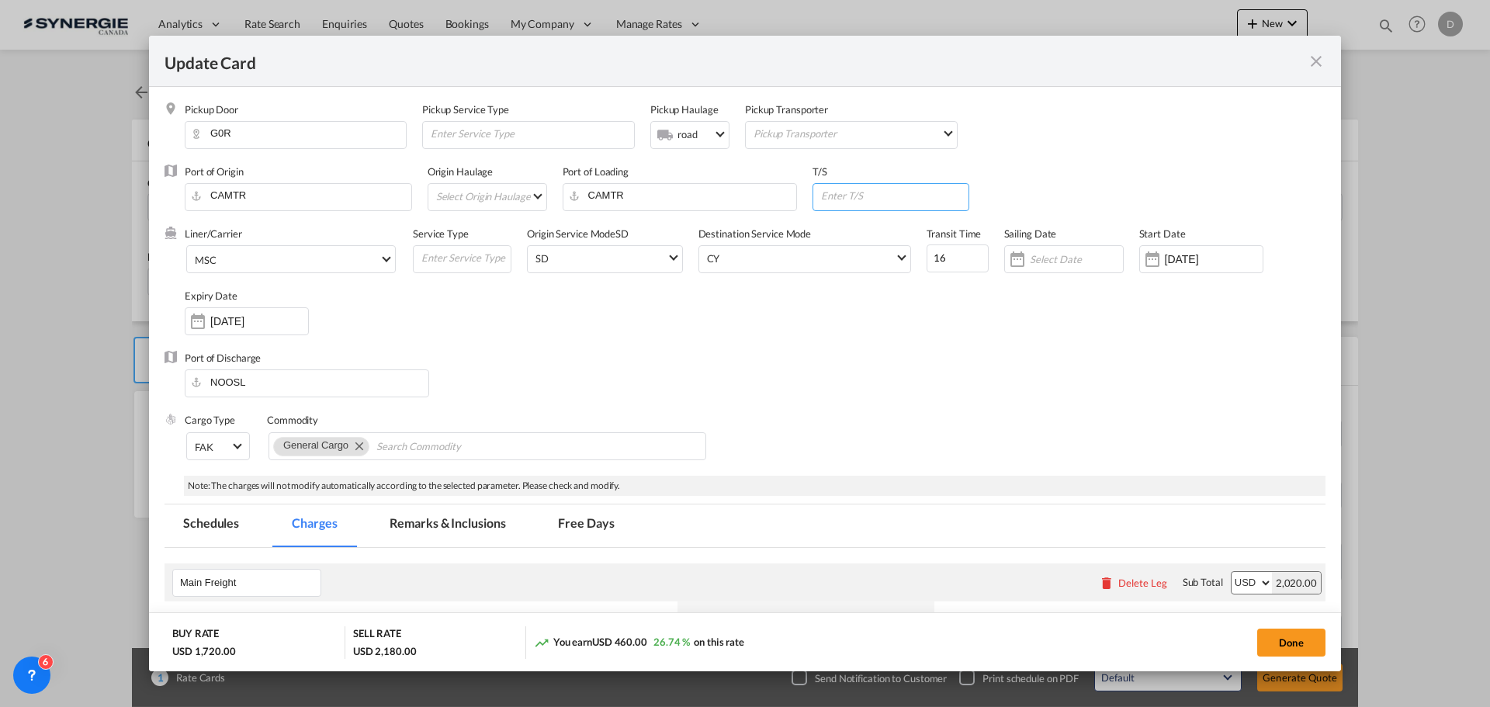
paste input "BREMERHAVEN , DE"
type input "BREMERHAVEN , DE"
click at [930, 260] on input "16" at bounding box center [958, 258] width 62 height 28
type input "11"
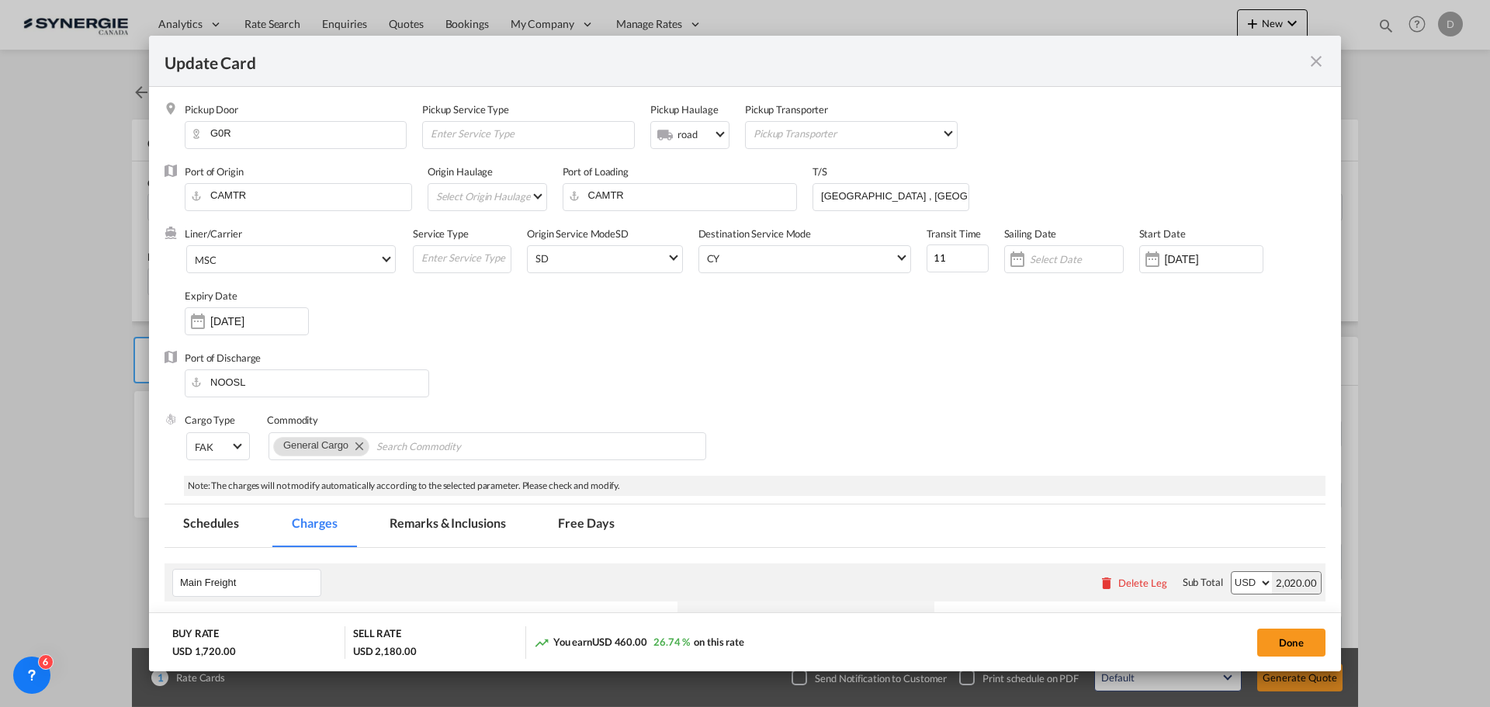
click at [870, 327] on div "Liner/Carrier MSC Atlantic Container Line (ACL) Baker Transport (GB) | Direct C…" at bounding box center [755, 289] width 1141 height 124
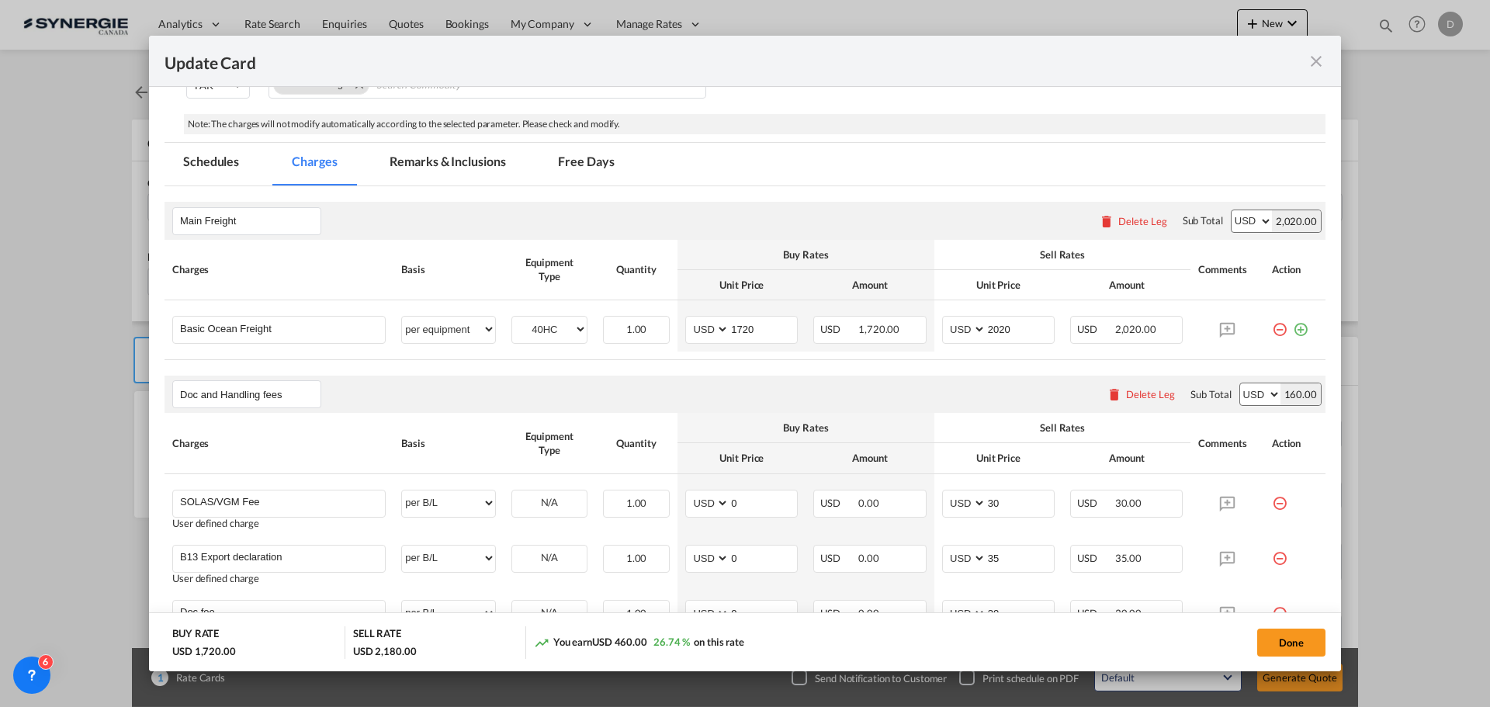
scroll to position [388, 0]
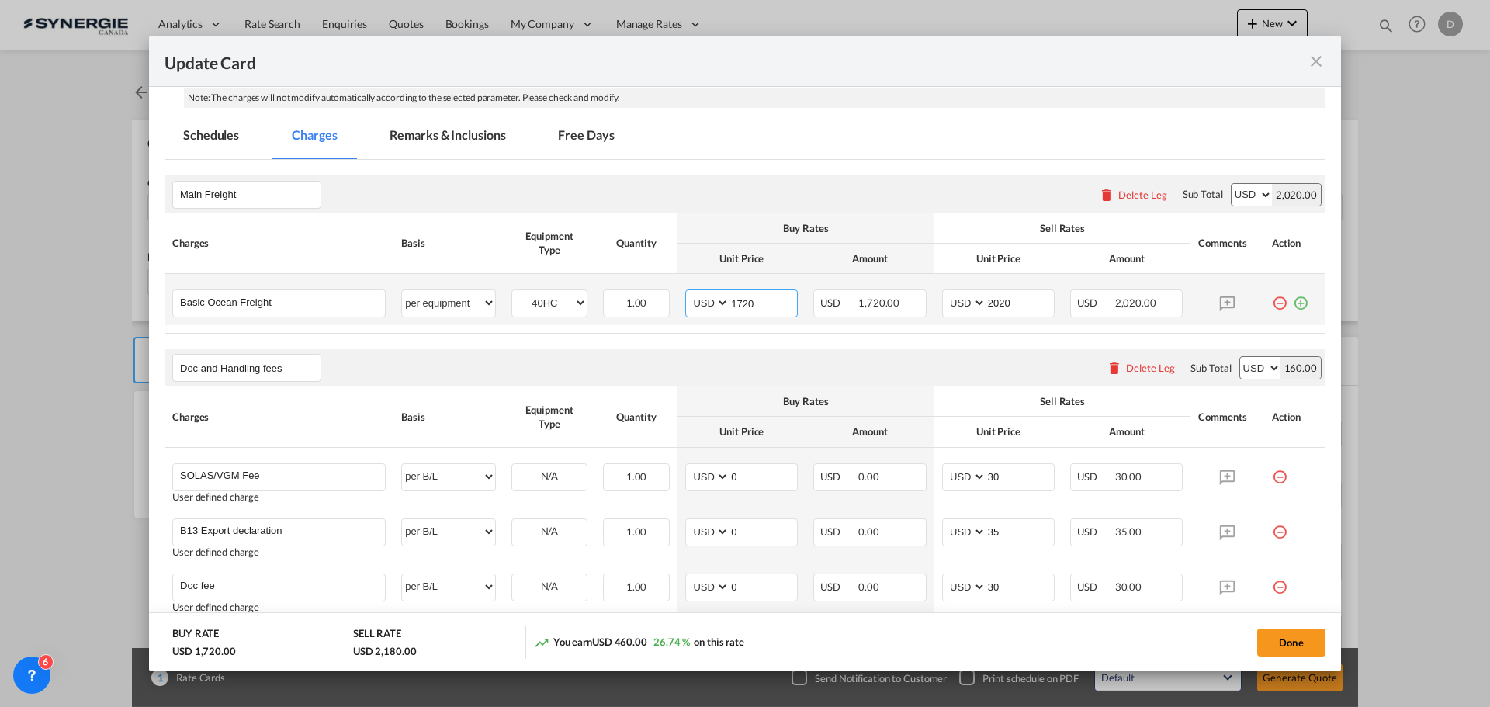
click at [745, 301] on input "1720" at bounding box center [763, 301] width 68 height 23
type input "2759"
type input "3000"
click at [807, 352] on div "Doc and Handling fees Please enter leg name Leg Name Already Exists Delete Leg …" at bounding box center [745, 367] width 1161 height 37
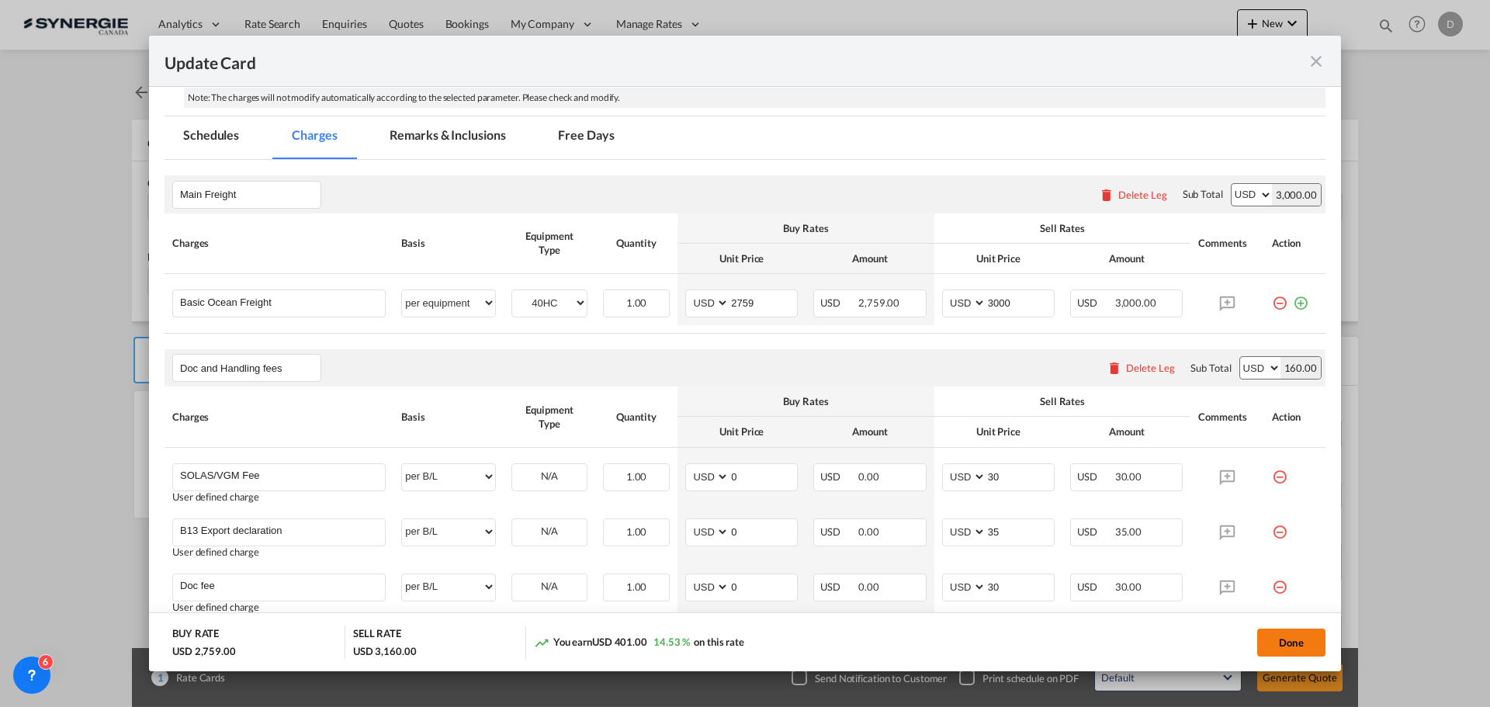
click at [1266, 635] on button "Done" at bounding box center [1291, 643] width 68 height 28
type input "[DATE]"
type input "11 Oct 2025"
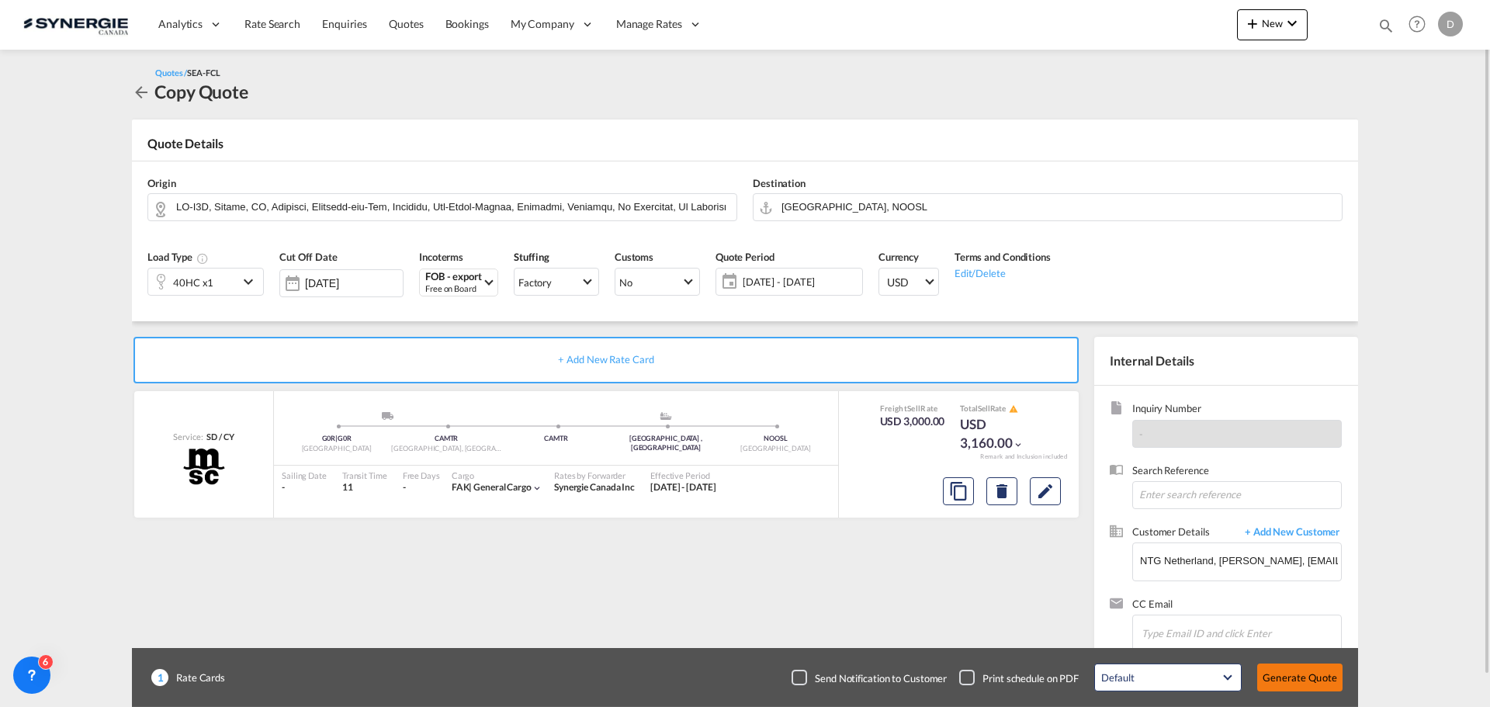
click at [1295, 676] on button "Generate Quote" at bounding box center [1299, 678] width 85 height 28
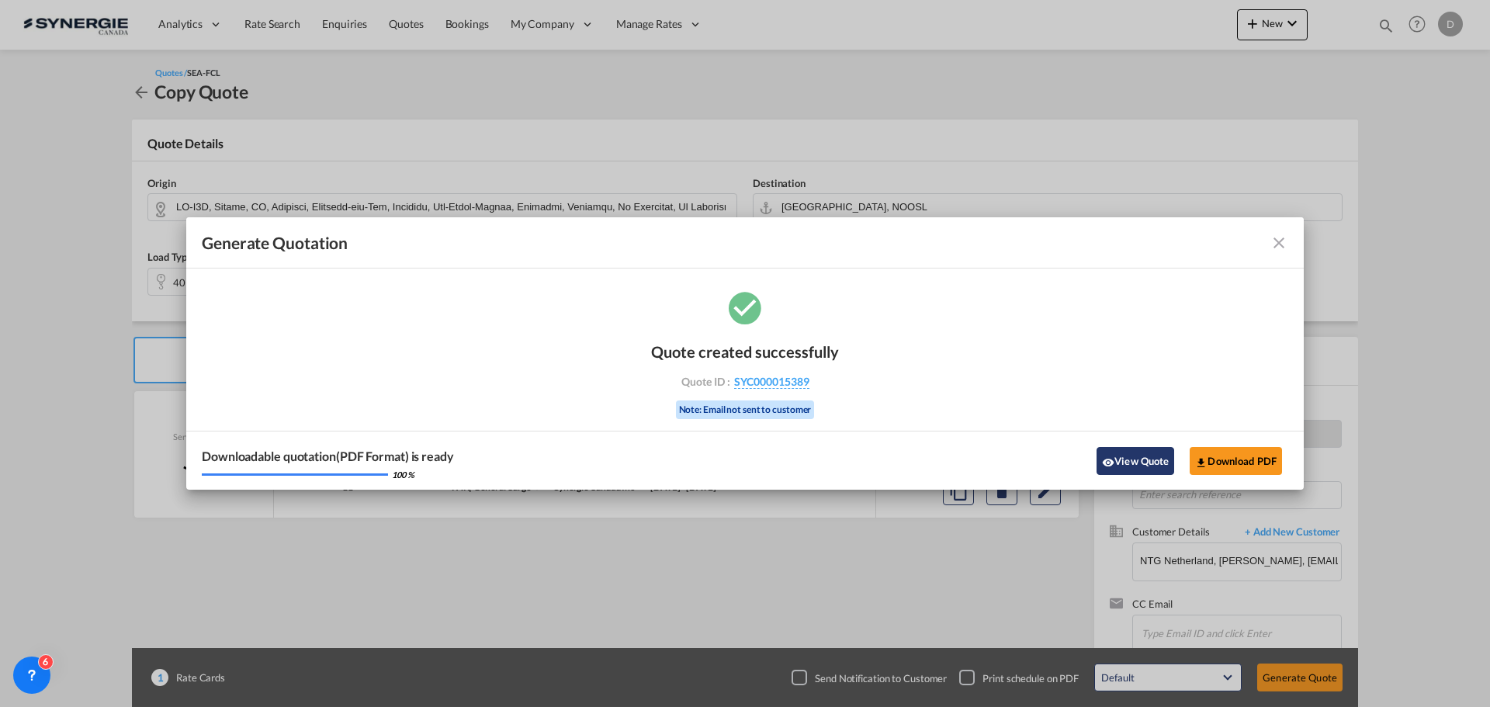
click at [1120, 460] on button "View Quote" at bounding box center [1136, 461] width 78 height 28
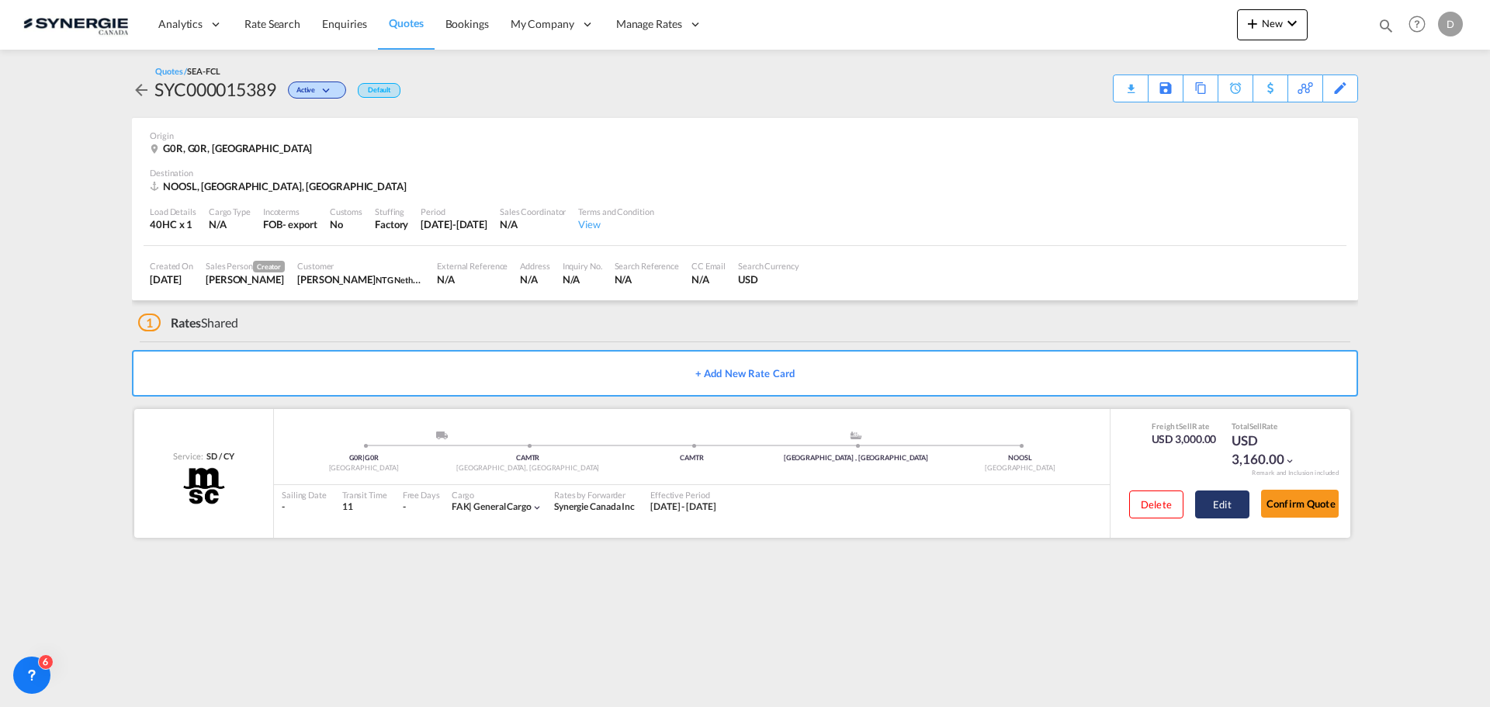
click at [1214, 505] on button "Edit" at bounding box center [1222, 504] width 54 height 28
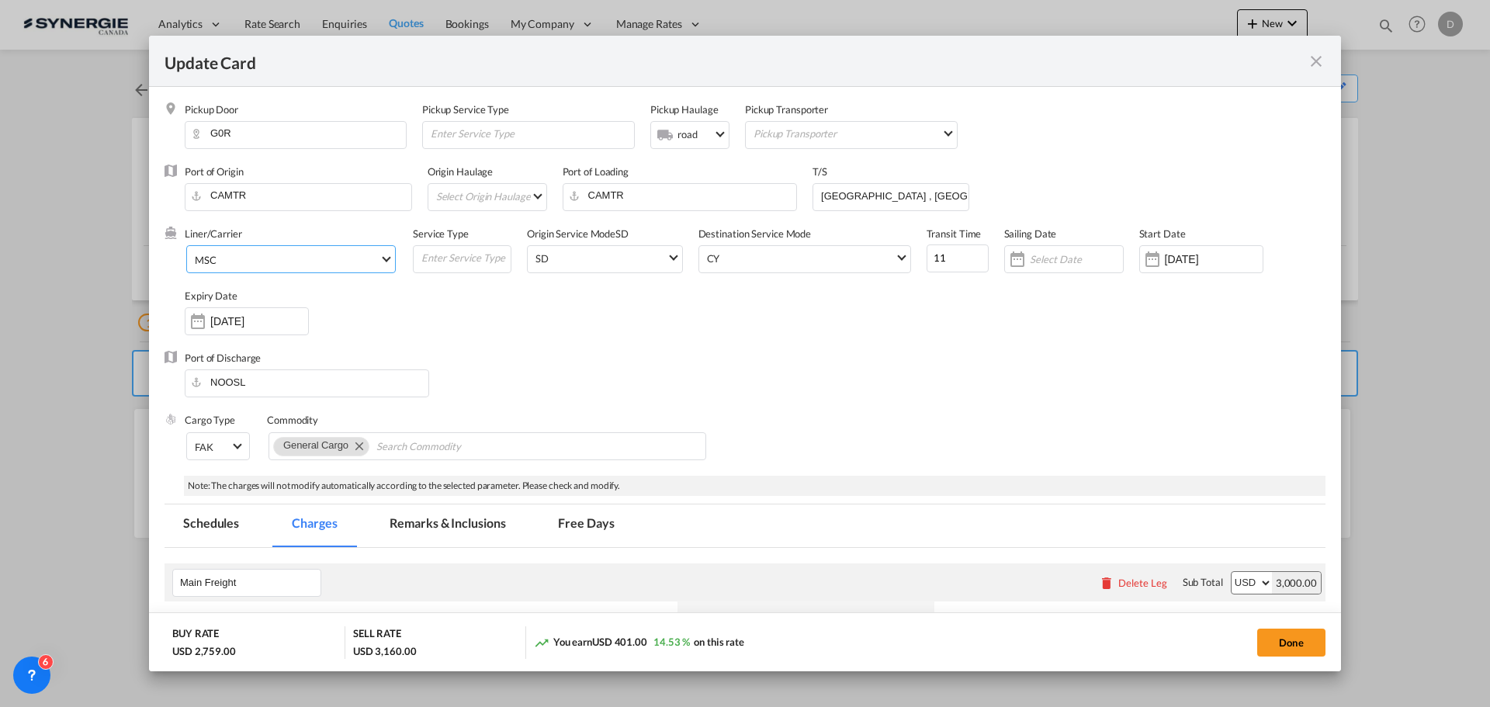
click at [383, 258] on span "Select Liner: MSC" at bounding box center [386, 257] width 9 height 9
click at [299, 175] on input "search" at bounding box center [326, 178] width 271 height 37
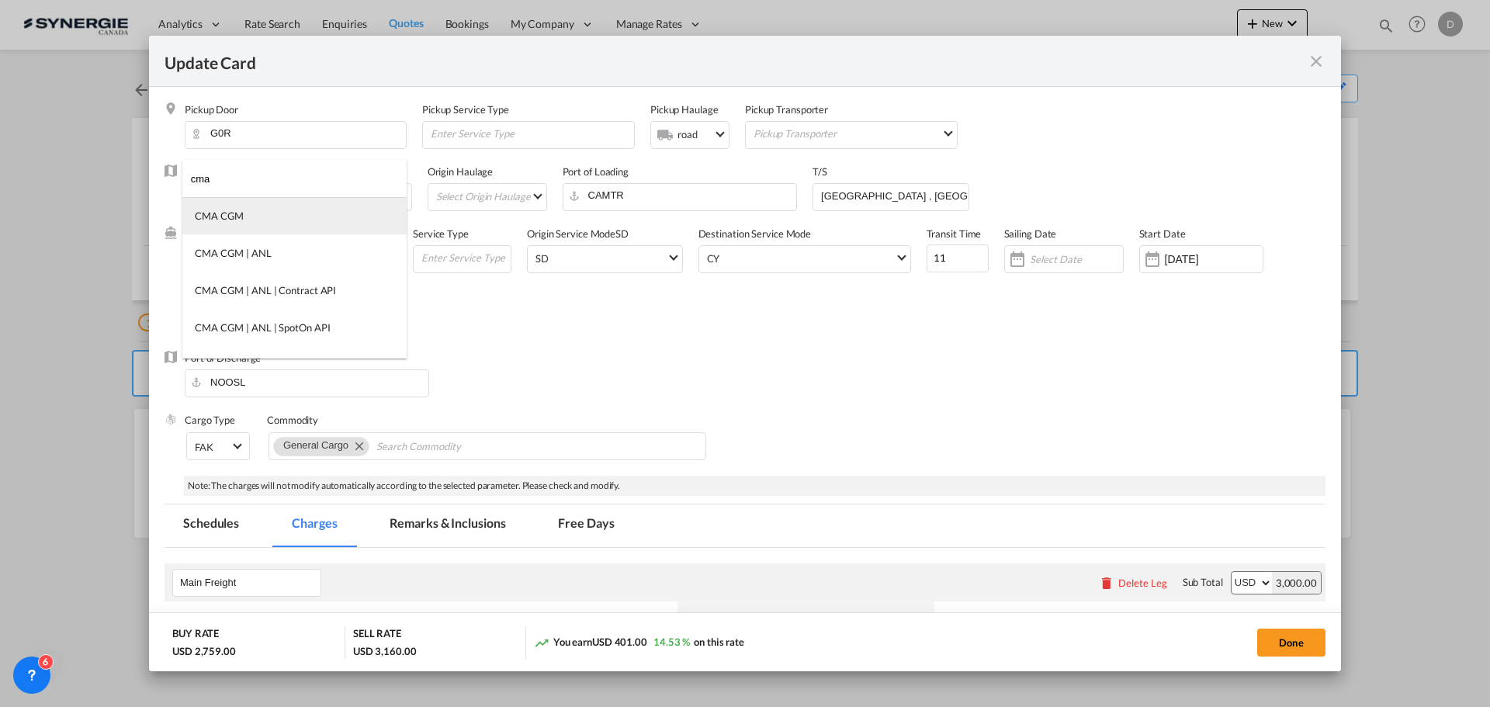
type input "cma"
click at [256, 208] on md-option "CMA CGM" at bounding box center [294, 215] width 224 height 37
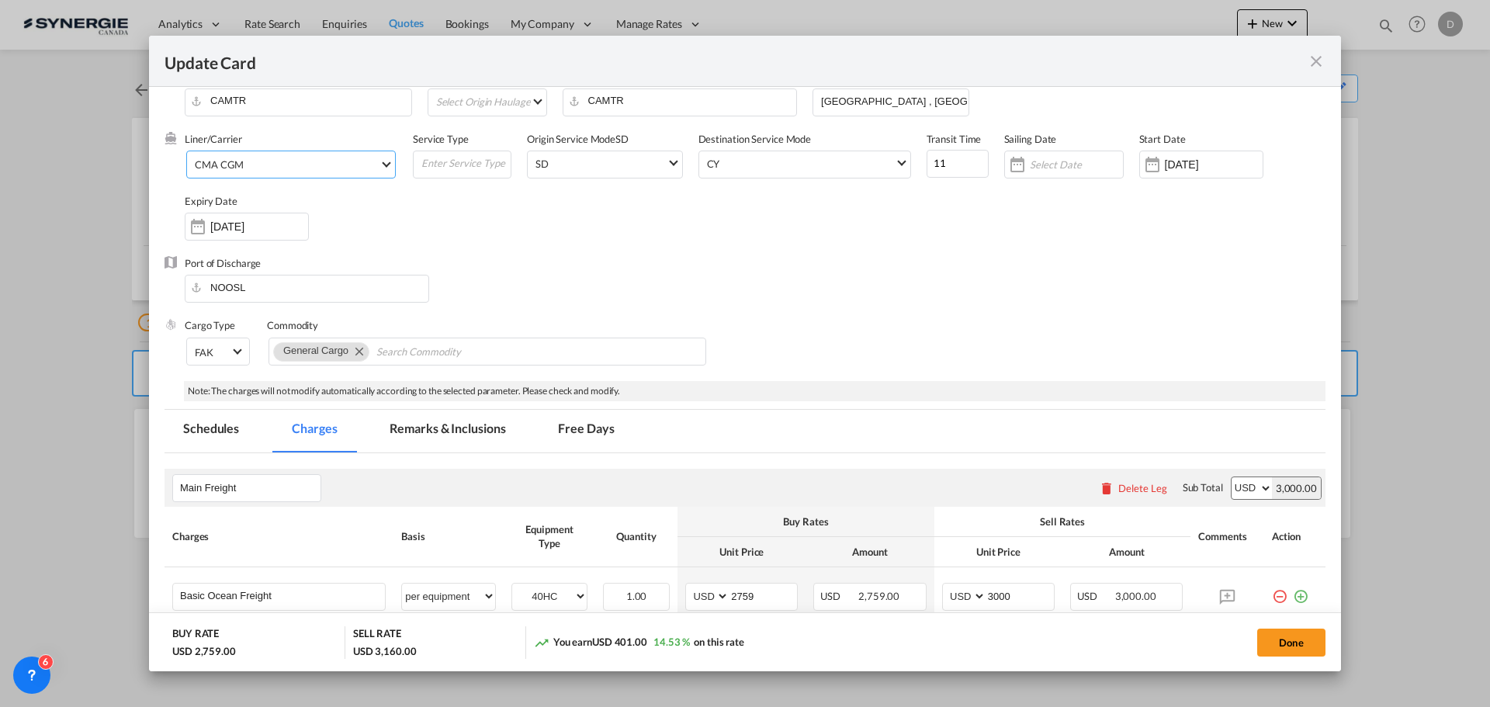
scroll to position [233, 0]
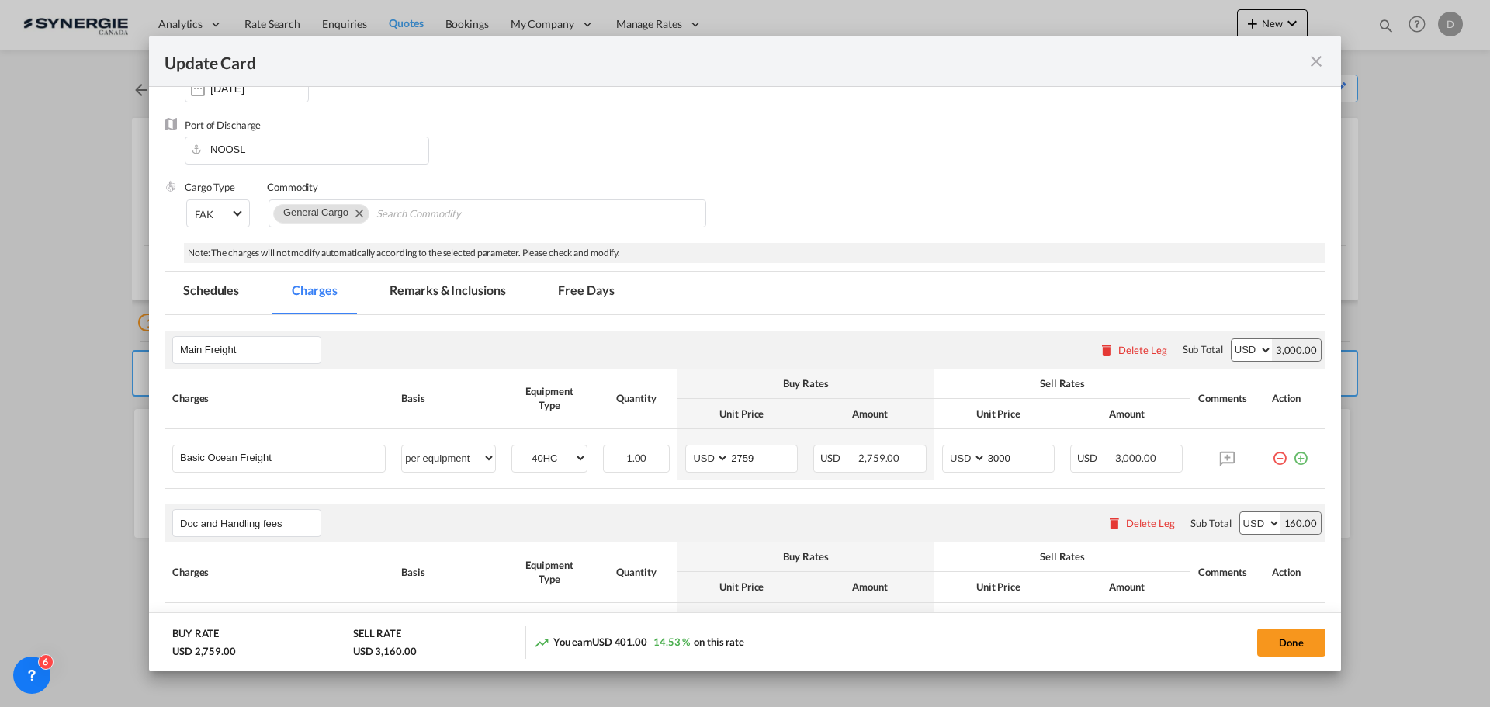
click at [482, 292] on md-tab-item "Remarks & Inclusions" at bounding box center [447, 293] width 153 height 43
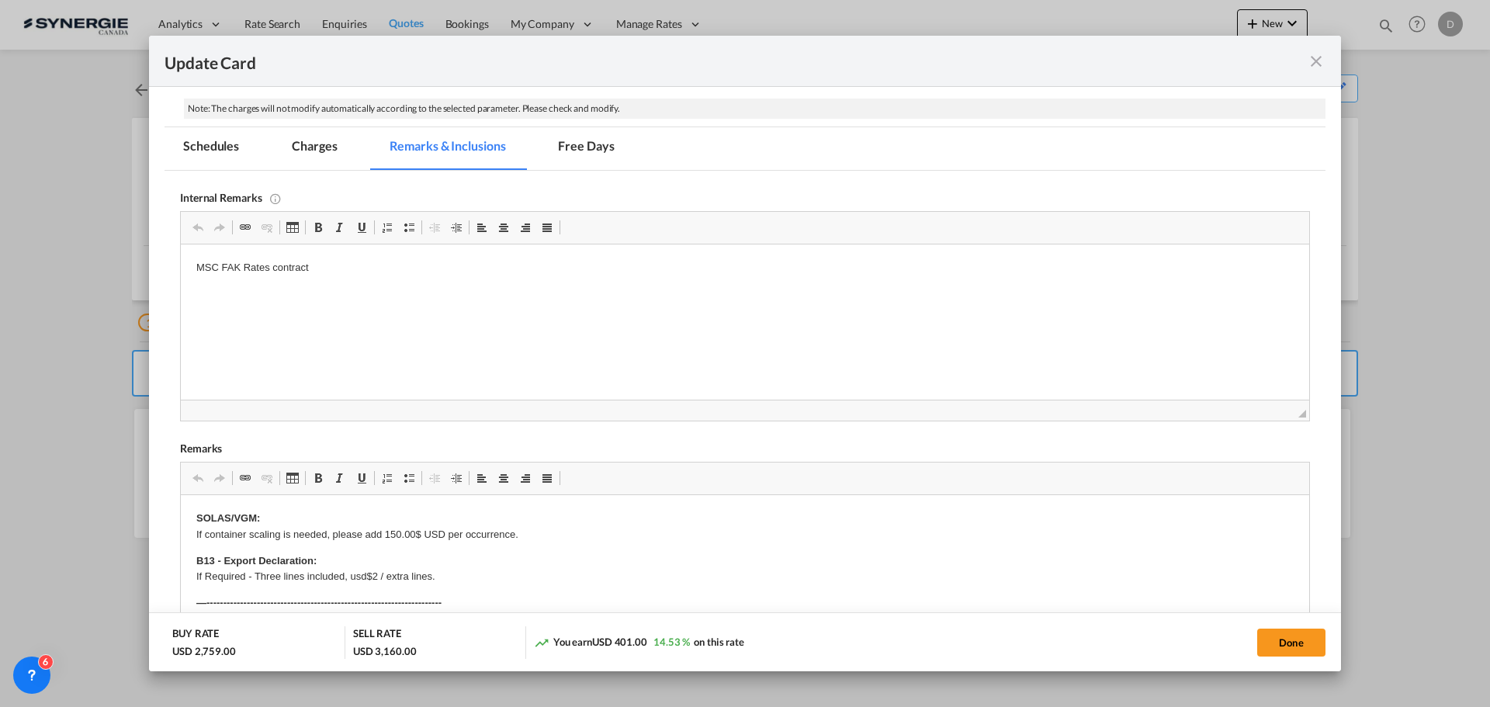
scroll to position [466, 0]
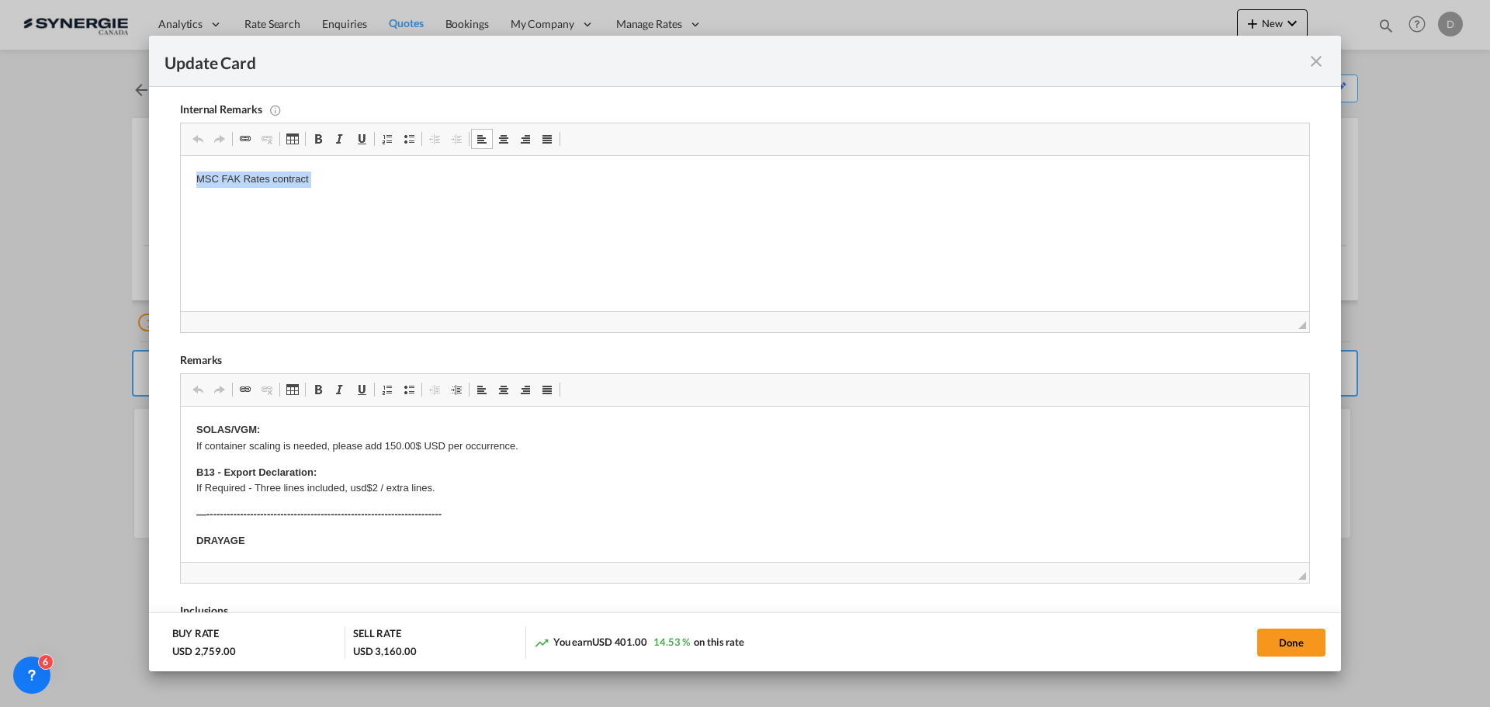
drag, startPoint x: 337, startPoint y: 178, endPoint x: 215, endPoint y: 180, distance: 121.9
click at [215, 180] on p "MSC FAK Rates contract" at bounding box center [744, 180] width 1097 height 16
click at [1306, 639] on button "Done" at bounding box center [1291, 643] width 68 height 28
type input "[DATE]"
type input "11 Oct 2025"
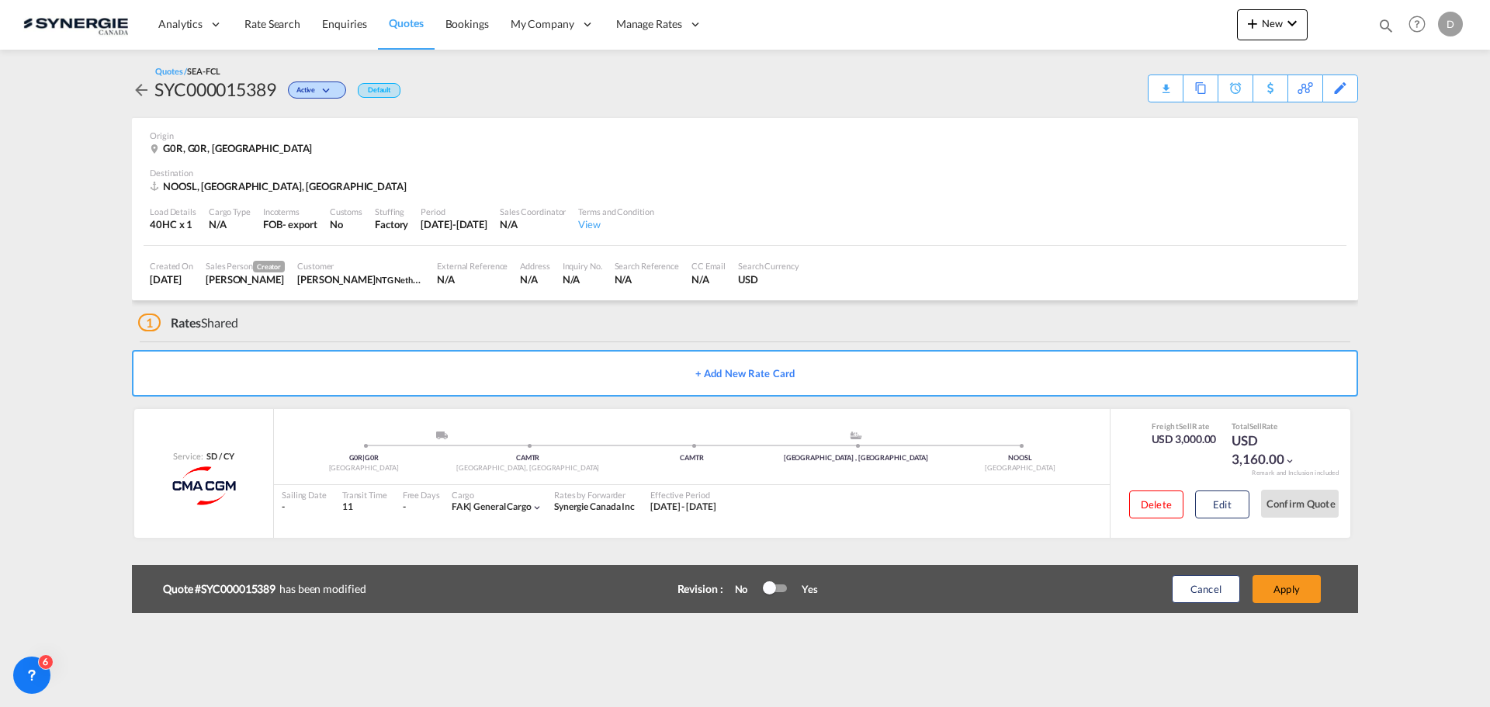
scroll to position [237, 0]
click at [1295, 594] on button "Apply" at bounding box center [1287, 589] width 68 height 28
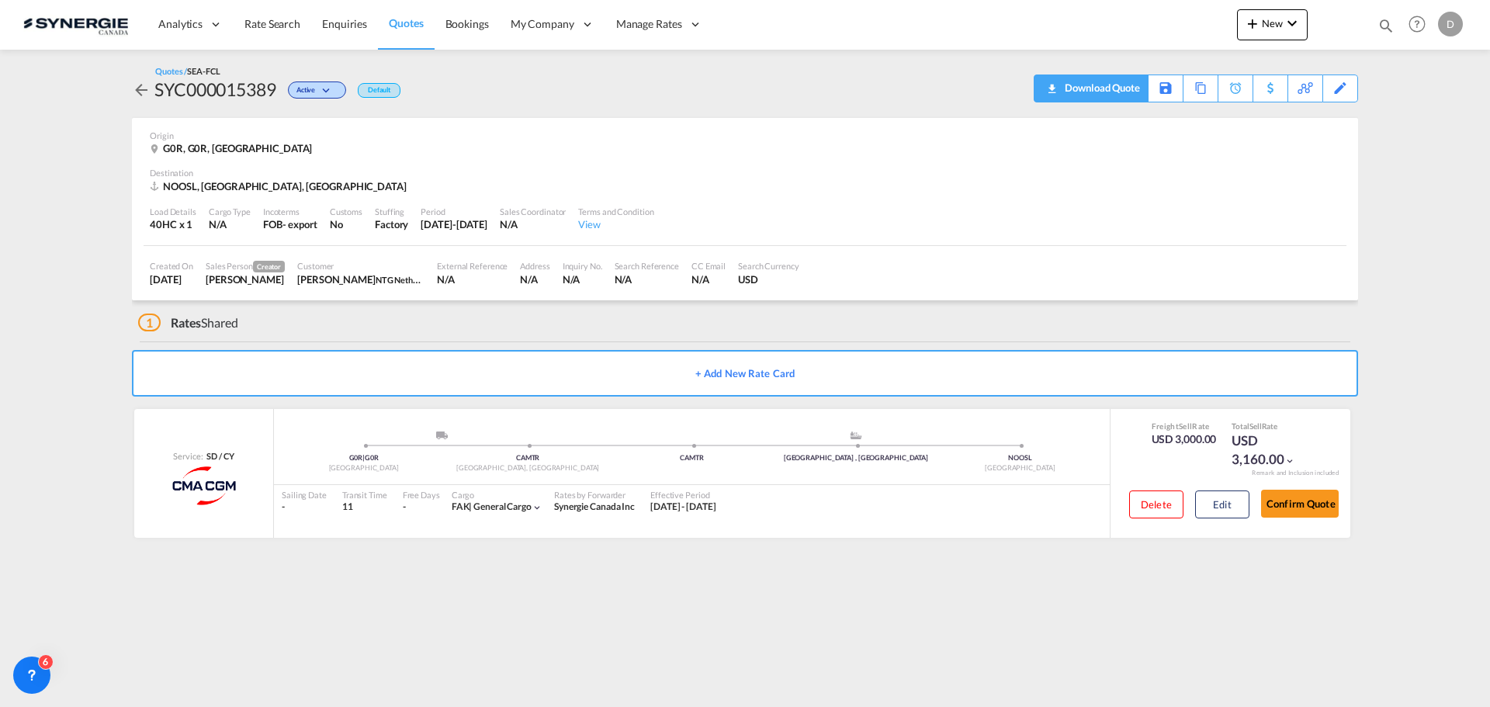
click at [1127, 94] on div "Download Quote" at bounding box center [1100, 87] width 79 height 25
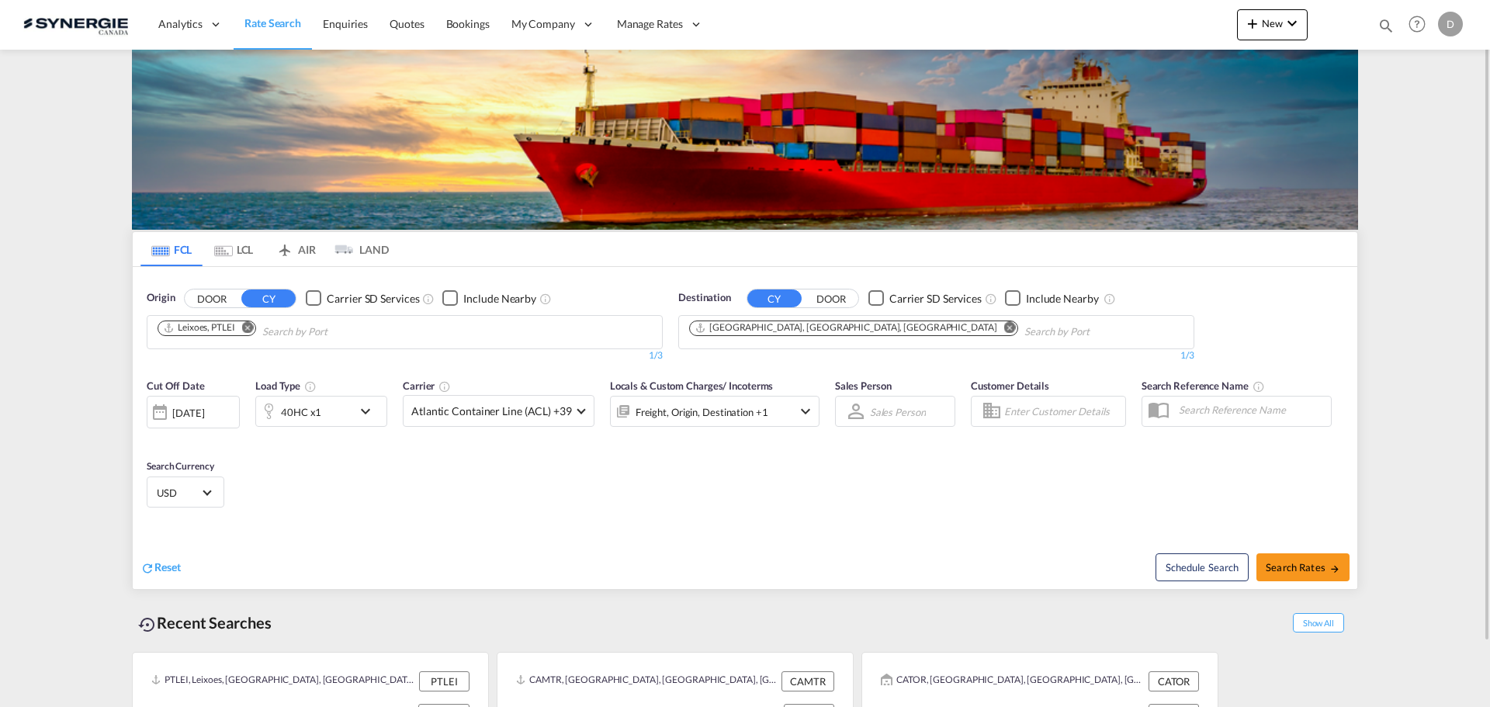
click at [1388, 25] on md-icon "icon-magnify" at bounding box center [1385, 25] width 17 height 17
click at [1130, 27] on select "Bookings Quotes Enquiries" at bounding box center [1139, 26] width 74 height 28
select select "Quotes"
click at [1102, 12] on select "Bookings Quotes Enquiries" at bounding box center [1139, 26] width 74 height 28
click at [1225, 21] on input at bounding box center [1269, 25] width 193 height 27
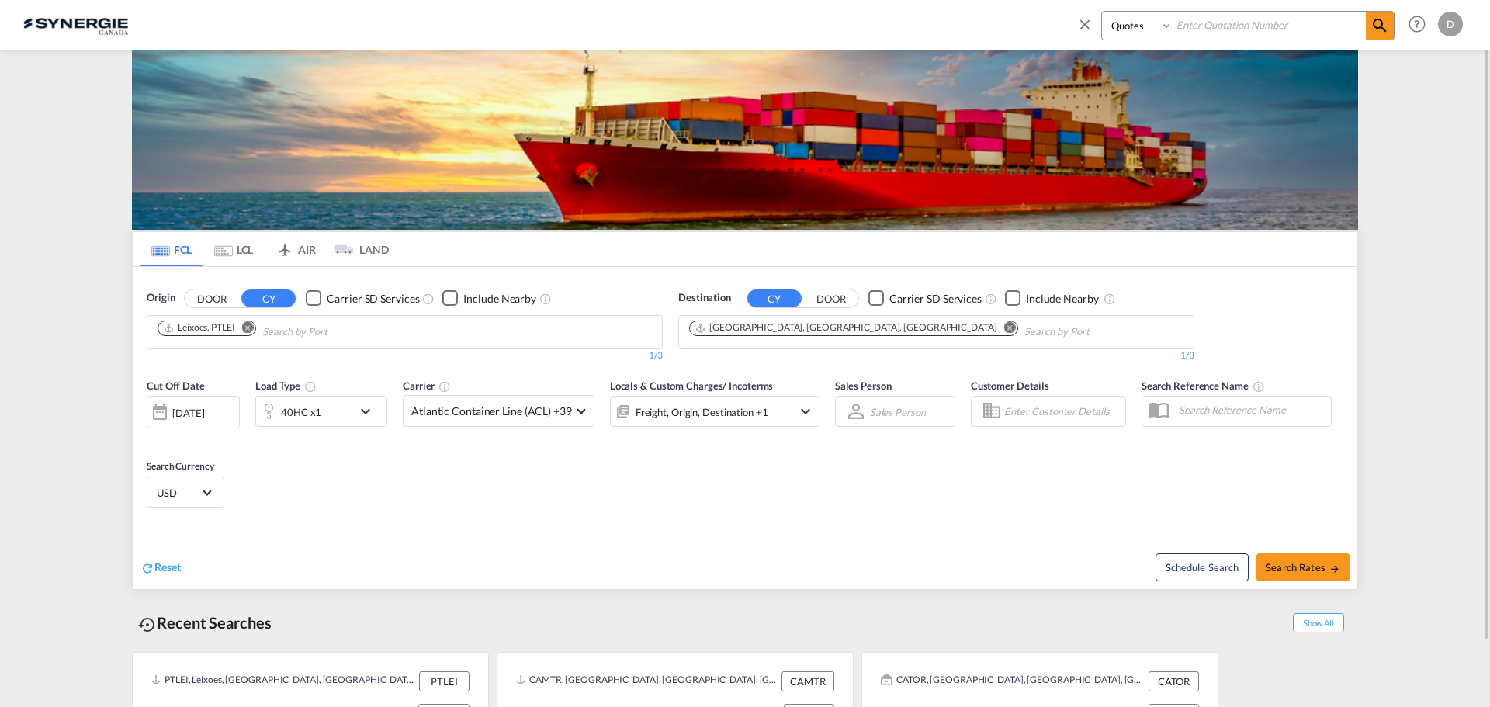
click at [1307, 24] on input at bounding box center [1269, 25] width 193 height 27
type input "15389"
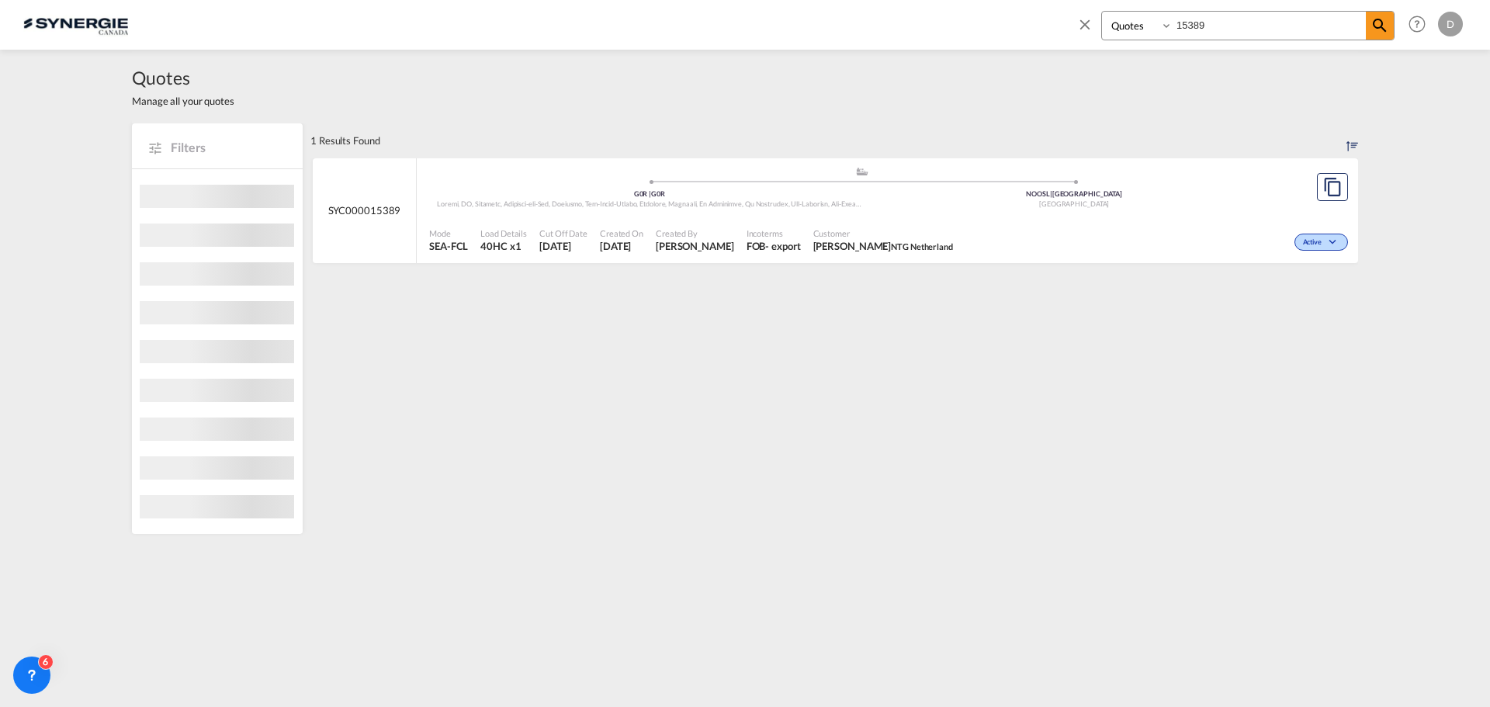
click at [625, 234] on span "Created On" at bounding box center [621, 233] width 43 height 12
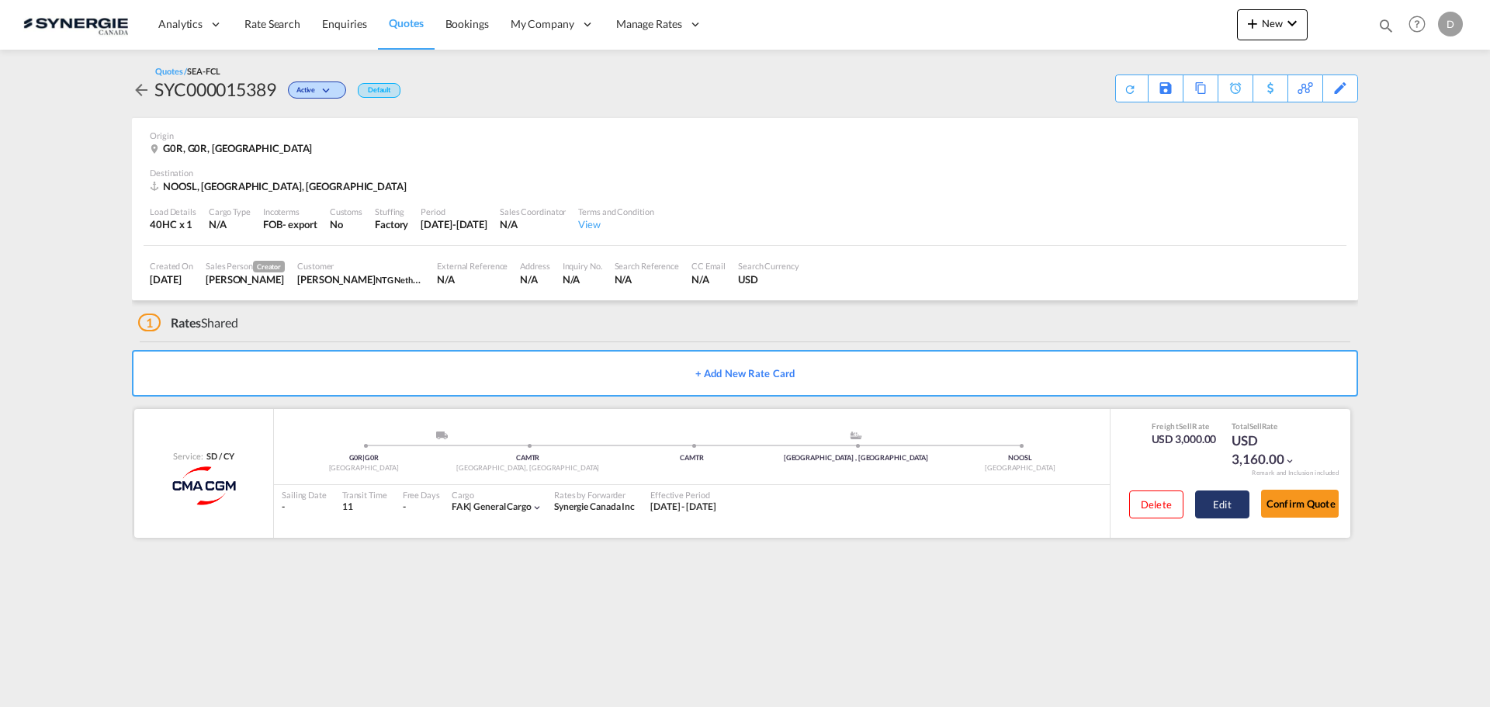
click at [1220, 503] on button "Edit" at bounding box center [1222, 504] width 54 height 28
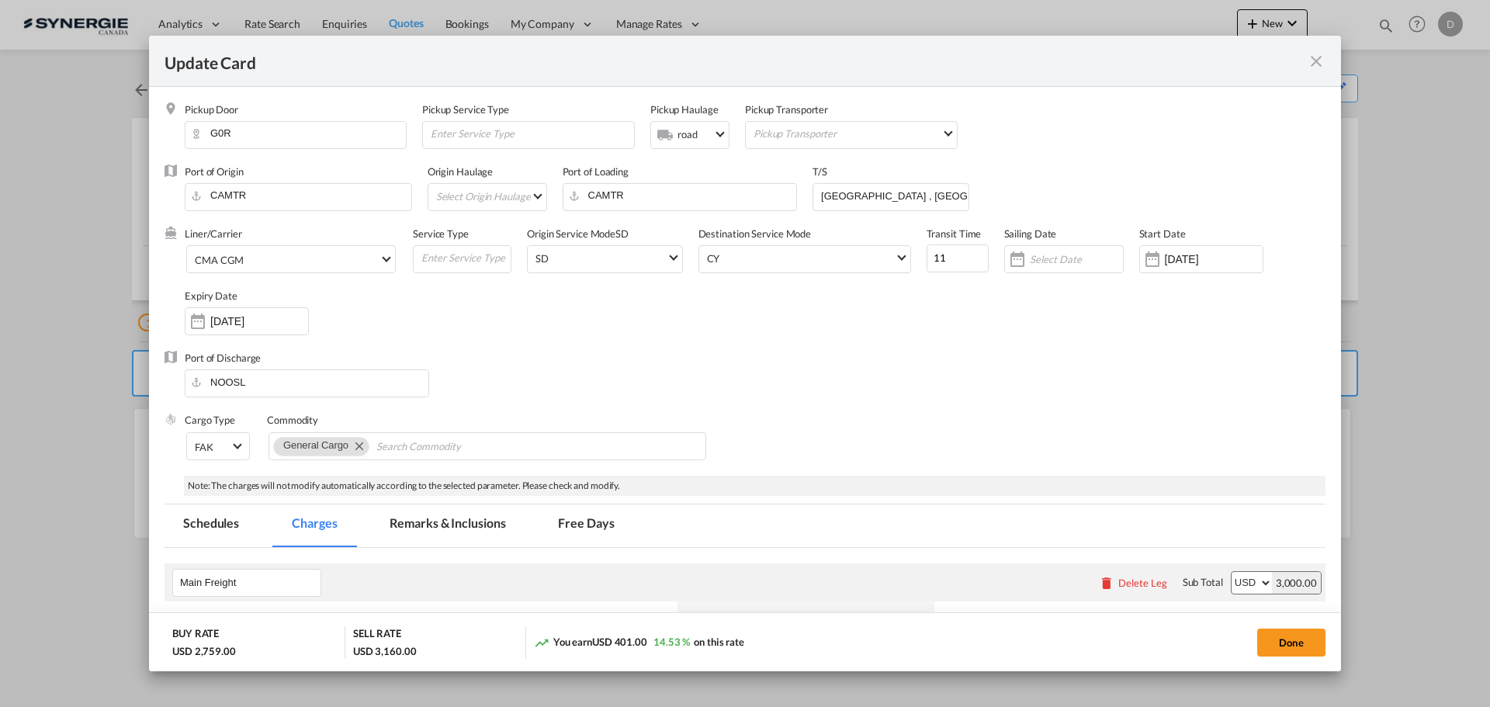
scroll to position [233, 0]
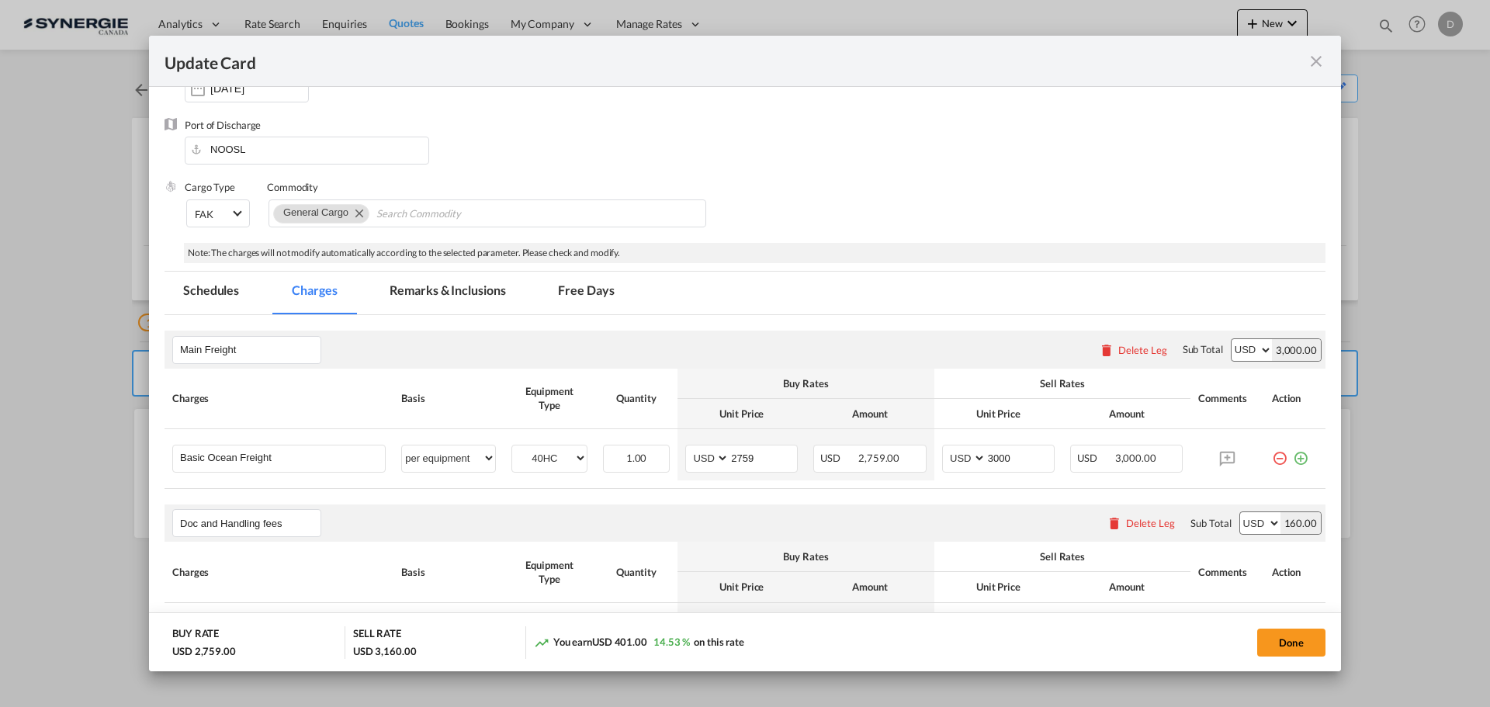
click at [503, 293] on md-tab-item "Remarks & Inclusions" at bounding box center [447, 293] width 153 height 43
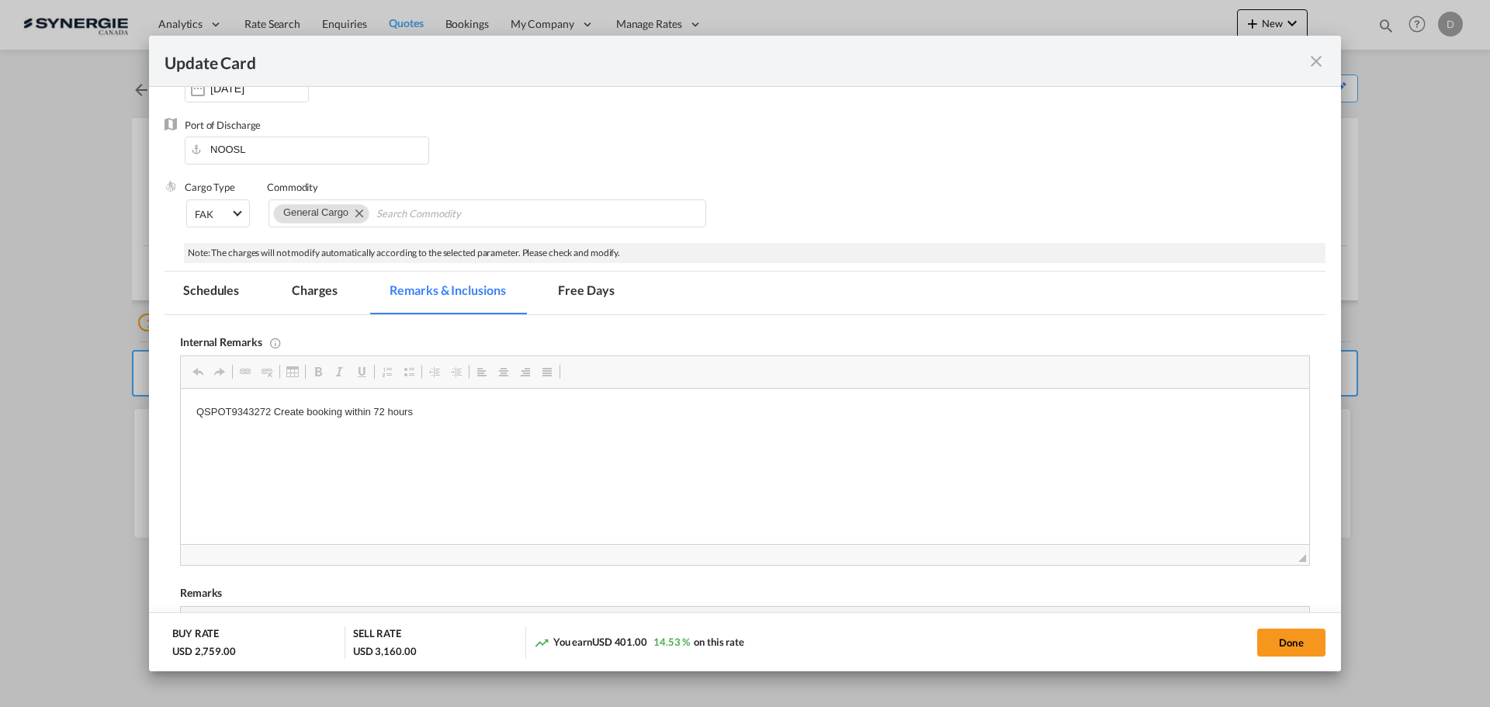
scroll to position [0, 0]
drag, startPoint x: 270, startPoint y: 410, endPoint x: 177, endPoint y: 409, distance: 93.1
click at [207, 410] on p "QSPOT9343272 Create booking within 72 hours" at bounding box center [744, 412] width 1097 height 16
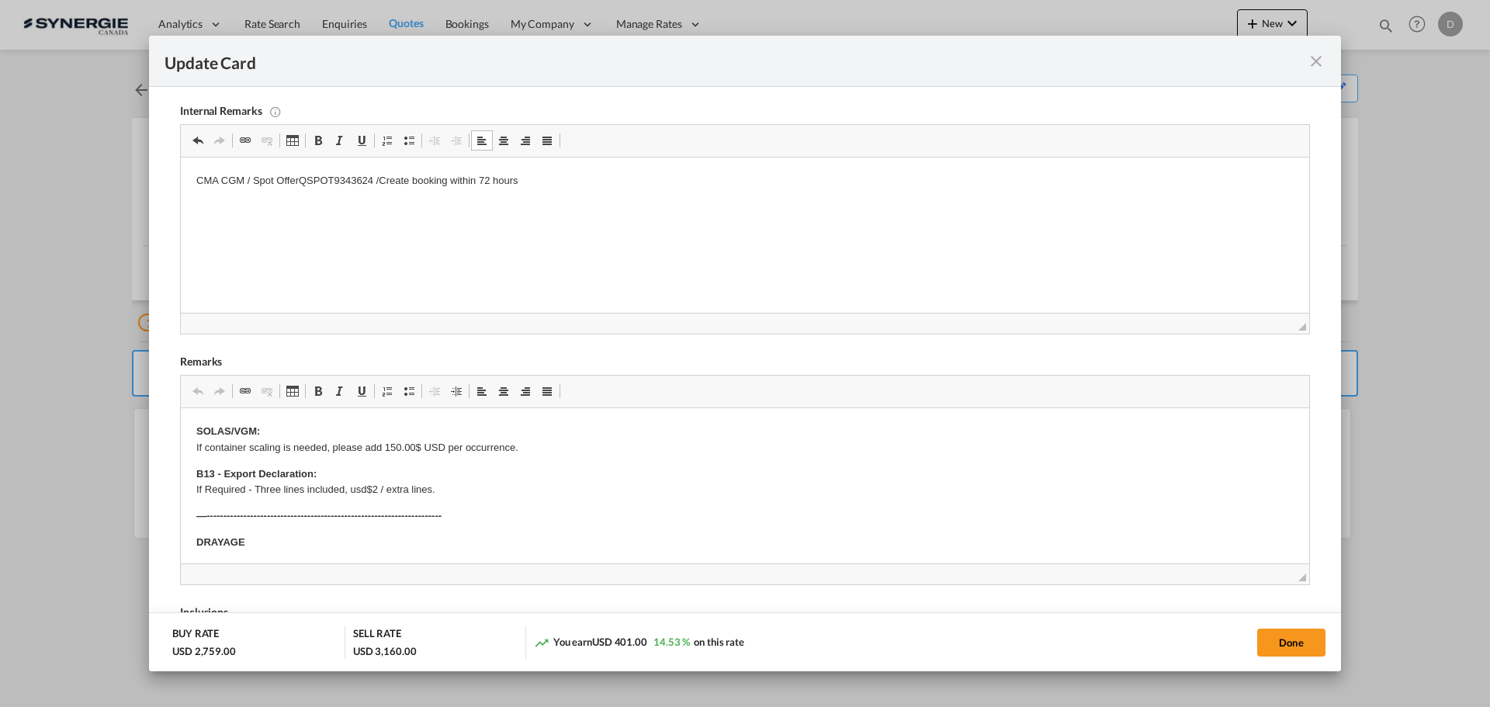
scroll to position [466, 0]
click at [1308, 646] on button "Done" at bounding box center [1291, 643] width 68 height 28
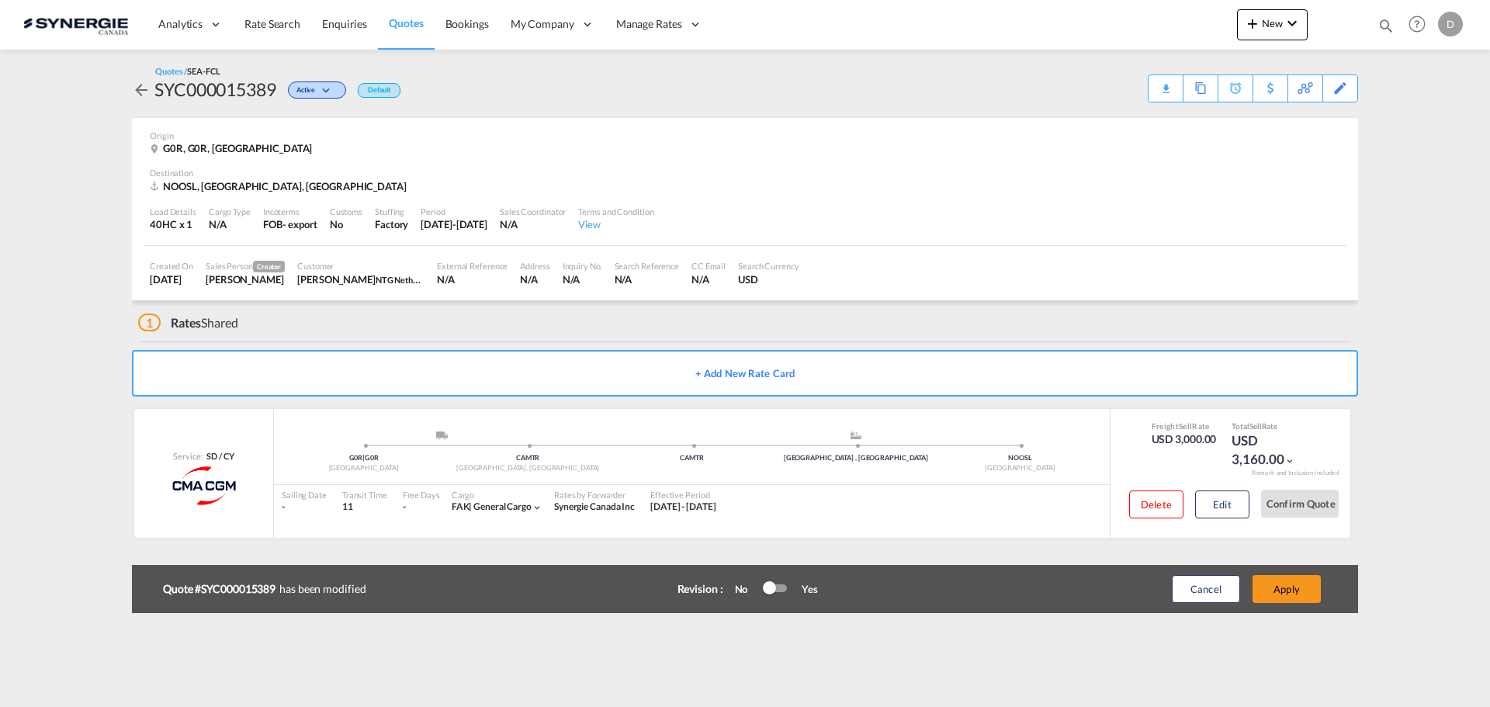
type input "[DATE]"
type input "11 Oct 2025"
click at [1292, 587] on button "Apply" at bounding box center [1287, 589] width 68 height 28
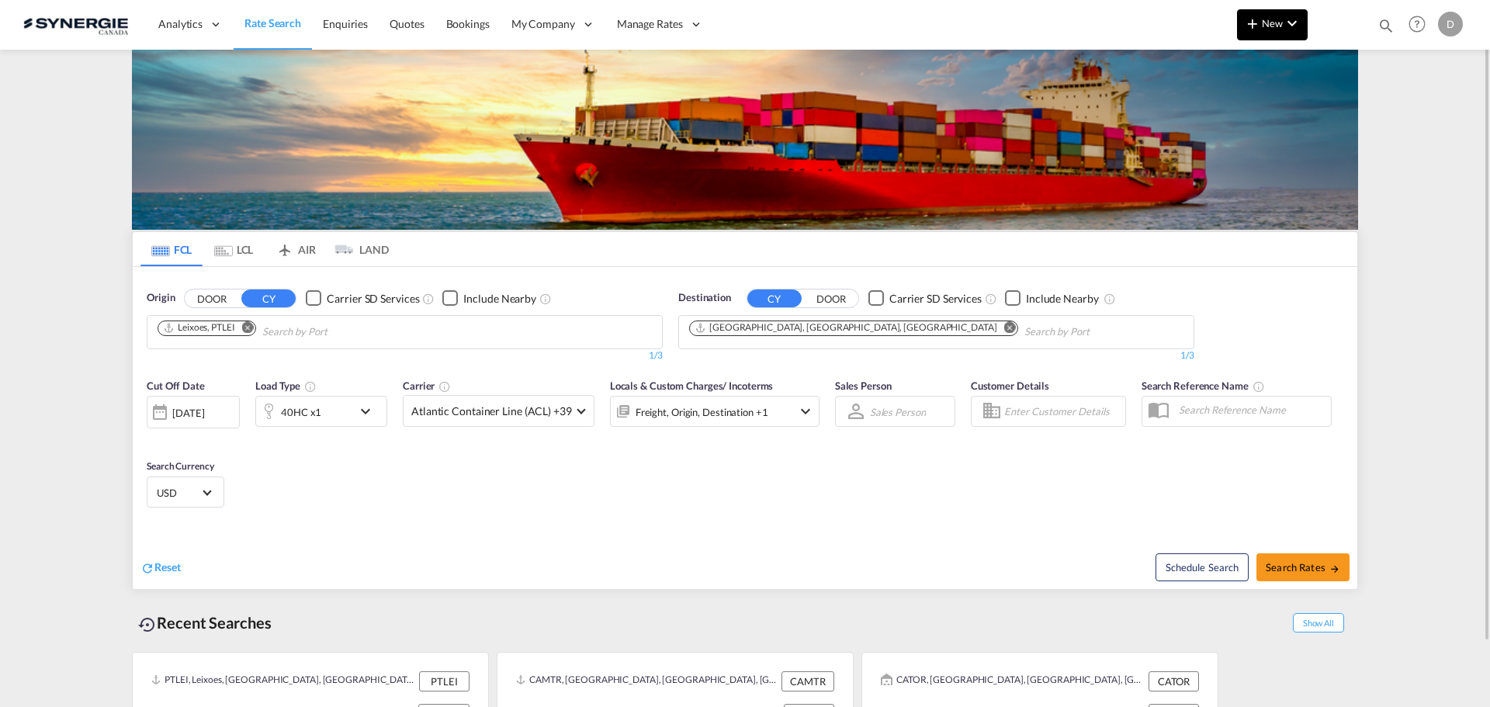
click at [1264, 21] on span "New" at bounding box center [1272, 23] width 58 height 12
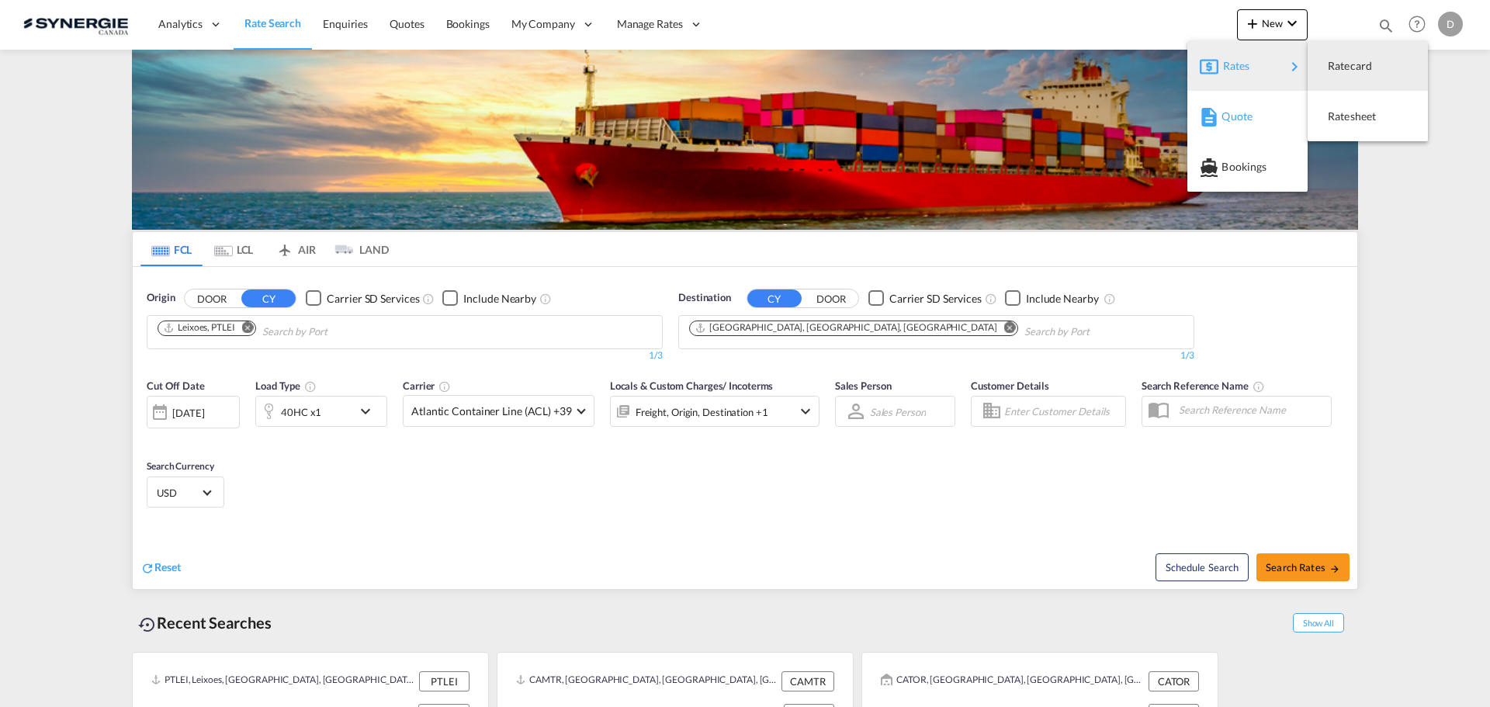
click at [1228, 112] on span "Quote" at bounding box center [1229, 116] width 17 height 31
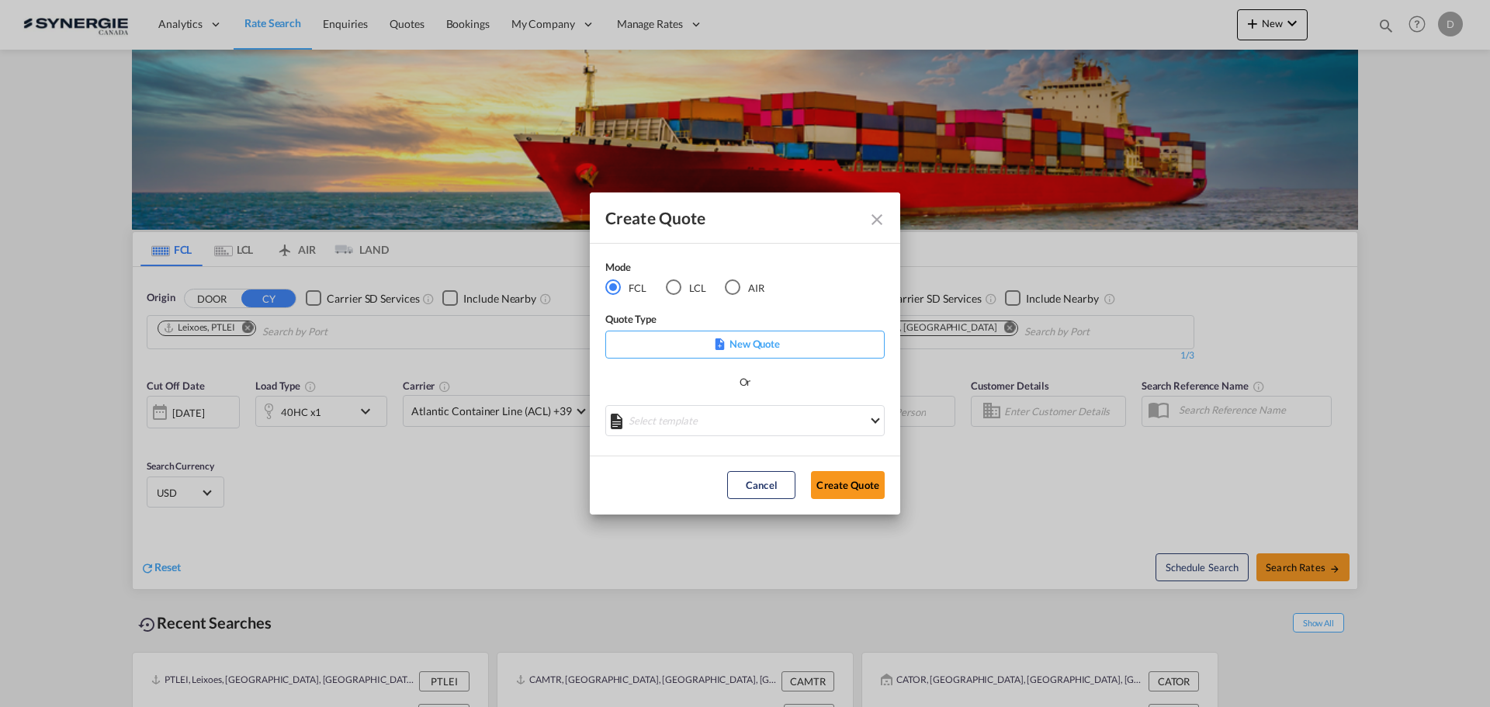
click at [671, 294] on div "LCL" at bounding box center [674, 287] width 16 height 16
click at [754, 419] on md-select "Select template *NEW* UBV [GEOGRAPHIC_DATA] consol LCL [PERSON_NAME] | [DATE] N…" at bounding box center [744, 420] width 279 height 31
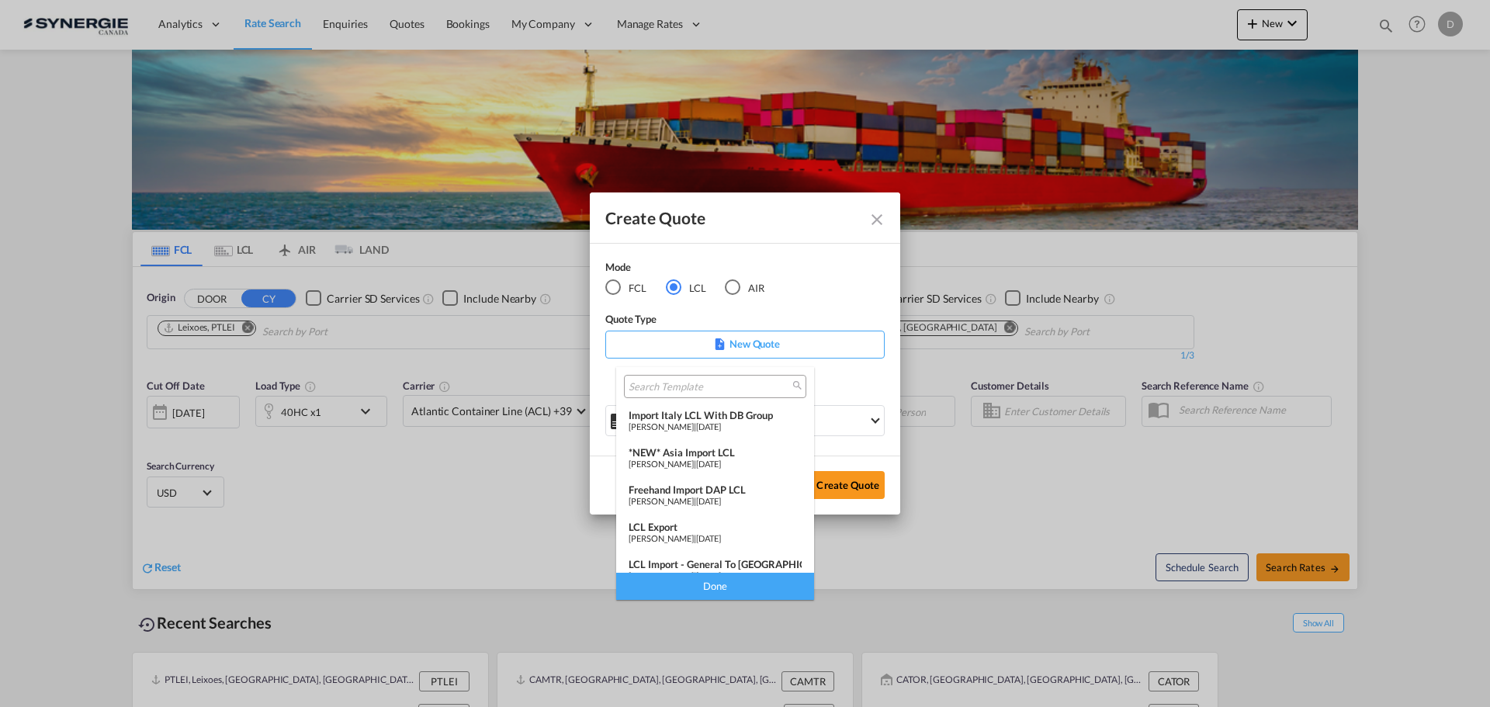
scroll to position [202, 0]
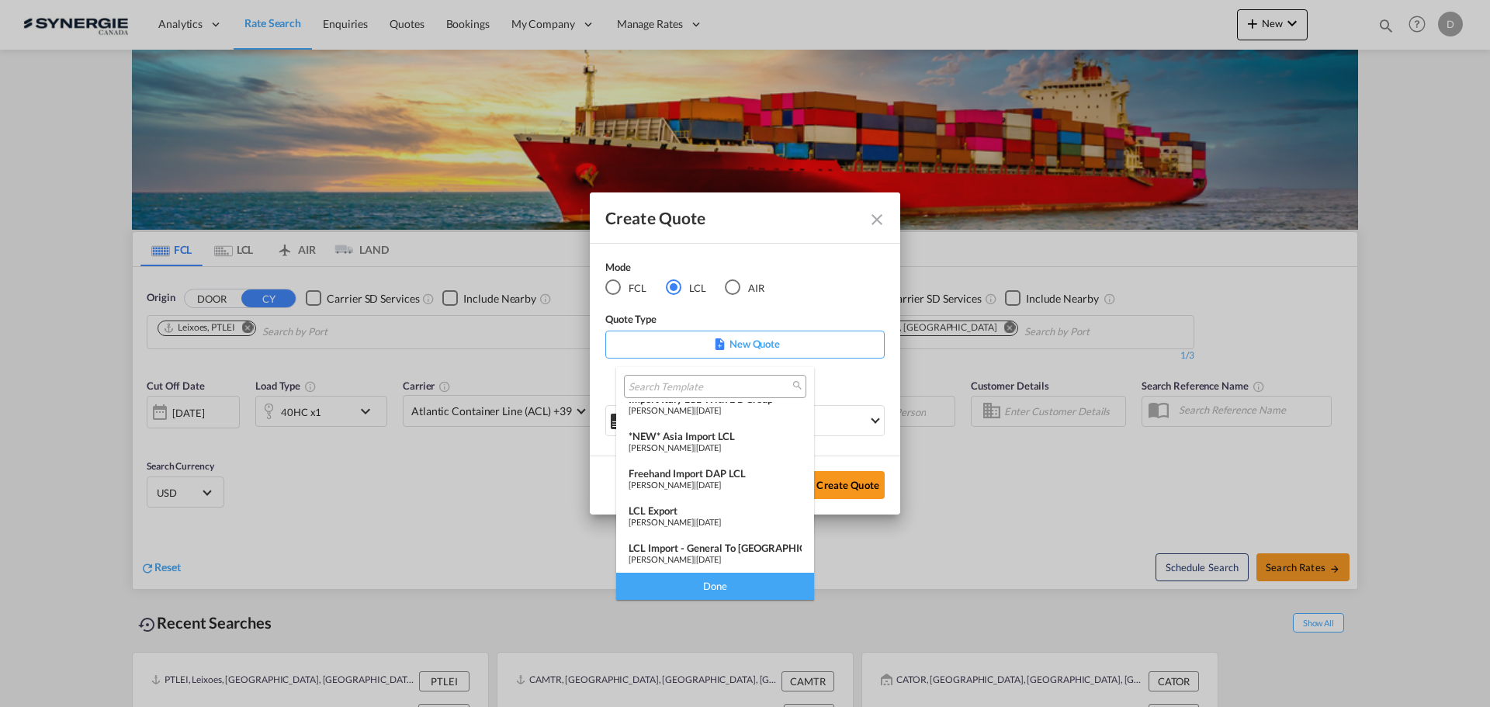
click at [740, 549] on div "LCL Import - General to [GEOGRAPHIC_DATA]" at bounding box center [715, 548] width 173 height 12
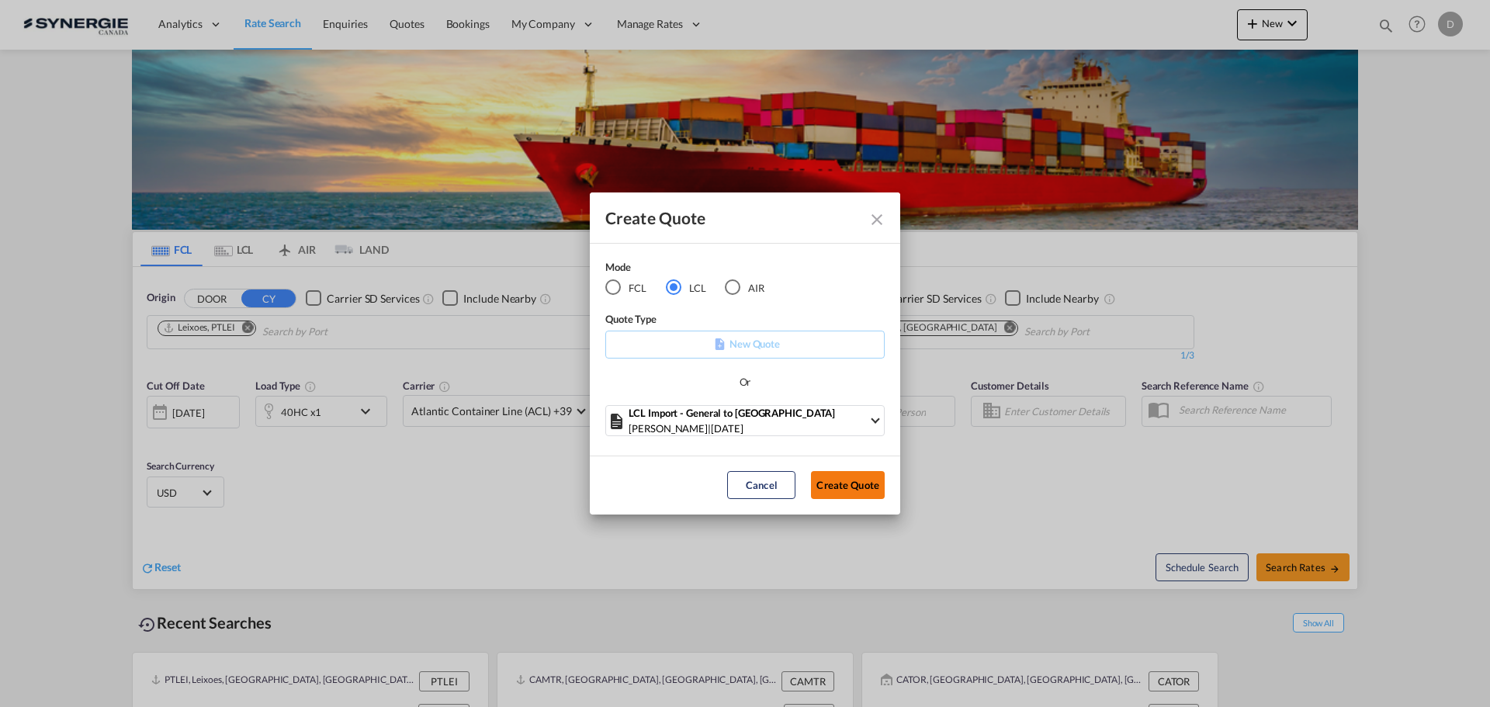
click at [829, 485] on button "Create Quote" at bounding box center [848, 485] width 74 height 28
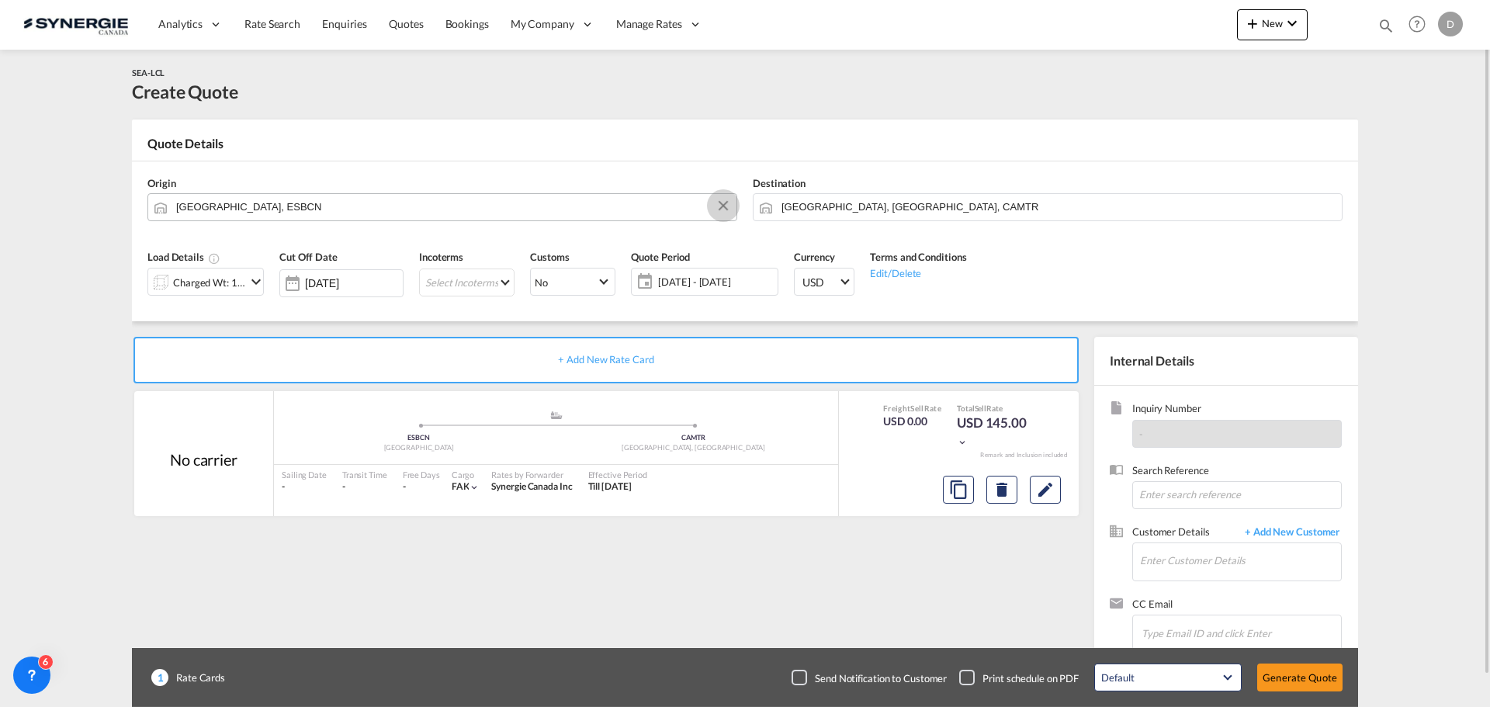
click at [725, 203] on button "Clear Input" at bounding box center [723, 205] width 23 height 23
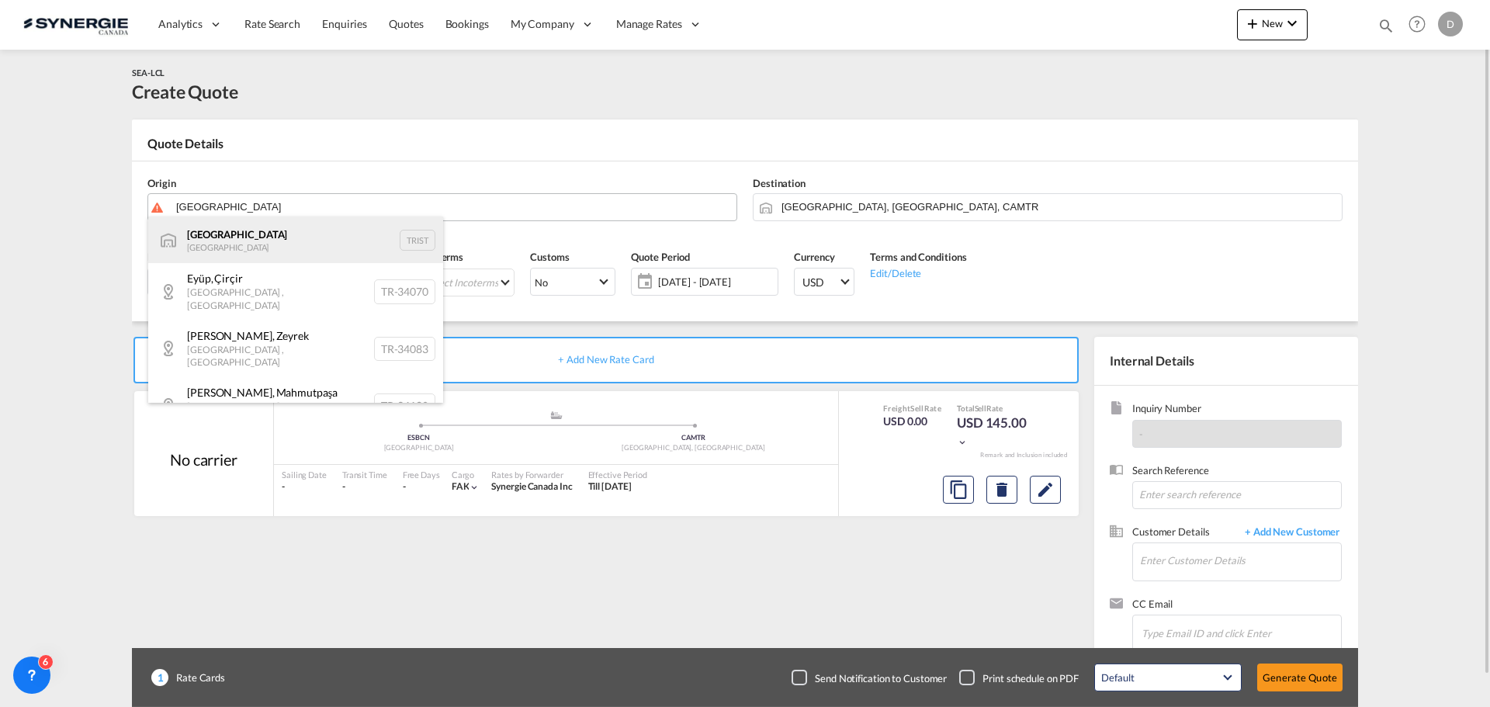
click at [230, 244] on div "[GEOGRAPHIC_DATA] [GEOGRAPHIC_DATA] TRIST" at bounding box center [295, 240] width 295 height 47
type input "[GEOGRAPHIC_DATA], TRIST"
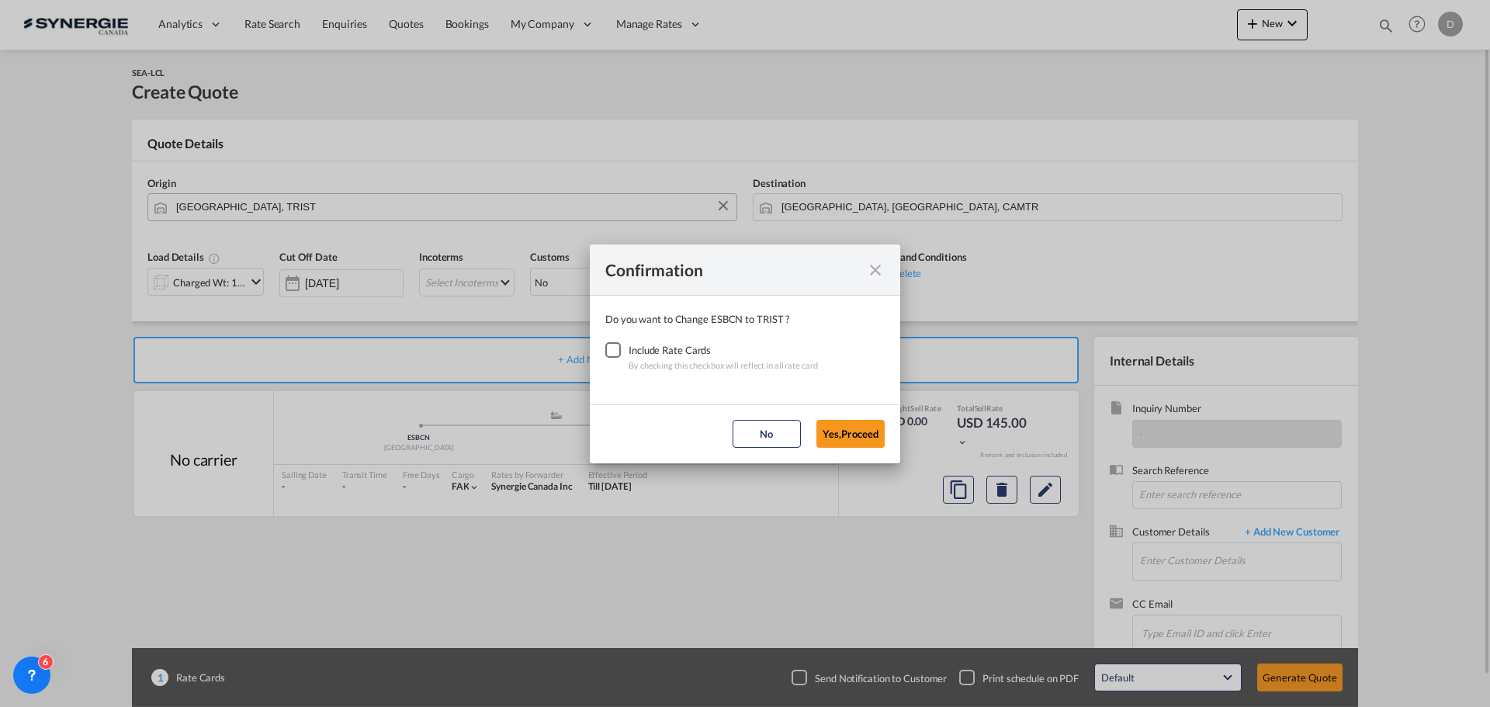
drag, startPoint x: 613, startPoint y: 350, endPoint x: 635, endPoint y: 359, distance: 23.6
click at [612, 350] on div "Checkbox No Ink" at bounding box center [613, 350] width 16 height 16
click at [861, 430] on button "Yes,Proceed" at bounding box center [850, 434] width 68 height 28
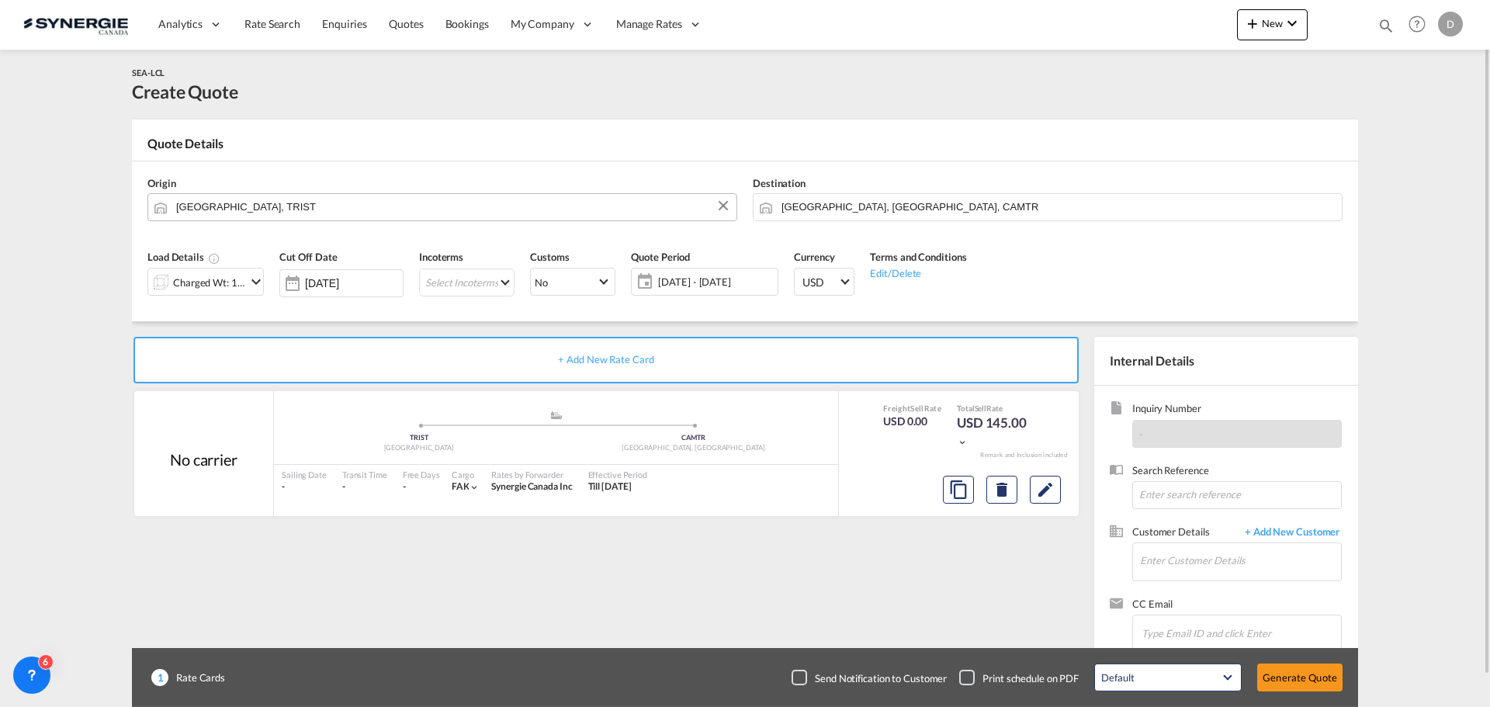
click at [257, 274] on md-icon "icon-chevron-down" at bounding box center [256, 281] width 19 height 19
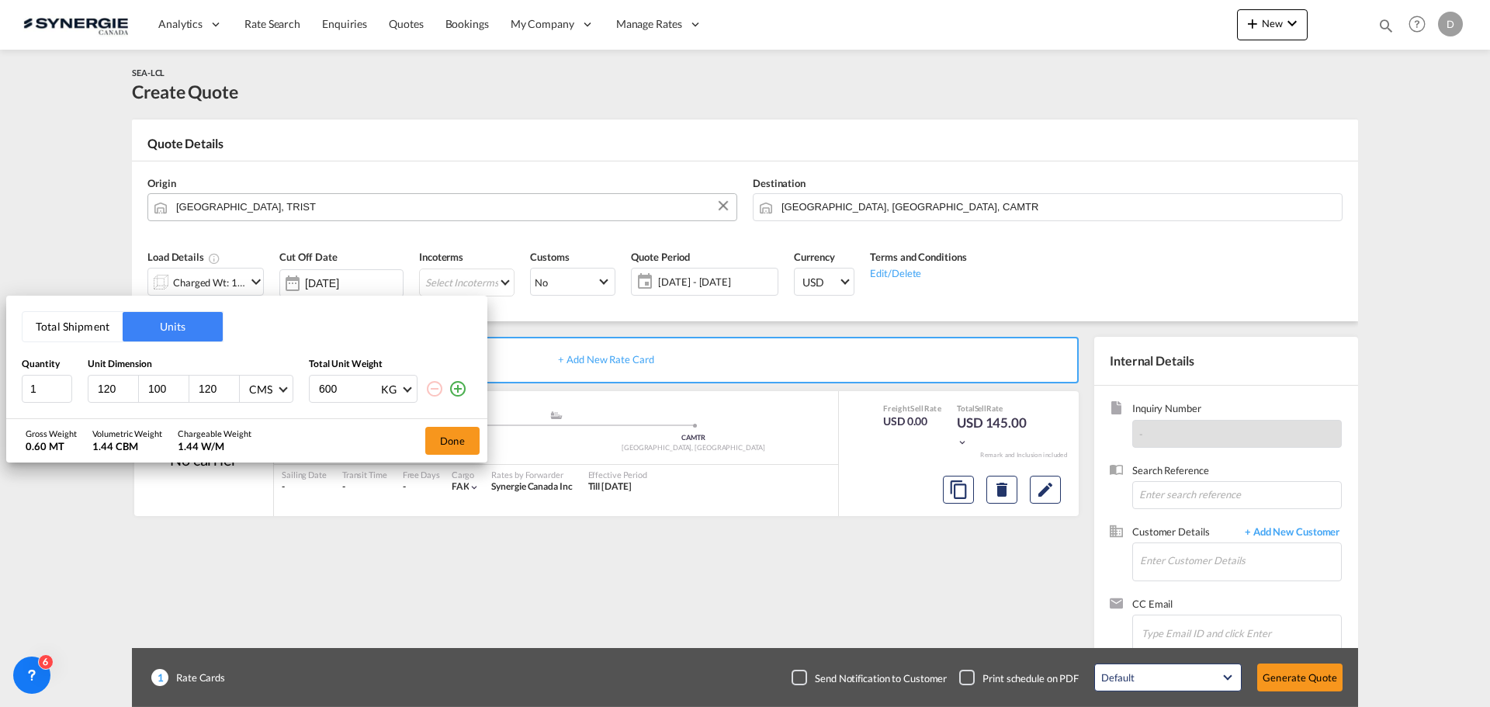
click at [113, 389] on input "120" at bounding box center [117, 389] width 42 height 14
type input "112"
type input "88"
click at [203, 390] on input "40" at bounding box center [218, 389] width 42 height 14
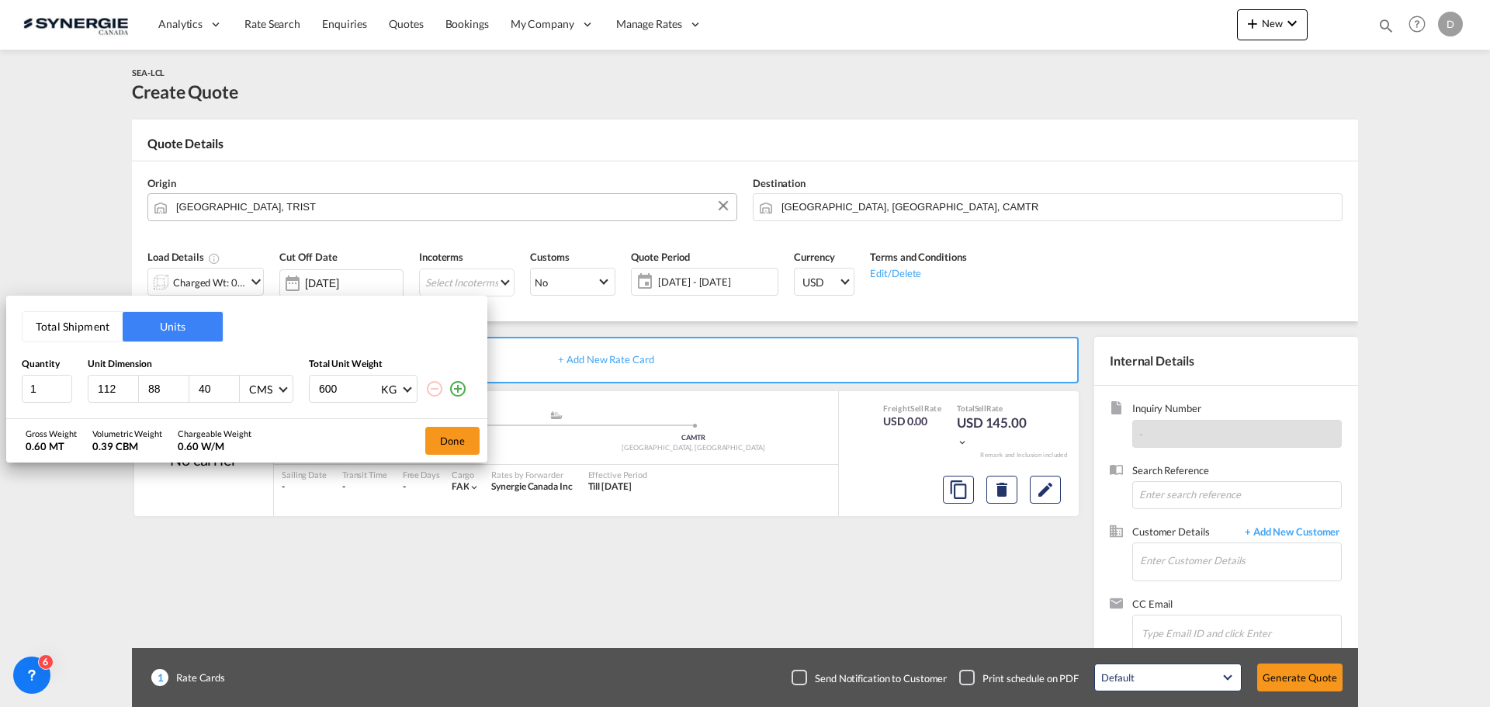
click at [203, 390] on input "40" at bounding box center [218, 389] width 42 height 14
type input "70"
click at [456, 445] on button "Done" at bounding box center [452, 441] width 54 height 28
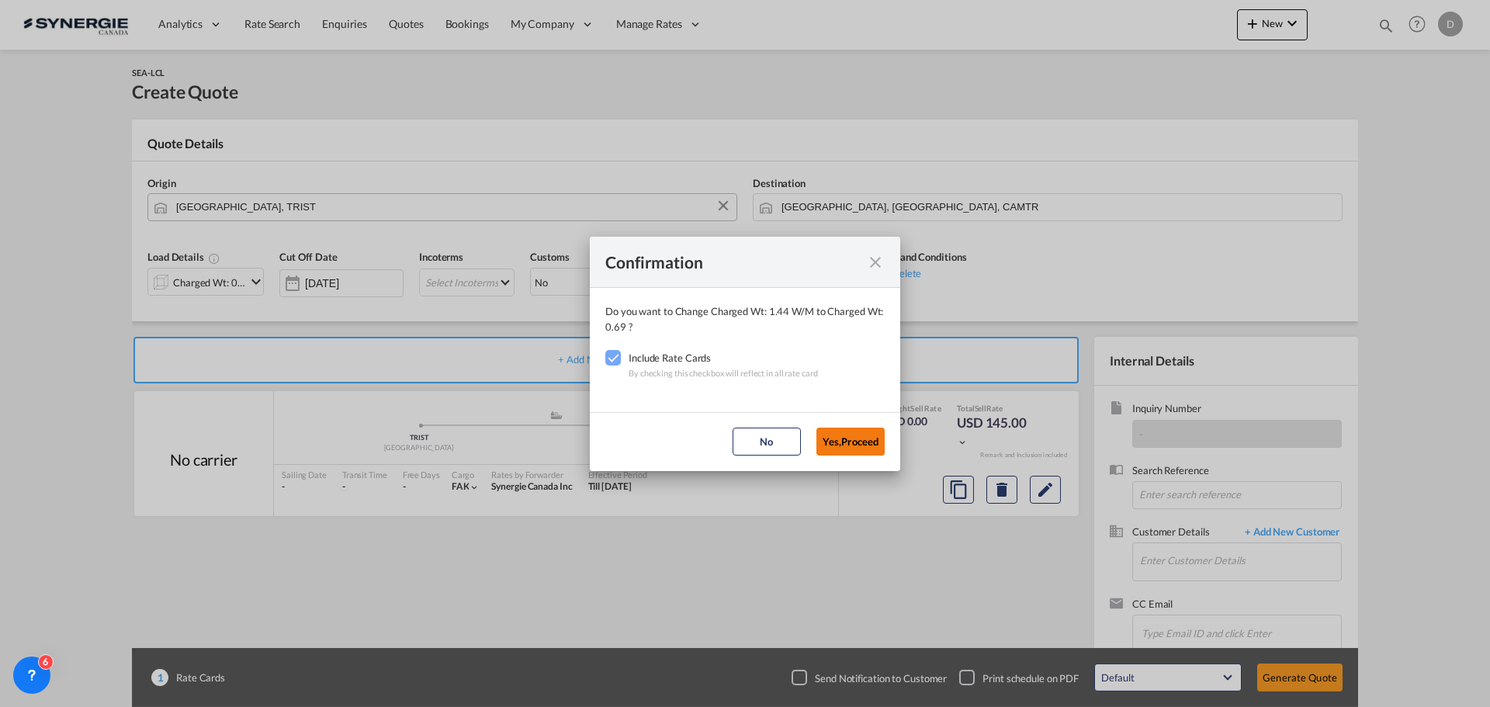
click at [857, 440] on button "Yes,Proceed" at bounding box center [850, 442] width 68 height 28
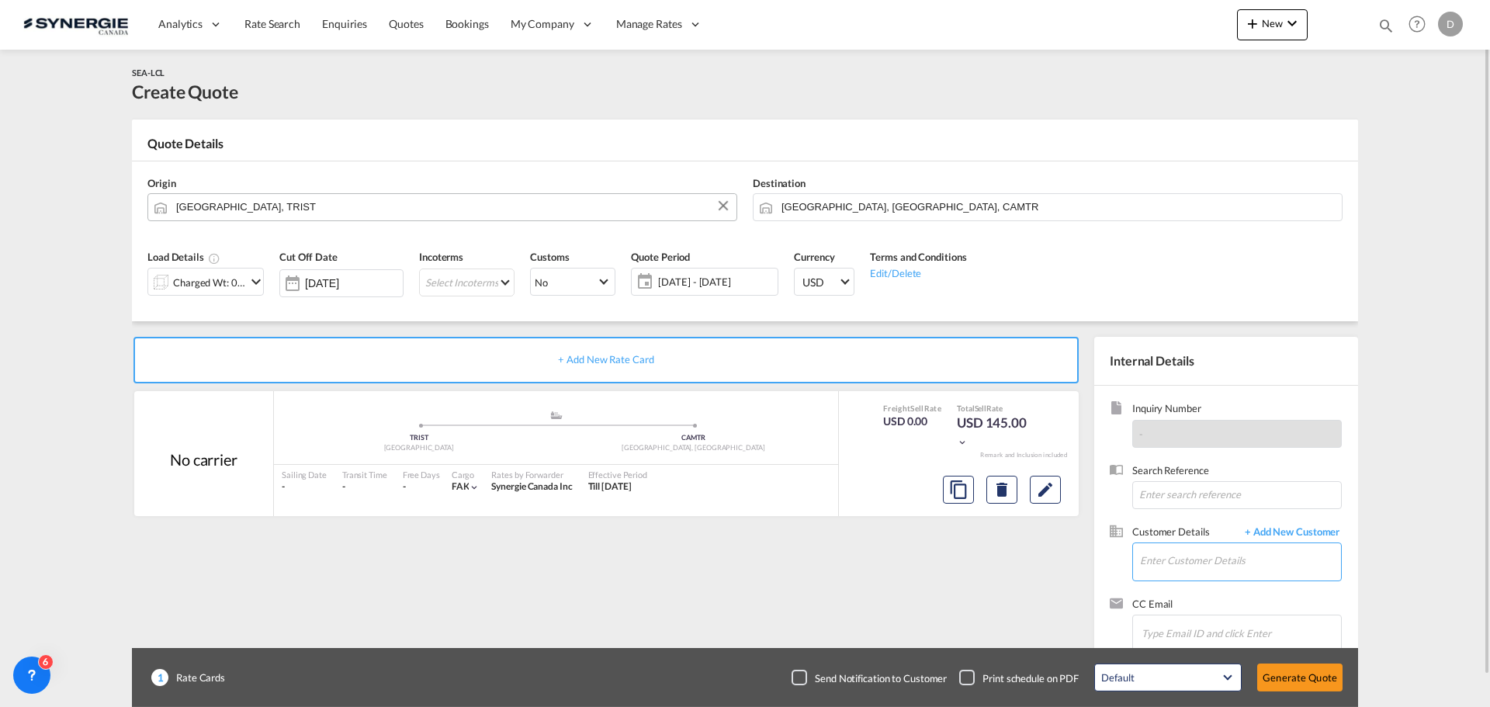
click at [1207, 550] on input "Enter Customer Details" at bounding box center [1240, 560] width 201 height 35
paste input "[EMAIL_ADDRESS][DOMAIN_NAME]"
click at [1201, 523] on div "[DEMOGRAPHIC_DATA] . [EMAIL_ADDRESS][DOMAIN_NAME]" at bounding box center [1286, 522] width 295 height 42
type input "Mass Digital, Christian ., [EMAIL_ADDRESS][DOMAIN_NAME]"
click at [726, 282] on span "[DATE] - [DATE]" at bounding box center [716, 282] width 116 height 14
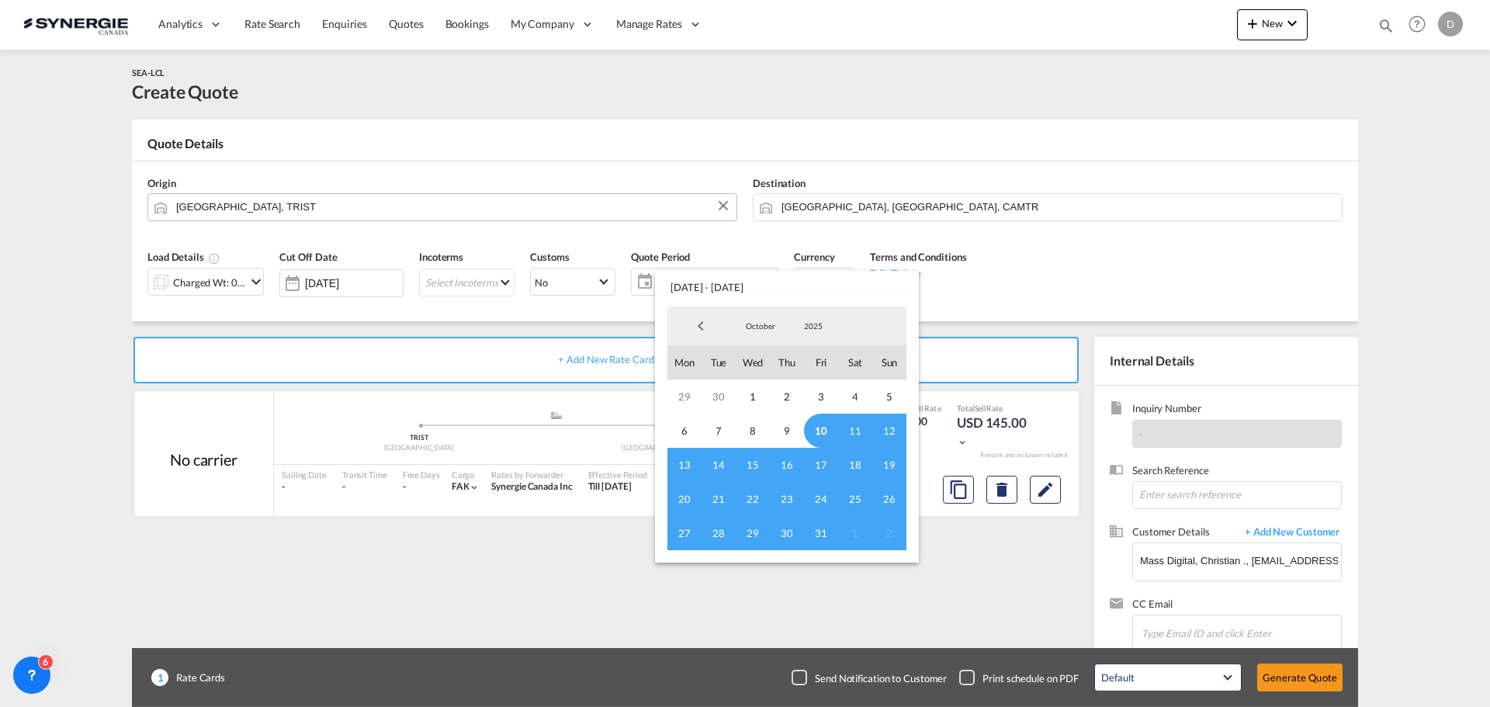
click at [819, 431] on span "10" at bounding box center [821, 431] width 34 height 34
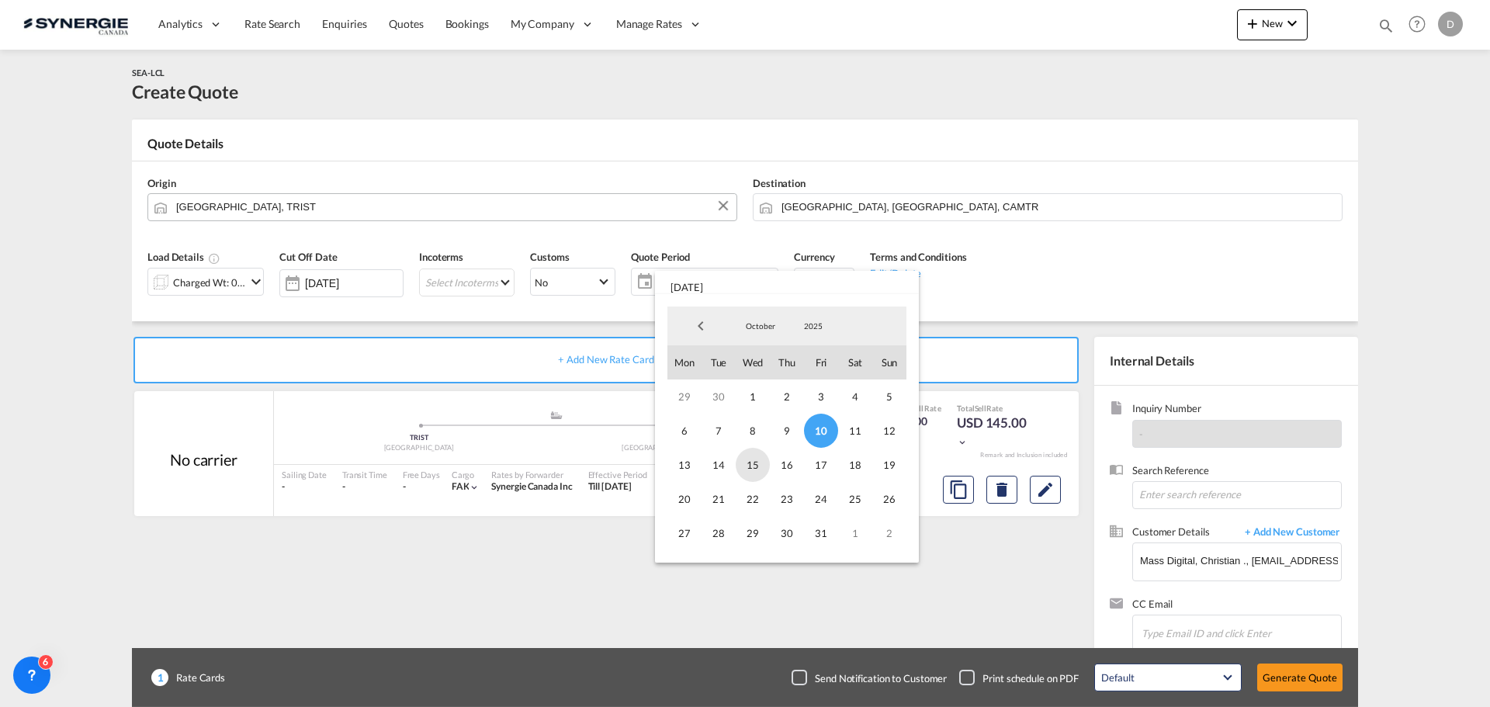
click at [749, 467] on span "15" at bounding box center [753, 465] width 34 height 34
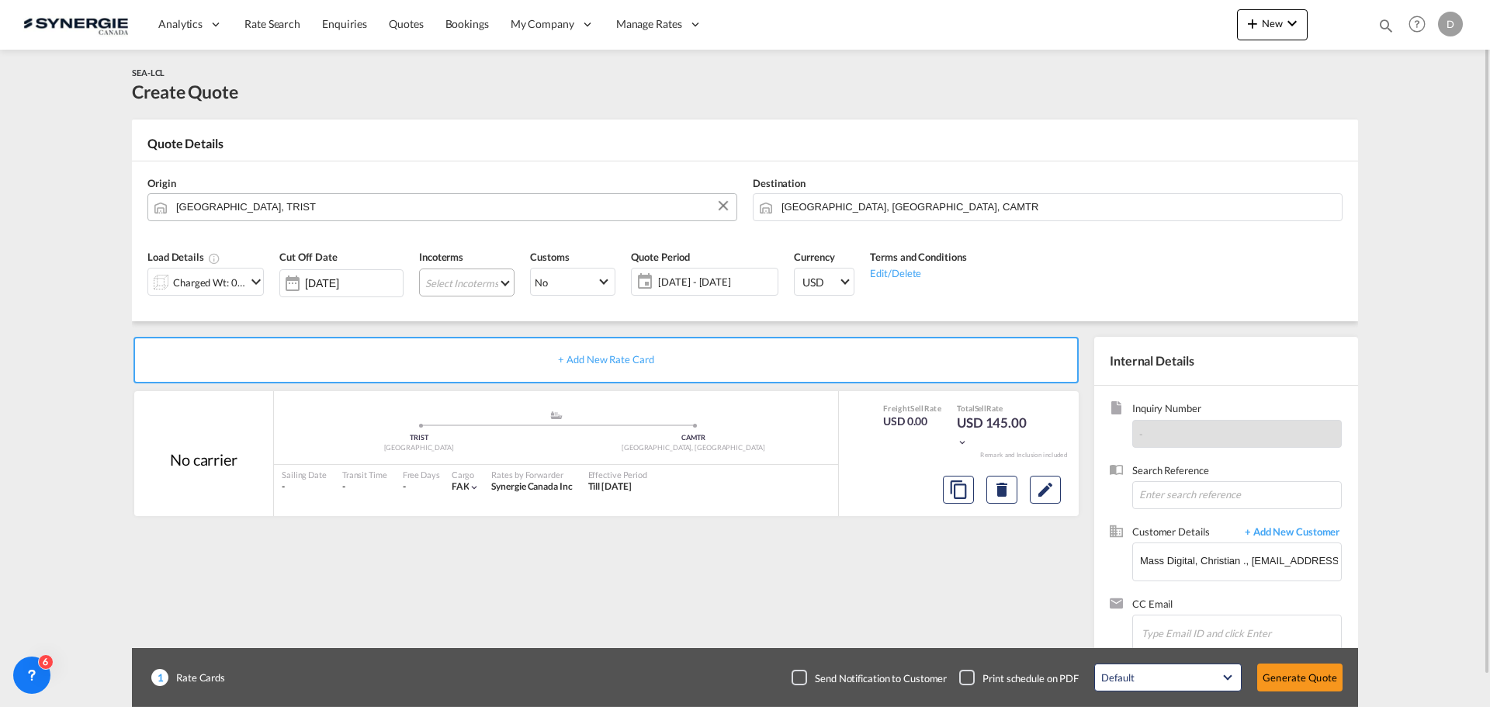
click at [499, 282] on md-select "Select Incoterms CFR - import Cost and Freight CIF - export Cost,Insurance and …" at bounding box center [466, 283] width 95 height 28
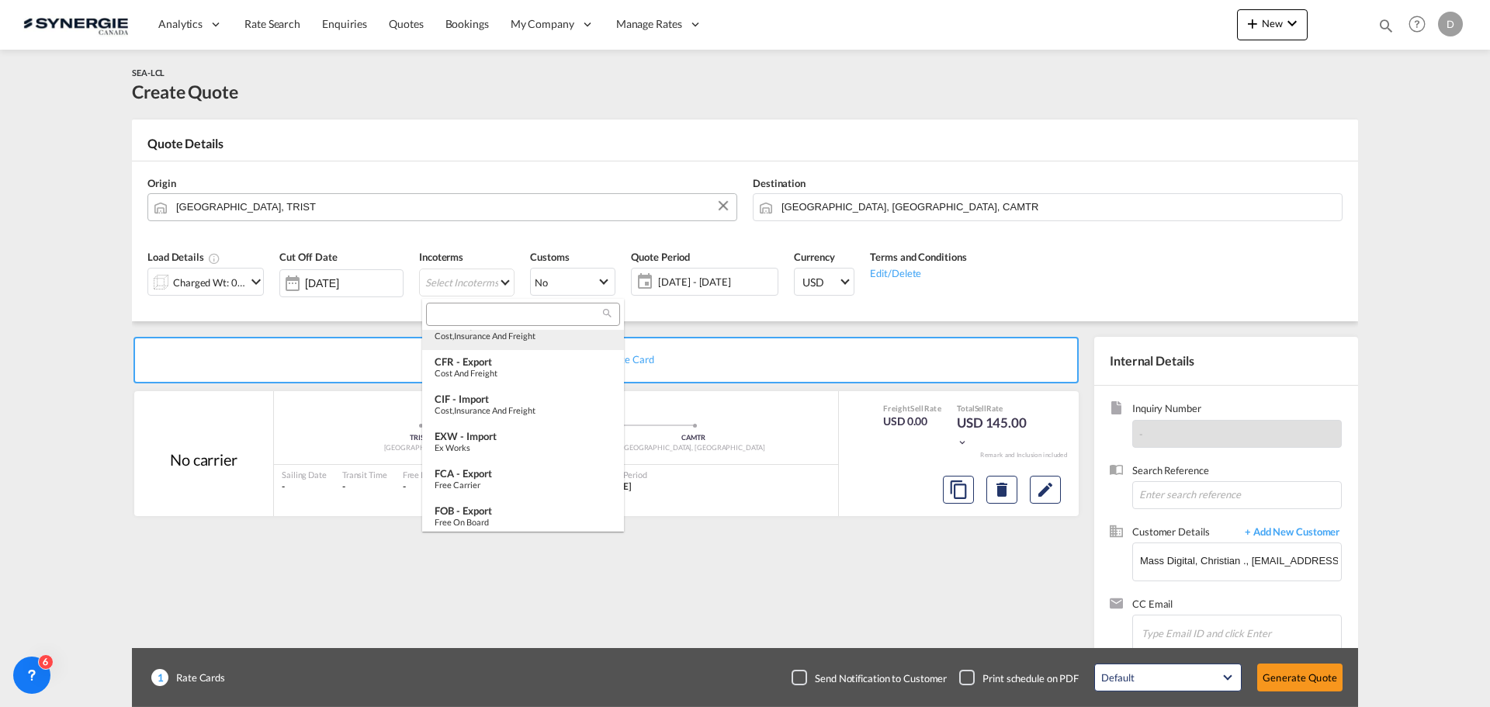
scroll to position [78, 0]
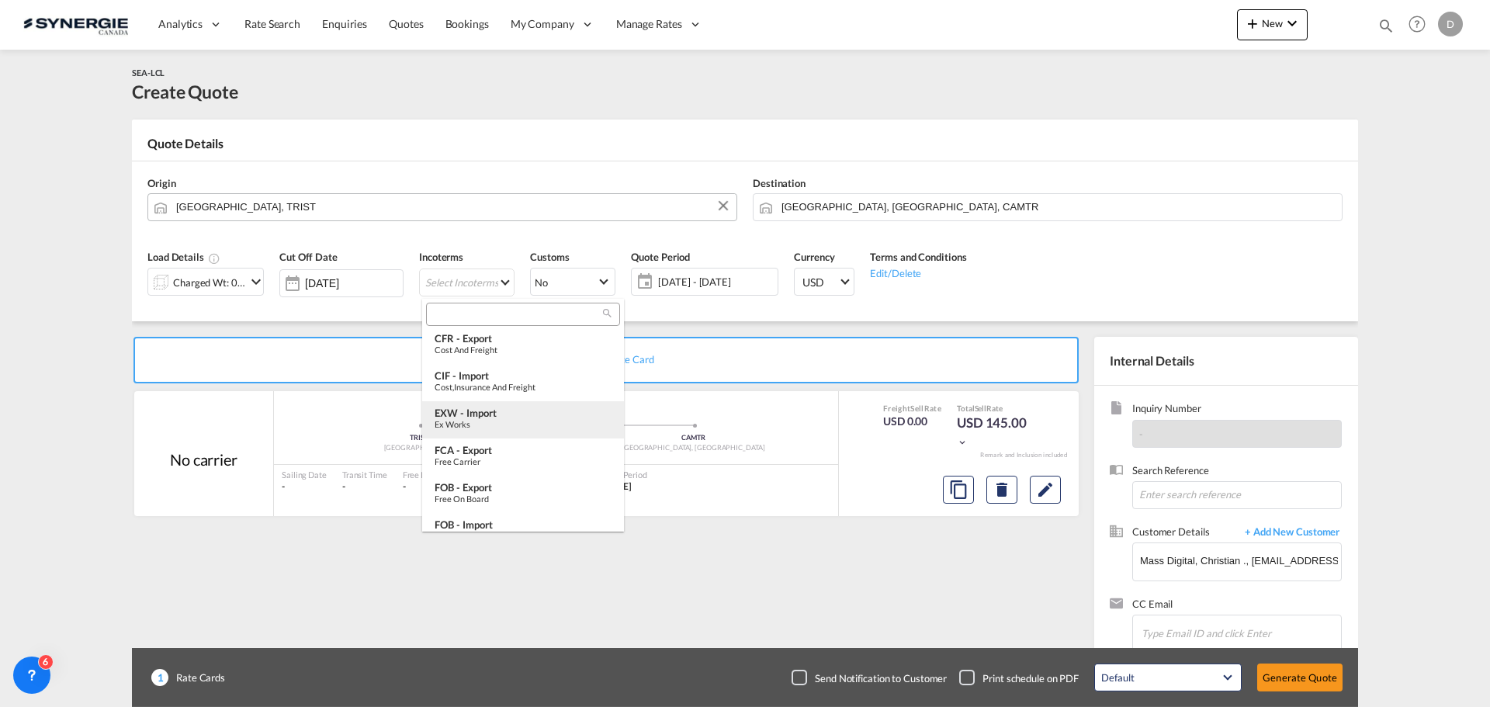
click at [511, 413] on div "EXW - import" at bounding box center [523, 413] width 177 height 12
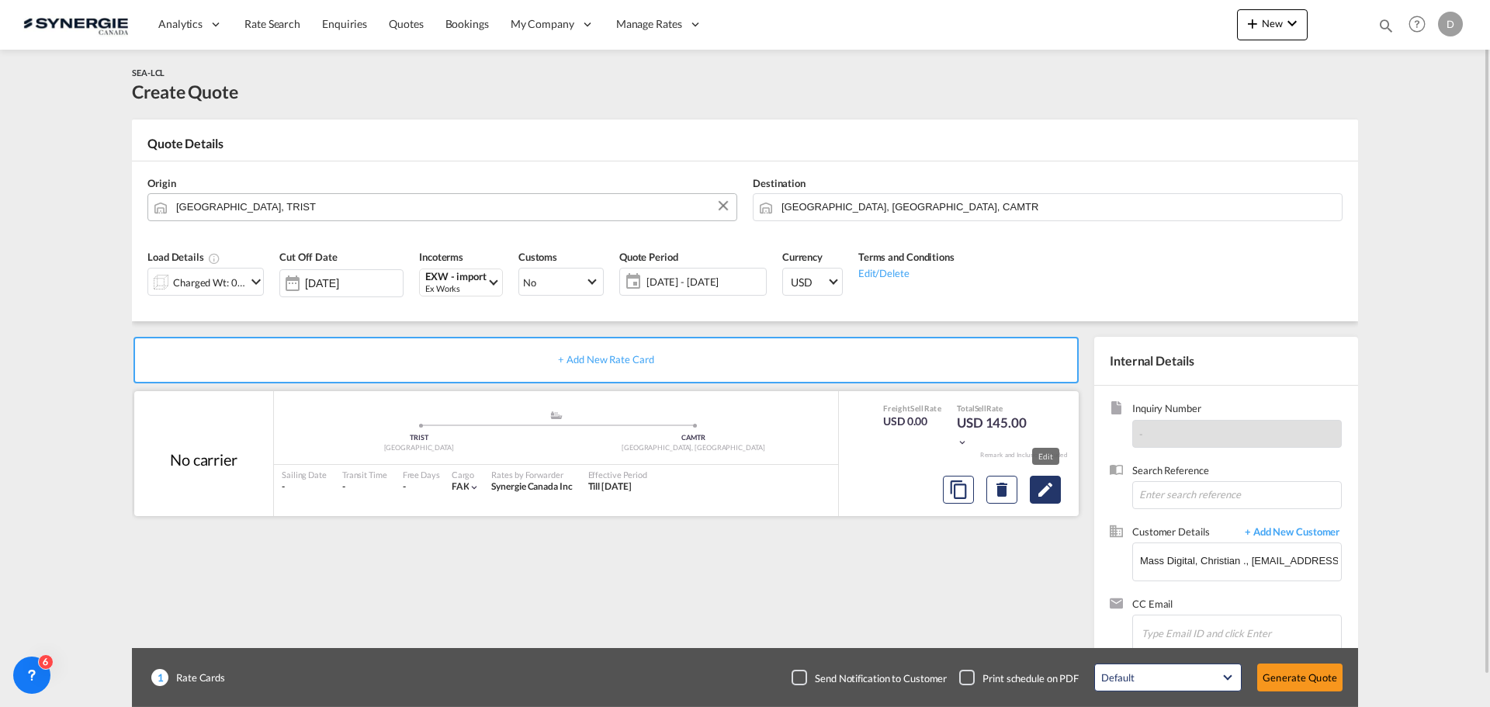
click at [1042, 488] on md-icon "Edit" at bounding box center [1045, 489] width 19 height 19
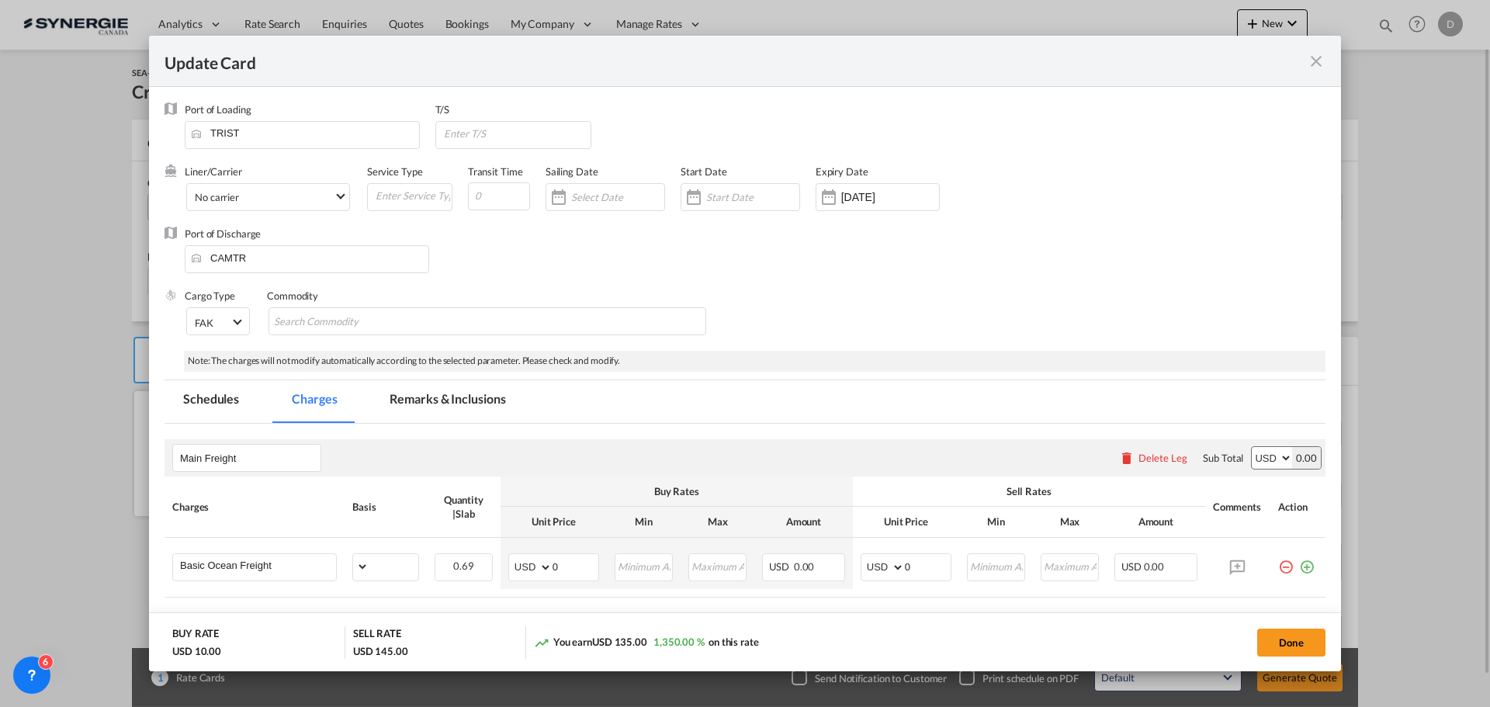
select select "per_w/m"
select select "flat"
select select "per_hbl"
select select "per_w/m"
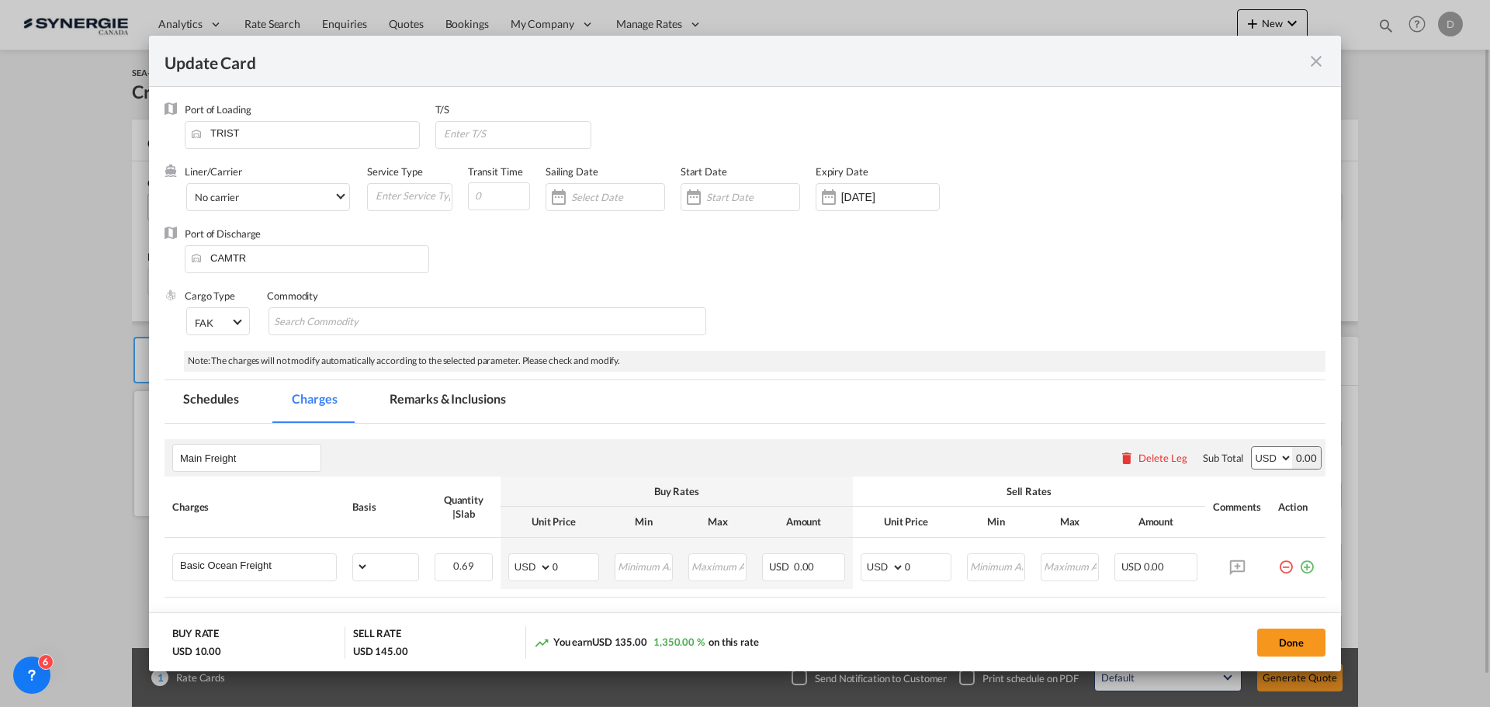
select select "per_bl"
select select "flat"
select select "per_bl"
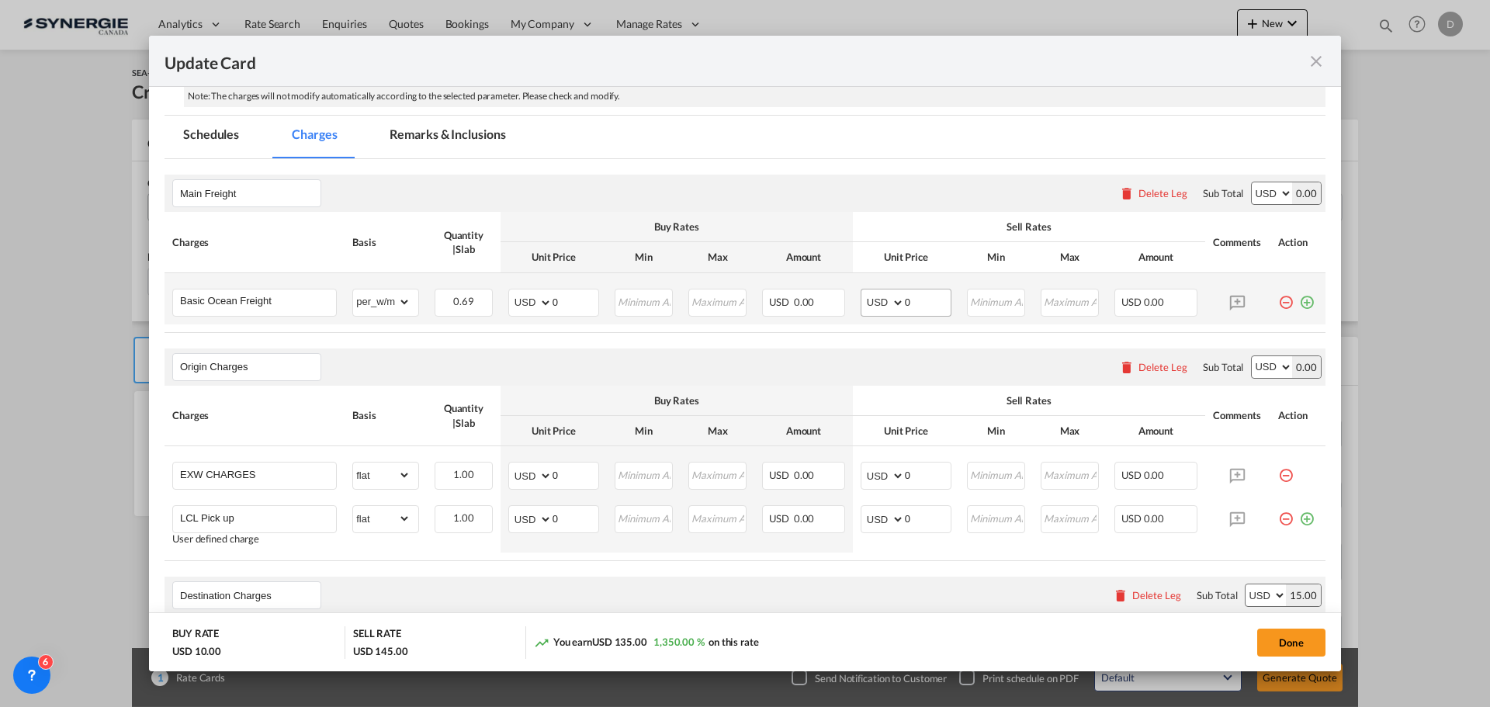
scroll to position [155, 0]
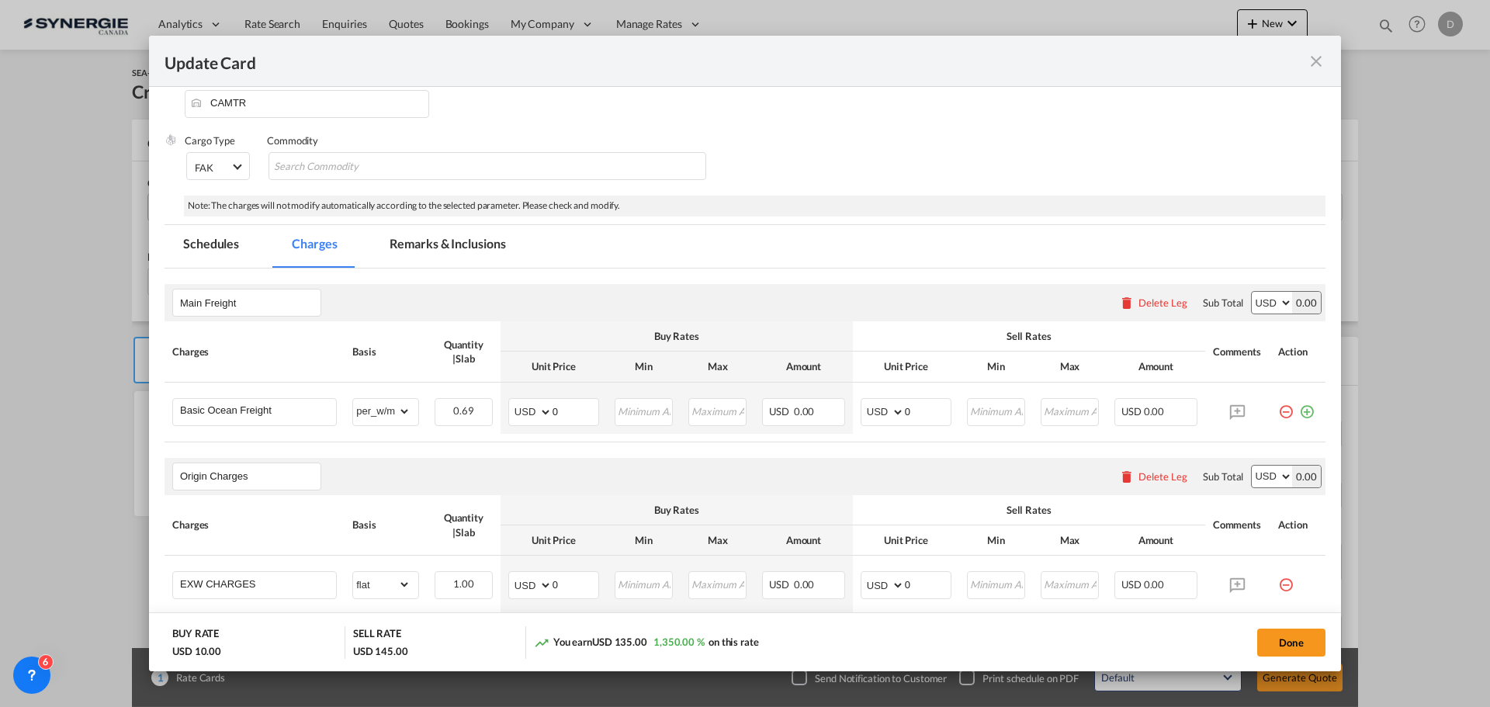
click at [484, 237] on md-tab-item "Remarks & Inclusions" at bounding box center [447, 246] width 153 height 43
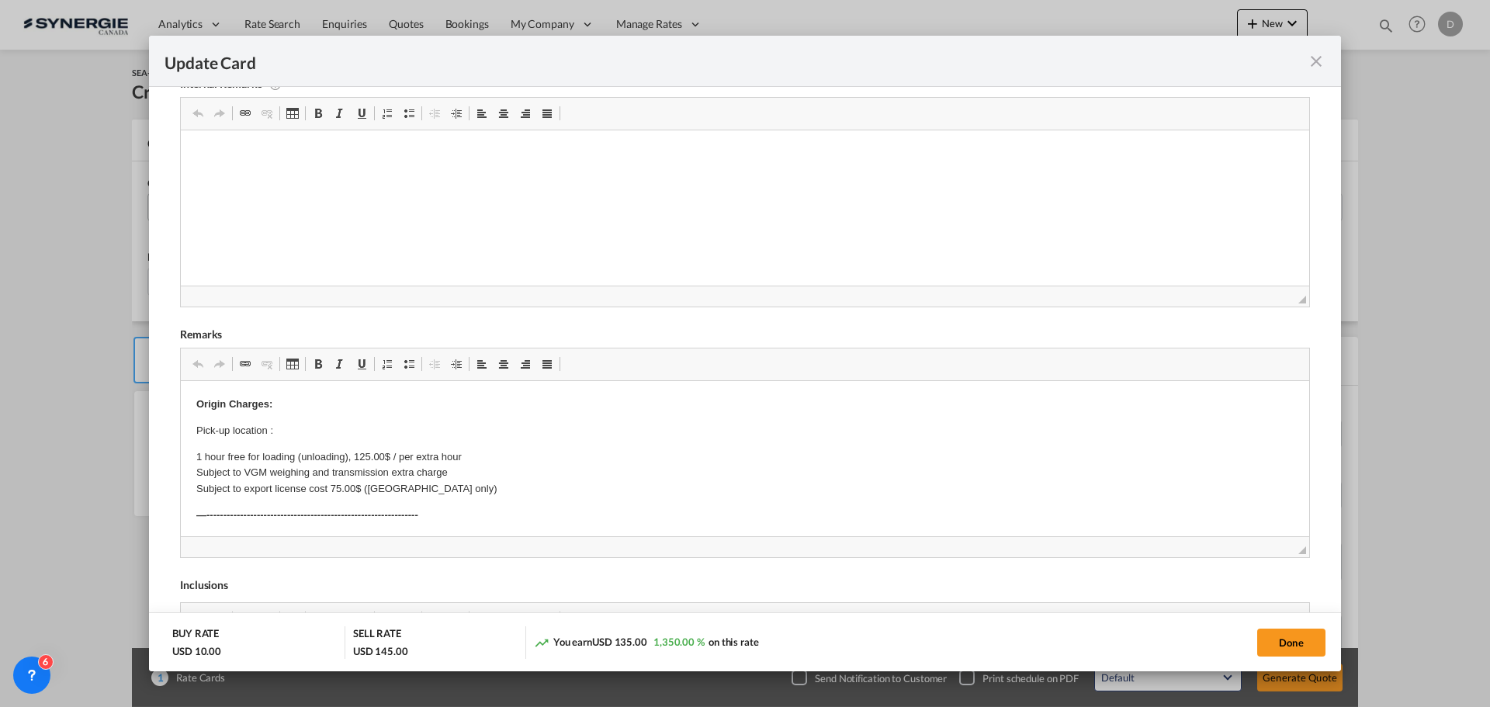
scroll to position [388, 0]
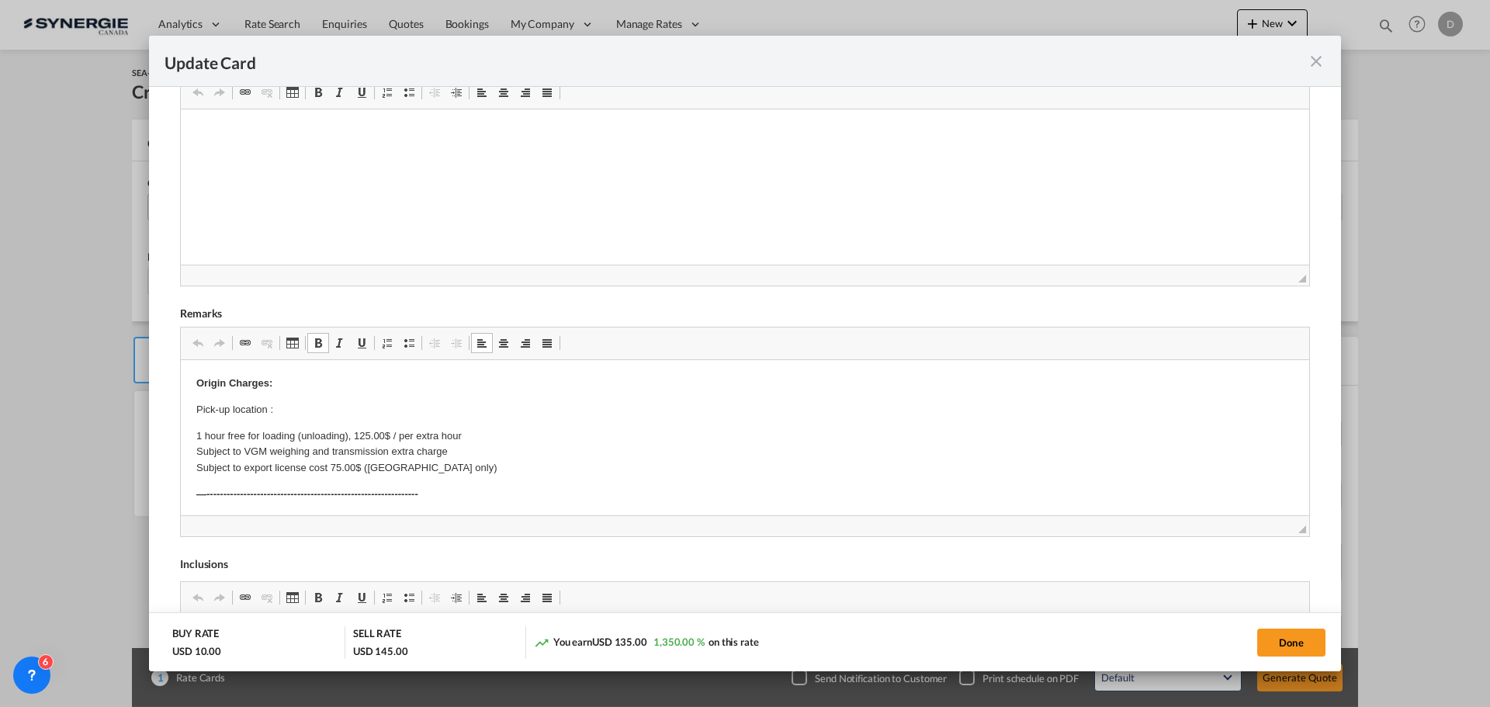
click at [309, 408] on p "Pick-up location :" at bounding box center [744, 410] width 1097 height 16
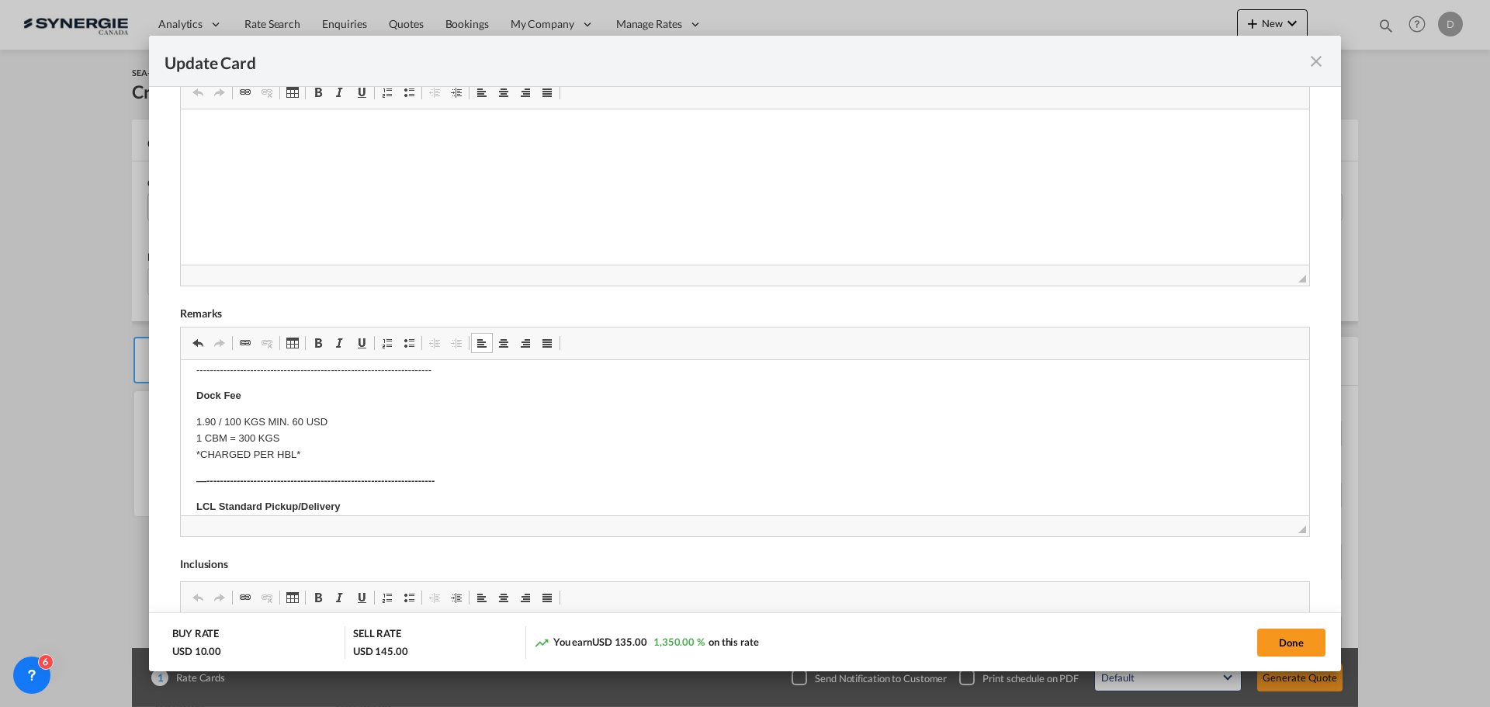
scroll to position [466, 0]
click at [275, 449] on p "Origin(s): Destination(s):" at bounding box center [744, 465] width 1097 height 33
click at [269, 465] on body "Origin Charges: Pick-up location : APRON TEKNOLOJI A.S. [STREET_ADDRESS] 1 hour…" at bounding box center [744, 484] width 1097 height 1148
click at [276, 473] on p "Origin(s): Montreal CFS Destination(s):" at bounding box center [744, 465] width 1097 height 33
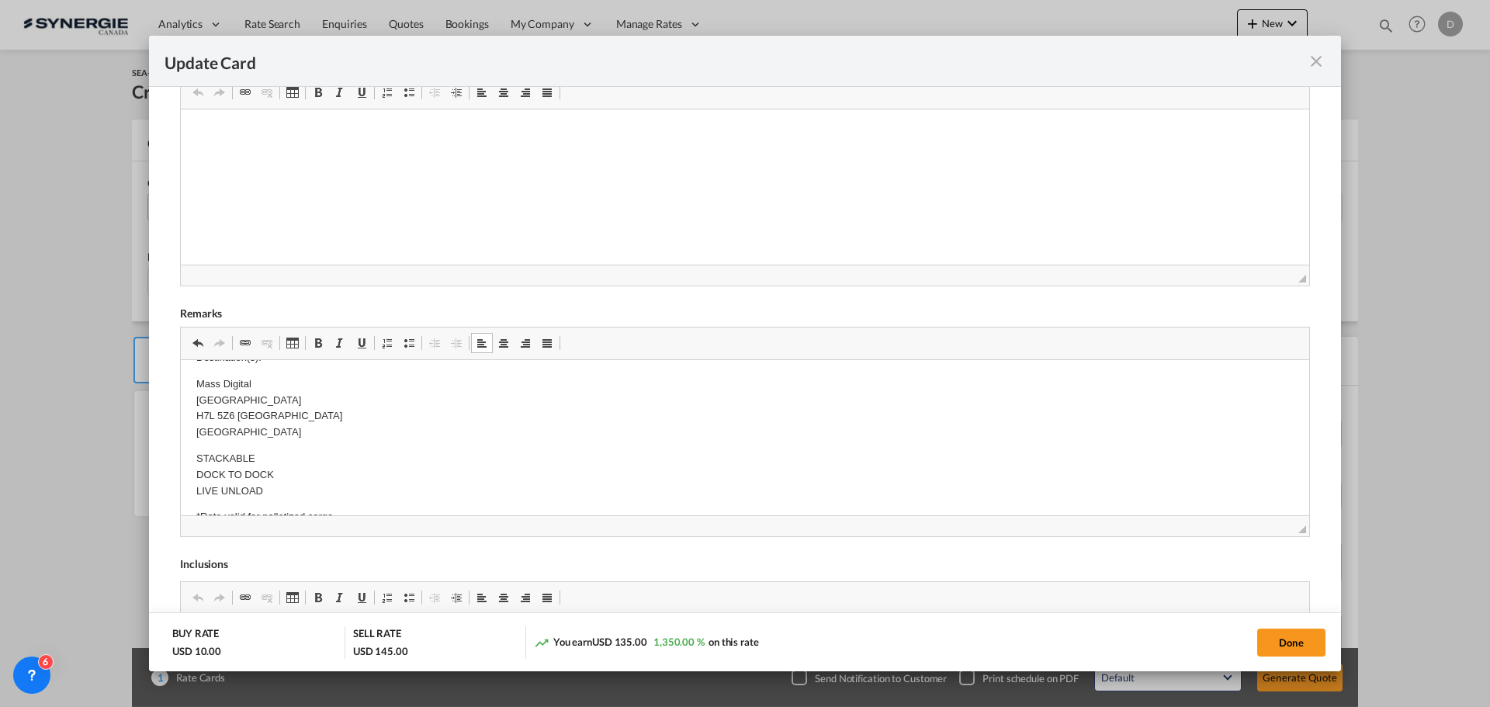
click at [193, 435] on html "Origin Charges: Pick-up location : APRON TEKNOLOJI A.S. [STREET_ADDRESS] 1 hour…" at bounding box center [745, 406] width 1128 height 1253
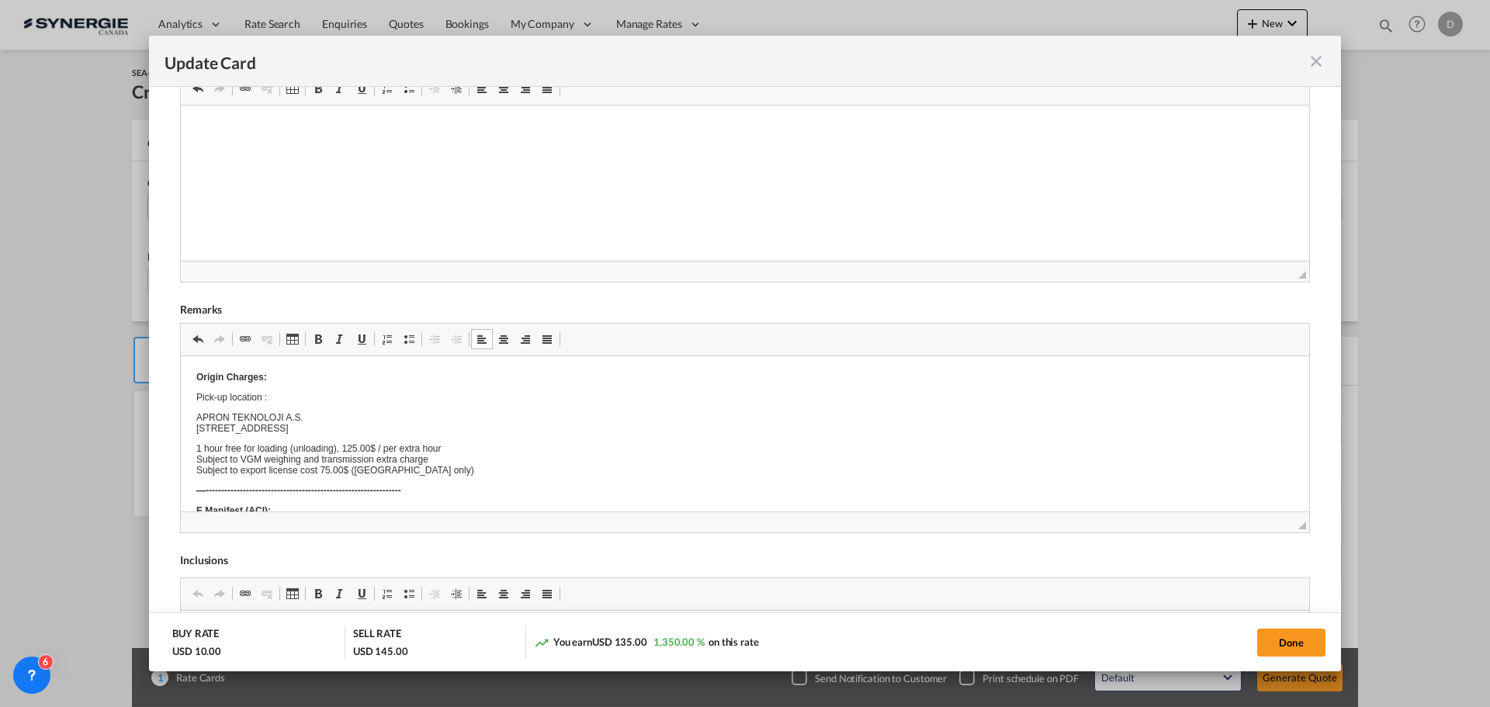
scroll to position [0, 0]
click at [1289, 640] on button "Done" at bounding box center [1291, 643] width 68 height 28
type input "[DATE]"
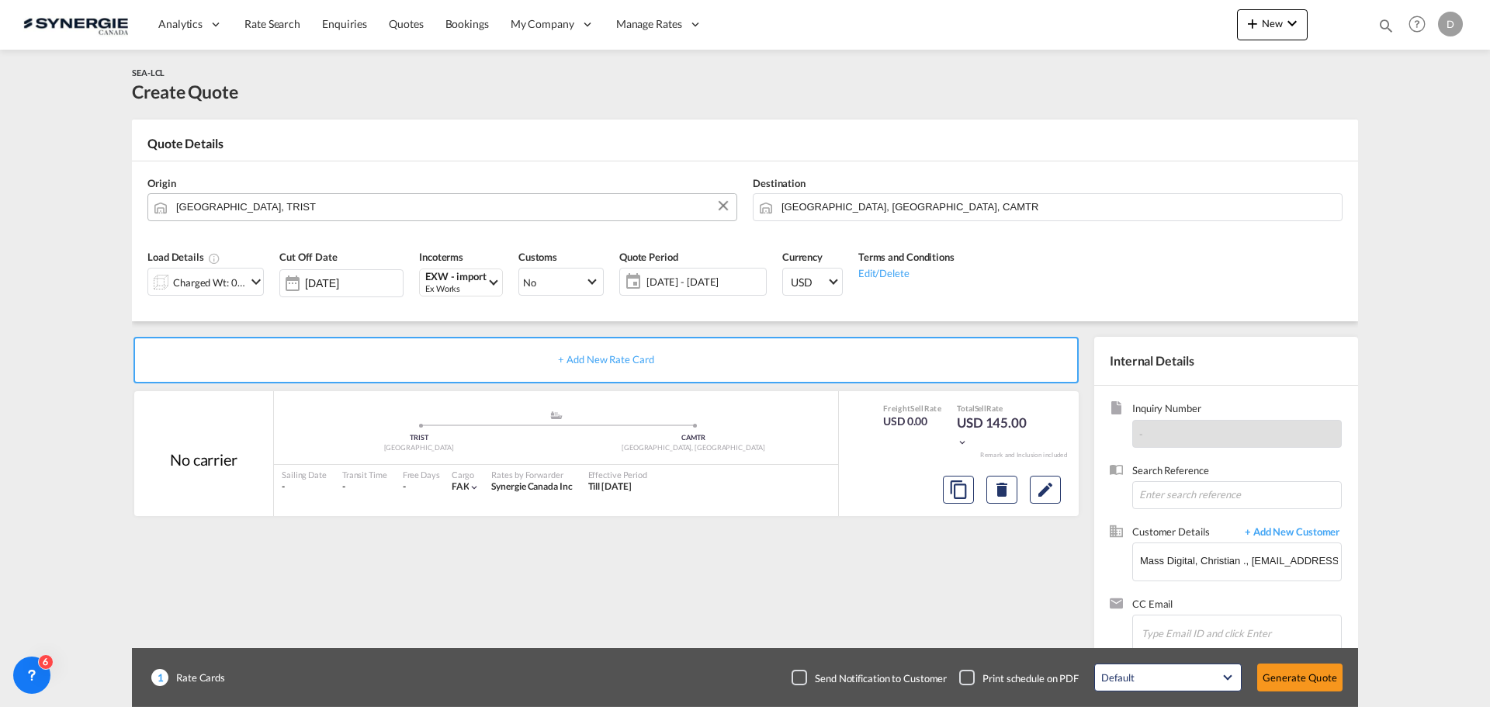
scroll to position [113, 0]
click at [1031, 490] on button "Edit" at bounding box center [1045, 490] width 31 height 28
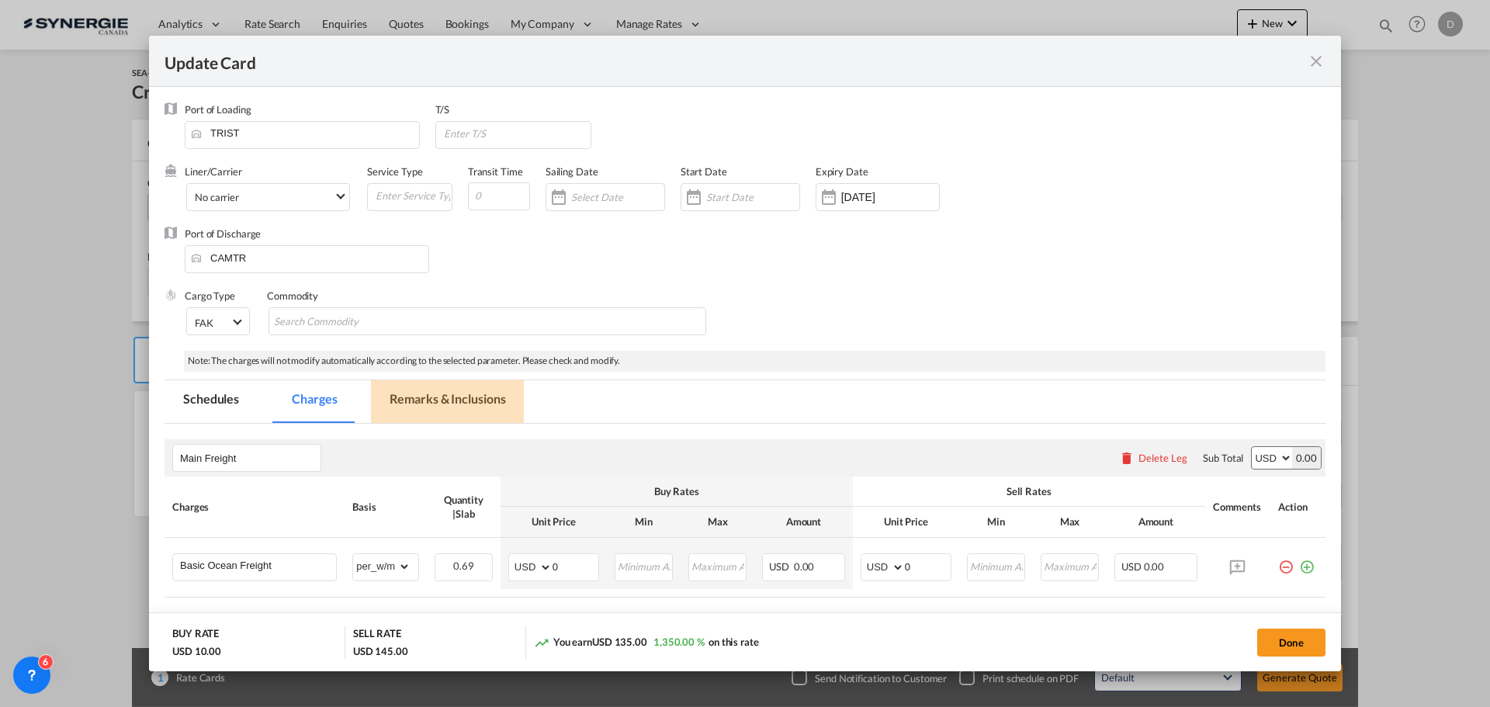
click at [487, 401] on md-tab-item "Remarks & Inclusions" at bounding box center [447, 401] width 153 height 43
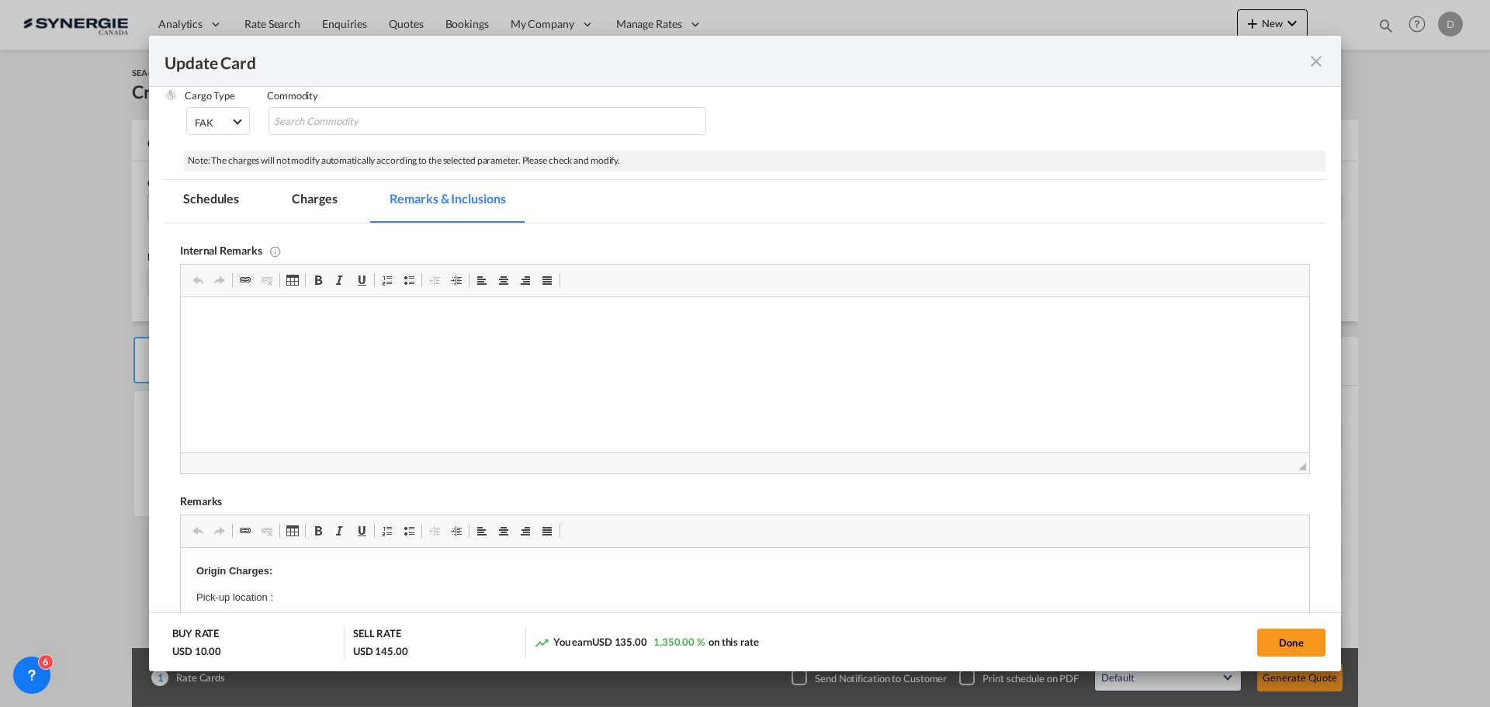
scroll to position [233, 0]
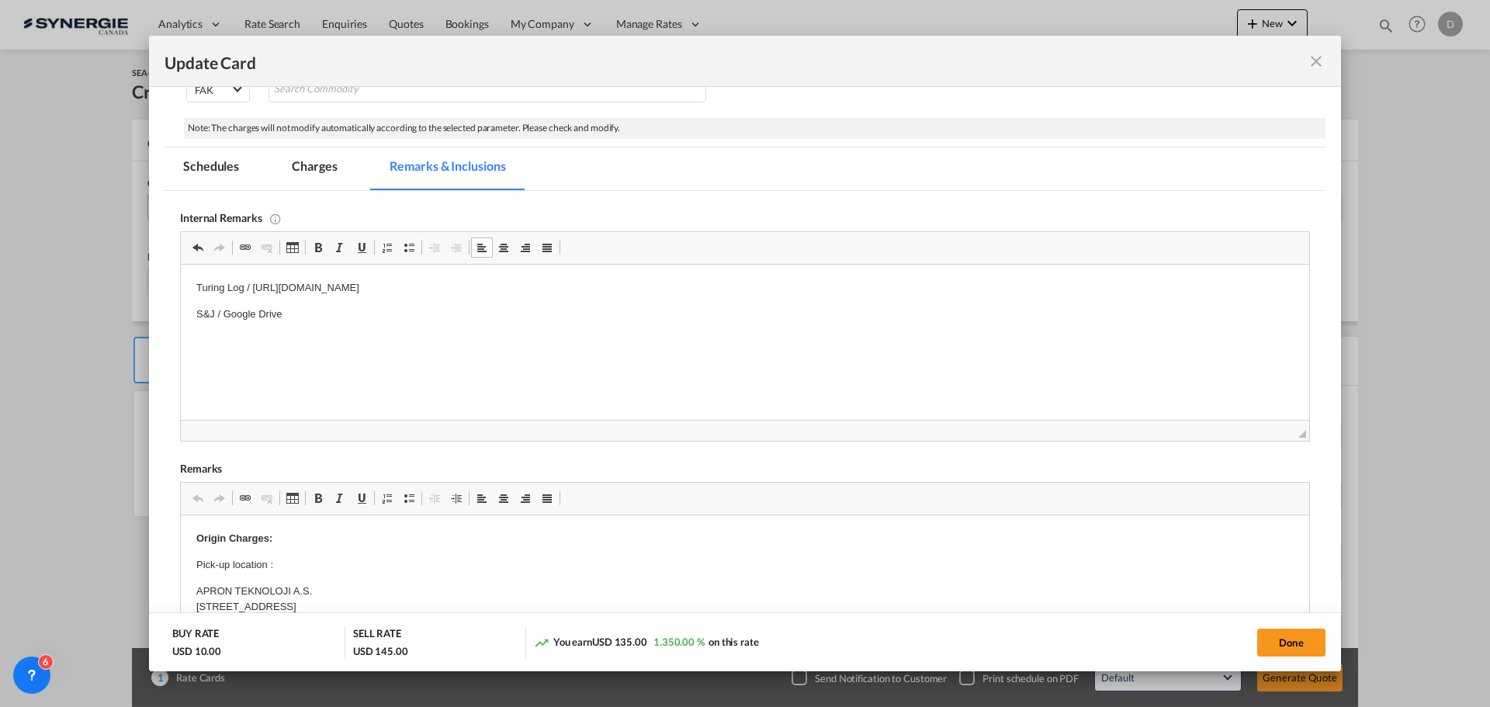
click at [314, 338] on html "Turing Log / [URL][DOMAIN_NAME] S&J / Google Drive" at bounding box center [745, 302] width 1128 height 74
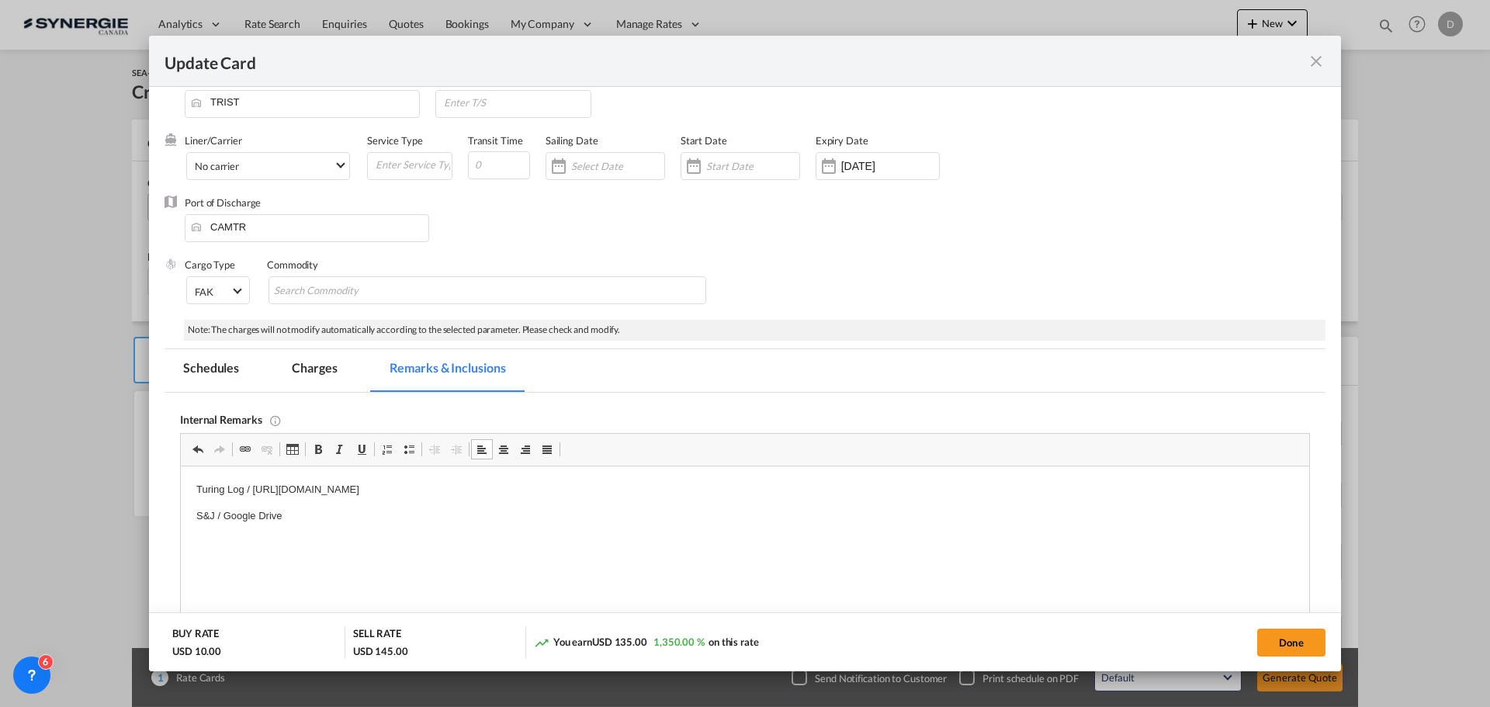
scroll to position [0, 0]
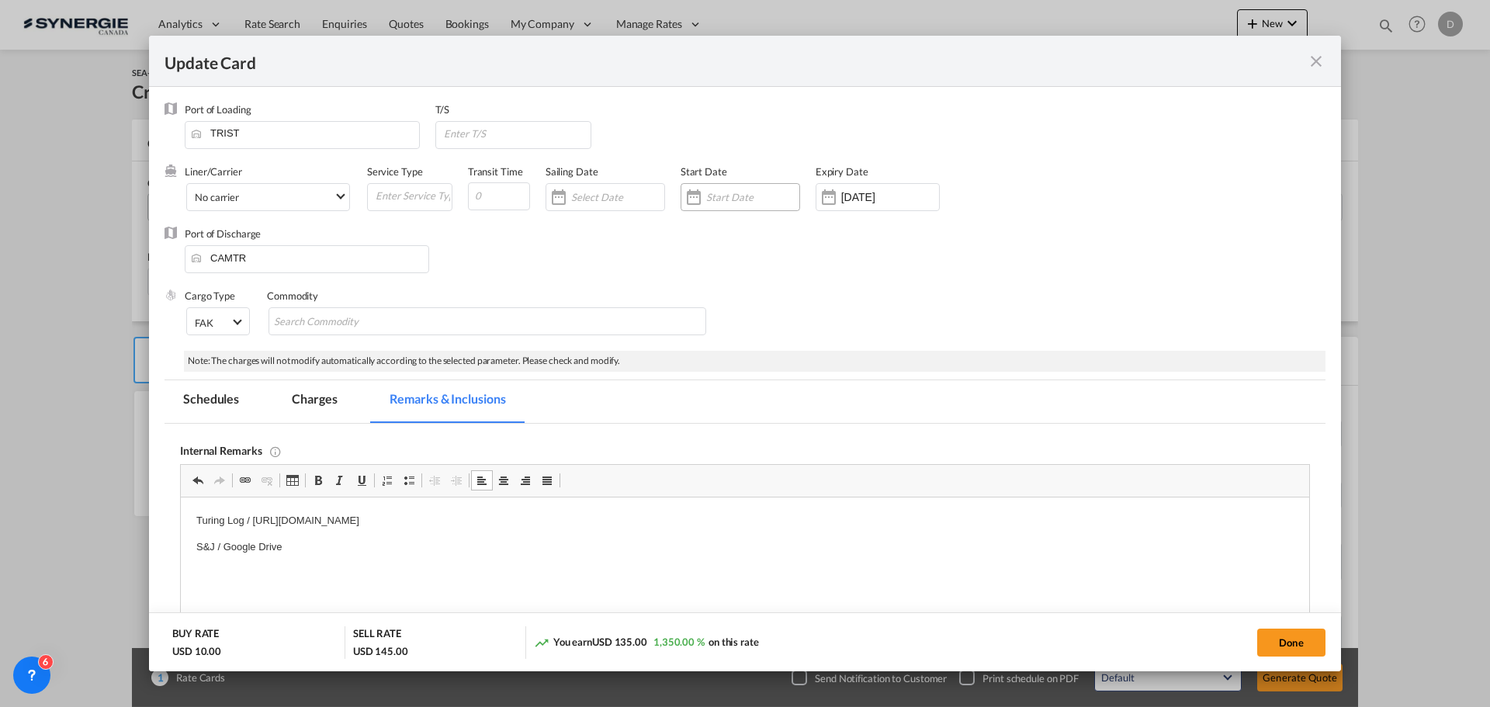
click at [692, 196] on div "Update Card Port ..." at bounding box center [693, 197] width 25 height 31
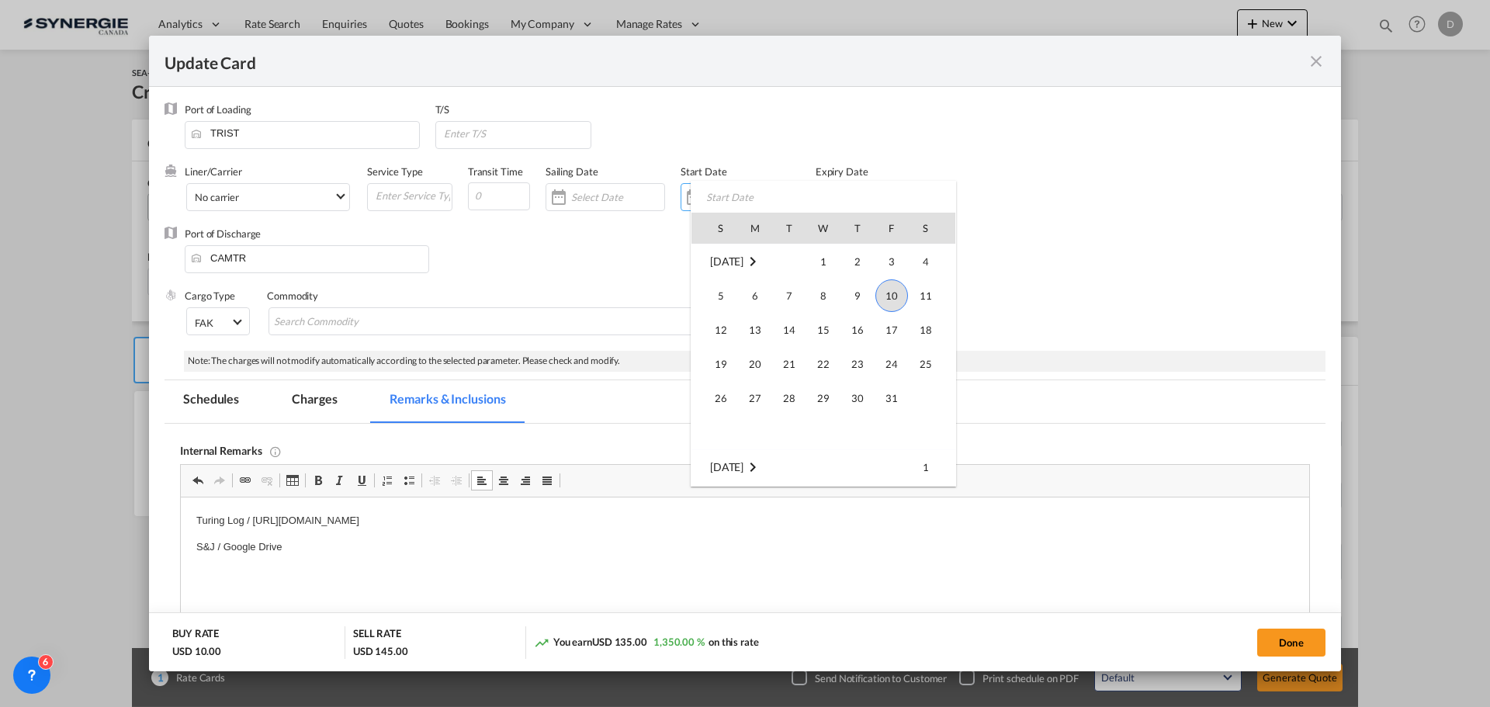
click at [881, 293] on span "10" at bounding box center [891, 295] width 33 height 33
type input "[DATE]"
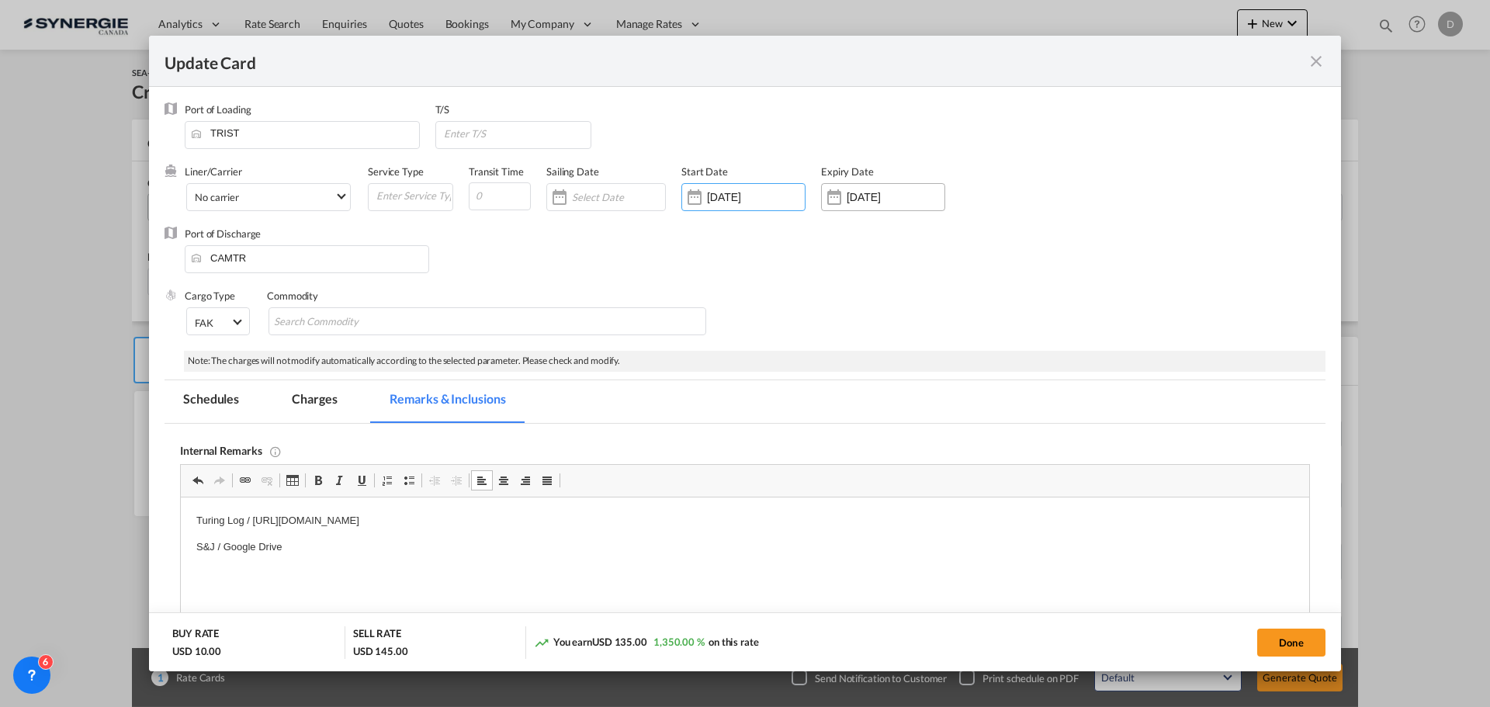
click at [834, 203] on div "Update Card Port ..." at bounding box center [834, 197] width 25 height 31
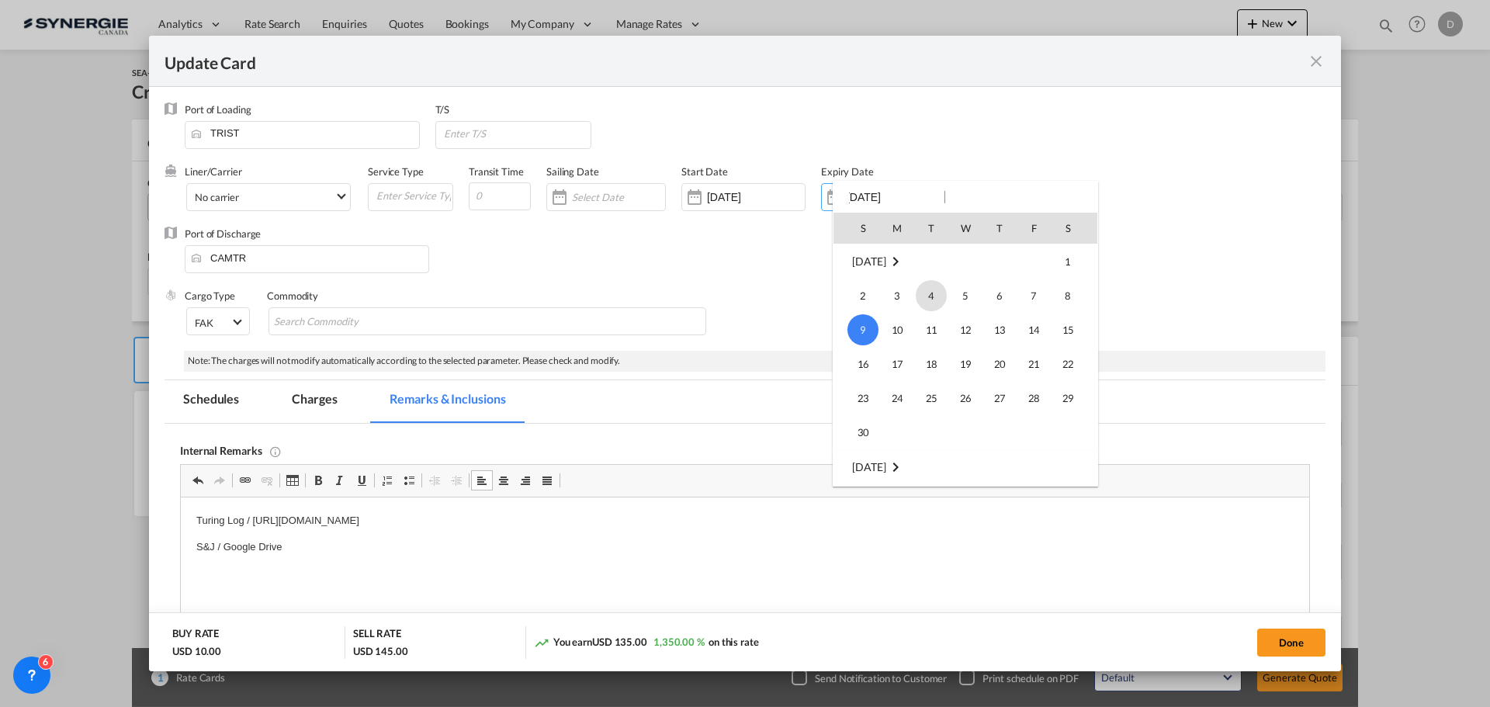
scroll to position [50, 0]
click at [969, 282] on span "15" at bounding box center [965, 279] width 31 height 31
type input "[DATE]"
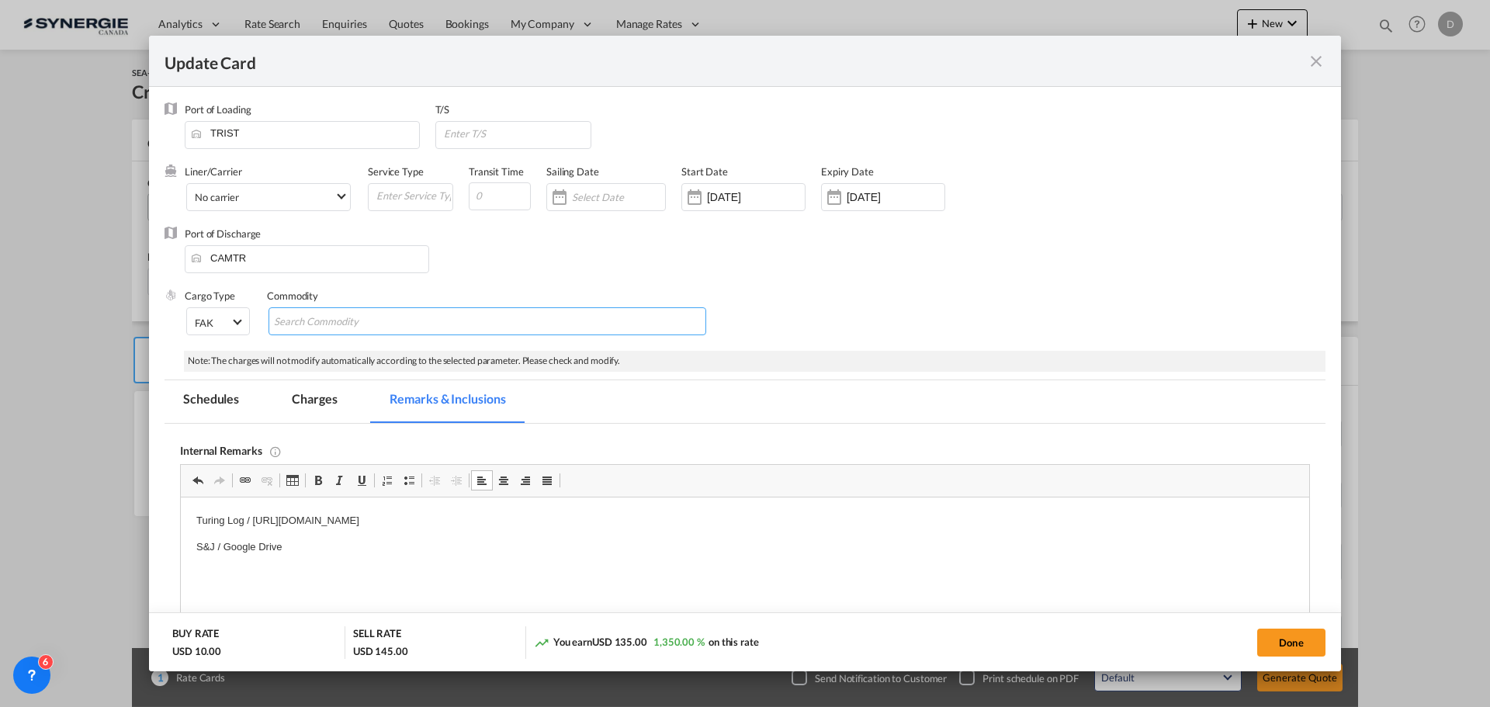
click at [356, 323] on input "Chips input." at bounding box center [345, 322] width 142 height 25
type input "General Cargo"
click at [807, 314] on div "Cargo Type FAK FAK GCR GDSM General Cargo Hazardous Cargo Ambient Foodstuff Chi…" at bounding box center [755, 320] width 1141 height 62
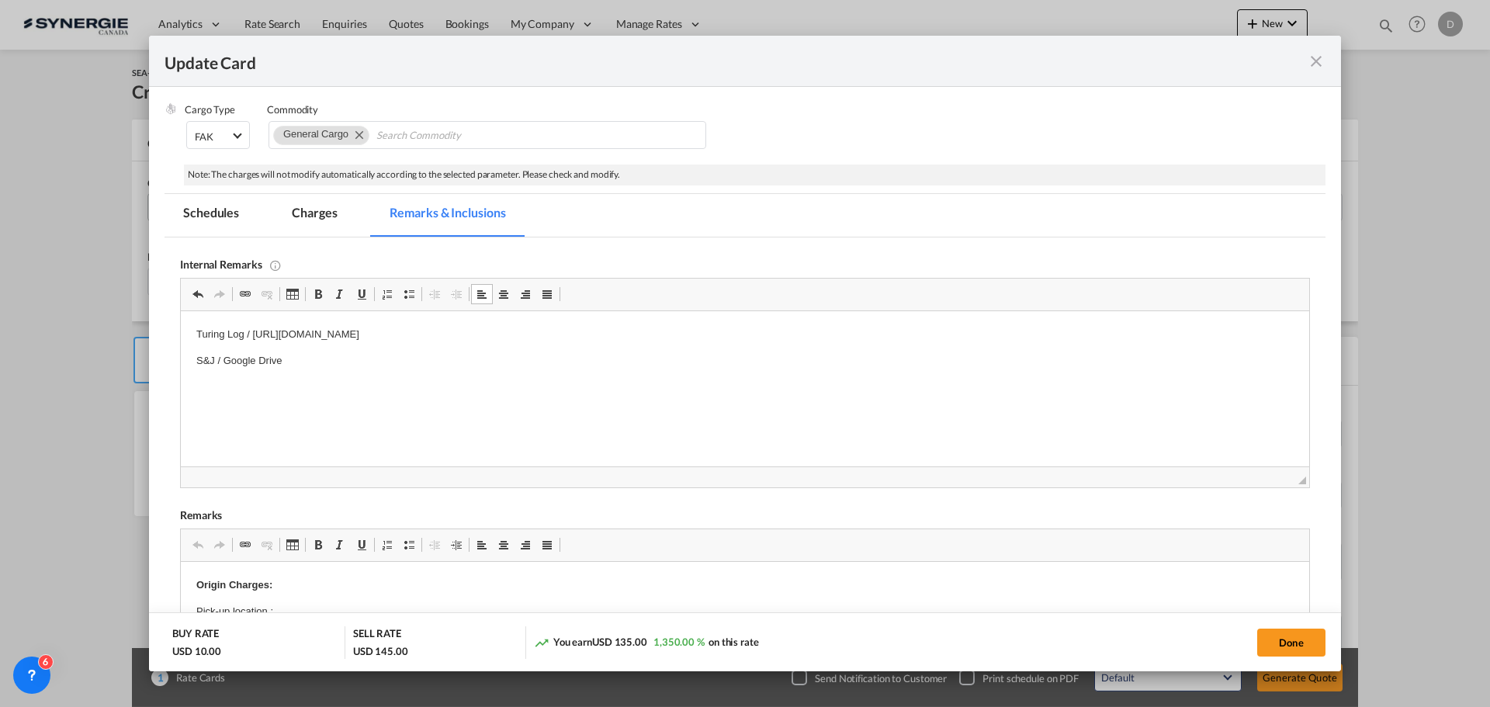
scroll to position [78, 0]
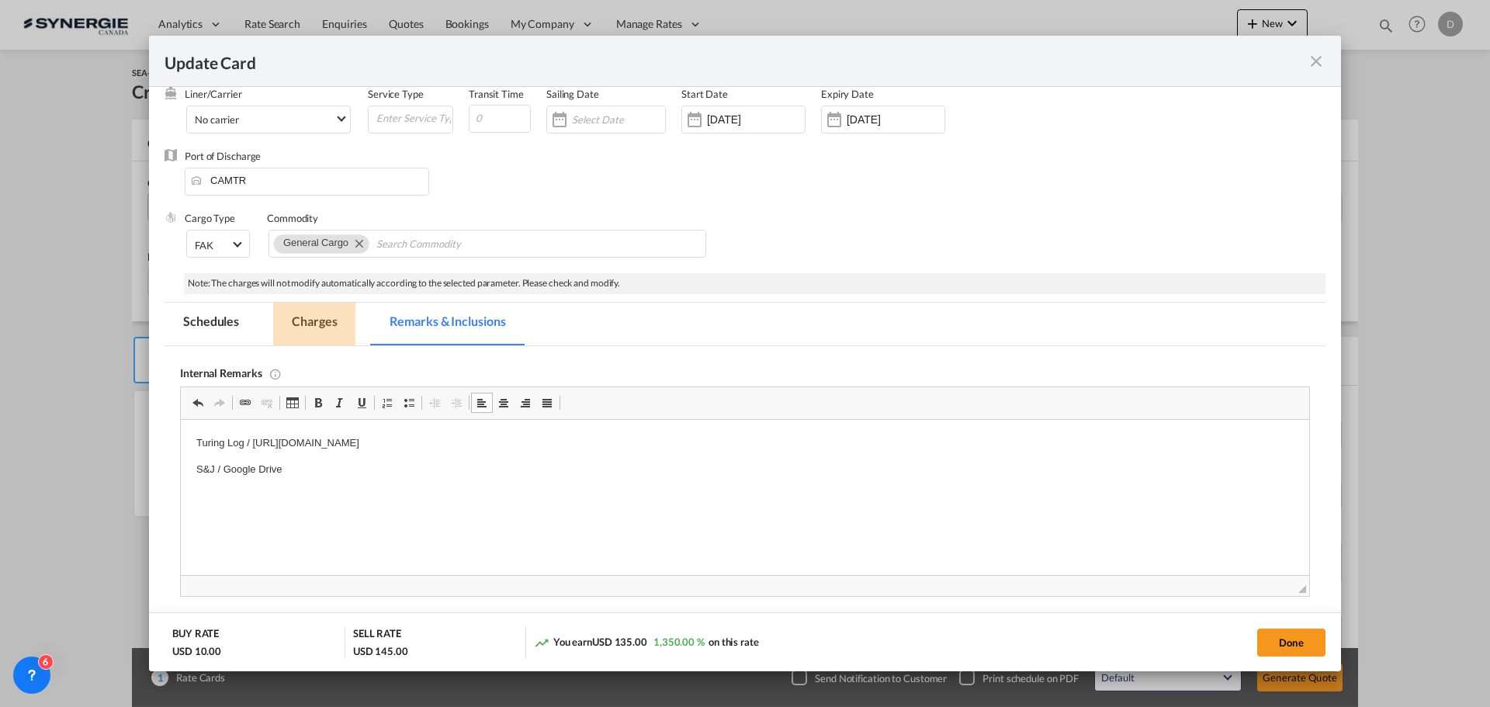
click at [324, 321] on md-tab-item "Charges" at bounding box center [314, 324] width 82 height 43
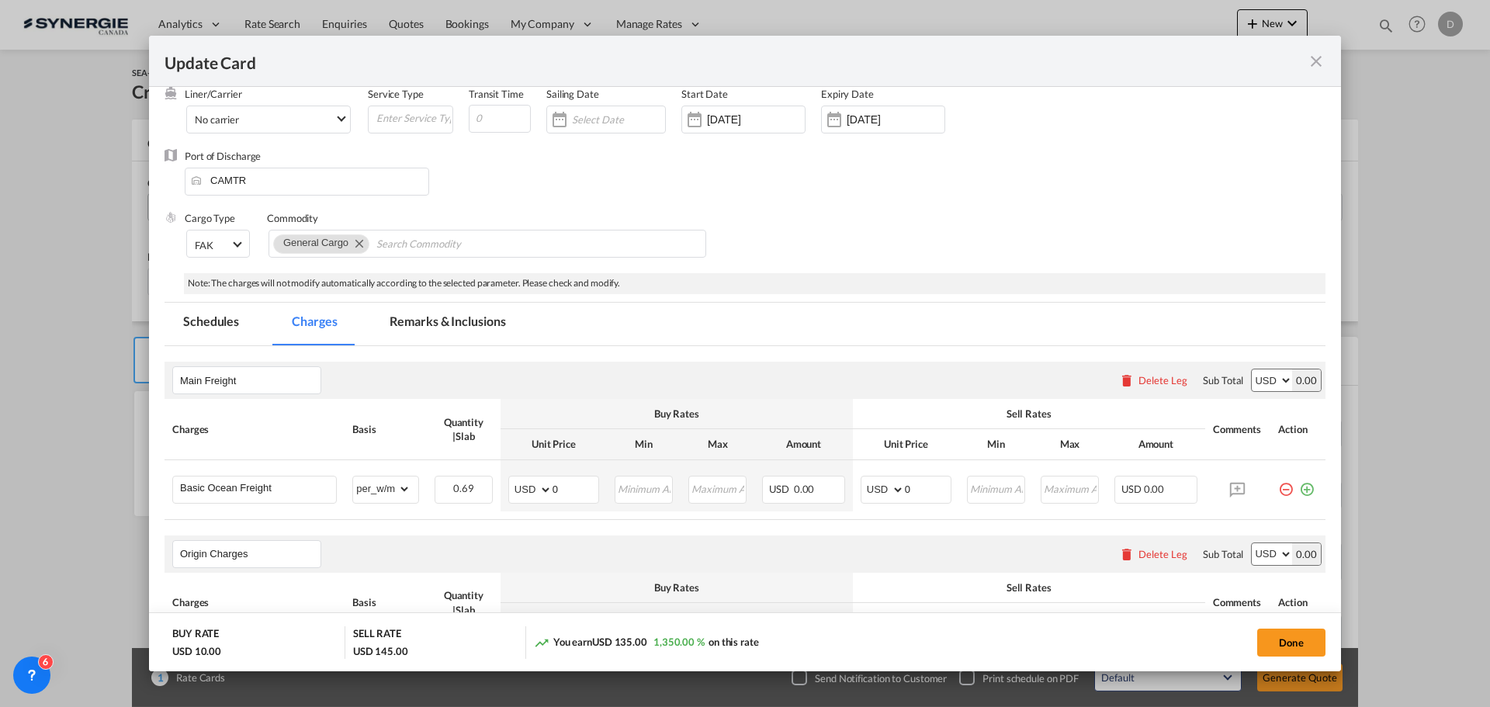
scroll to position [388, 0]
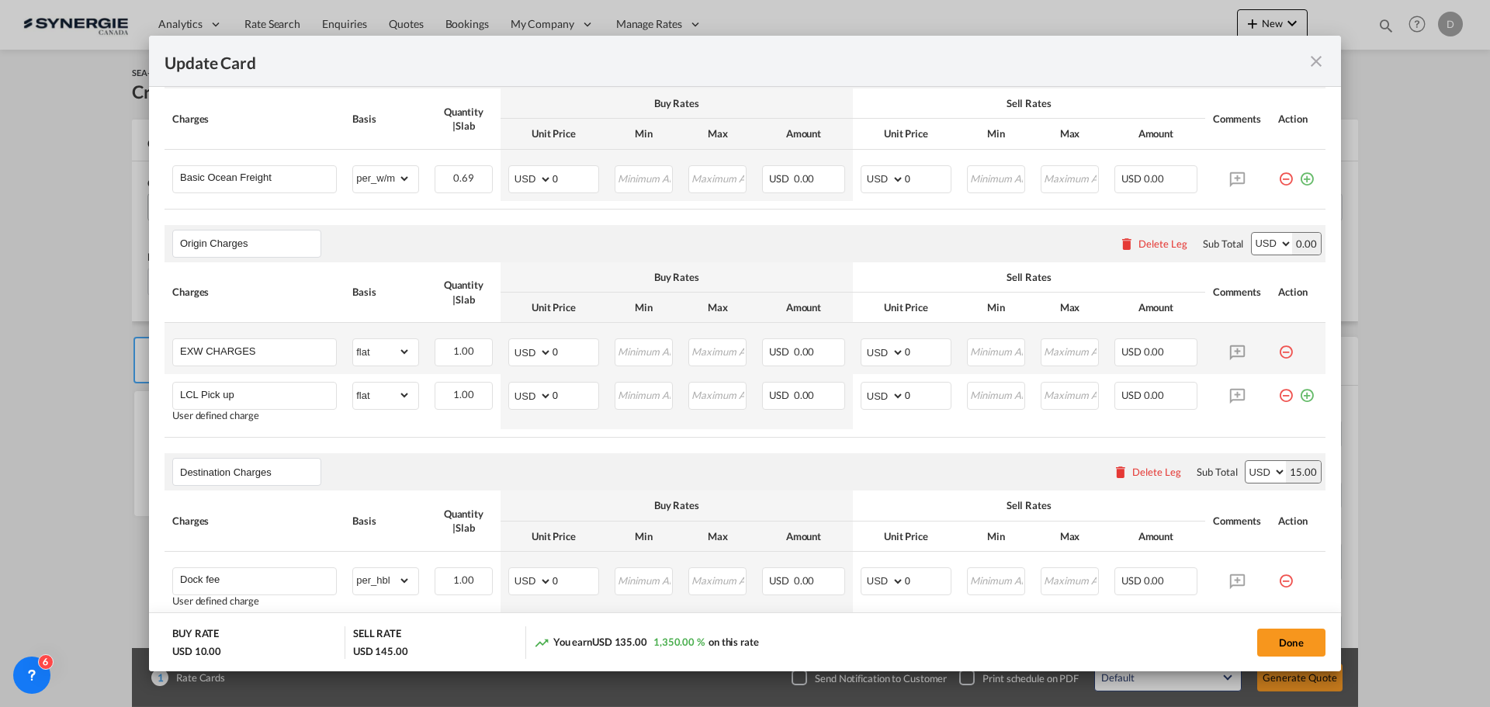
click at [1280, 641] on button "Done" at bounding box center [1291, 643] width 68 height 28
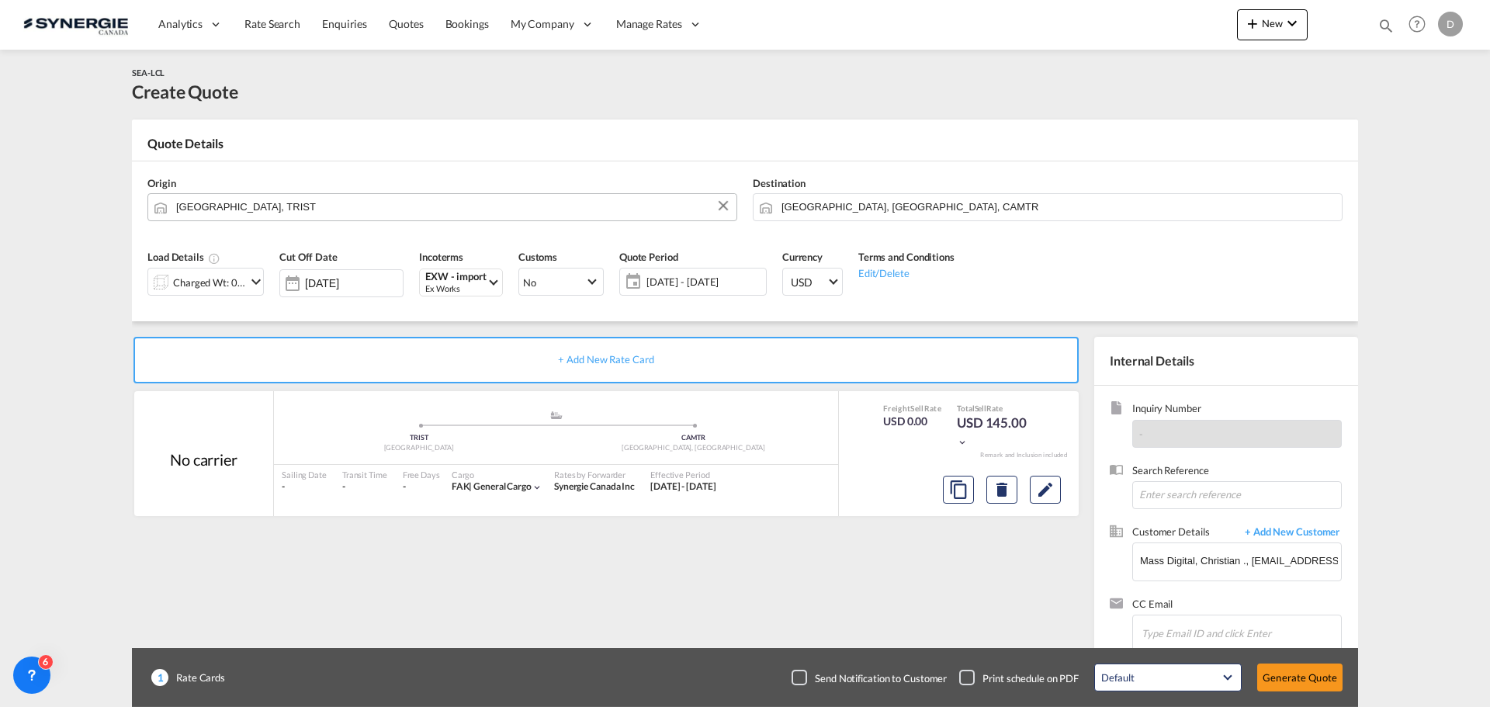
type input "[DATE]"
click at [258, 278] on md-icon "icon-chevron-down" at bounding box center [256, 281] width 19 height 19
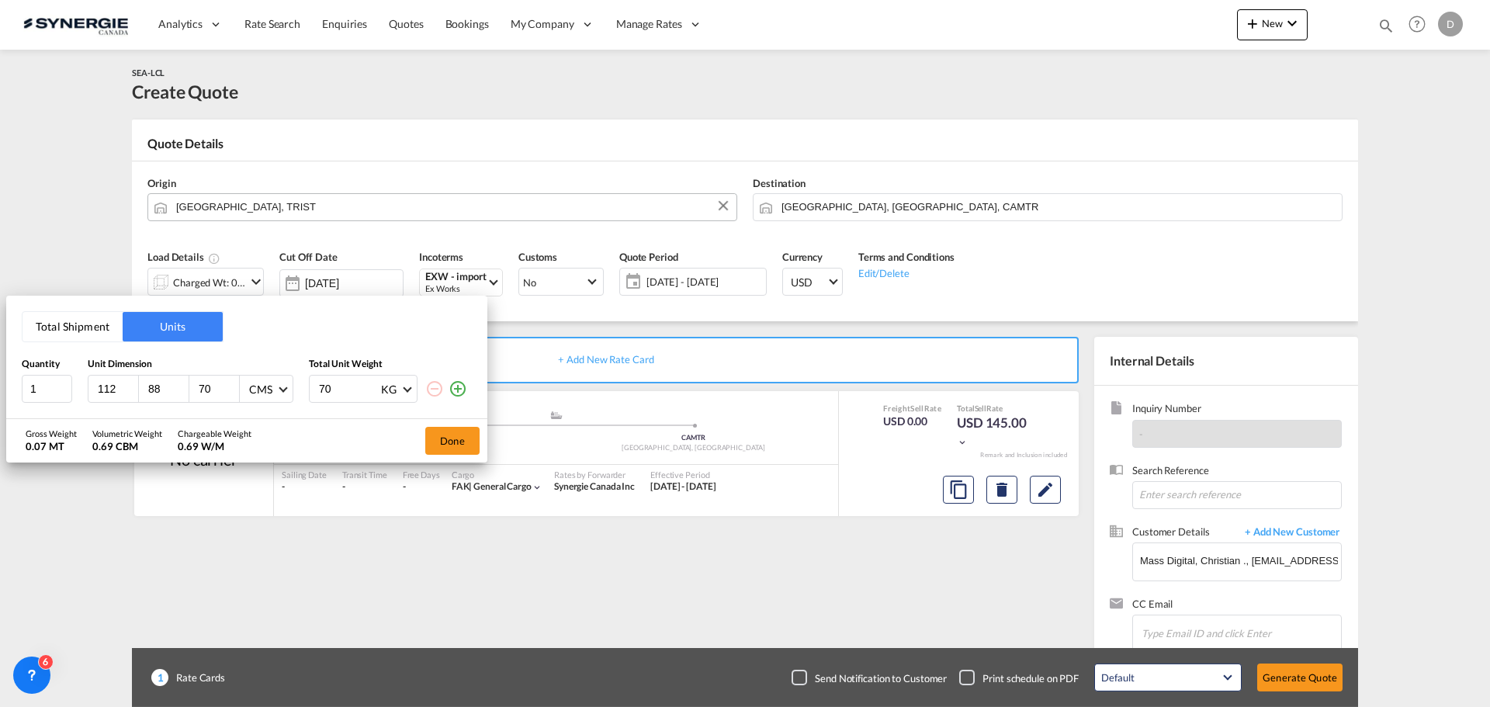
click at [463, 393] on md-icon "icon-plus-circle-outline" at bounding box center [458, 388] width 19 height 19
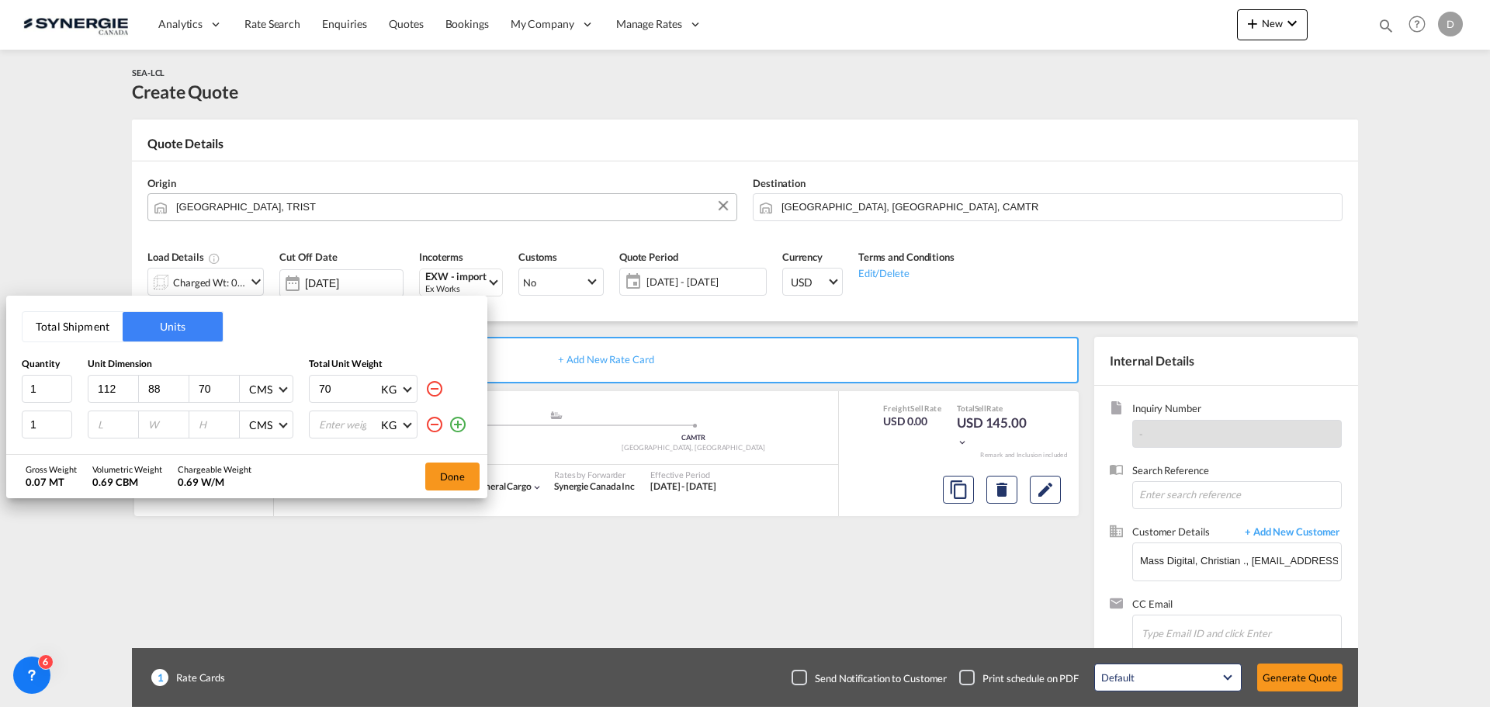
click at [122, 424] on input "number" at bounding box center [117, 425] width 42 height 14
type input "110"
type input "96"
type input "68"
type input "160"
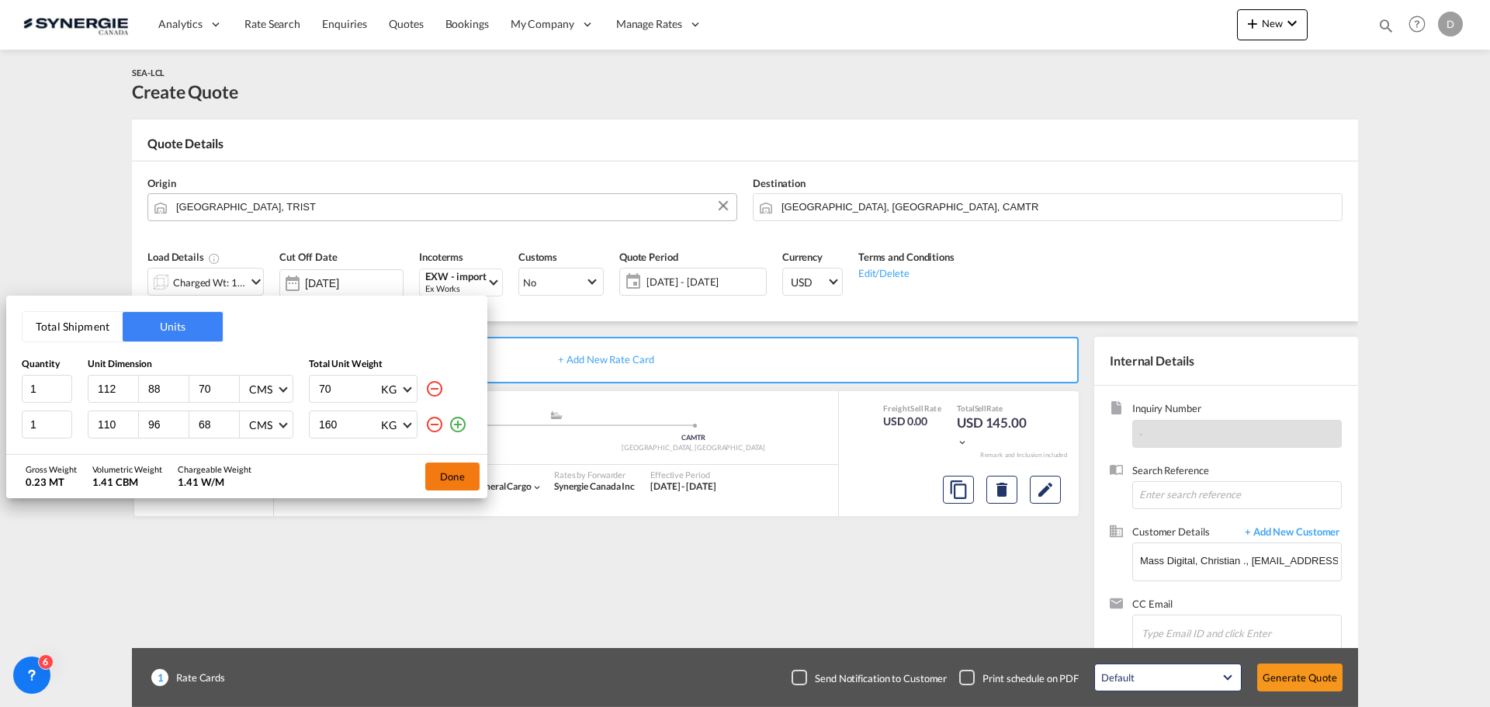
click at [449, 474] on button "Done" at bounding box center [452, 477] width 54 height 28
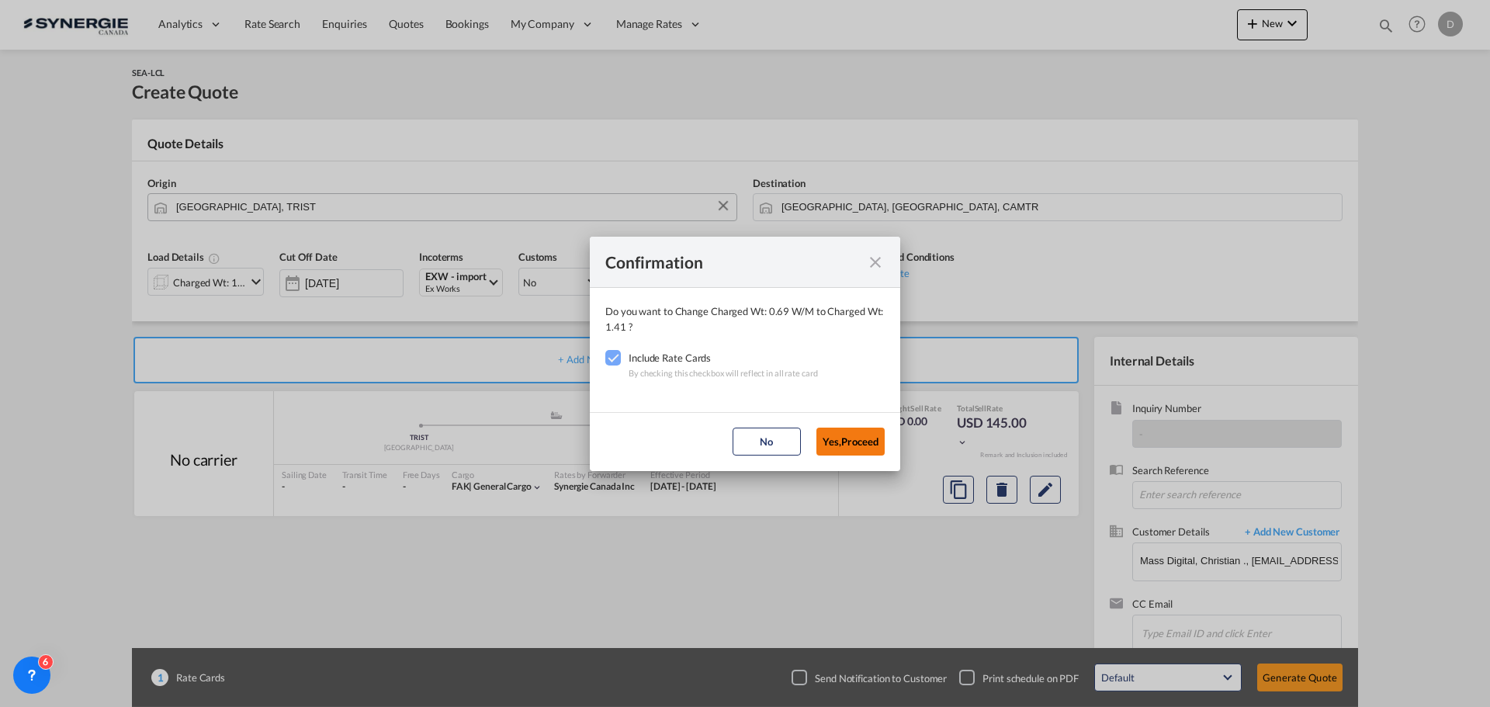
click at [853, 439] on button "Yes,Proceed" at bounding box center [850, 442] width 68 height 28
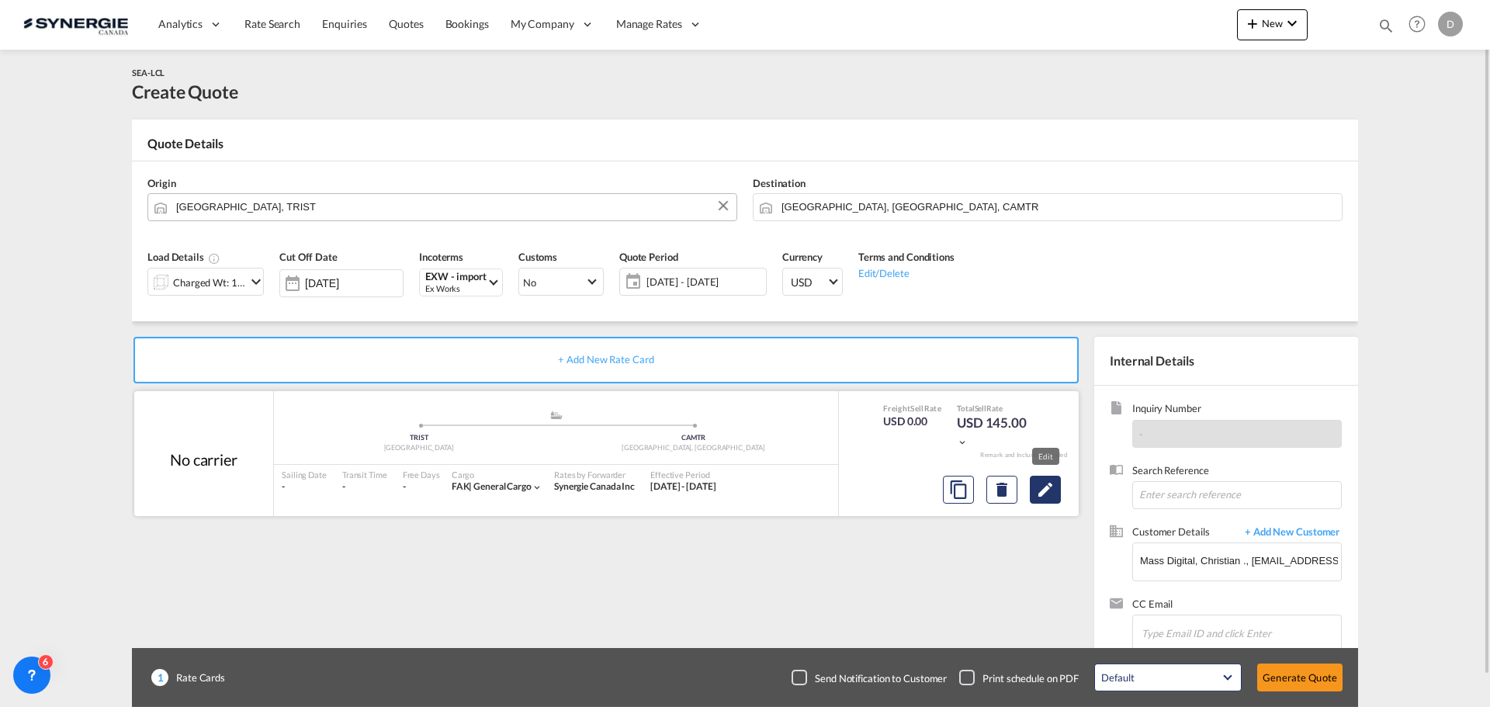
click at [1042, 491] on md-icon "Edit" at bounding box center [1045, 489] width 19 height 19
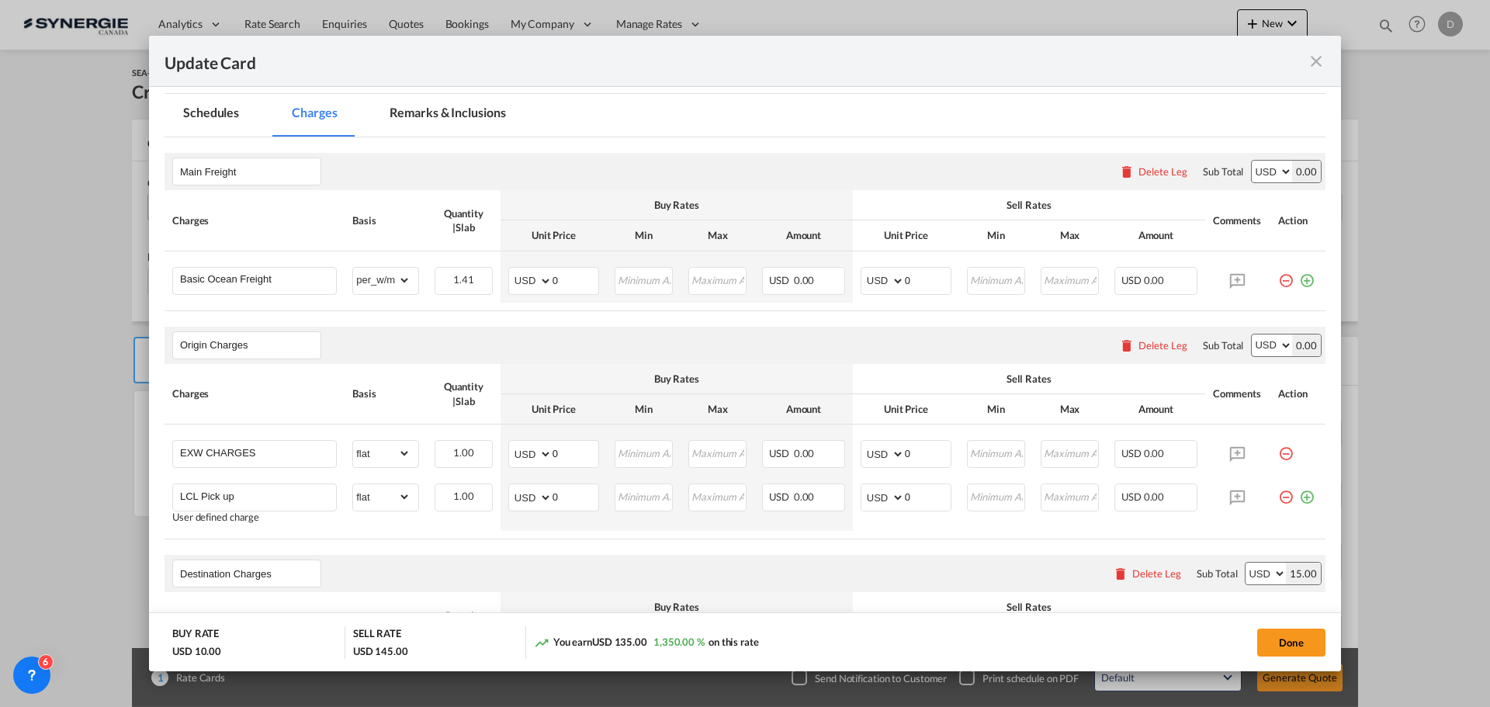
scroll to position [310, 0]
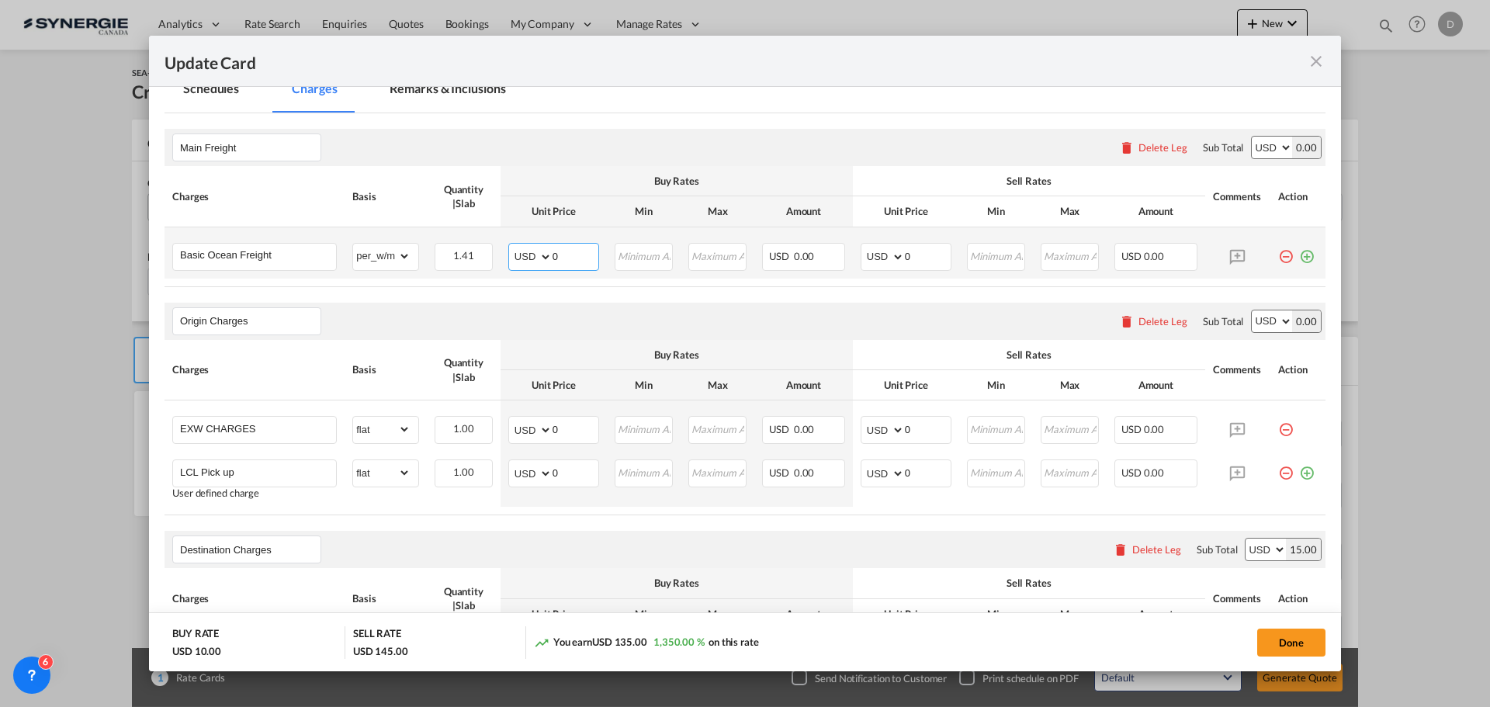
drag, startPoint x: 551, startPoint y: 255, endPoint x: 573, endPoint y: 255, distance: 21.7
click at [573, 255] on input "0" at bounding box center [576, 255] width 46 height 23
type input "60"
type input "75"
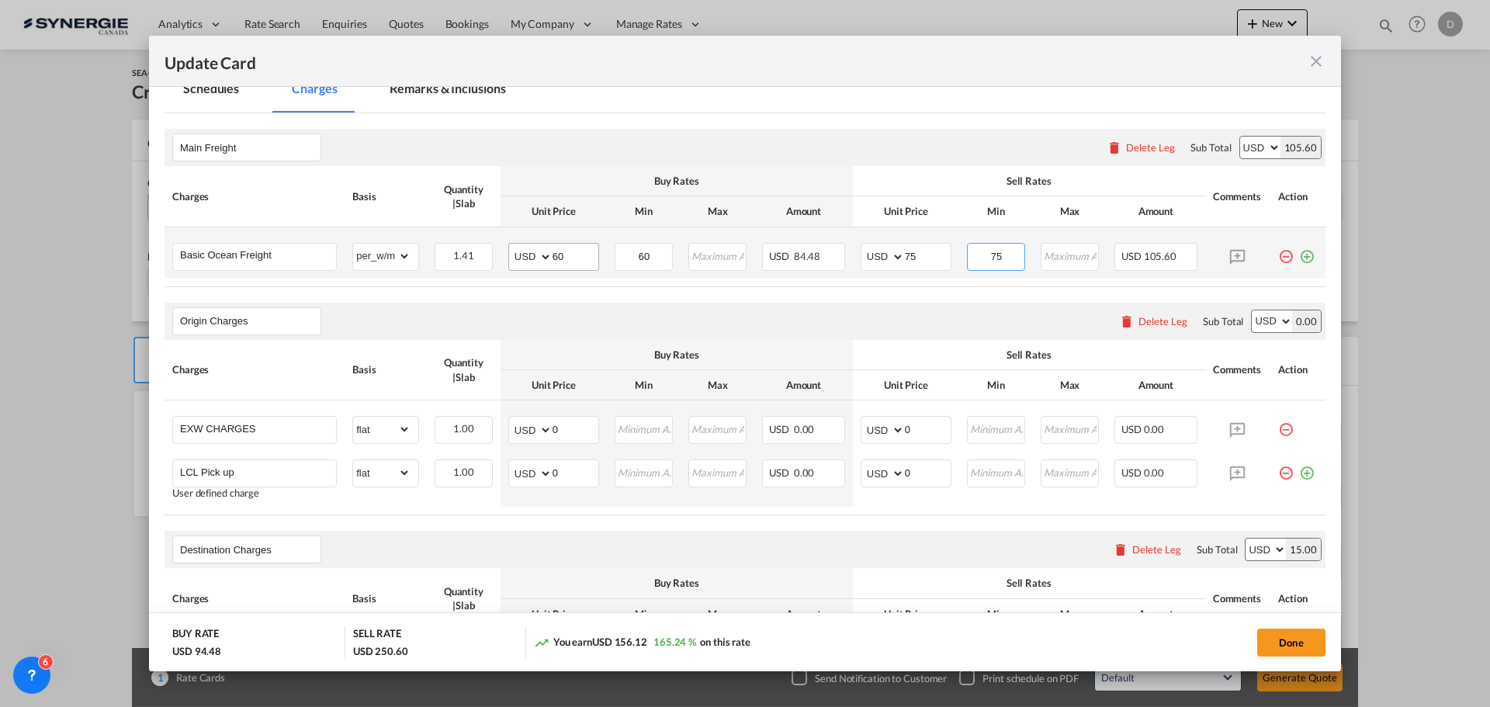
type input "75"
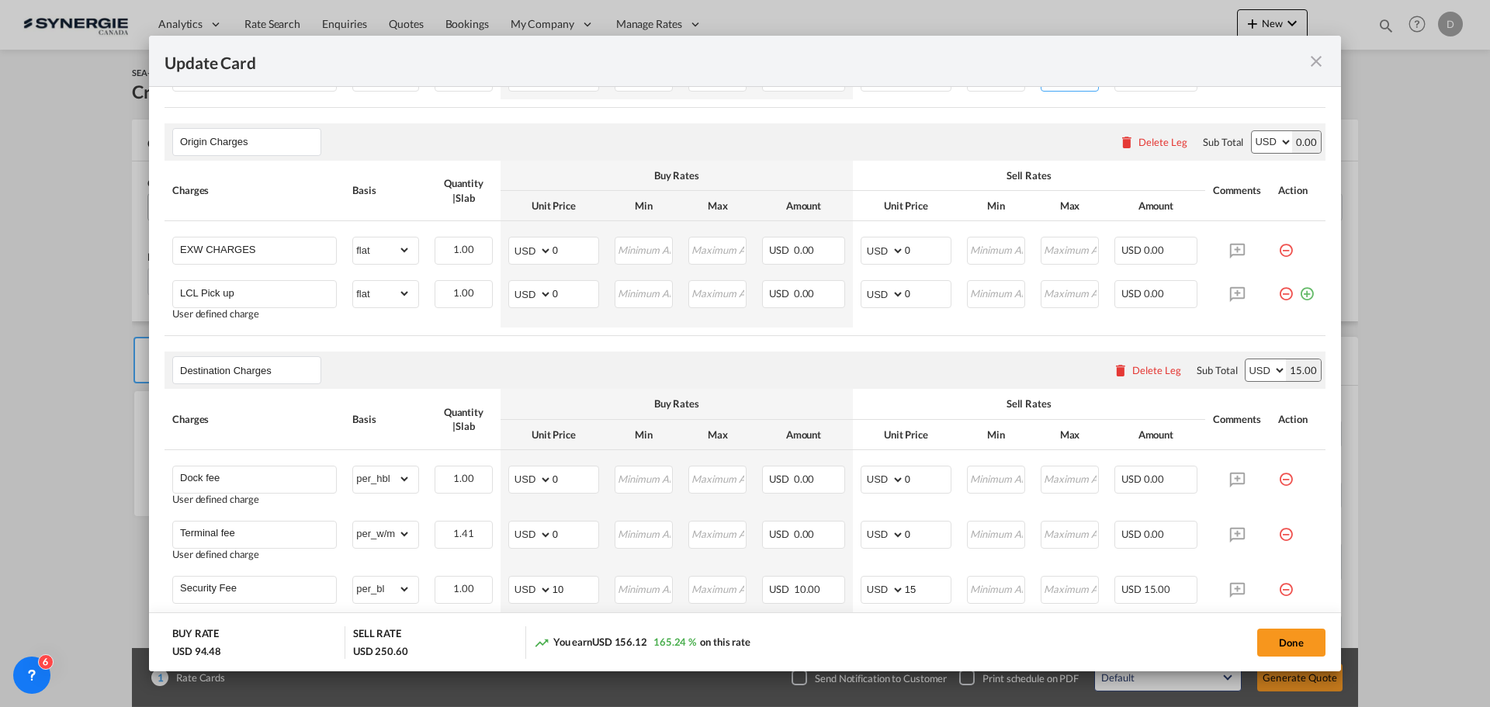
scroll to position [466, 0]
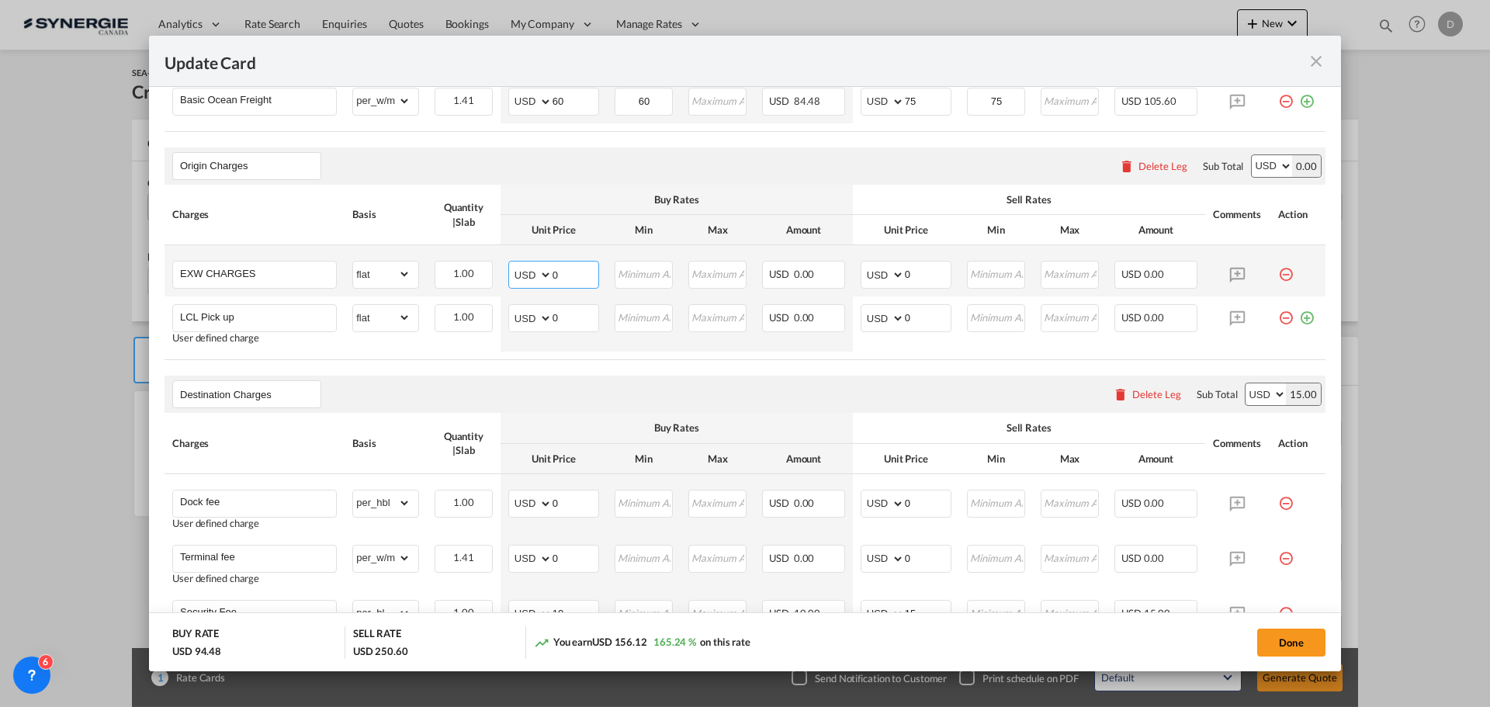
drag, startPoint x: 549, startPoint y: 273, endPoint x: 598, endPoint y: 265, distance: 49.5
click at [598, 265] on td "AED AFN ALL AMD ANG AOA ARS AUD AWG AZN BAM BBD BDT BGN BHD BIF BMD BND [PERSON…" at bounding box center [554, 270] width 106 height 51
type input "90"
type input "120"
drag, startPoint x: 549, startPoint y: 320, endPoint x: 572, endPoint y: 324, distance: 22.7
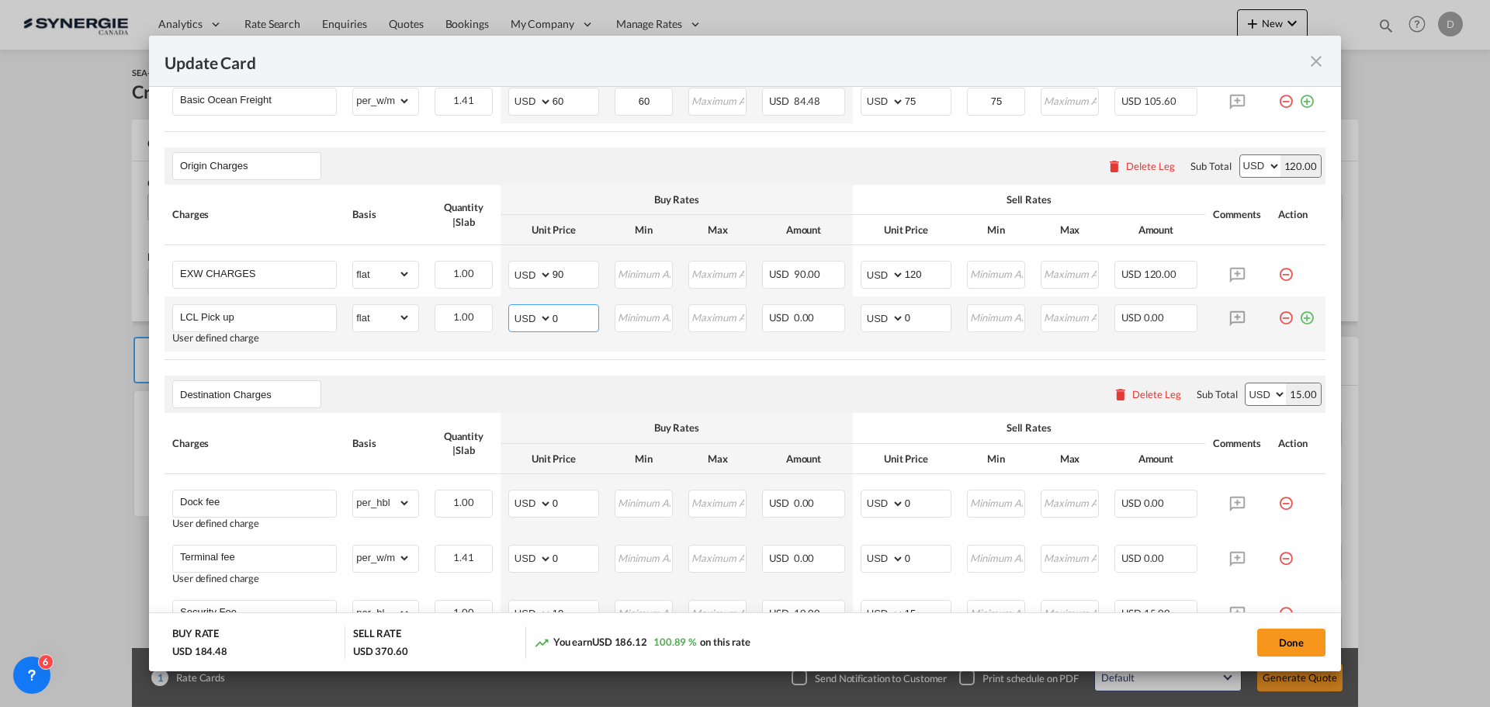
click at [572, 324] on input "0" at bounding box center [576, 316] width 46 height 23
type input "95"
type input "115"
click at [654, 376] on div "Destination Charges Please enter leg name Leg Name Already Exists Delete Leg Su…" at bounding box center [745, 394] width 1161 height 37
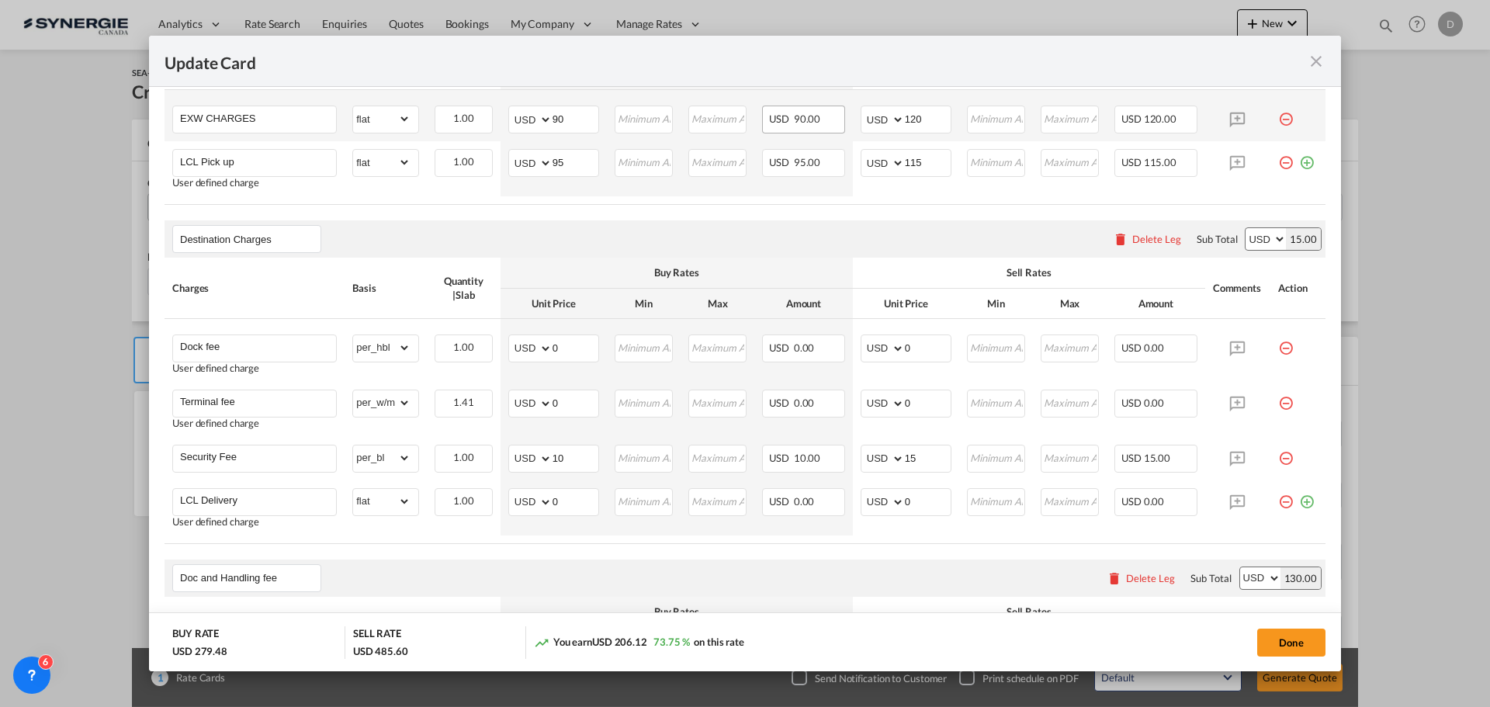
scroll to position [698, 0]
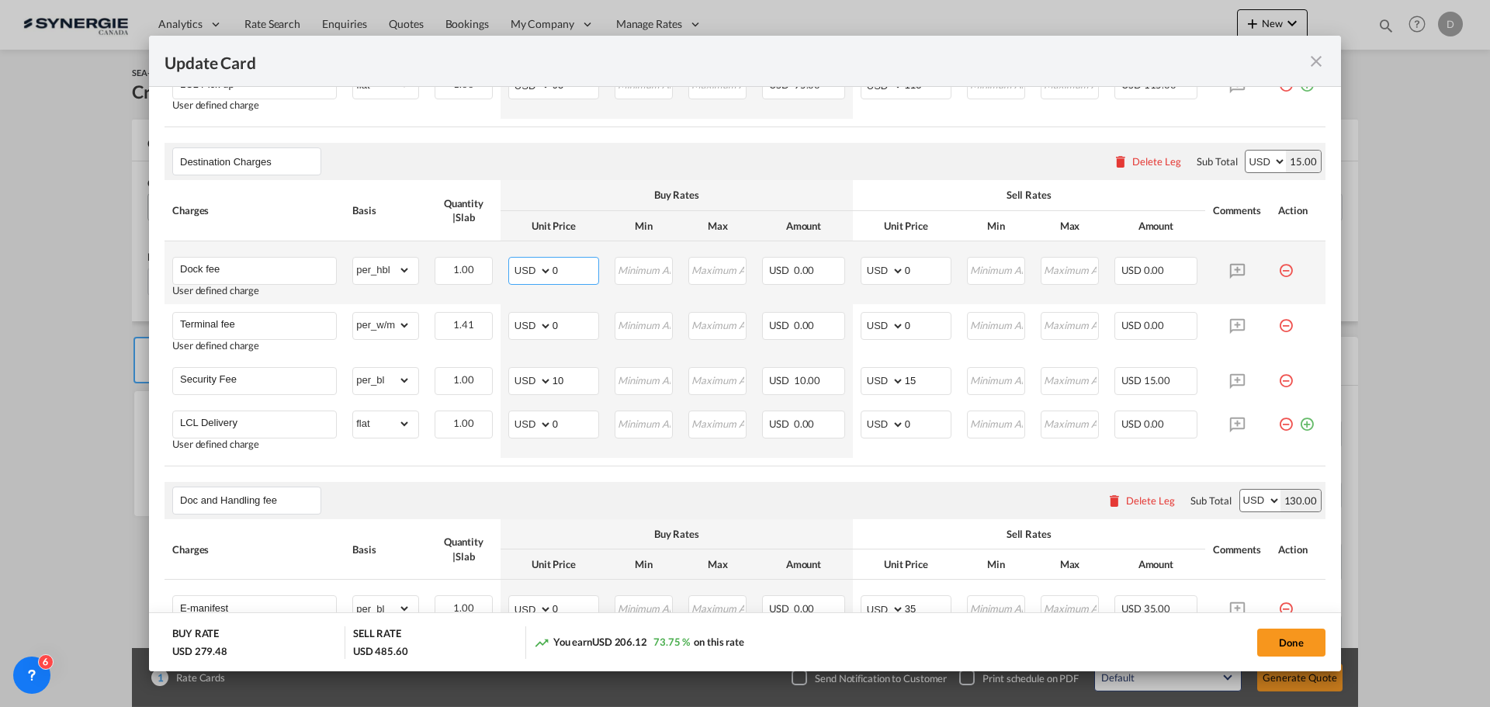
drag, startPoint x: 550, startPoint y: 271, endPoint x: 584, endPoint y: 275, distance: 33.6
click at [584, 275] on input "0" at bounding box center [576, 269] width 46 height 23
click at [553, 272] on input "60" at bounding box center [576, 269] width 46 height 23
type input "20"
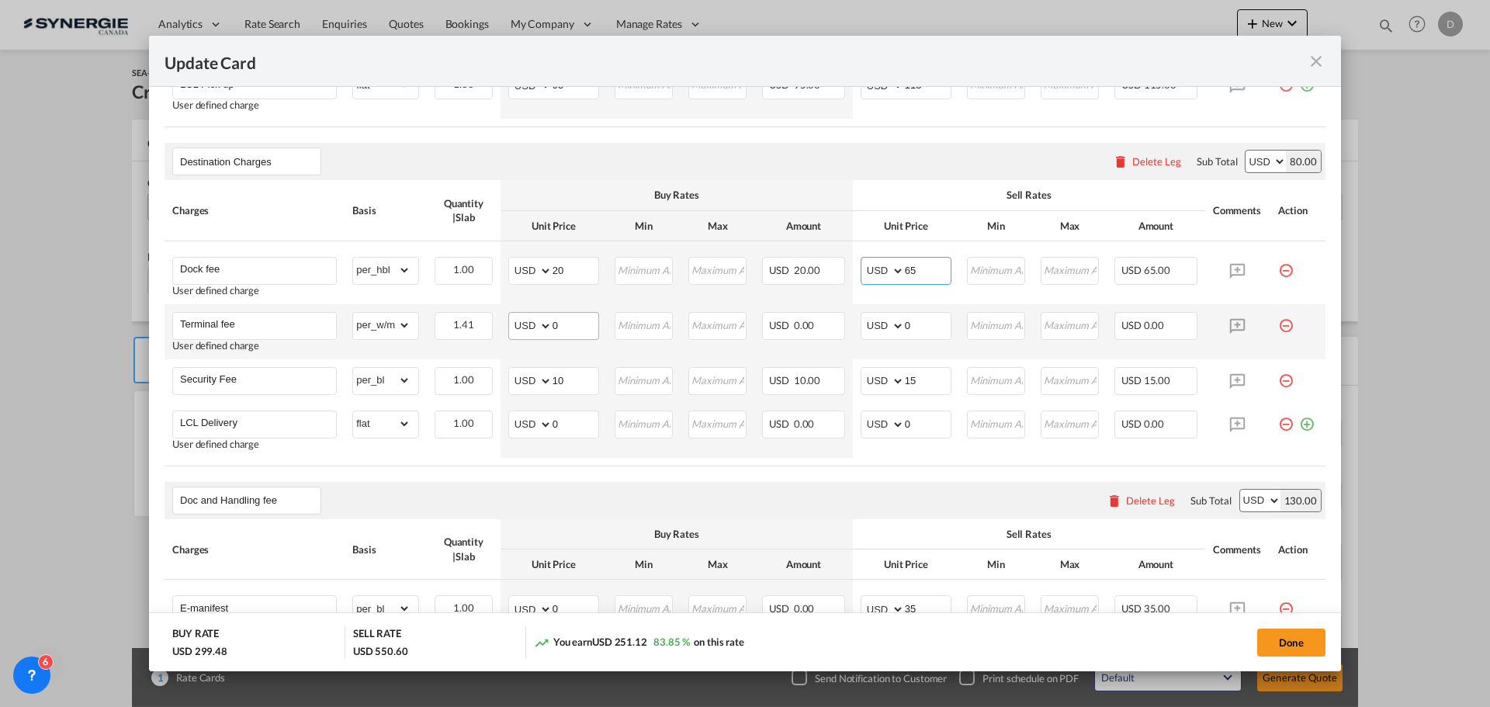
type input "65"
drag, startPoint x: 550, startPoint y: 327, endPoint x: 615, endPoint y: 324, distance: 64.5
click at [615, 324] on tr "Terminal fee User defined charge Please Enter Already Exists gross_weight volum…" at bounding box center [745, 331] width 1161 height 55
type input "25"
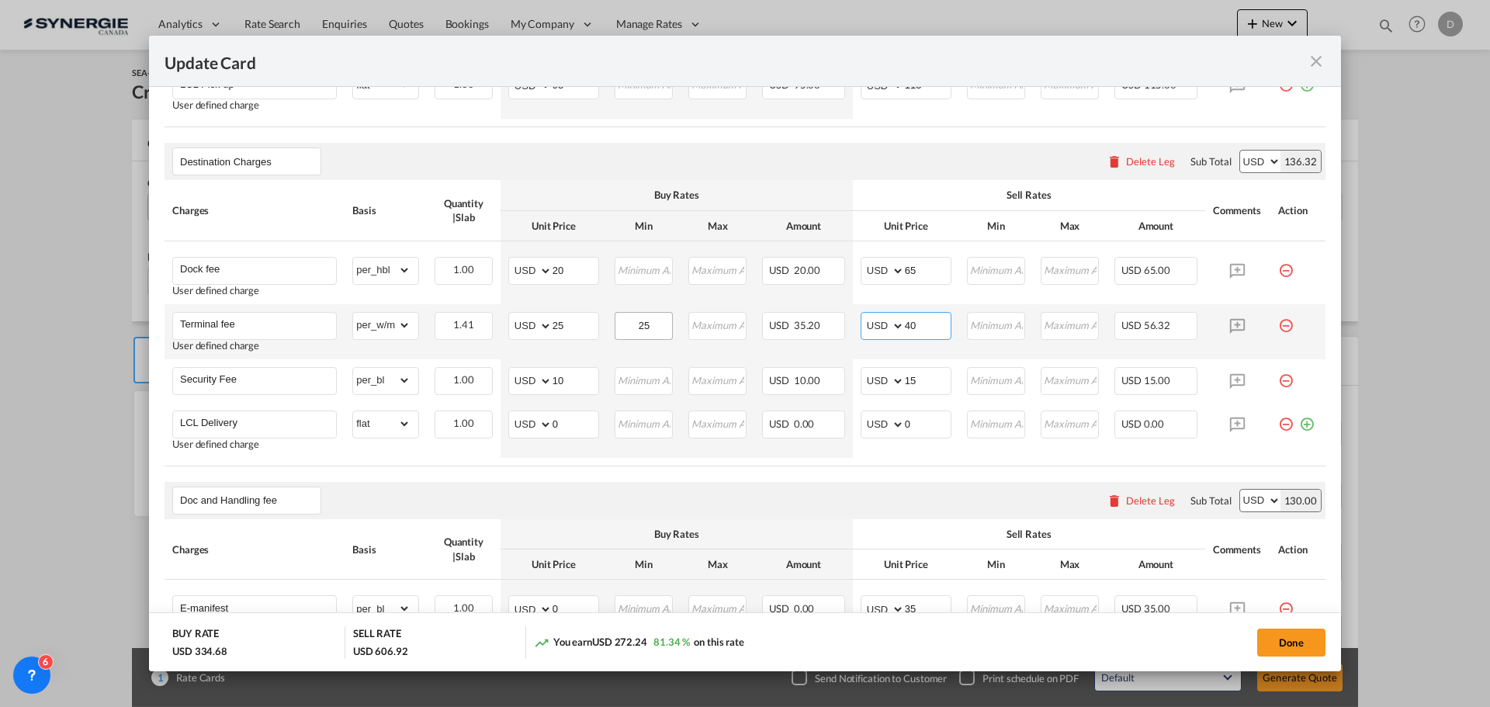
type input "40"
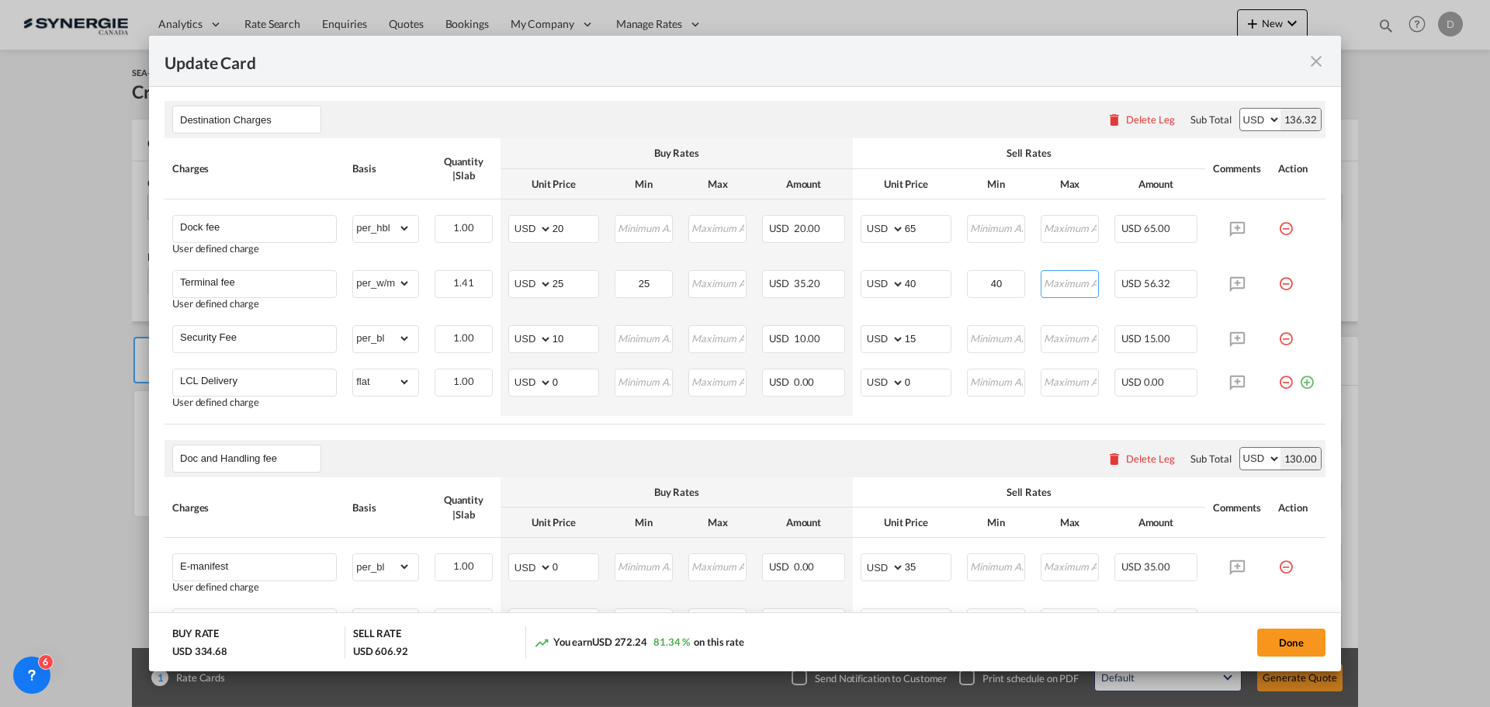
scroll to position [718, 0]
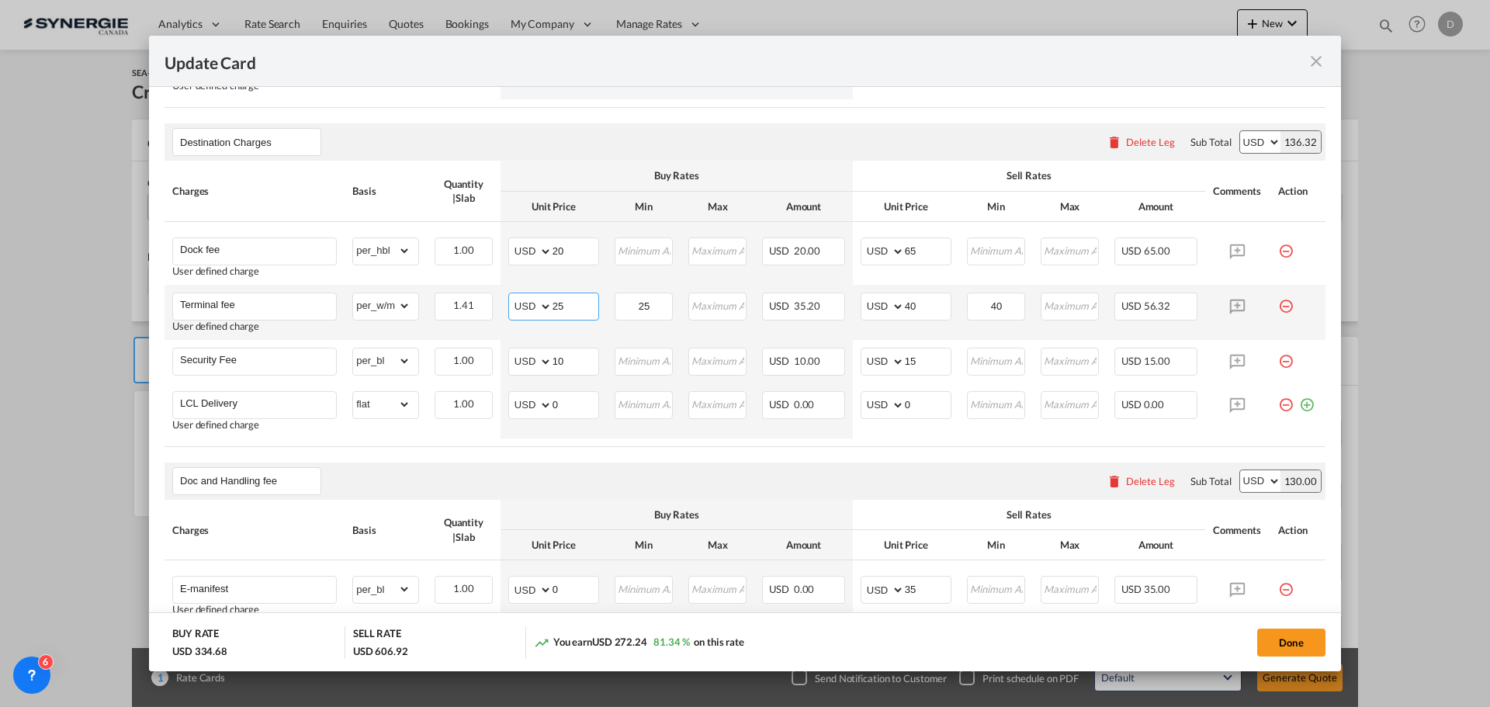
click at [557, 310] on input "25" at bounding box center [576, 304] width 46 height 23
type input "60"
type input "75"
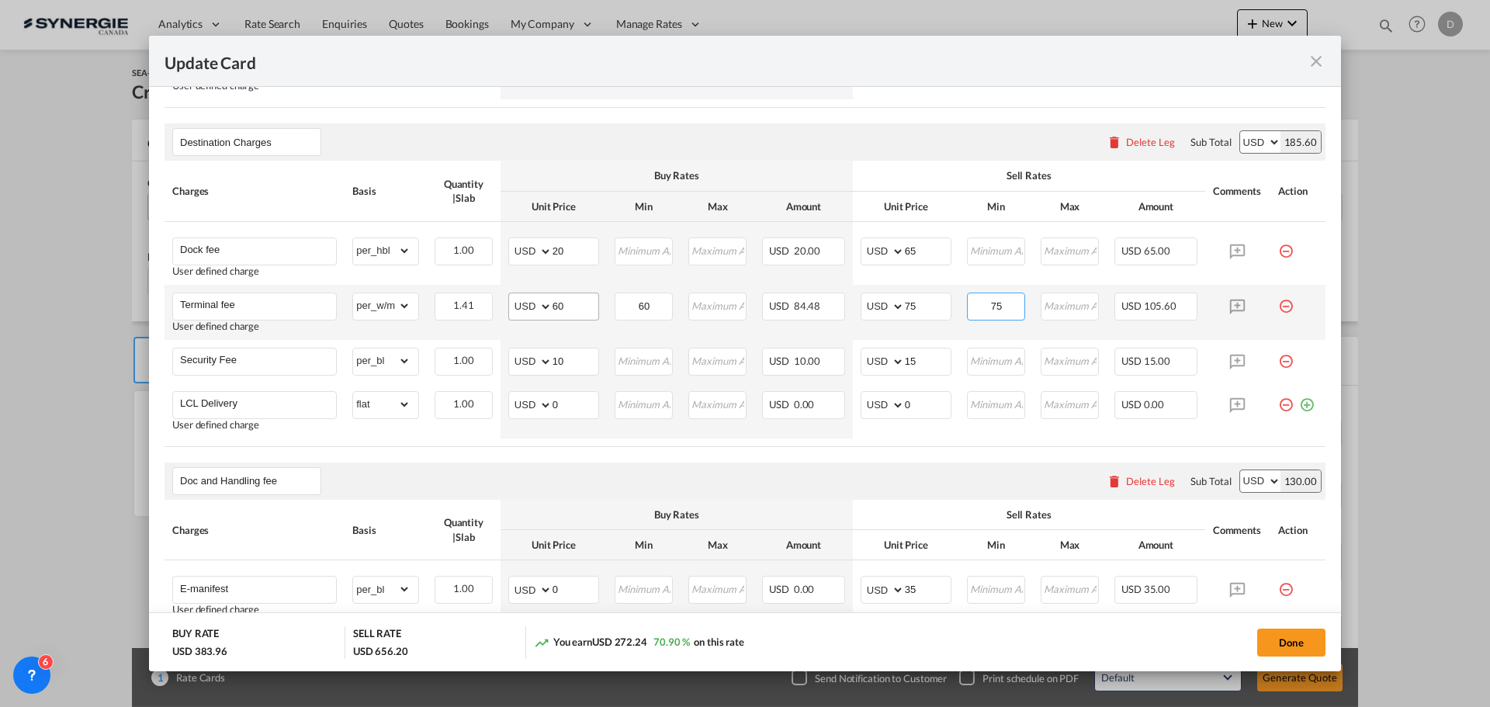
type input "75"
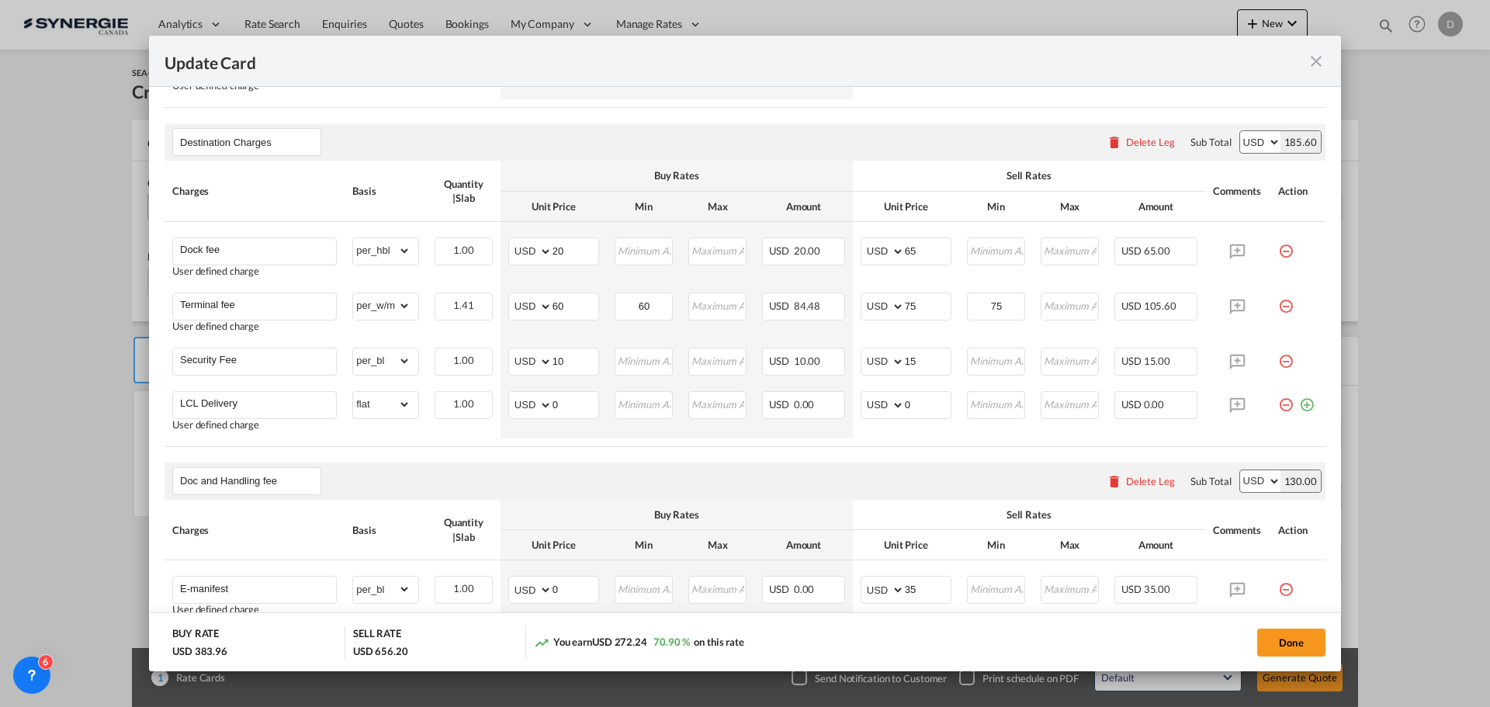
click at [563, 467] on div "Doc and Handling fee Please enter leg name Leg Name Already Exists Delete Leg S…" at bounding box center [745, 481] width 1161 height 37
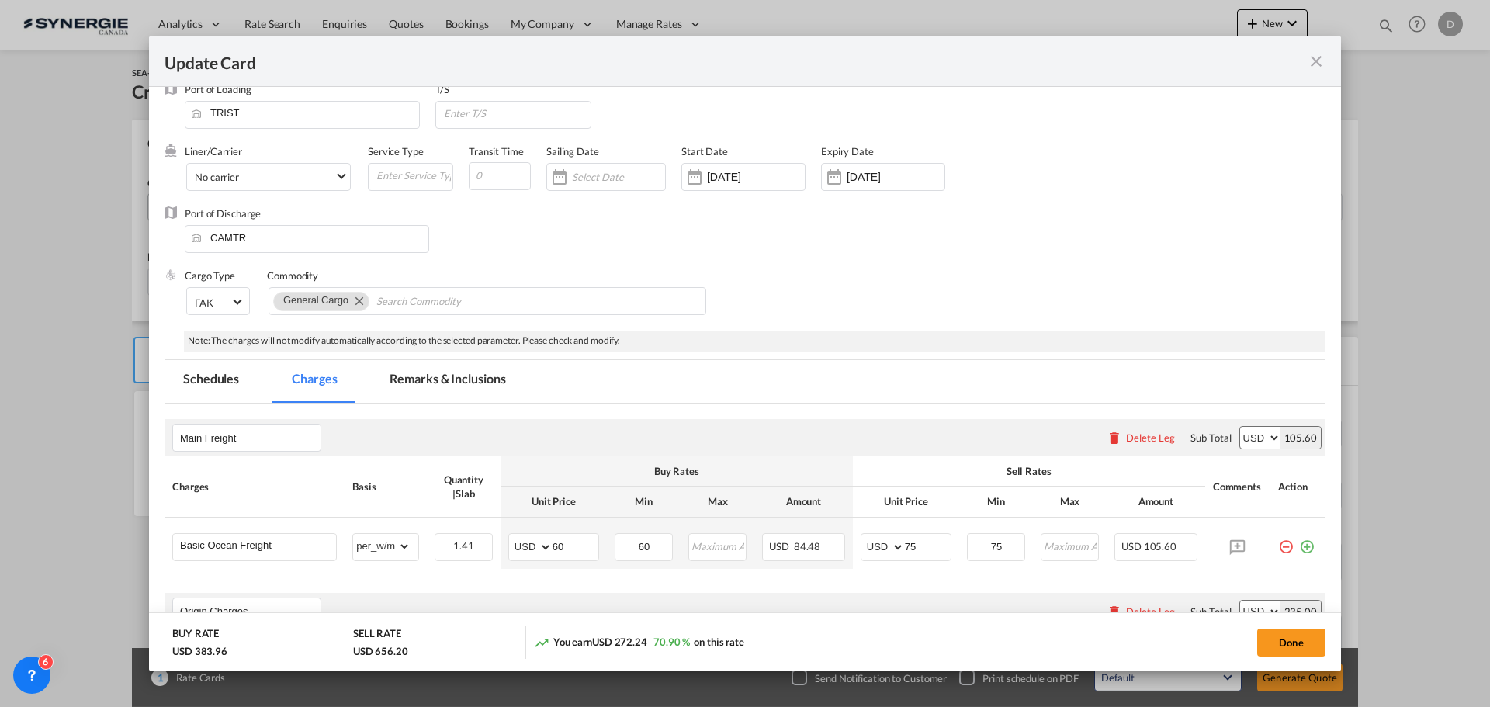
scroll to position [19, 0]
click at [494, 381] on md-tab-item "Remarks & Inclusions" at bounding box center [447, 382] width 153 height 43
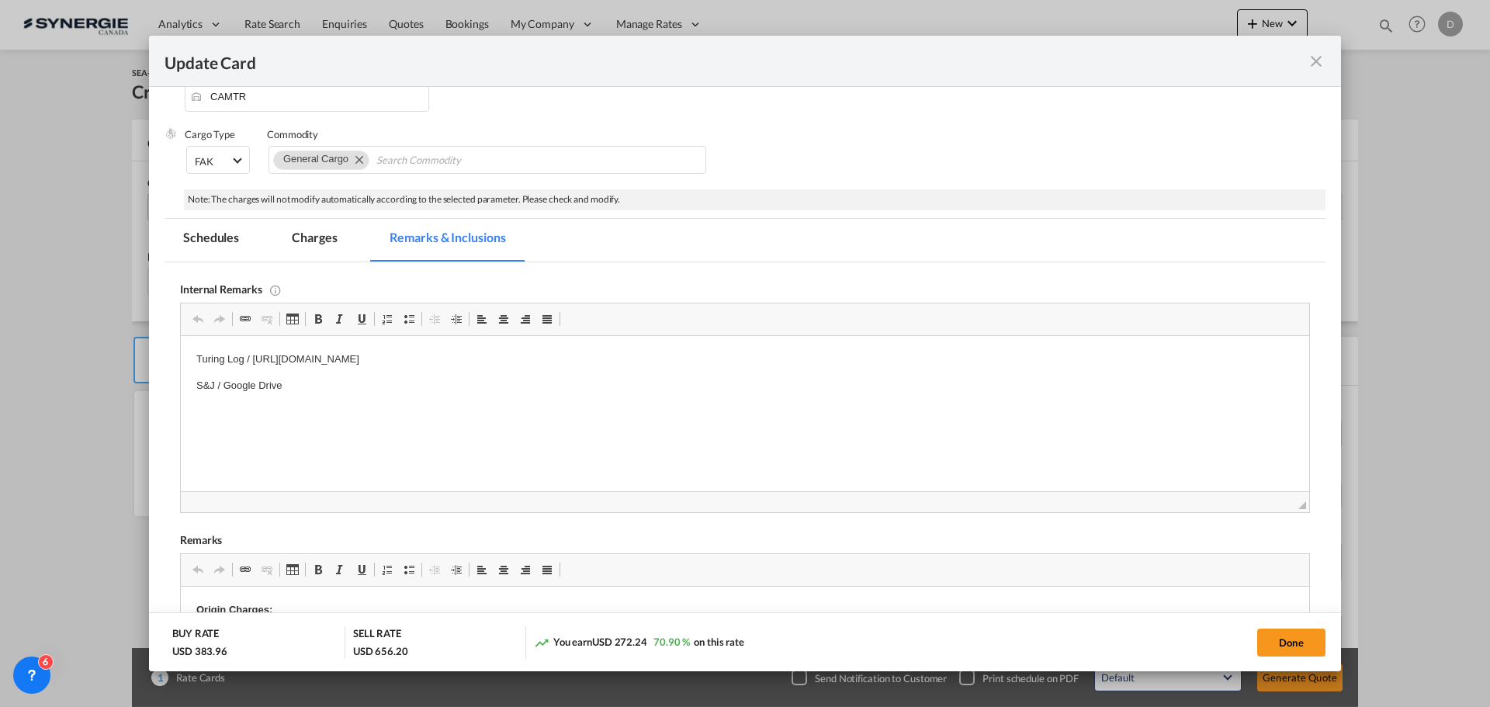
scroll to position [97, 0]
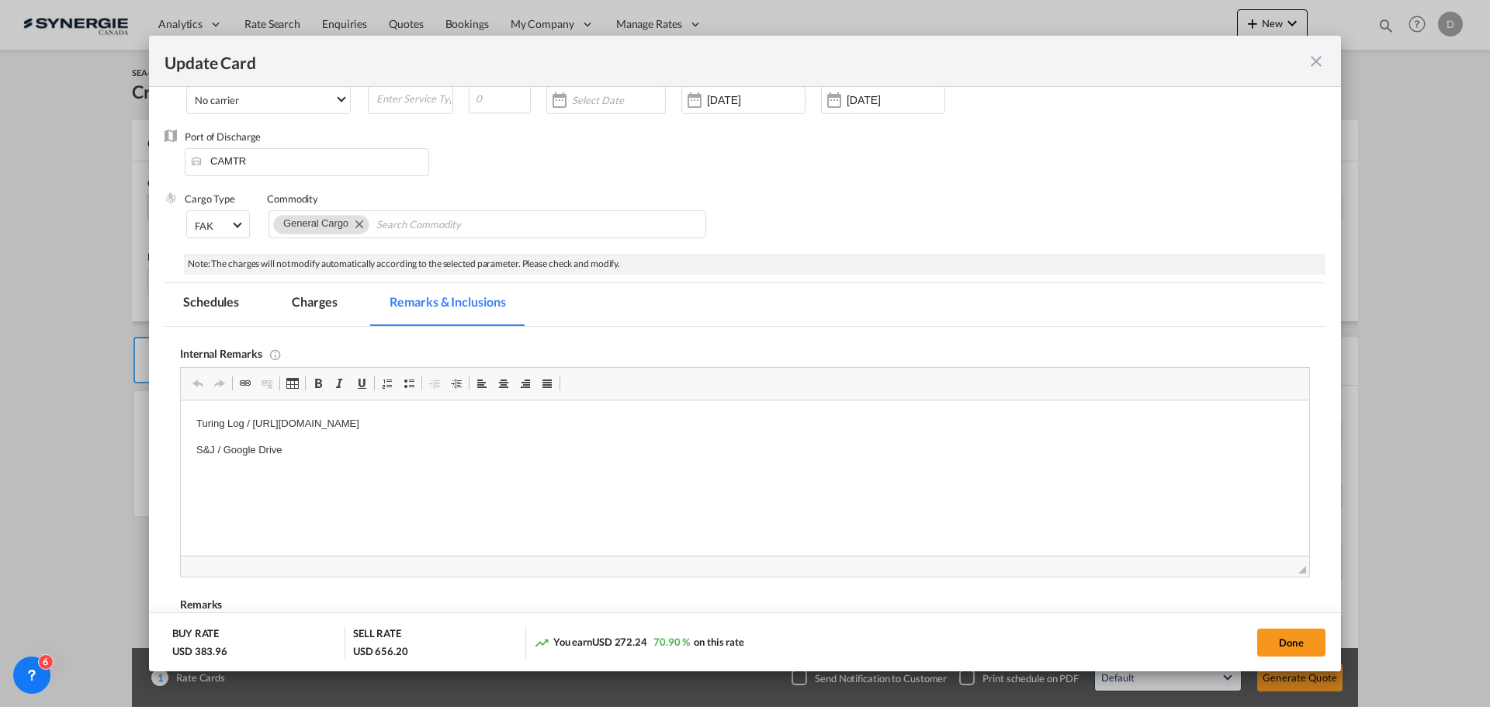
click at [303, 296] on md-tab-item "Charges" at bounding box center [314, 304] width 82 height 43
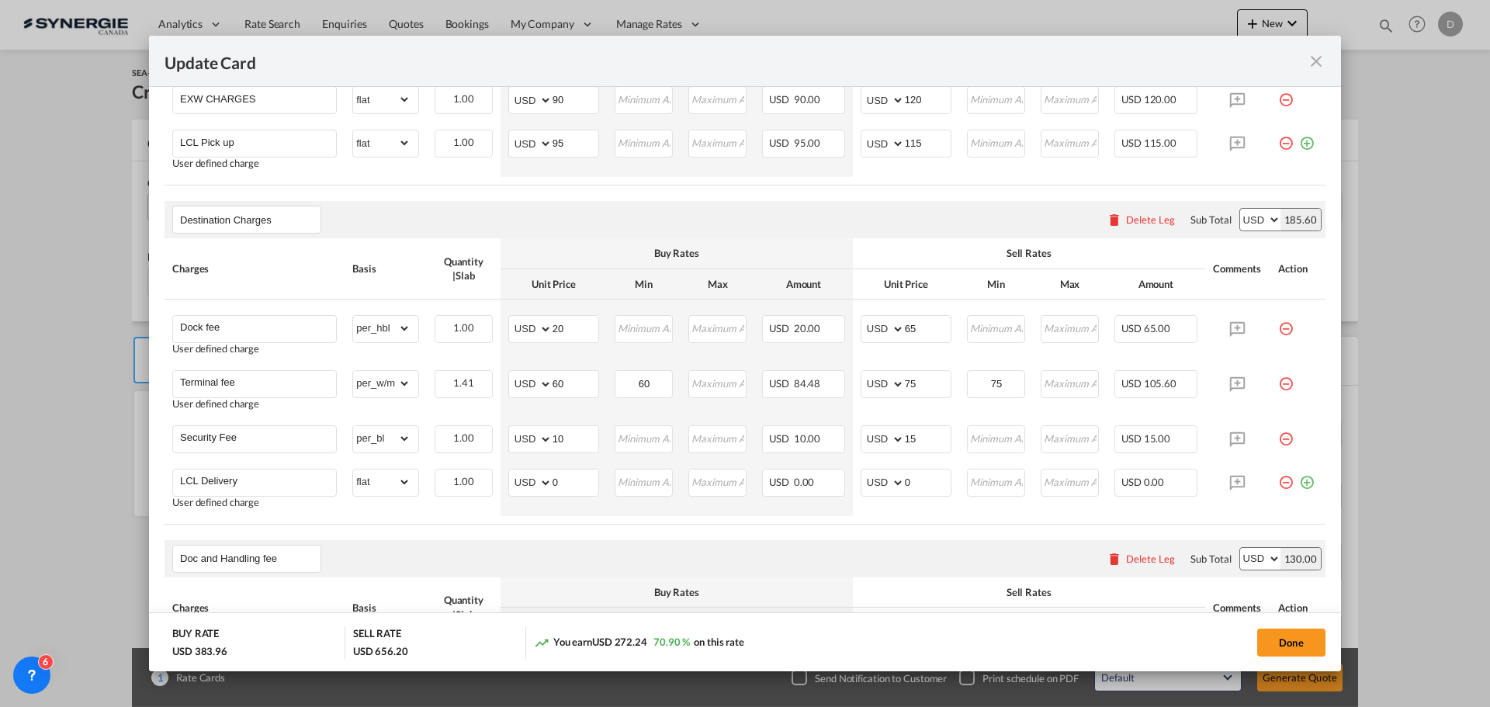
scroll to position [718, 0]
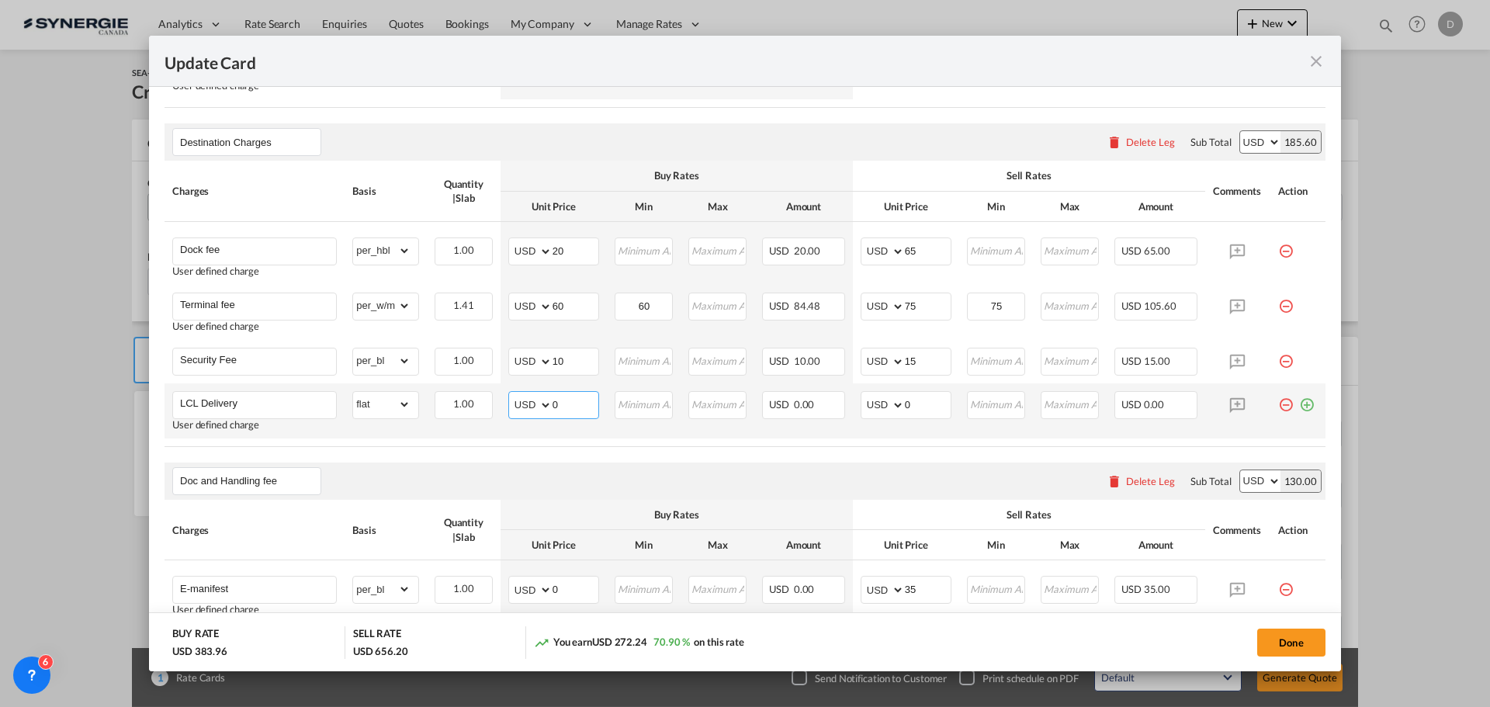
drag, startPoint x: 549, startPoint y: 404, endPoint x: 568, endPoint y: 405, distance: 19.5
click at [568, 405] on input "0" at bounding box center [576, 403] width 46 height 23
type input "71"
drag, startPoint x: 900, startPoint y: 404, endPoint x: 913, endPoint y: 407, distance: 12.6
click at [913, 407] on input "0" at bounding box center [928, 403] width 46 height 23
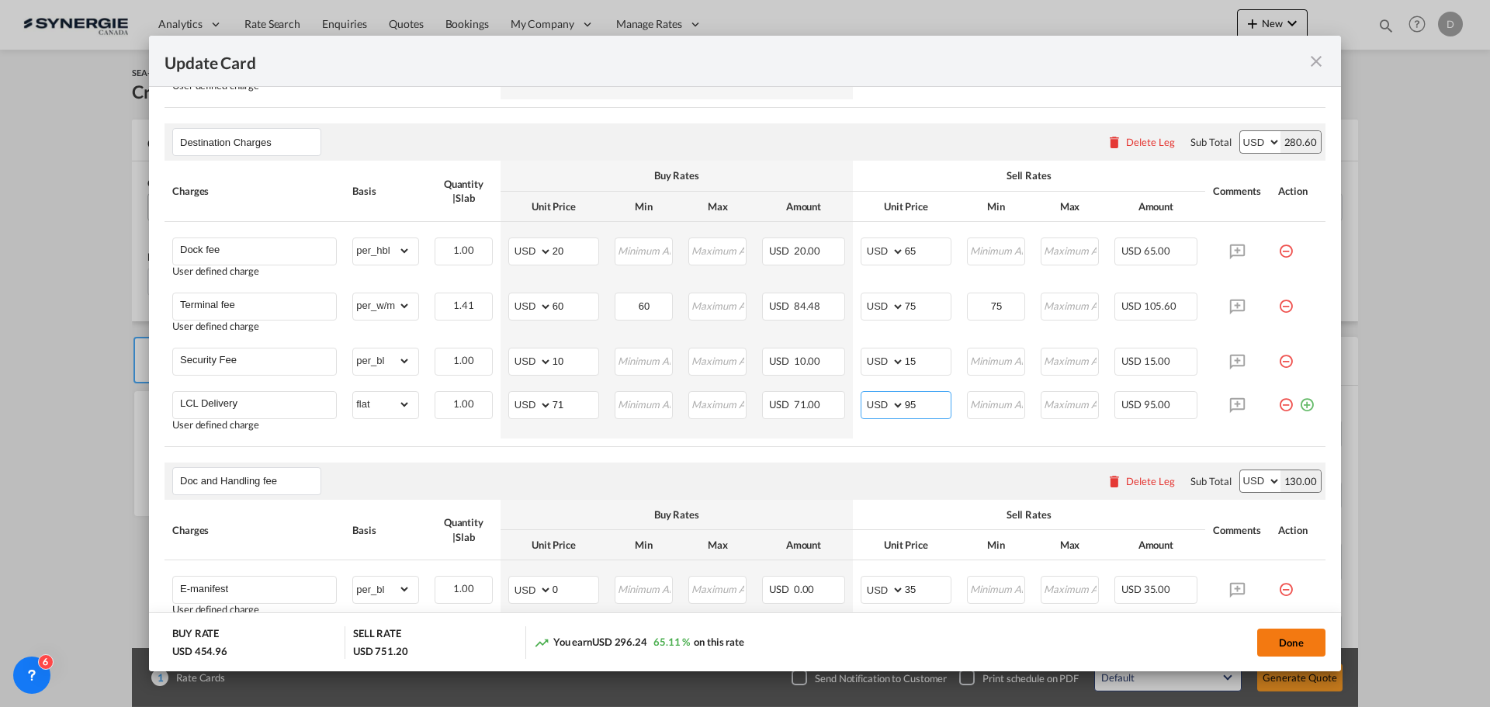
type input "95"
click at [1259, 640] on button "Done" at bounding box center [1291, 643] width 68 height 28
type input "[DATE]"
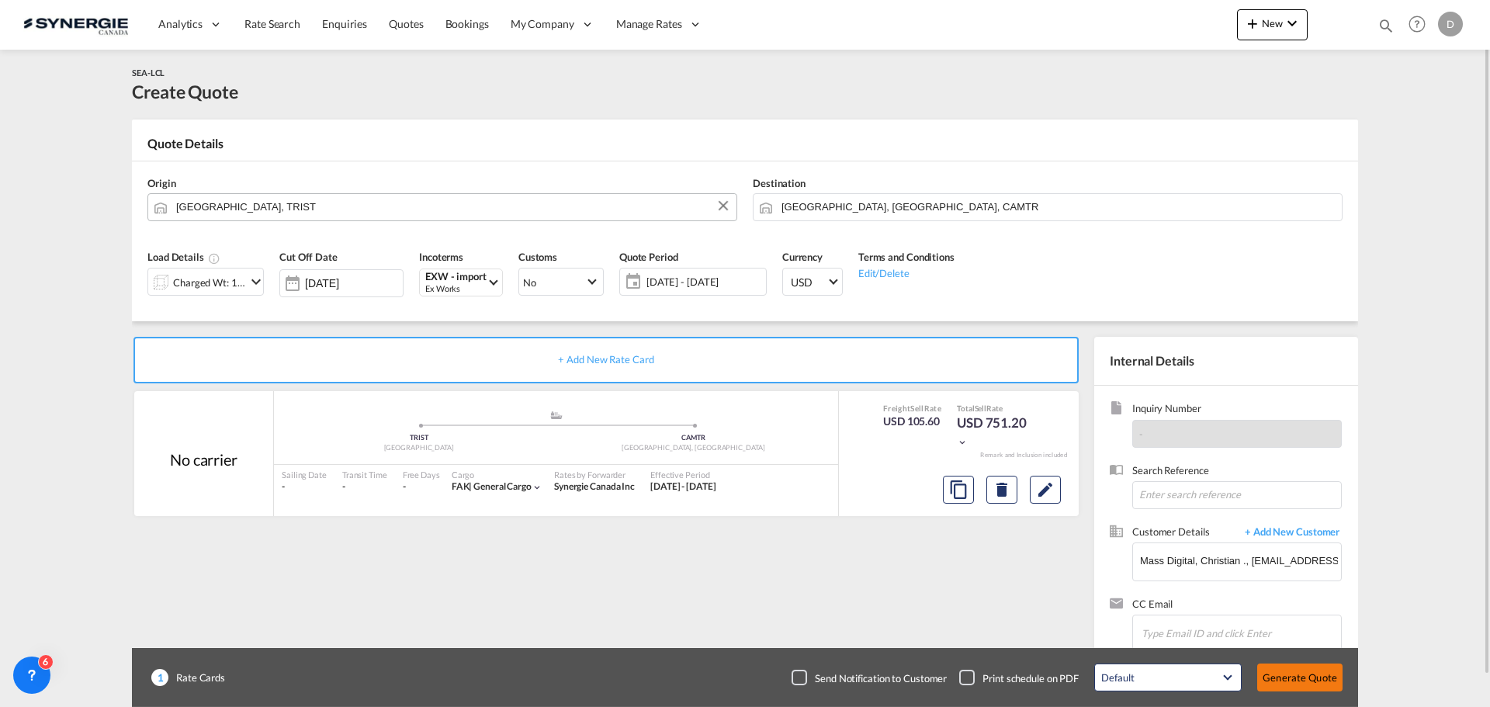
click at [1288, 674] on button "Generate Quote" at bounding box center [1299, 678] width 85 height 28
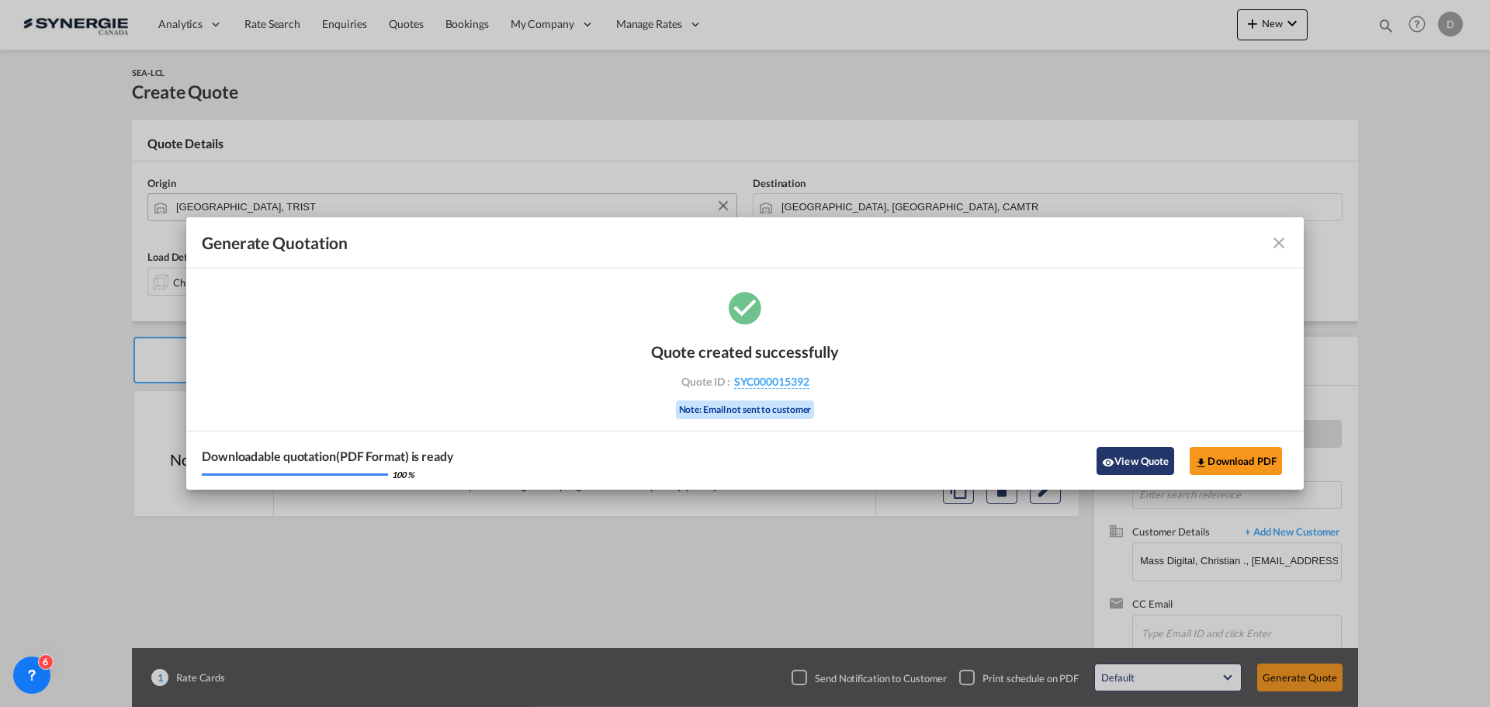
click at [1136, 463] on button "View Quote" at bounding box center [1136, 461] width 78 height 28
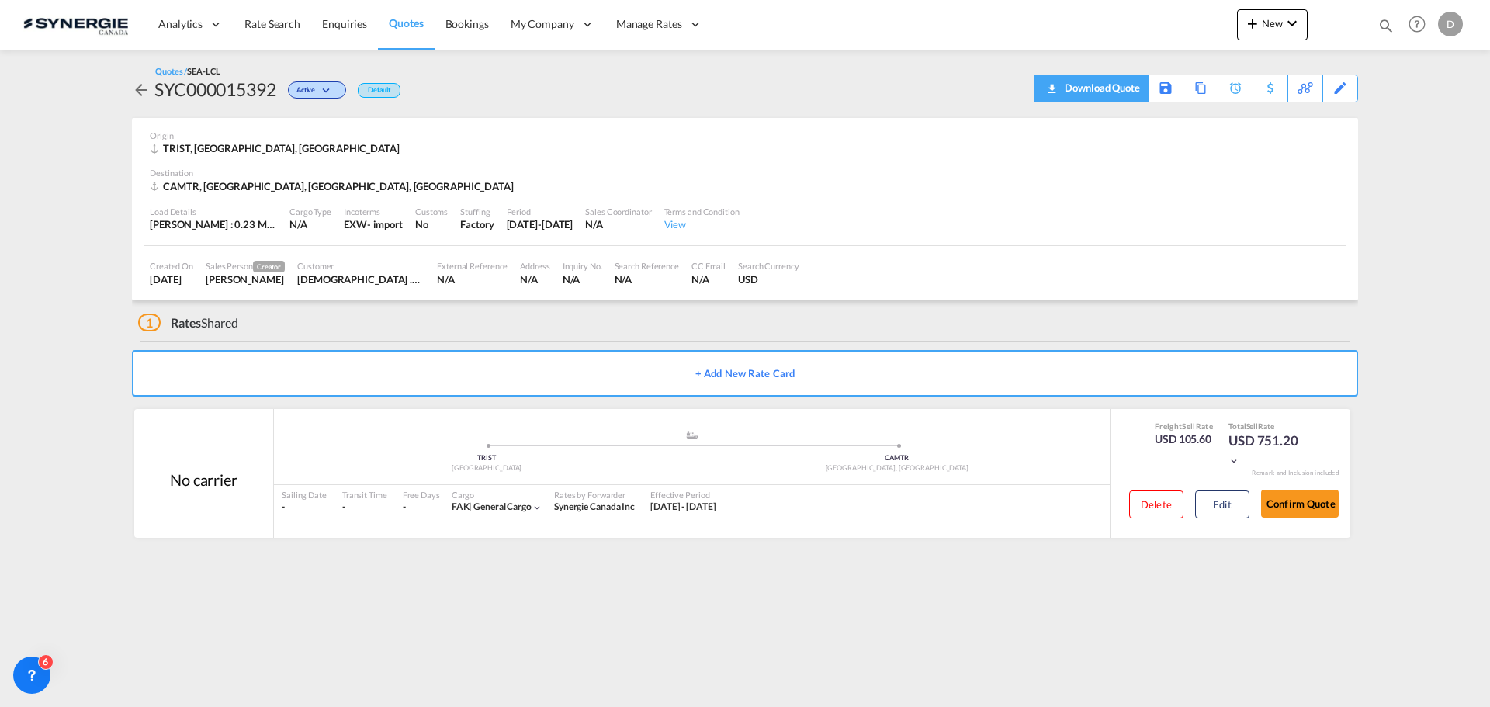
click at [1128, 96] on div "Download Quote" at bounding box center [1100, 87] width 79 height 25
